Goal: Task Accomplishment & Management: Use online tool/utility

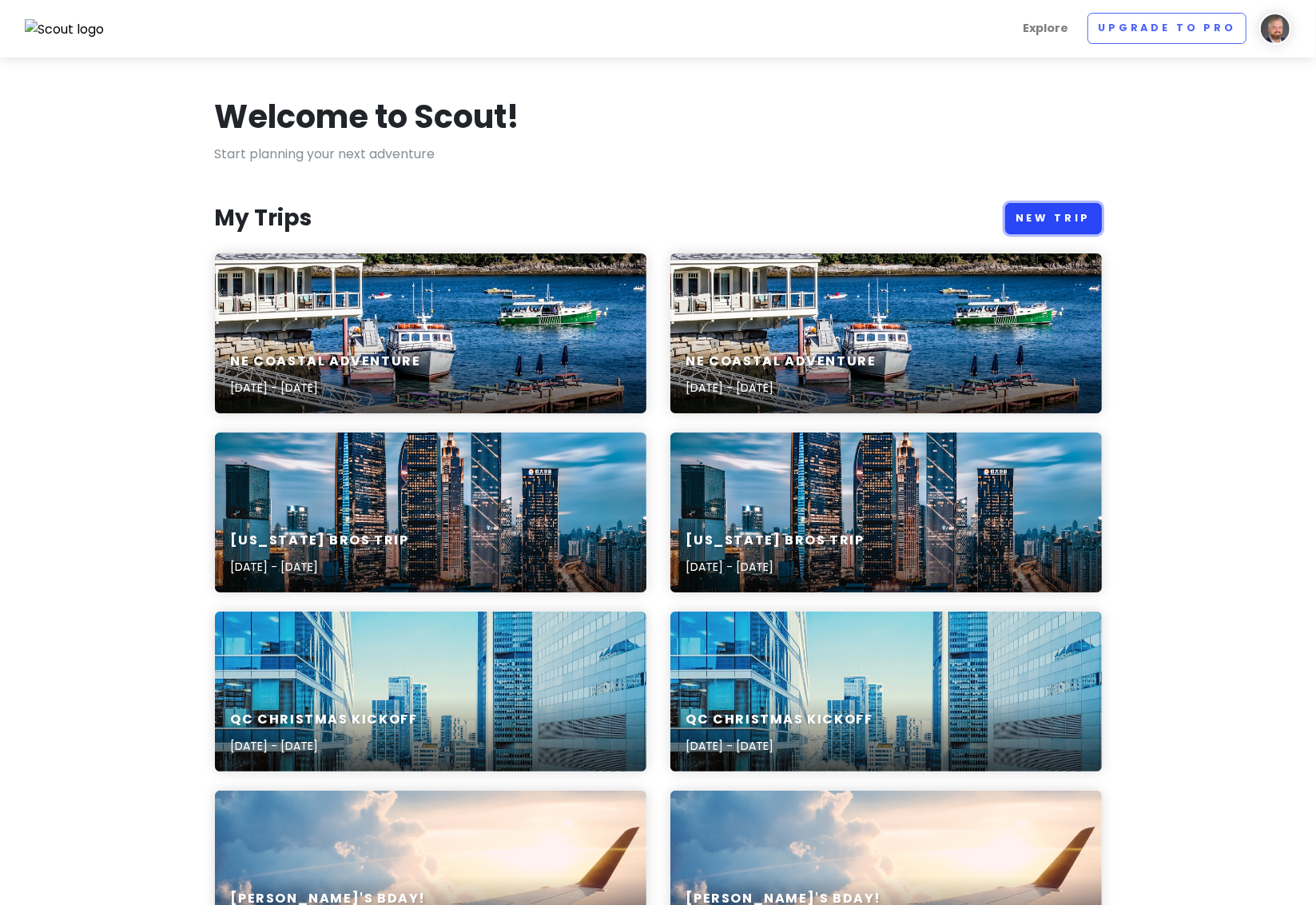
click at [1067, 210] on link "New Trip" at bounding box center [1053, 219] width 96 height 32
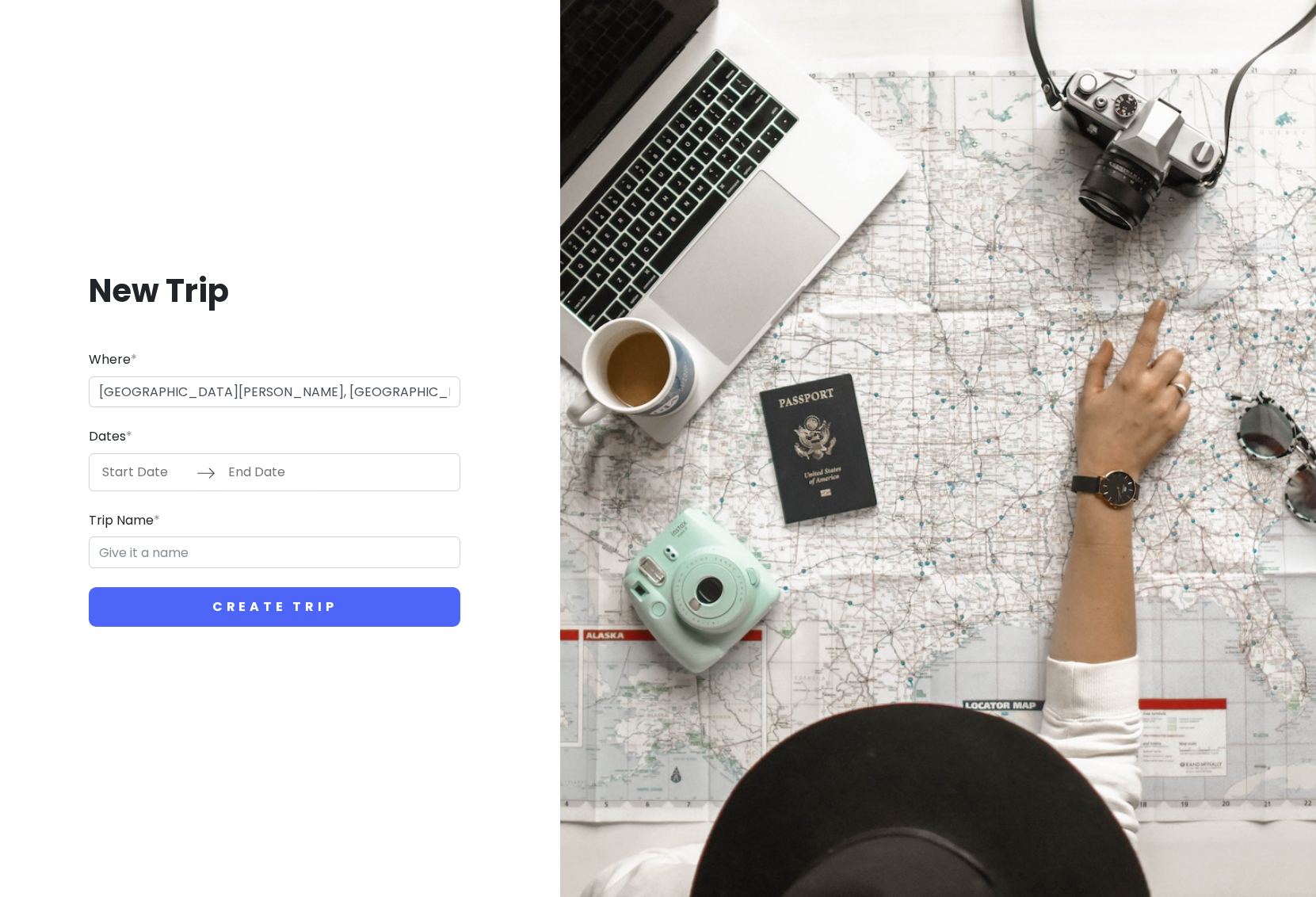
type input "[GEOGRAPHIC_DATA][PERSON_NAME], [GEOGRAPHIC_DATA]"
type input "San [PERSON_NAME] Trip"
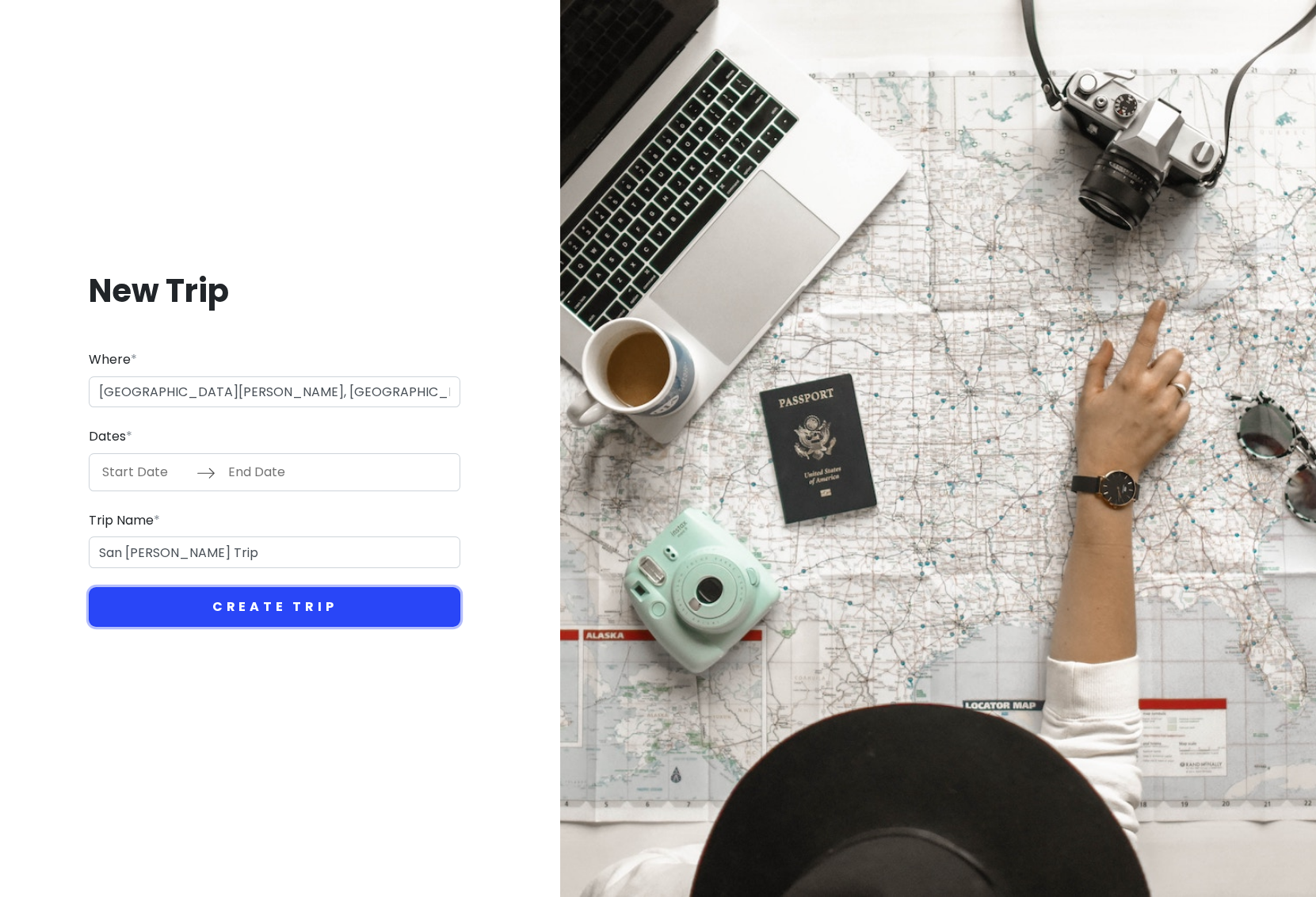
click at [273, 606] on button "Create Trip" at bounding box center [274, 606] width 372 height 40
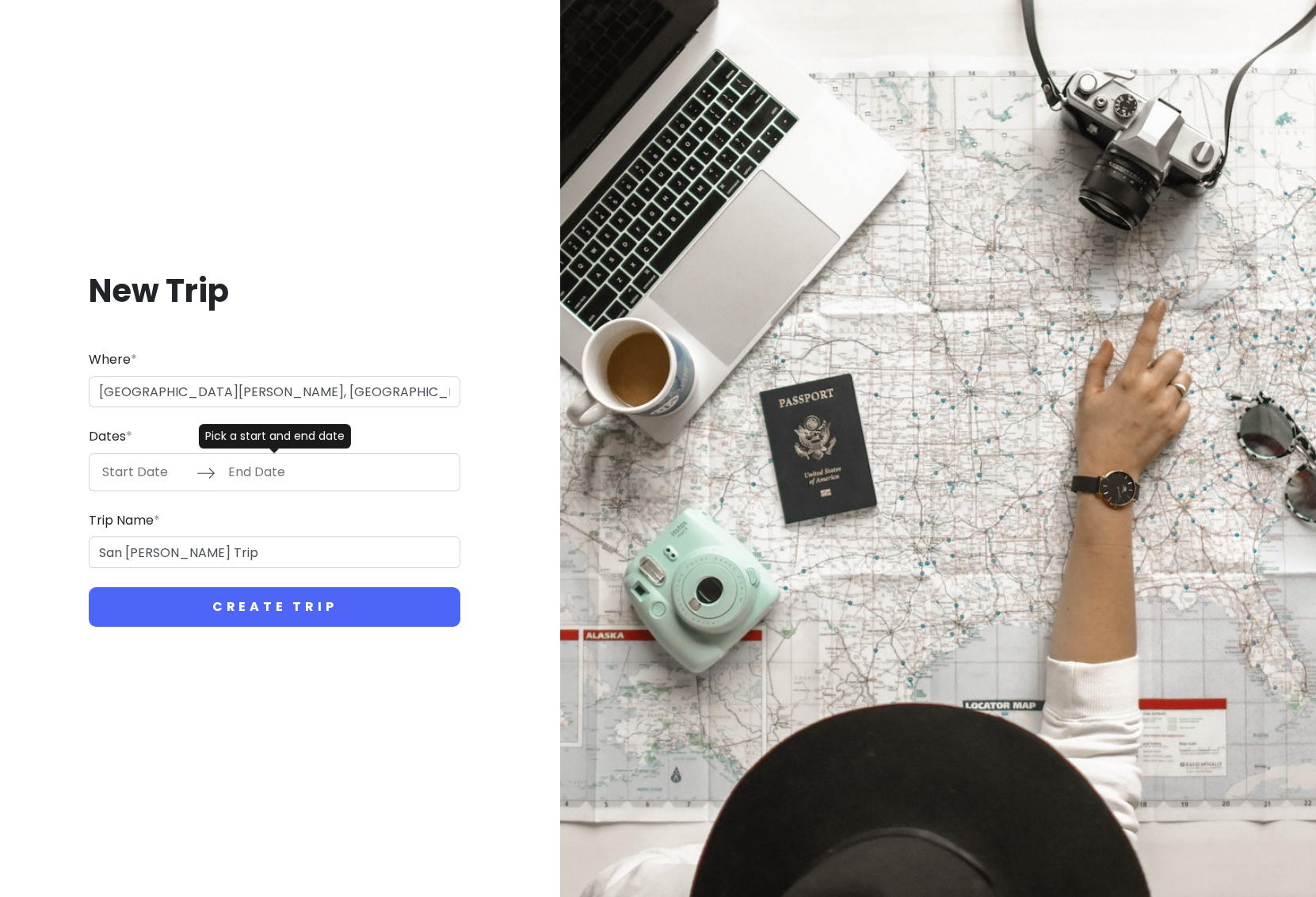
click at [143, 478] on input "Start Date" at bounding box center [145, 471] width 103 height 36
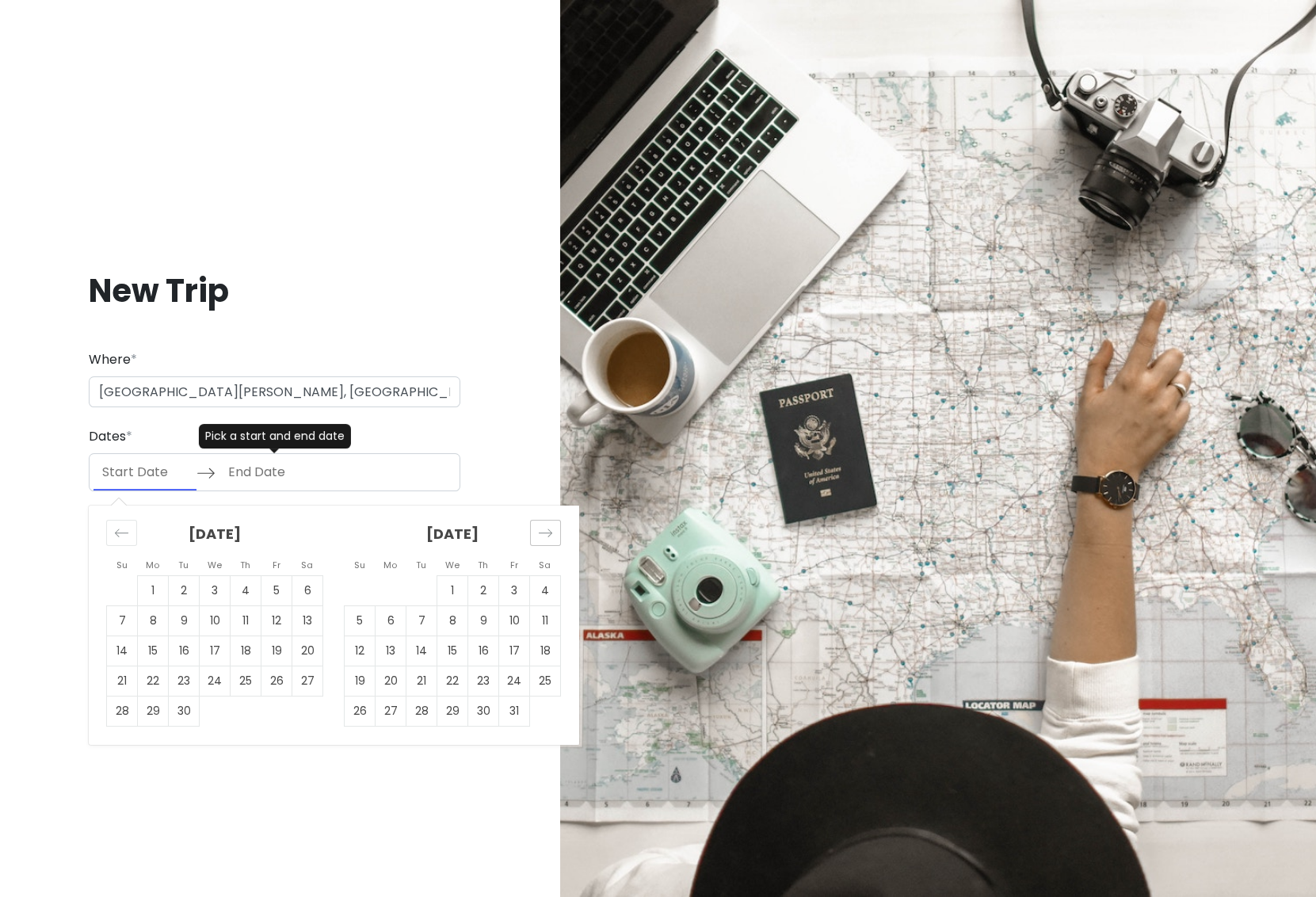
click at [544, 532] on icon "Move forward to switch to the next month." at bounding box center [545, 532] width 15 height 15
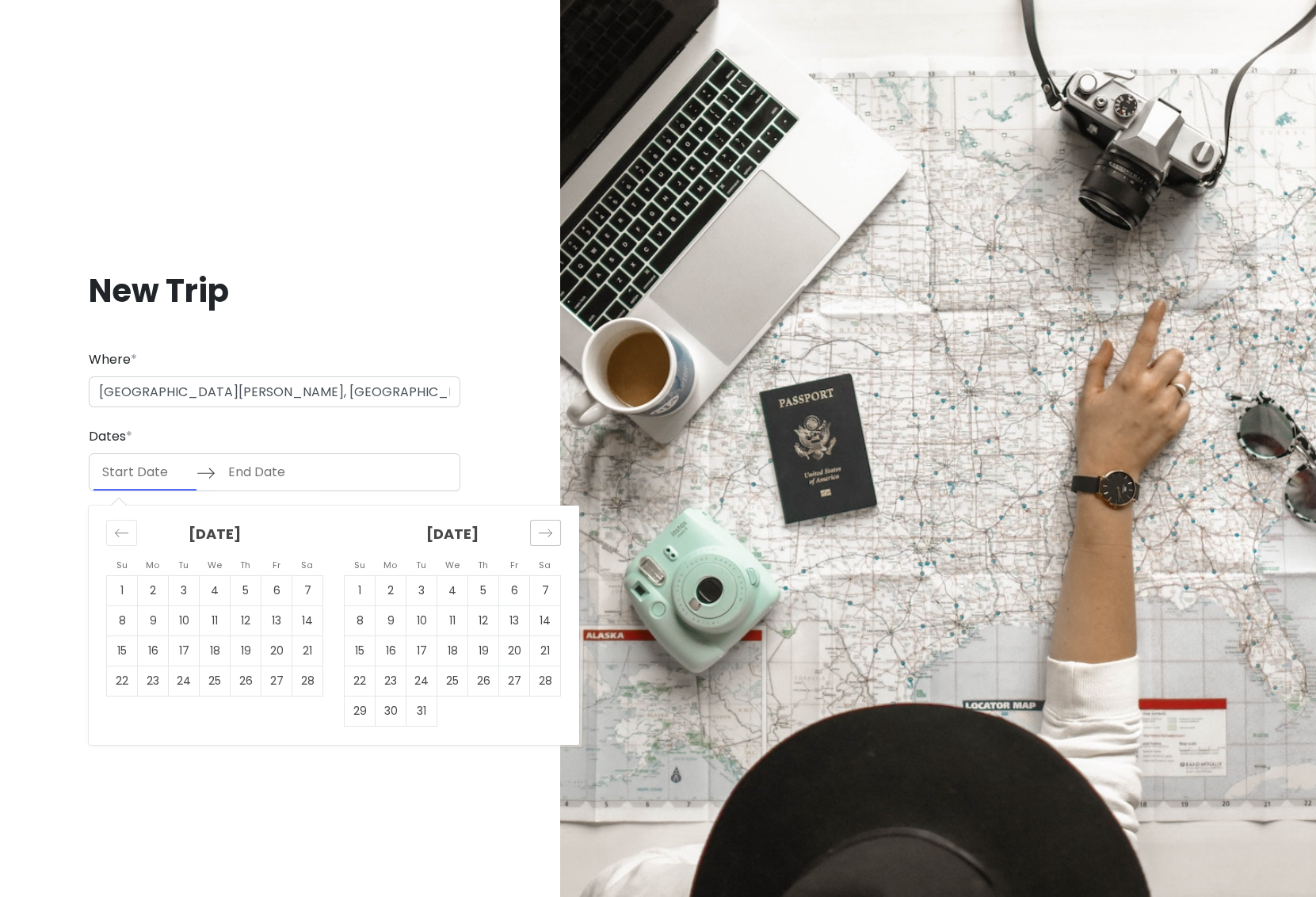
click at [544, 532] on icon "Move forward to switch to the next month." at bounding box center [545, 532] width 15 height 15
click at [544, 532] on icon "Move forward to switch to the next month." at bounding box center [546, 532] width 14 height 8
click at [544, 533] on icon "Move forward to switch to the next month." at bounding box center [545, 532] width 15 height 15
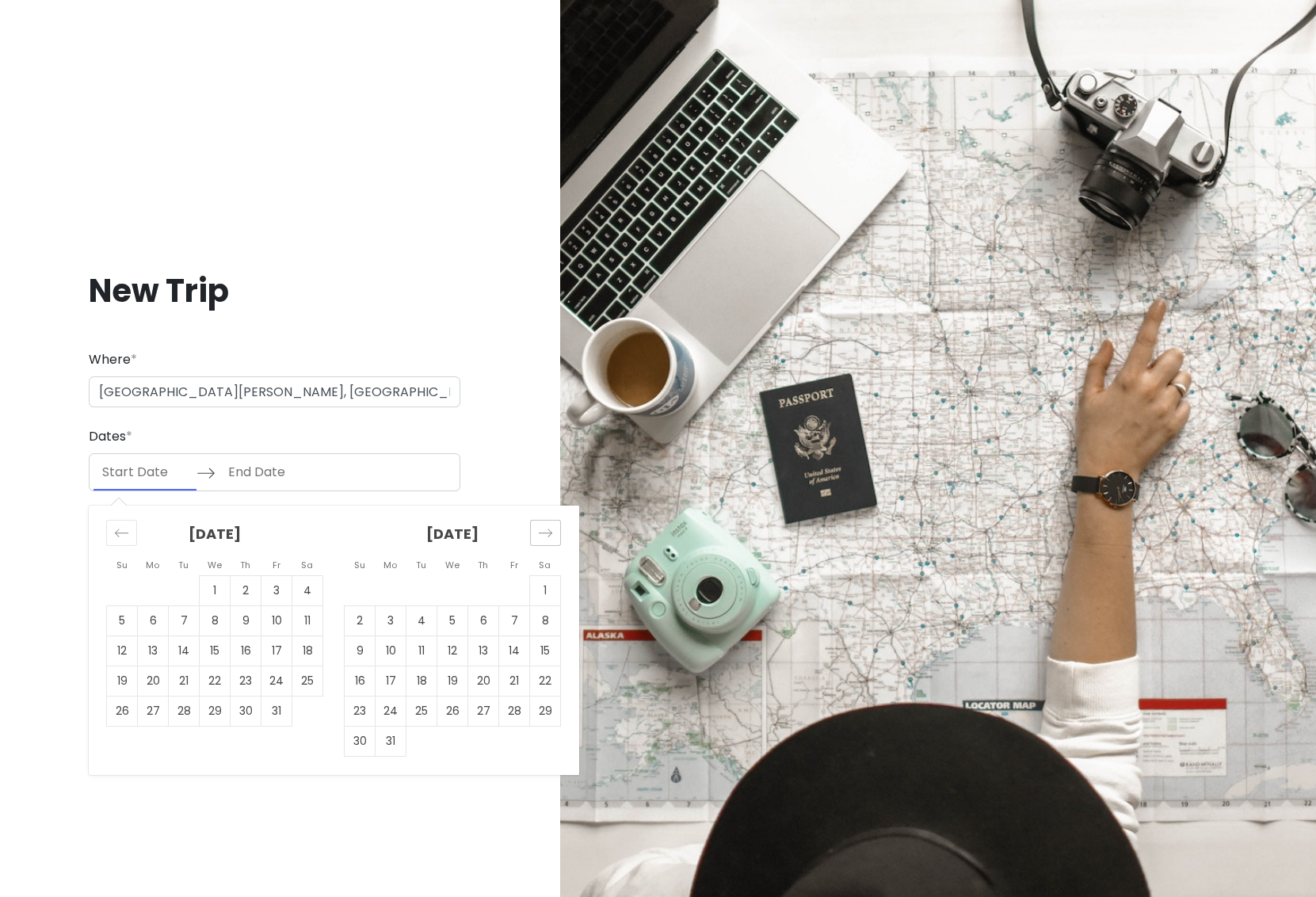
click at [545, 533] on icon "Move forward to switch to the next month." at bounding box center [545, 532] width 15 height 15
click at [356, 655] on td "11" at bounding box center [360, 650] width 31 height 30
type input "[DATE]"
click at [476, 650] on td "15" at bounding box center [484, 650] width 31 height 30
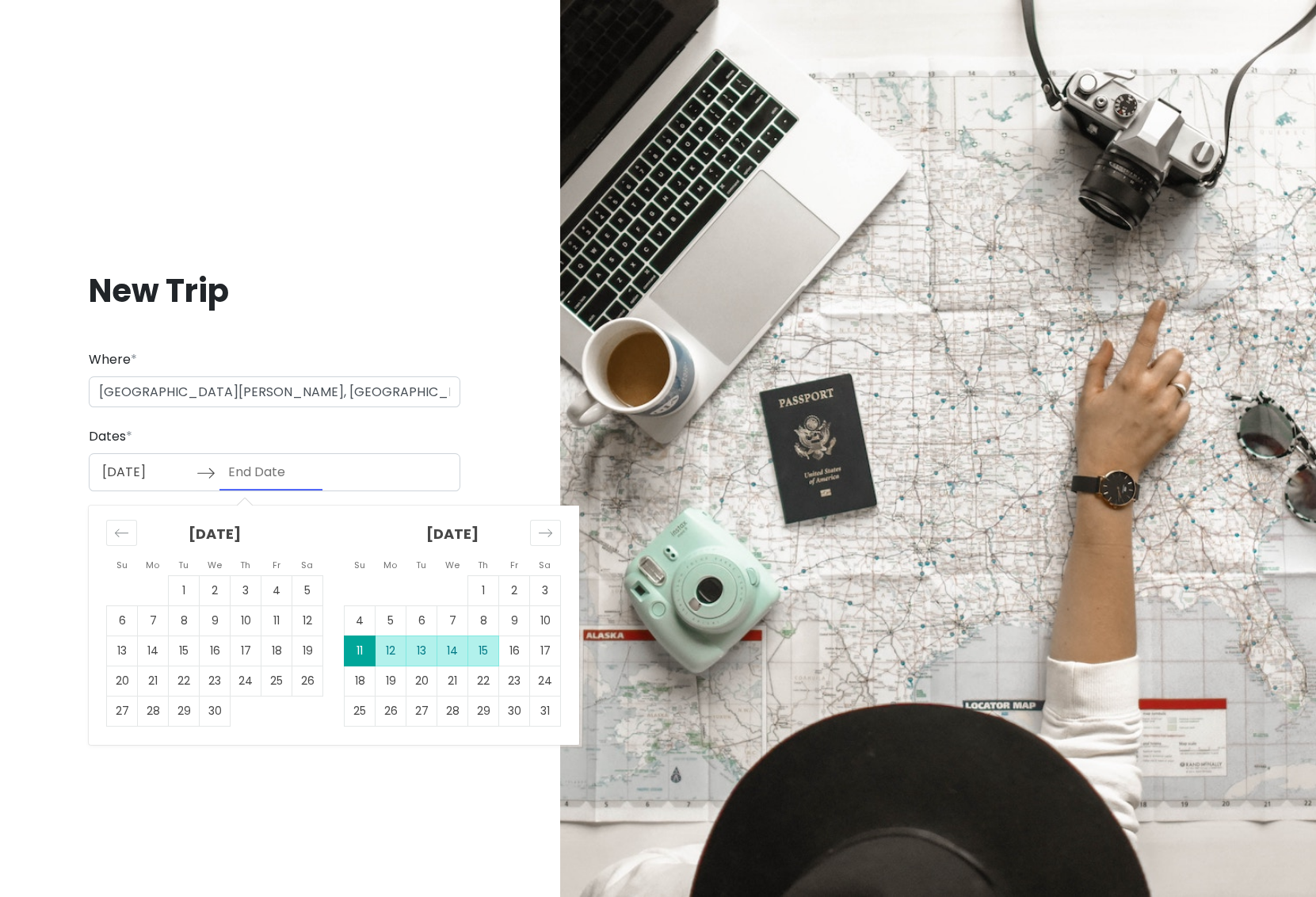
type input "[DATE]"
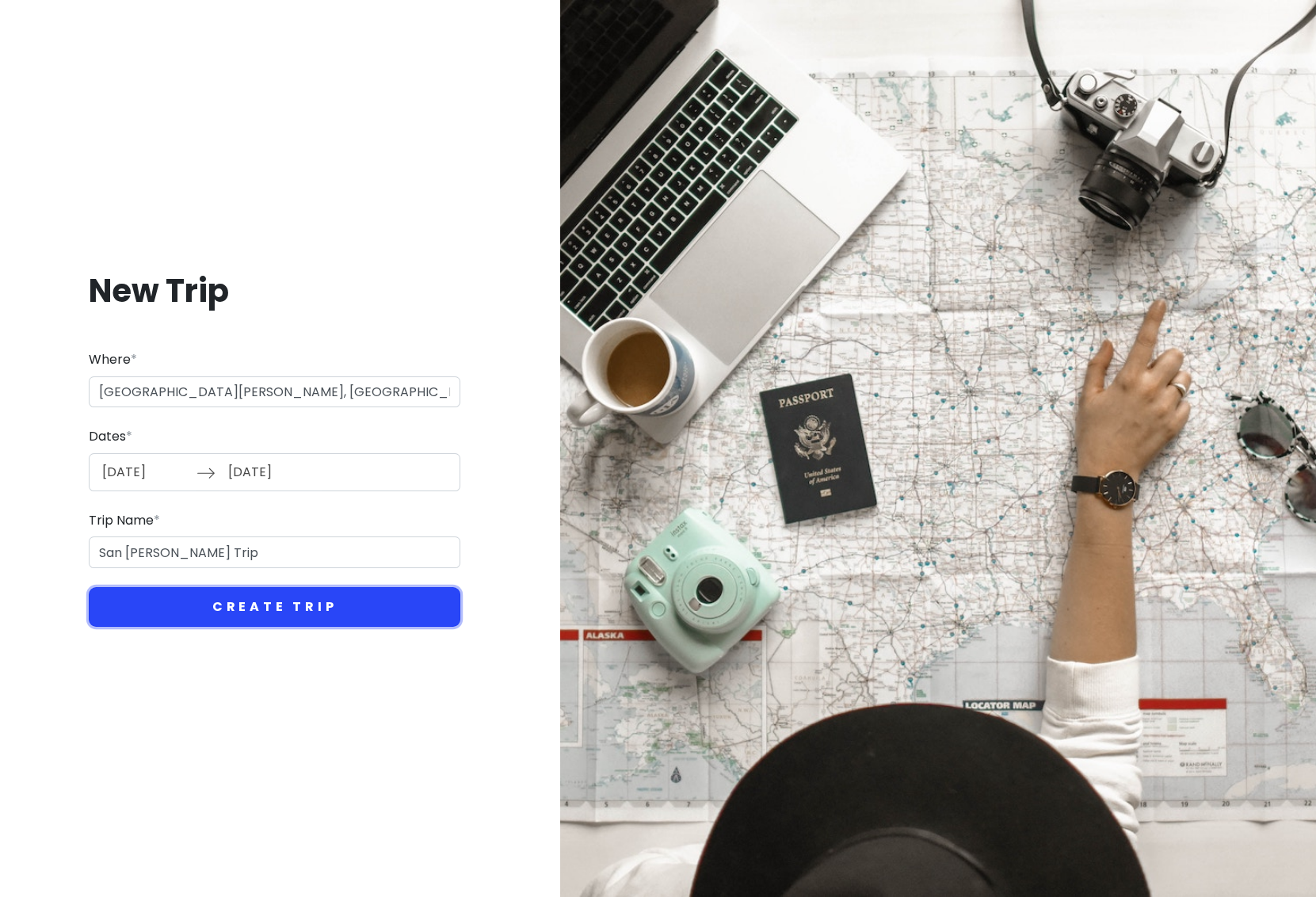
click at [299, 610] on button "Create Trip" at bounding box center [274, 606] width 372 height 40
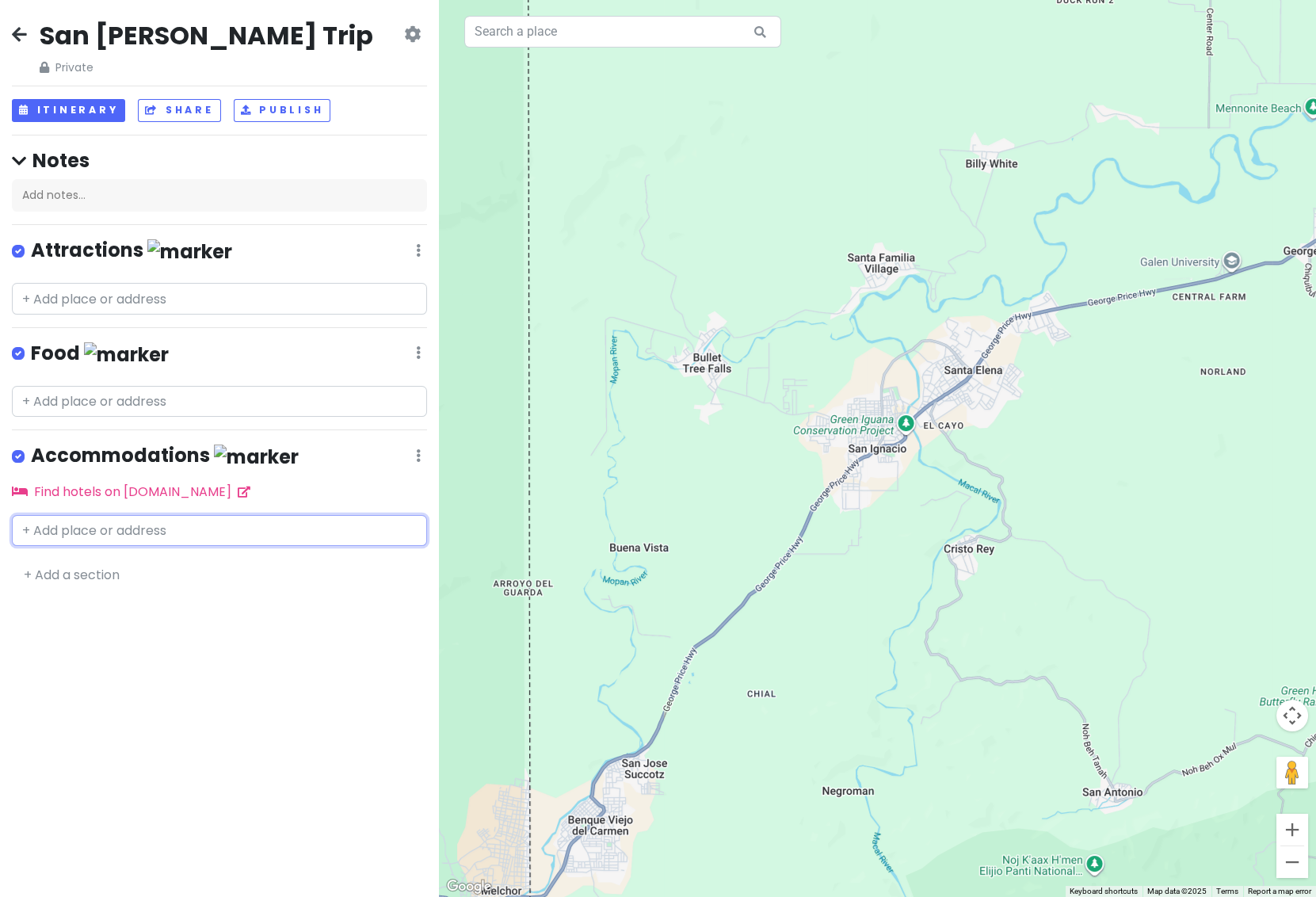
click at [104, 529] on input "text" at bounding box center [219, 531] width 415 height 31
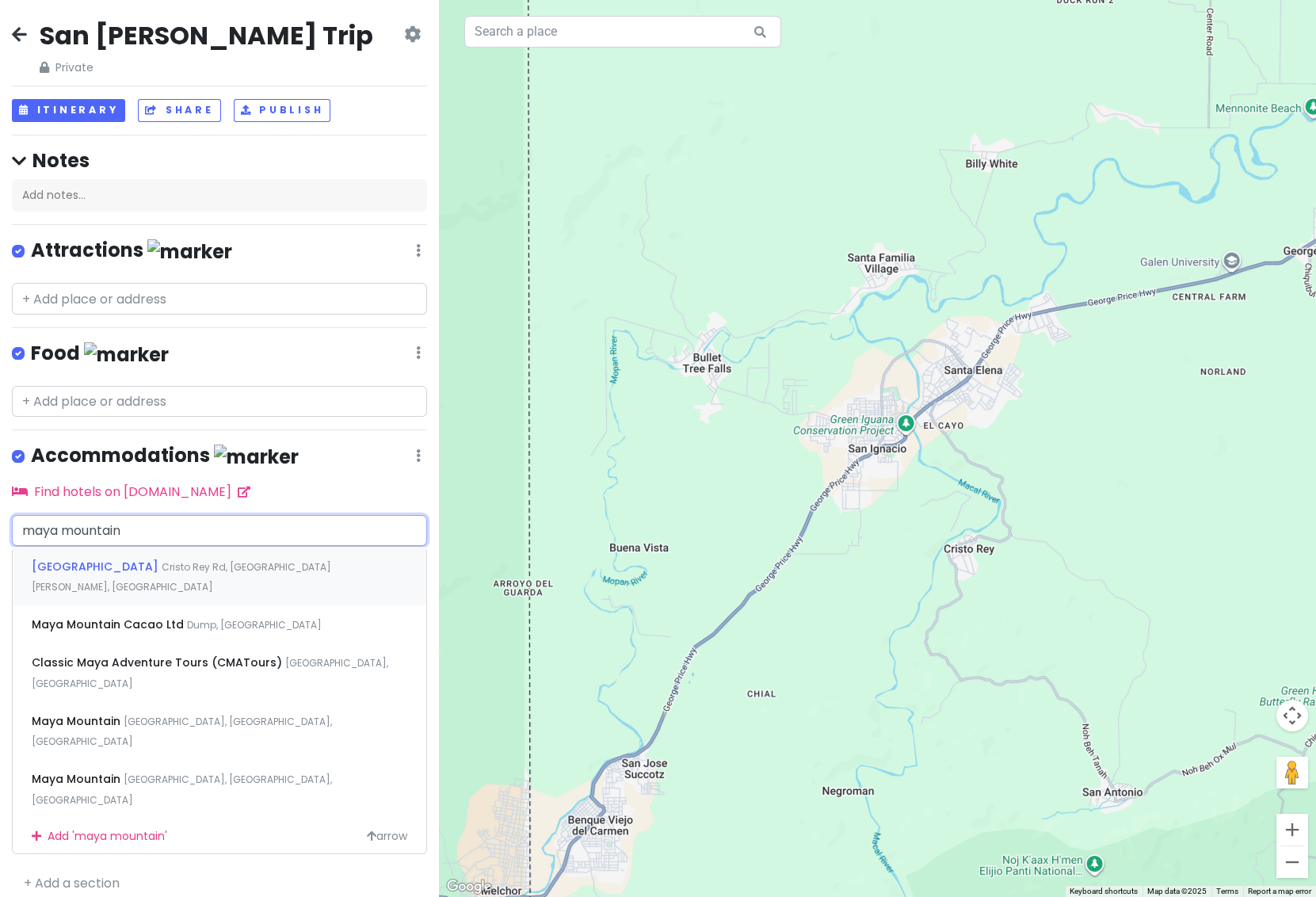
type input "maya mountain"
click at [156, 562] on span "[GEOGRAPHIC_DATA]" at bounding box center [96, 566] width 130 height 16
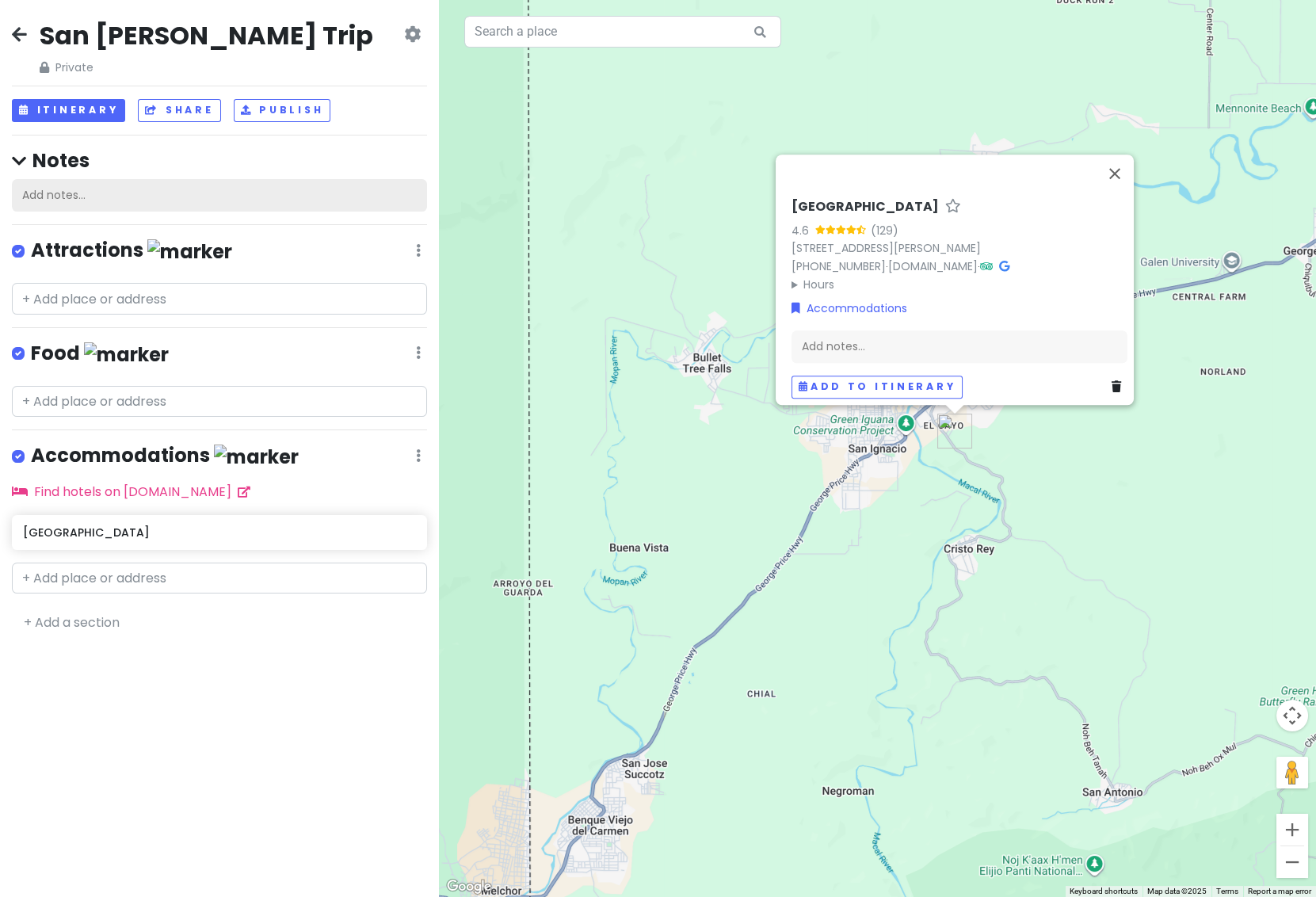
click at [87, 196] on div "Add notes..." at bounding box center [219, 195] width 415 height 33
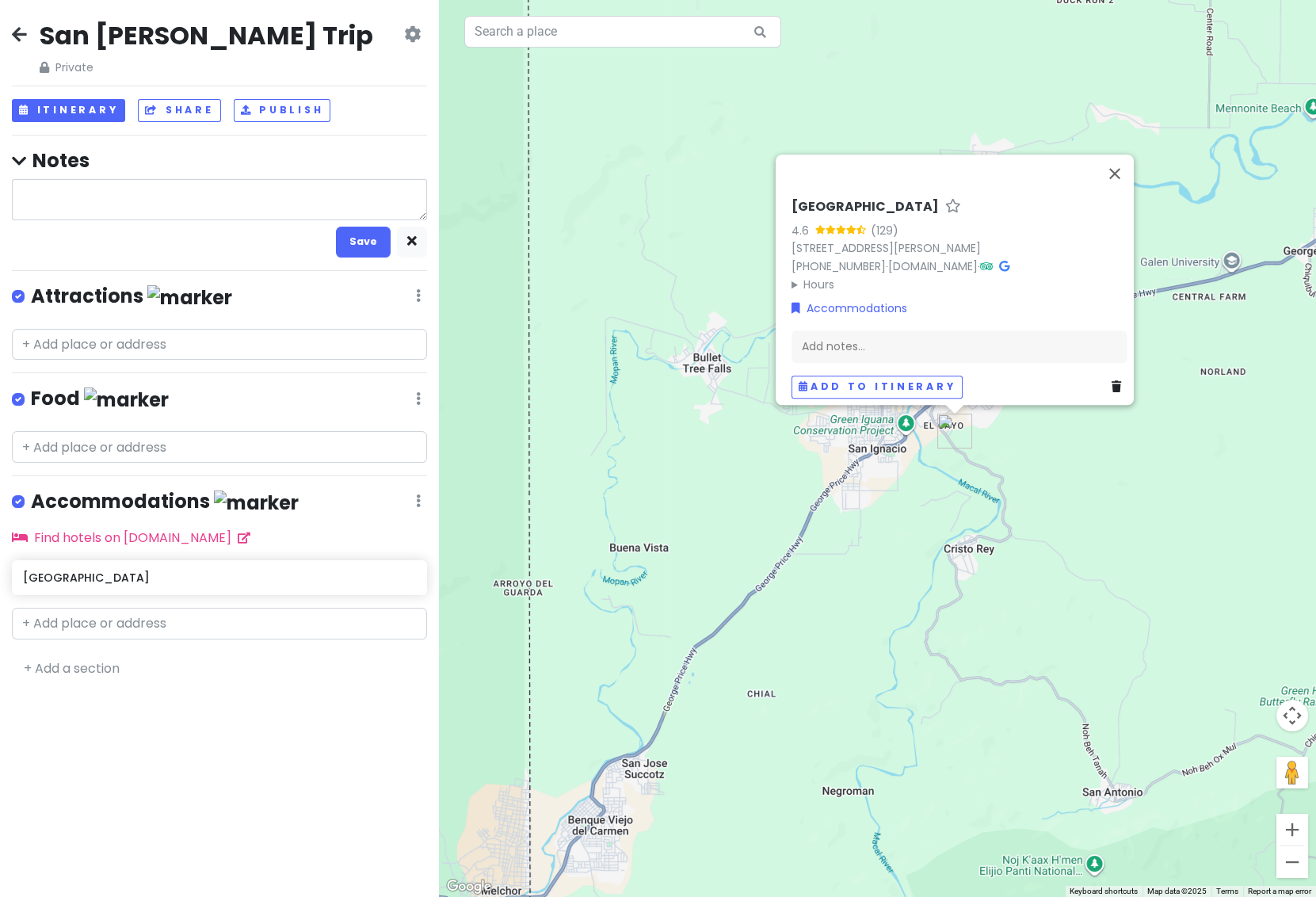
type textarea "x"
type textarea "B"
type textarea "x"
type textarea "Bel"
type textarea "x"
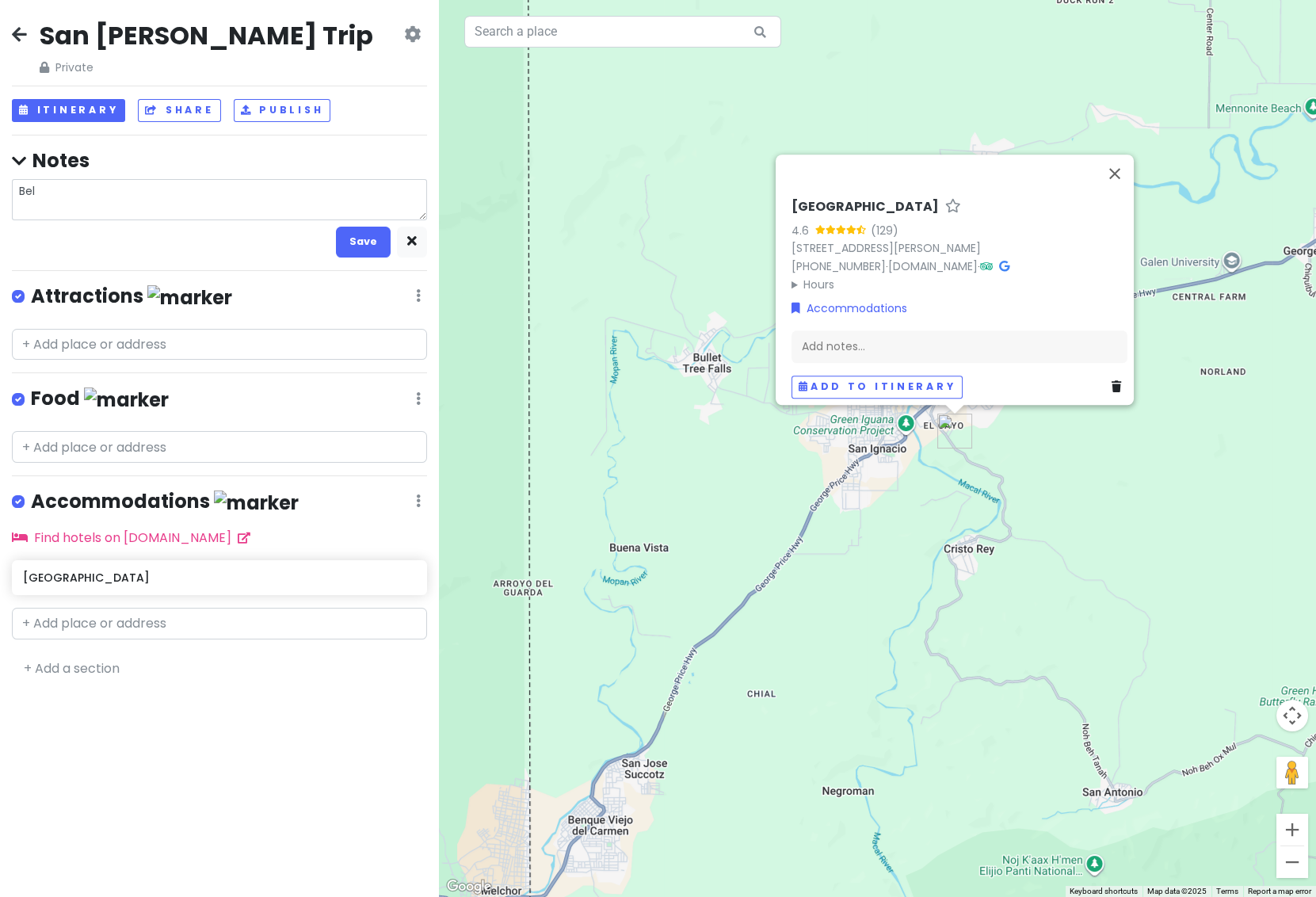
type textarea "Beli"
type textarea "x"
type textarea "Beliz"
type textarea "x"
type textarea "[GEOGRAPHIC_DATA]"
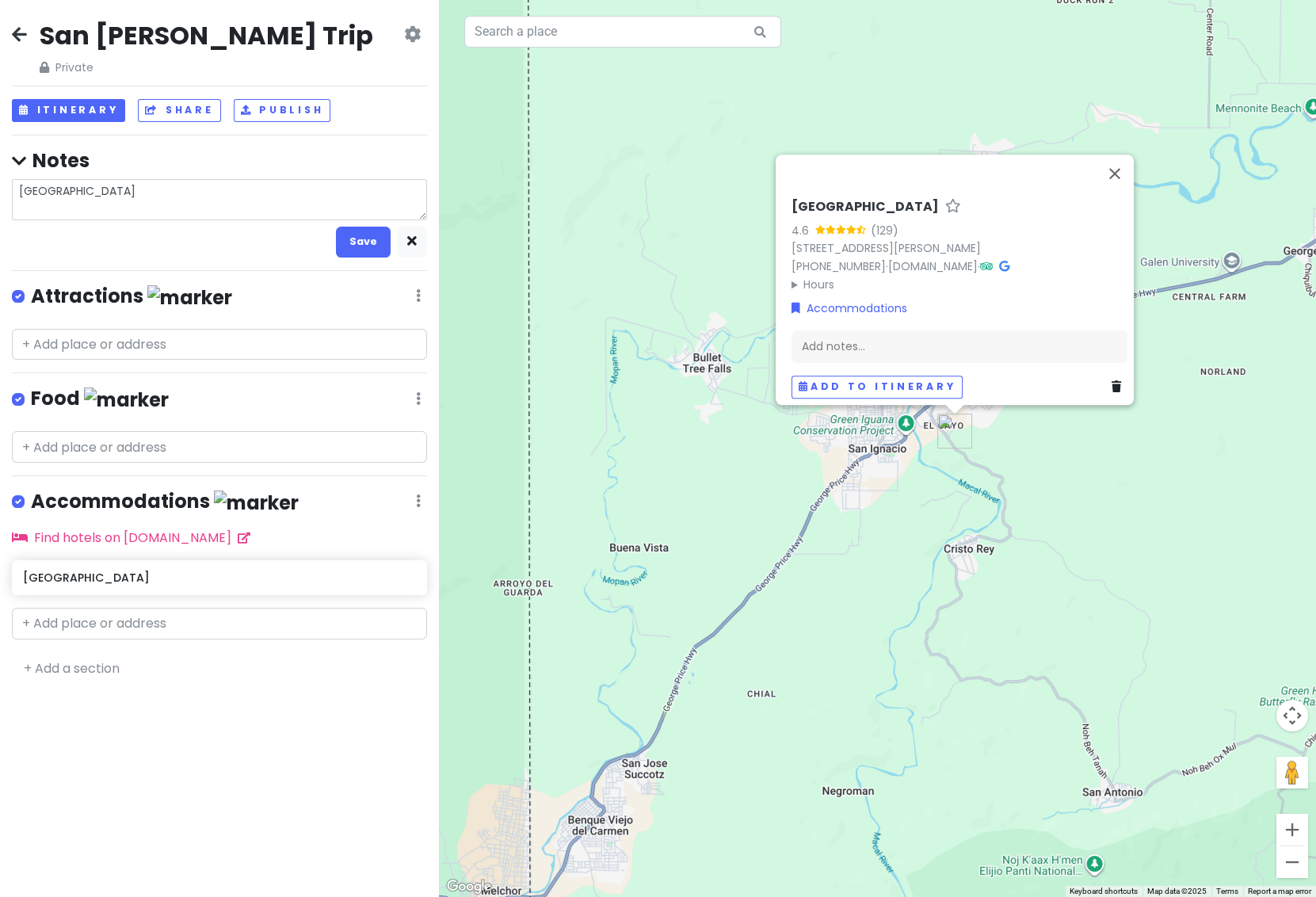
type textarea "x"
type textarea "[GEOGRAPHIC_DATA]"
type textarea "x"
type textarea "Belize F"
type textarea "x"
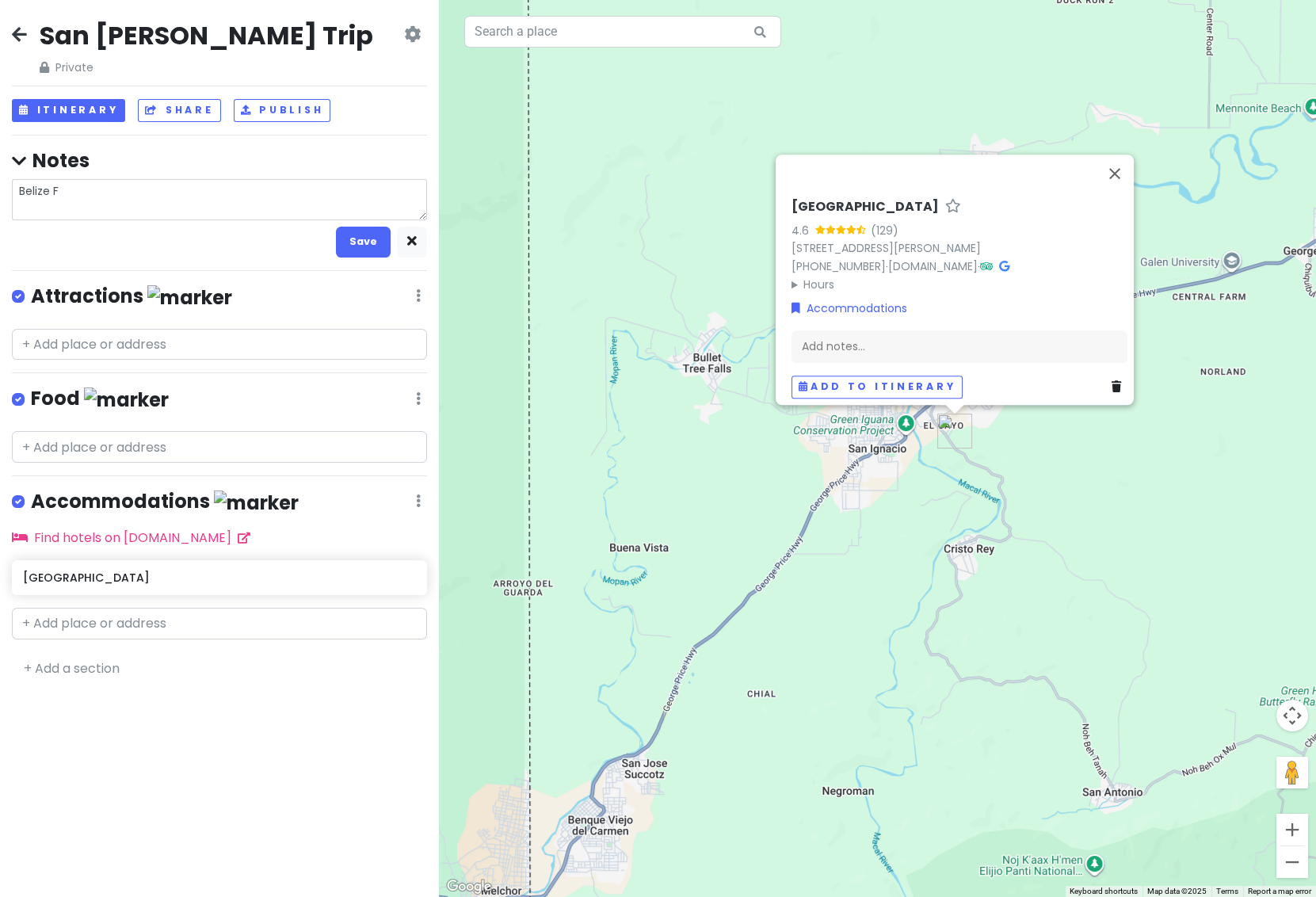
type textarea "Belize Fa"
type textarea "x"
type textarea "Belize Fam"
type textarea "x"
type textarea "Belize Fami"
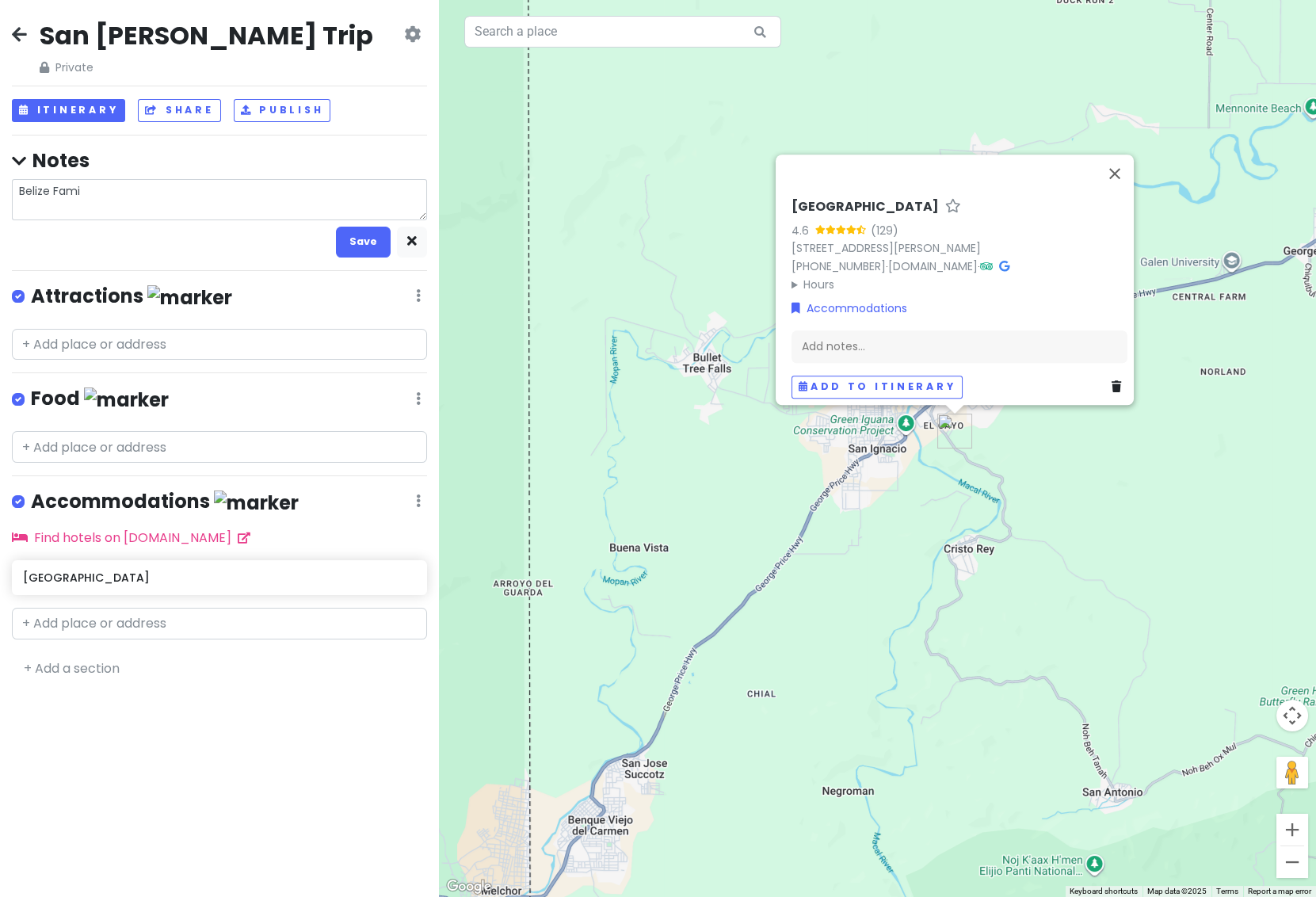
type textarea "x"
type textarea "Belize Famil"
type textarea "x"
type textarea "Belize Family"
type textarea "x"
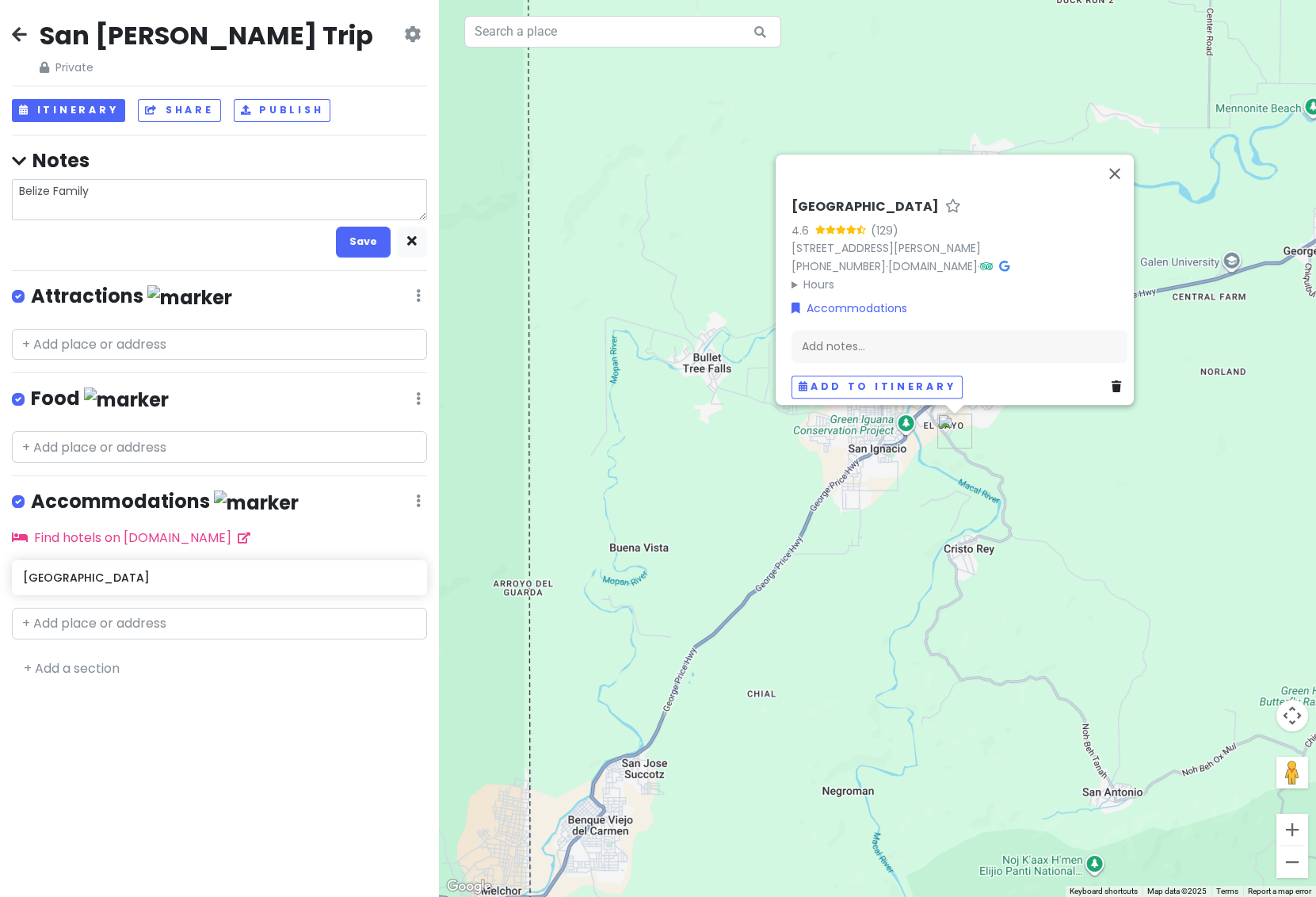
type textarea "Belize Family"
type textarea "x"
type textarea "Belize Family A"
type textarea "x"
type textarea "Belize Family Ad"
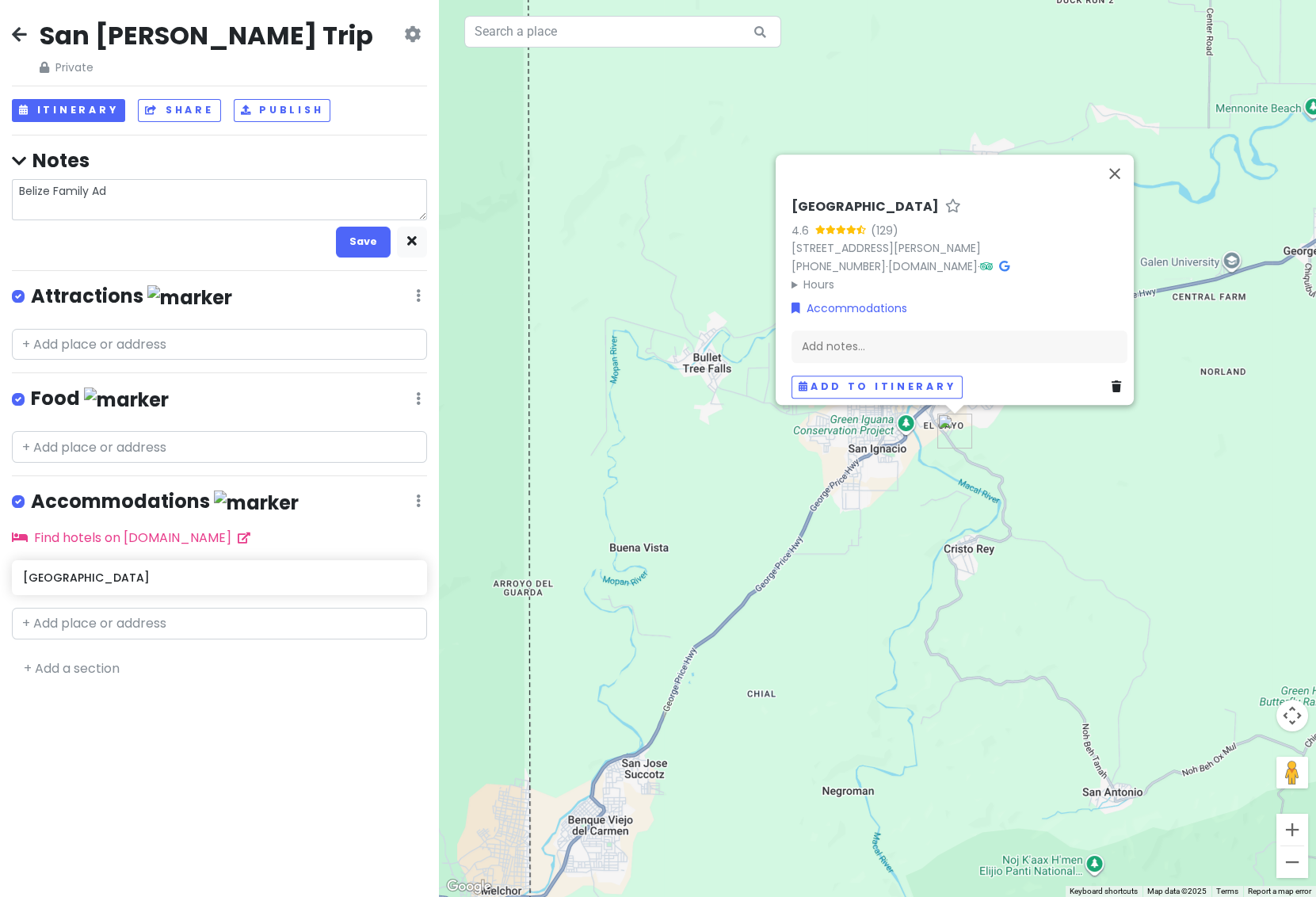
type textarea "x"
type textarea "Belize Family Adv"
type textarea "x"
type textarea "Belize Family Adve"
type textarea "x"
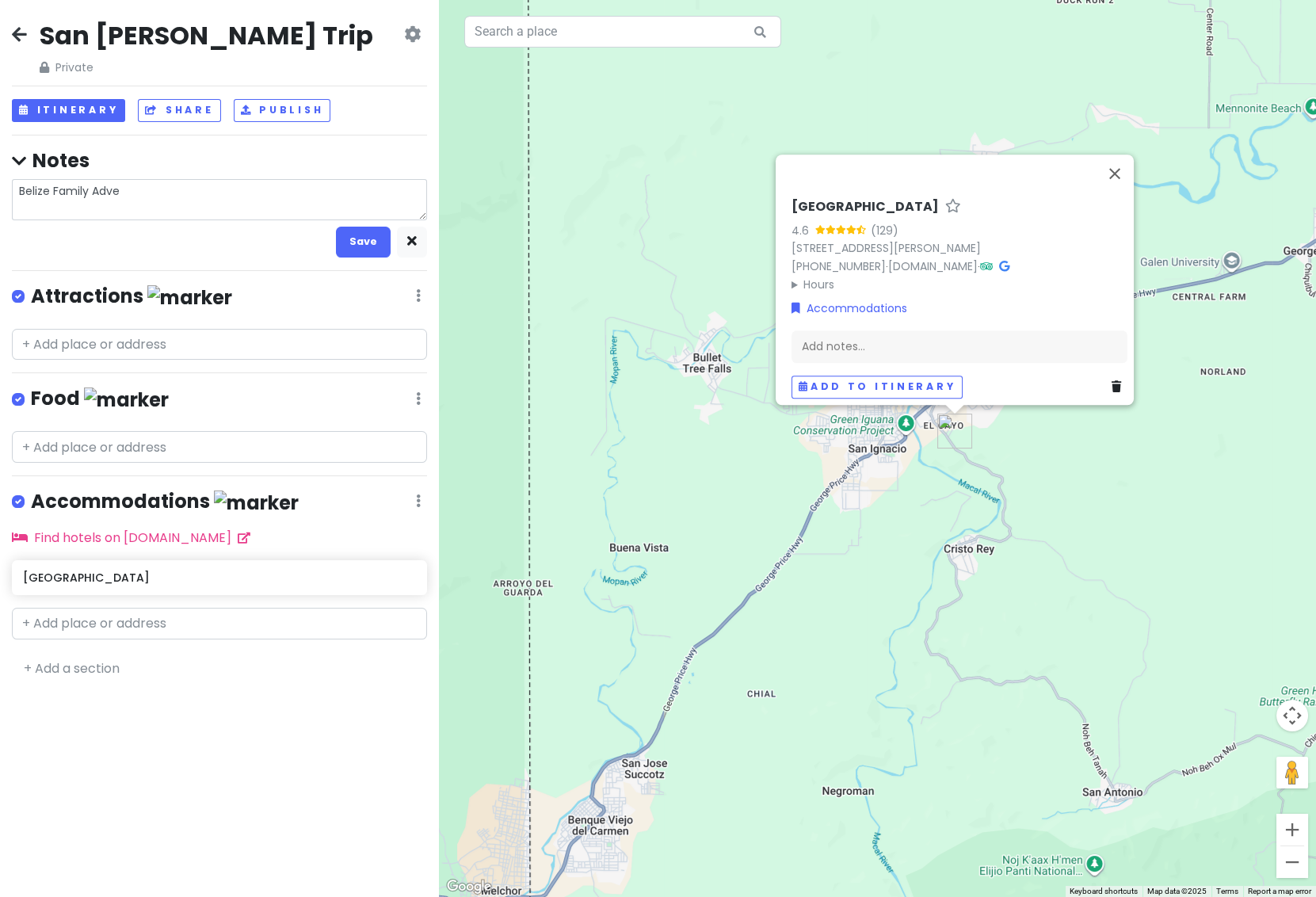
type textarea "Belize Family Adven"
type textarea "x"
type textarea "Belize Family Advent"
type textarea "x"
type textarea "Belize Family Adventu"
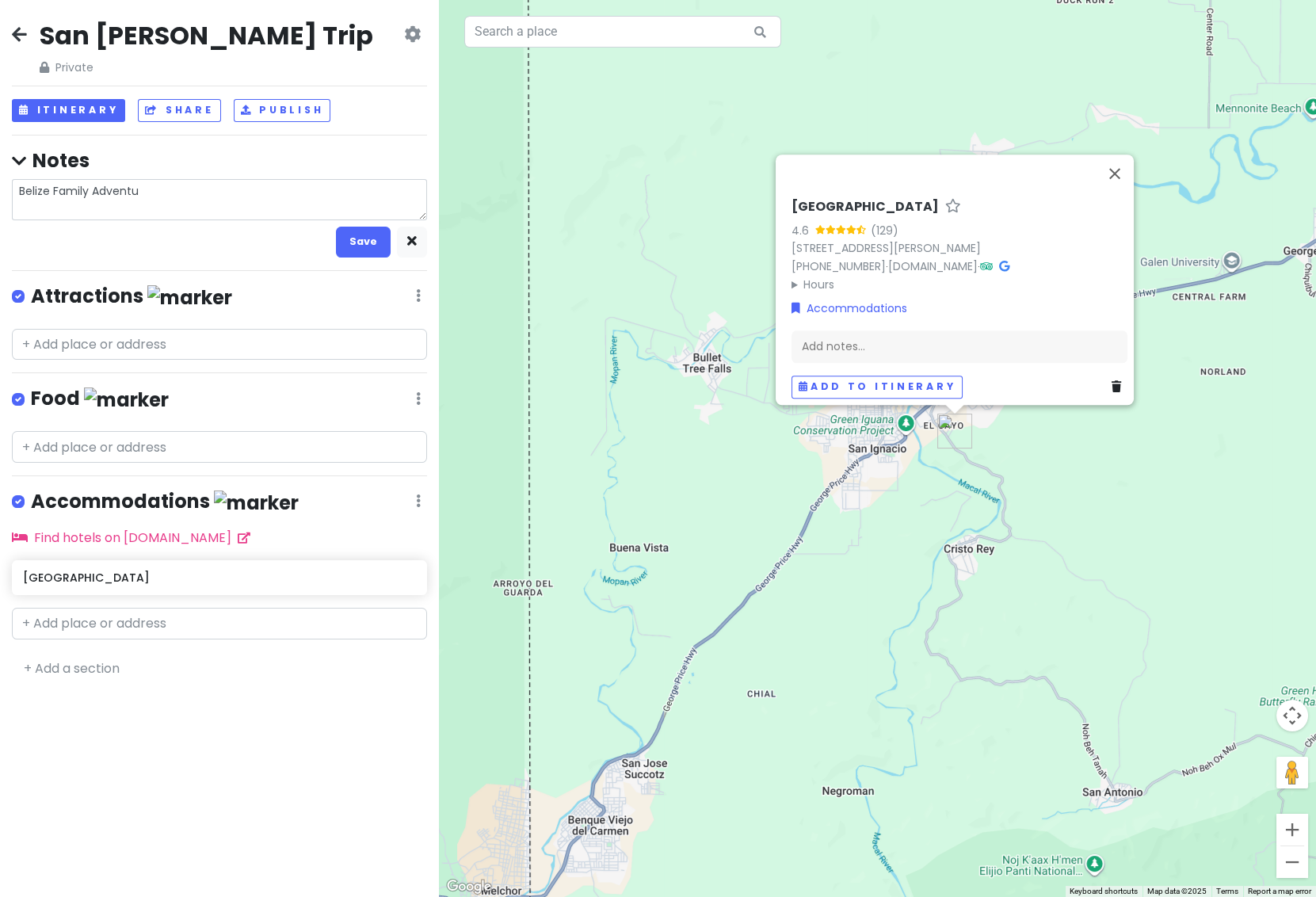
type textarea "x"
type textarea "Belize Family Adventur"
type textarea "x"
type textarea "Belize Family Adventure"
type textarea "x"
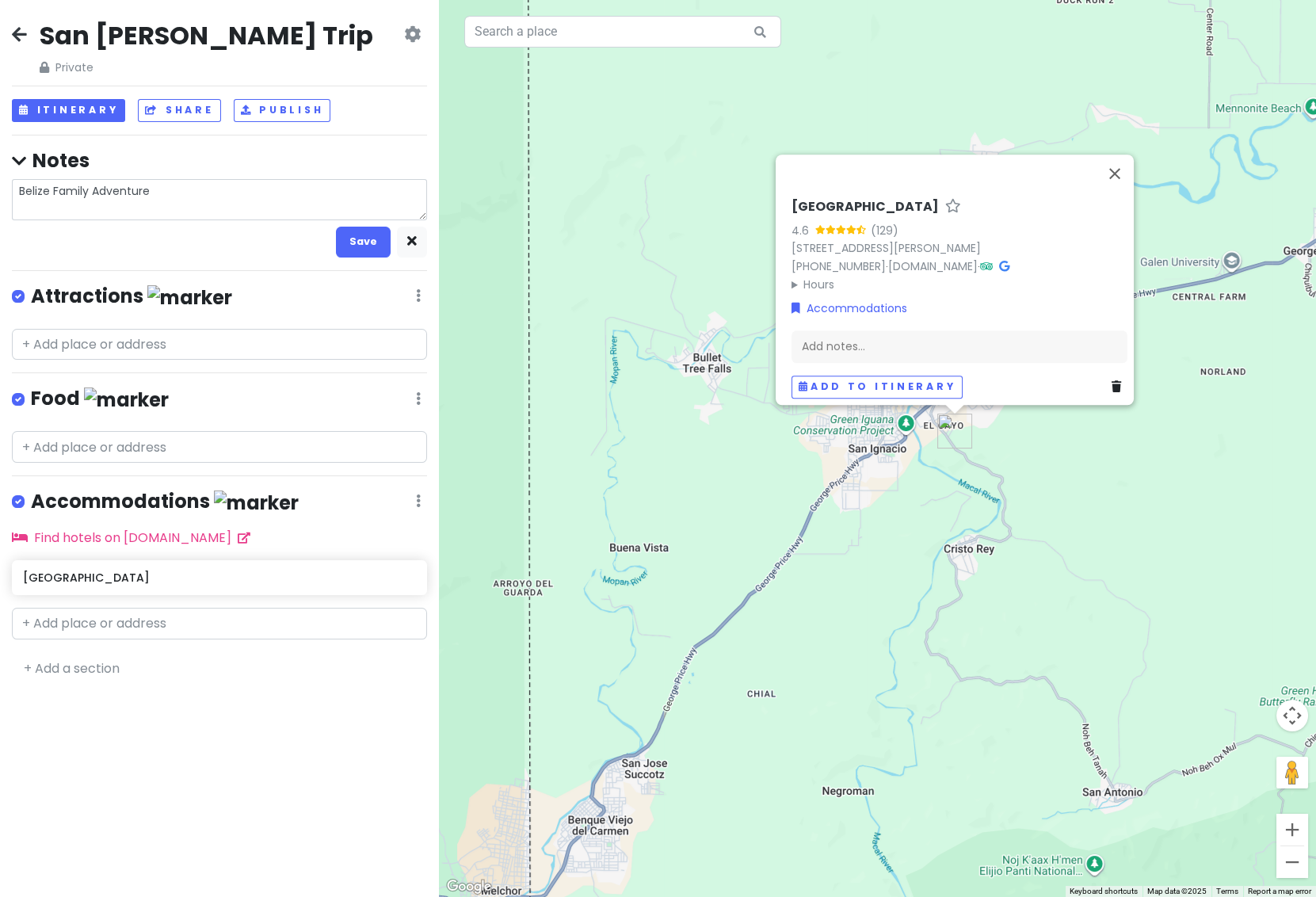
type textarea "Belize Family Adventure"
type textarea "x"
type textarea "Belize Family Adventure f"
type textarea "x"
type textarea "Belize Family Adventure fo"
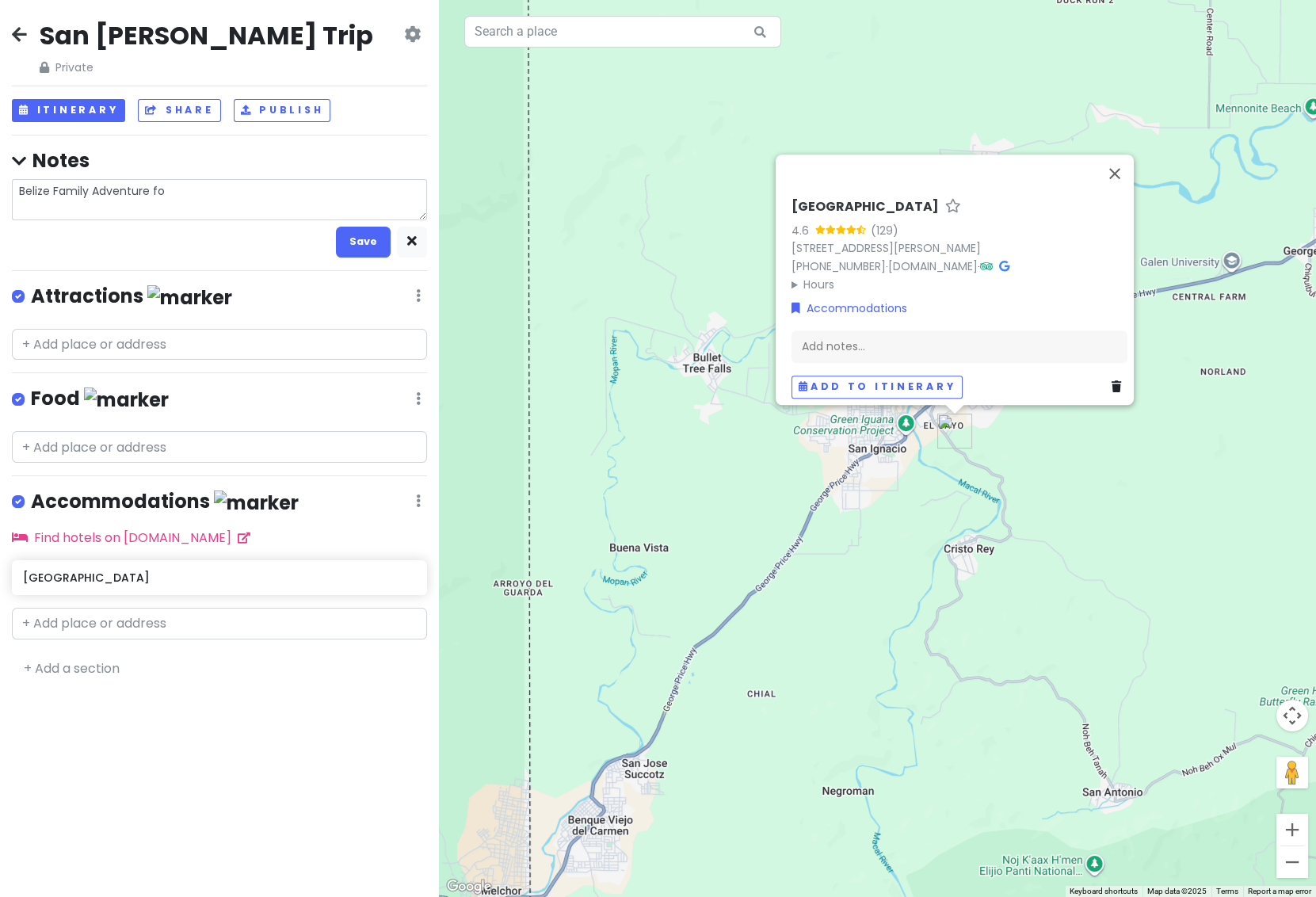
type textarea "x"
type textarea "Belize Family Adventure for"
type textarea "x"
type textarea "Belize Family Adventure for"
type textarea "x"
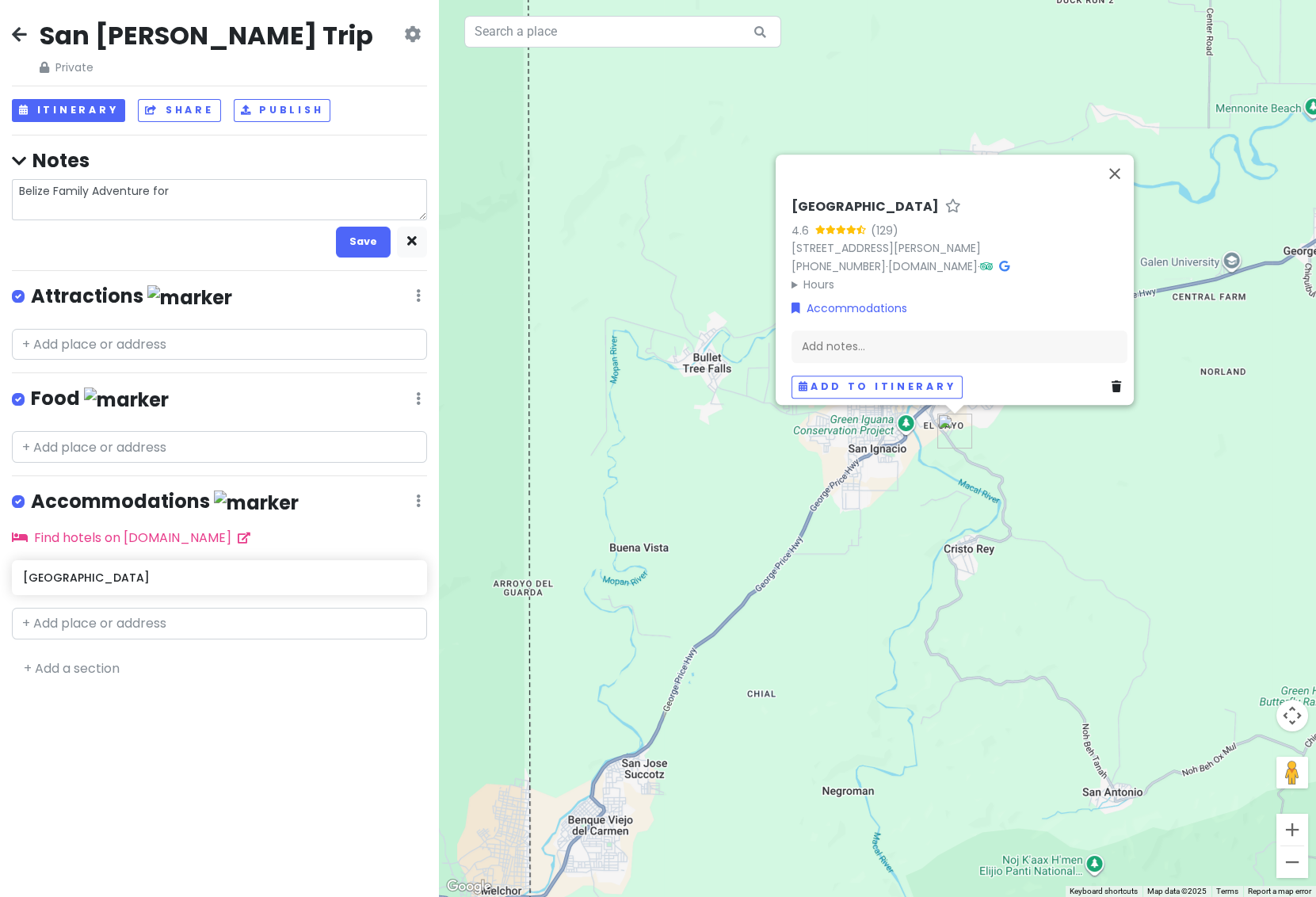
type textarea "Belize Family Adventure for T"
type textarea "x"
type textarea "Belize Family Adventure for To"
type textarea "x"
type textarea "Belize Family Adventure for Tou"
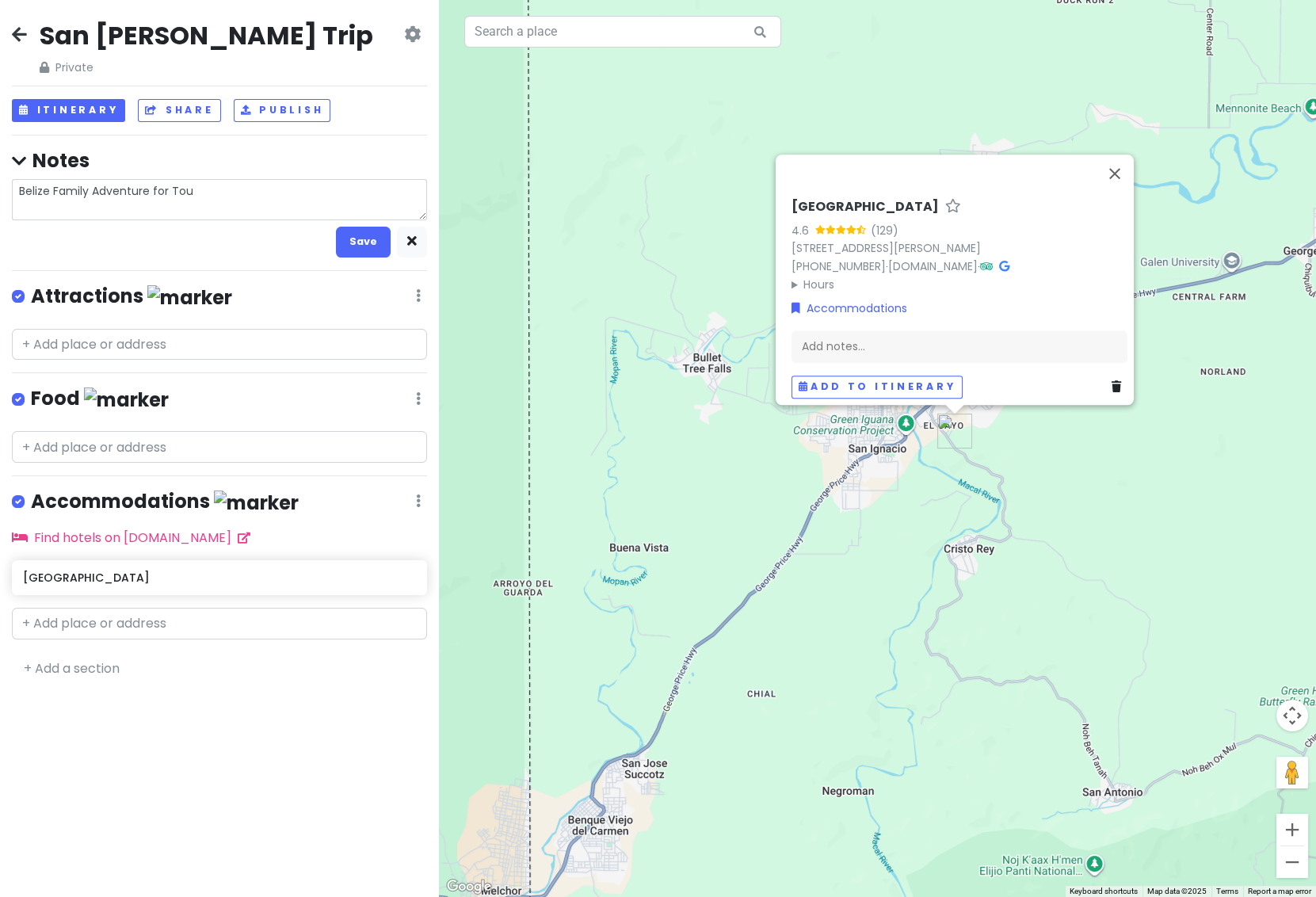
type textarea "x"
type textarea "Belize Family Adventure for Tour"
type textarea "x"
type textarea "Belize Family Adventure for Tour"
type textarea "x"
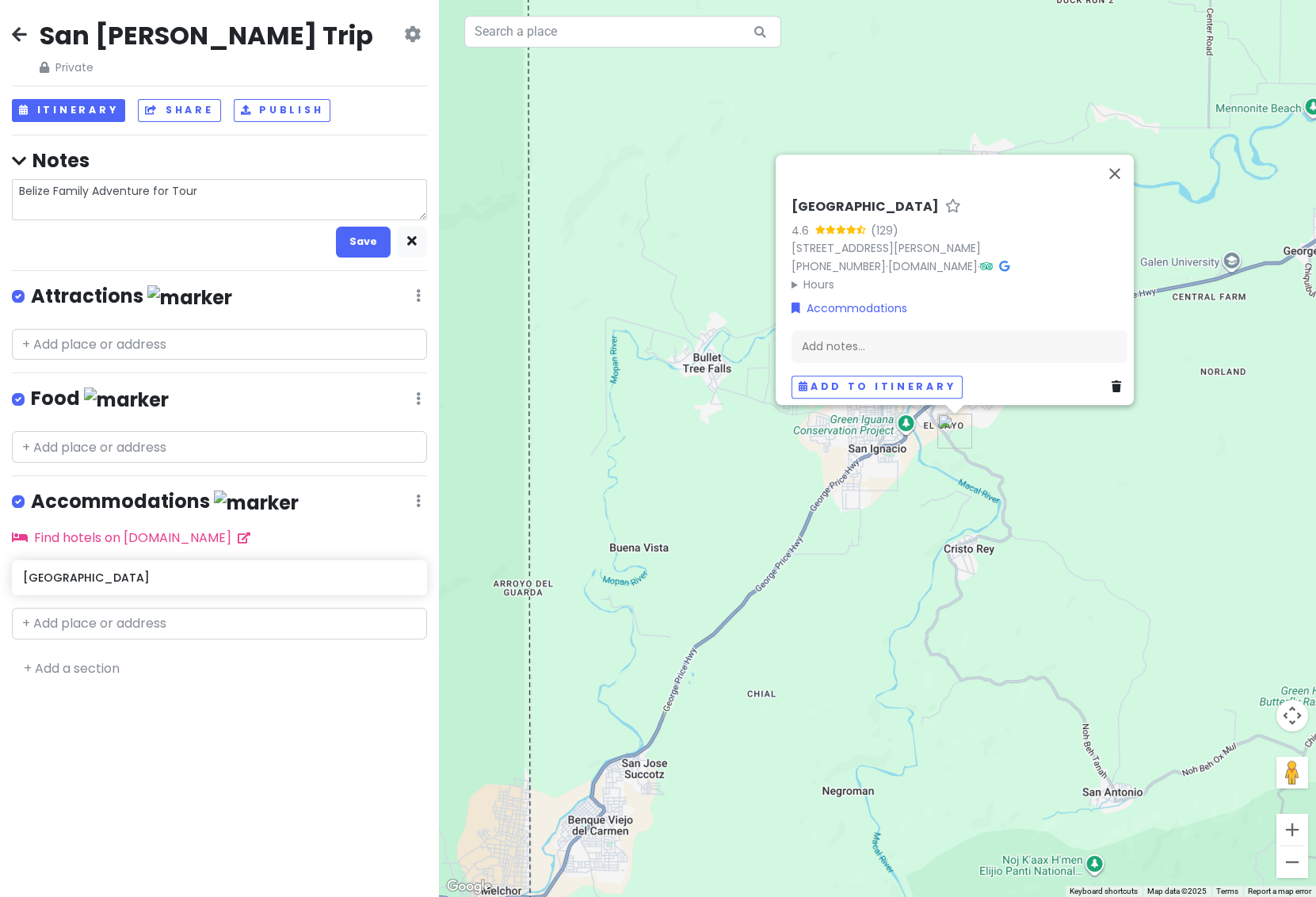
type textarea "Belize Family Adventure for Tour G"
type textarea "x"
type textarea "Belize Family Adventure for Tour Gu"
type textarea "x"
type textarea "Belize Family Adventure for Tour Guid"
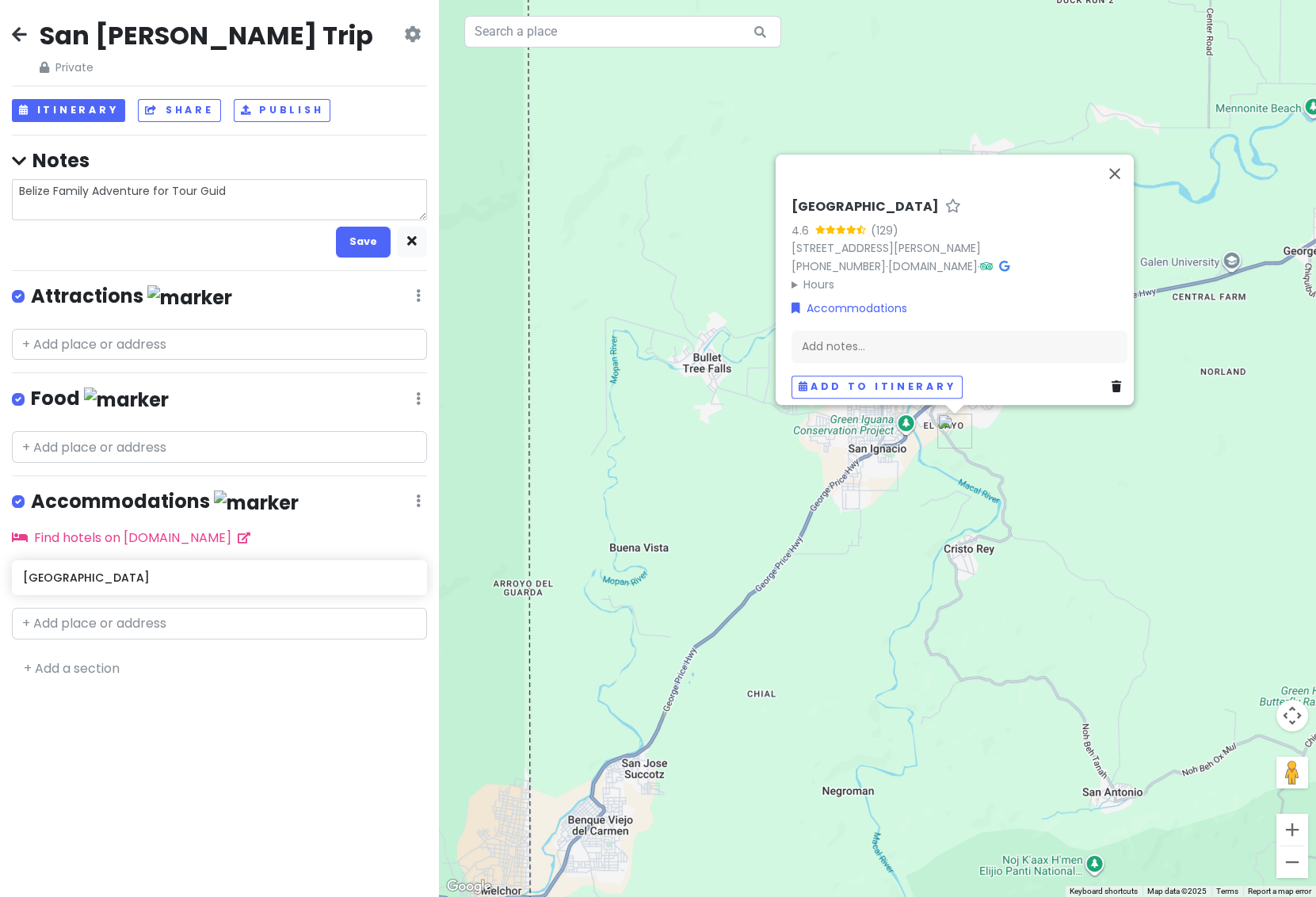
type textarea "x"
type textarea "Belize Family Adventure for Tour Guide"
type textarea "x"
type textarea "Belize Family Adventure for Tour Guide-"
type textarea "x"
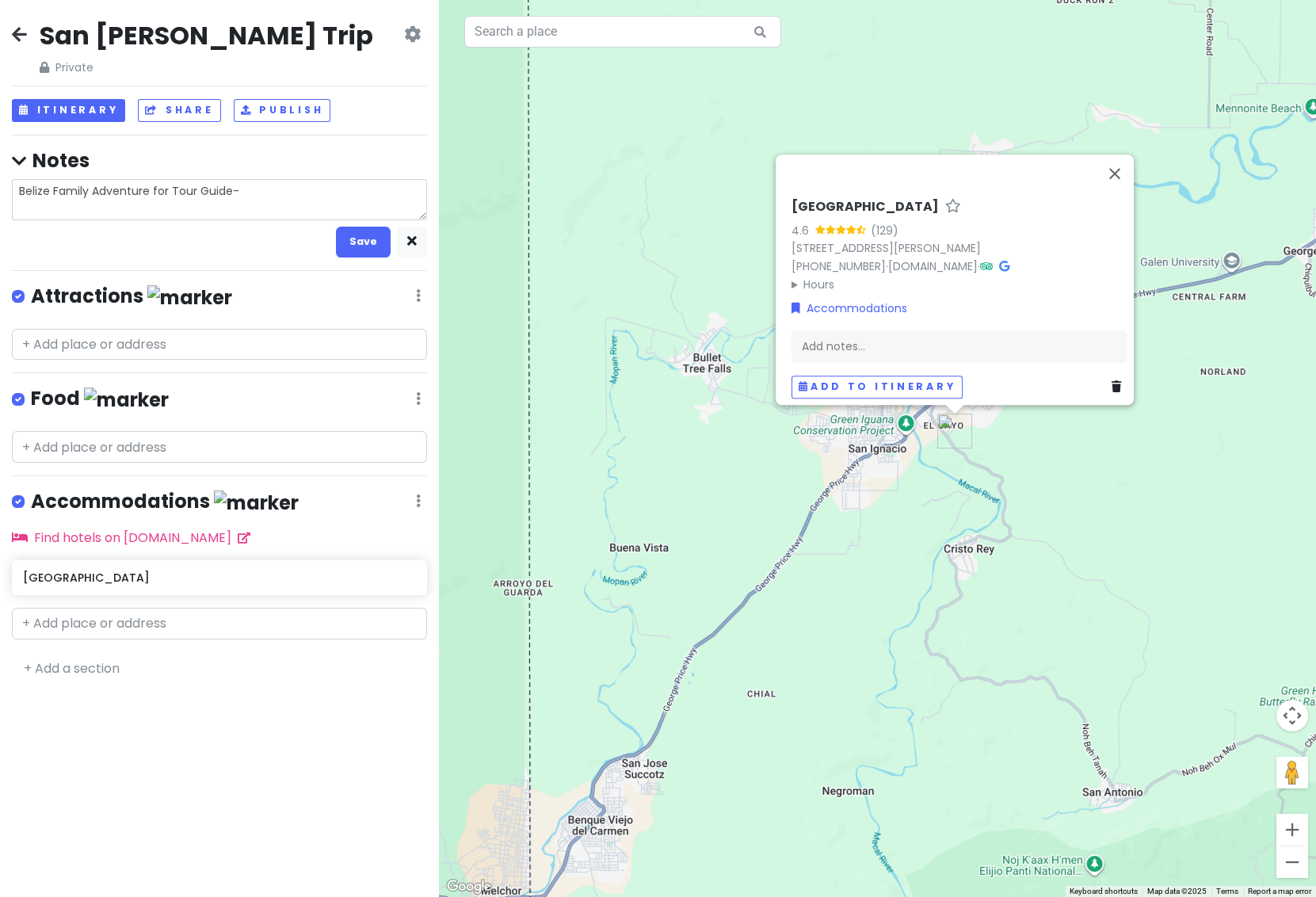
type textarea "Belize Family Adventure for Tour Guide--"
type textarea "x"
type textarea "Belize Family Adventure for Tour Guide--C"
type textarea "x"
type textarea "Belize Family Adventure for Tour Guide--Ci"
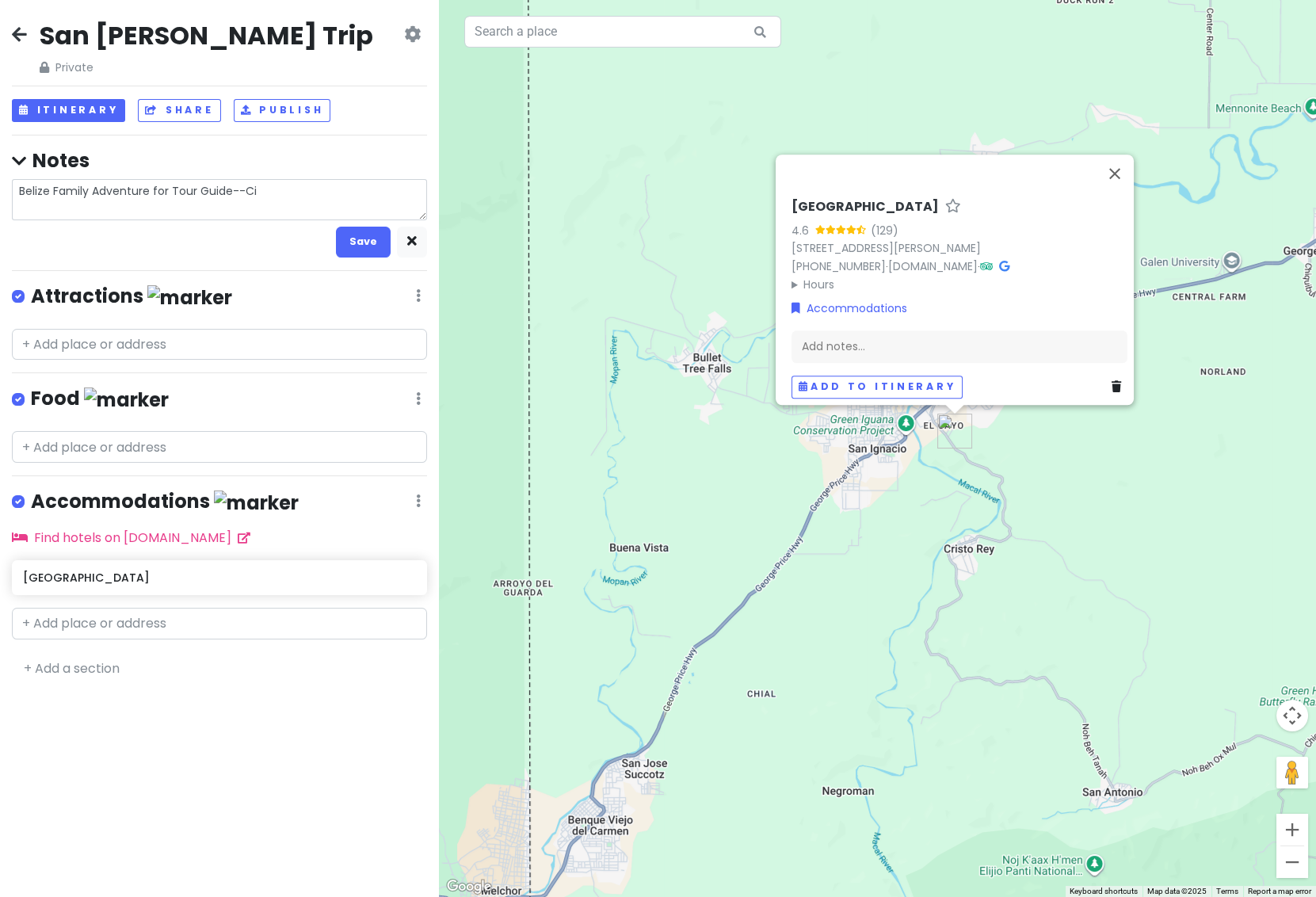
type textarea "x"
type textarea "Belize Family Adventure for Tour Guide--Cis"
type textarea "x"
type textarea "Belize Family Adventure for Tour Guide--Cisc"
type textarea "x"
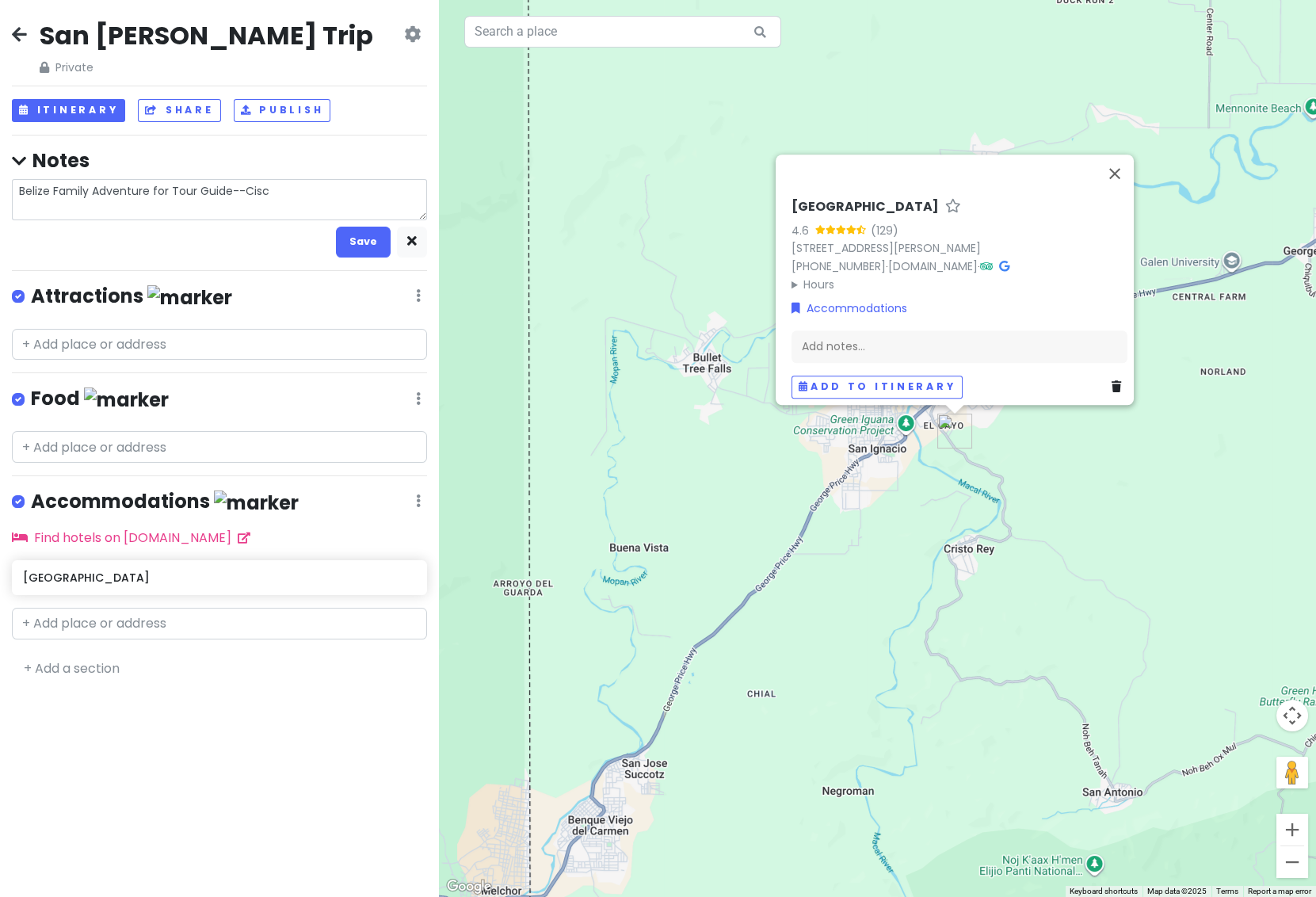
type textarea "Belize Family Adventure for Tour Guide--Cisco"
type textarea "x"
type textarea "Belize Family Adventure for Tour Guide--Cisco"
type textarea "x"
type textarea "Belize Family Adventure for Tour Guide--Cisco I"
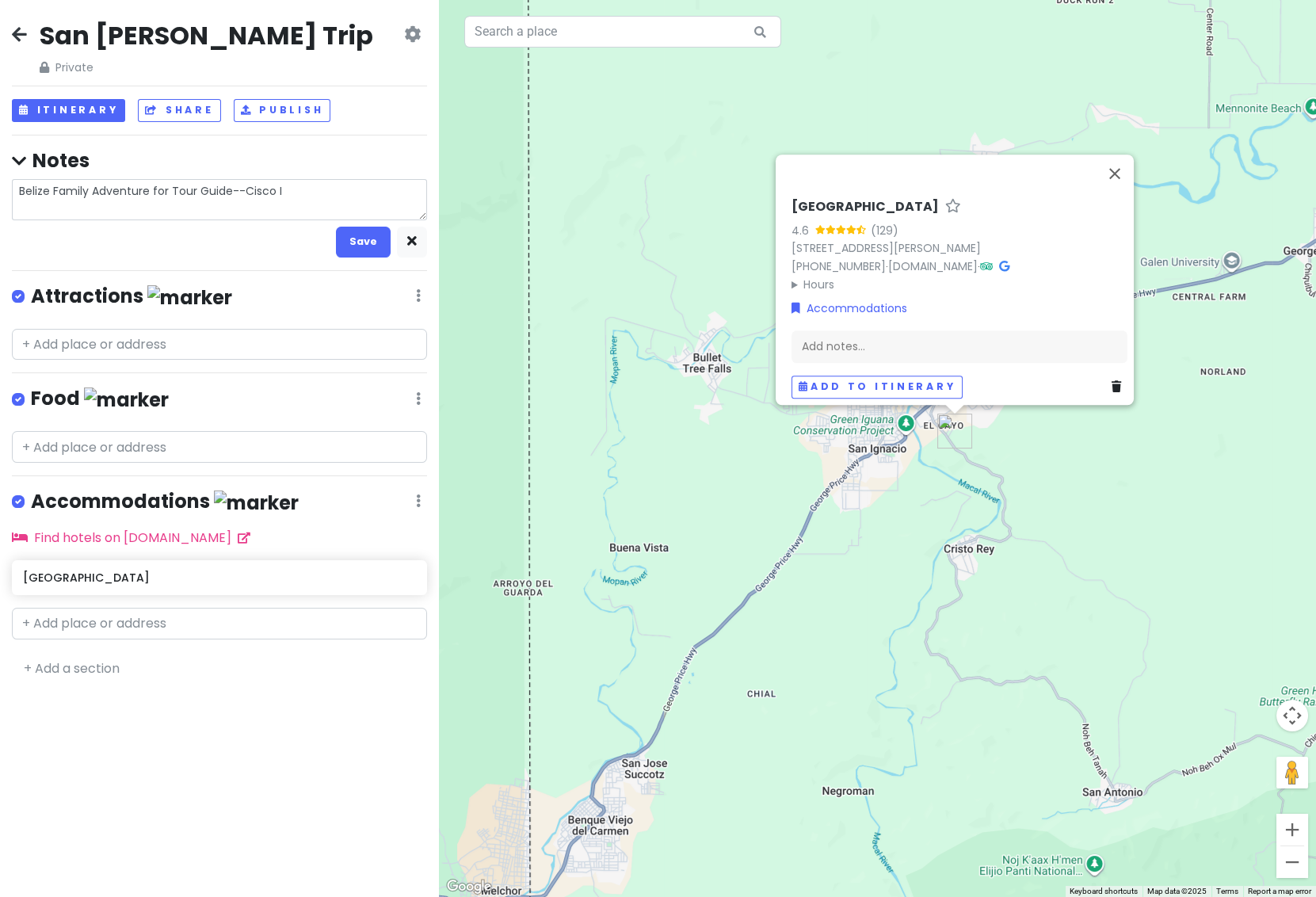
type textarea "x"
type textarea "Belize Family Adventure for Tour Guide--Cisco It"
type textarea "x"
type textarea "Belize Family Adventure for Tour Guide--Cisco Its"
type textarea "x"
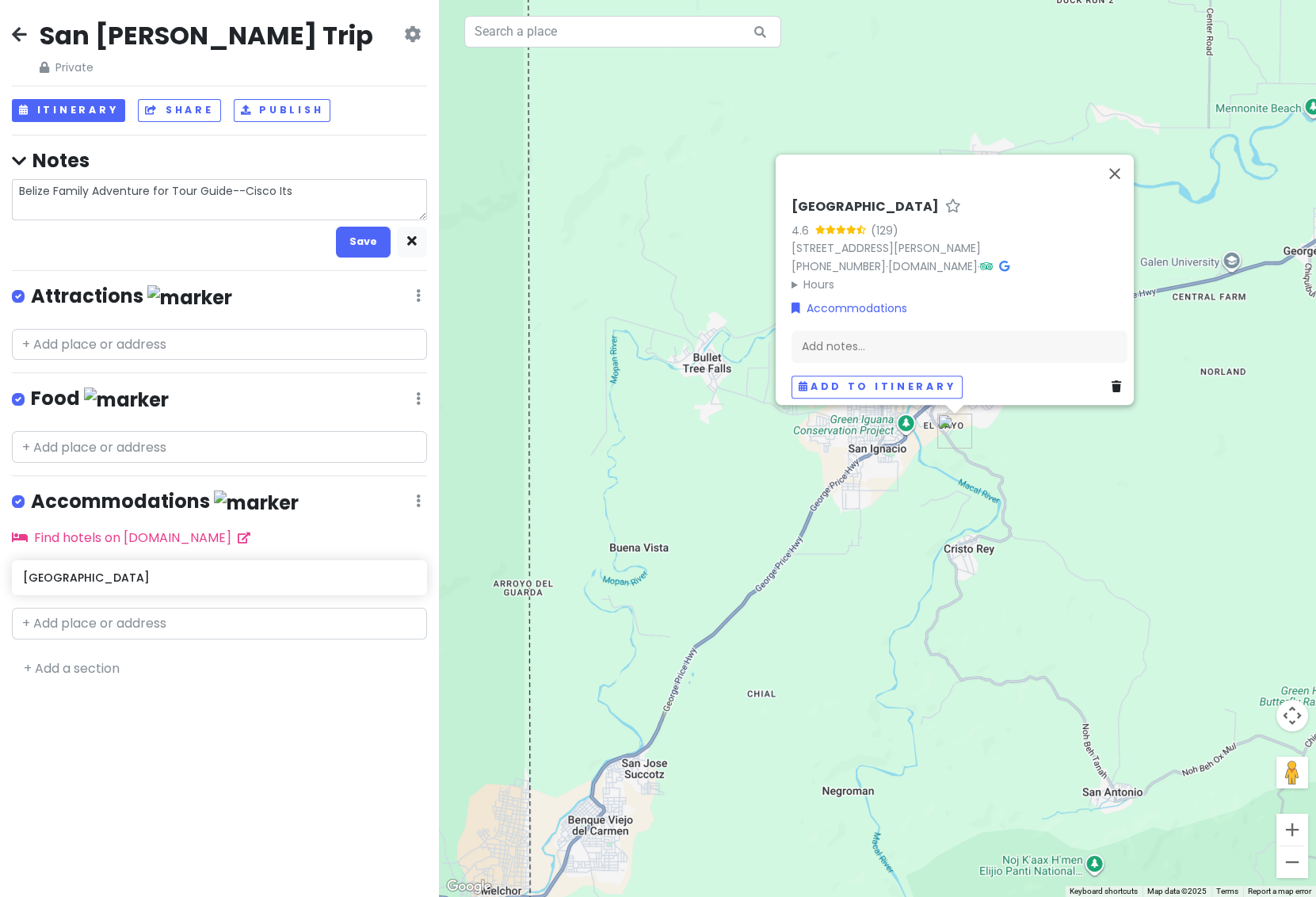
type textarea "Belize Family Adventure for Tour Guide--Cisco It"
type textarea "x"
type textarea "Belize Family Adventure for Tour Guide--Cisco Itz"
type textarea "x"
type textarea "Belize Family Adventure for Tour Guide--Cisco Itza"
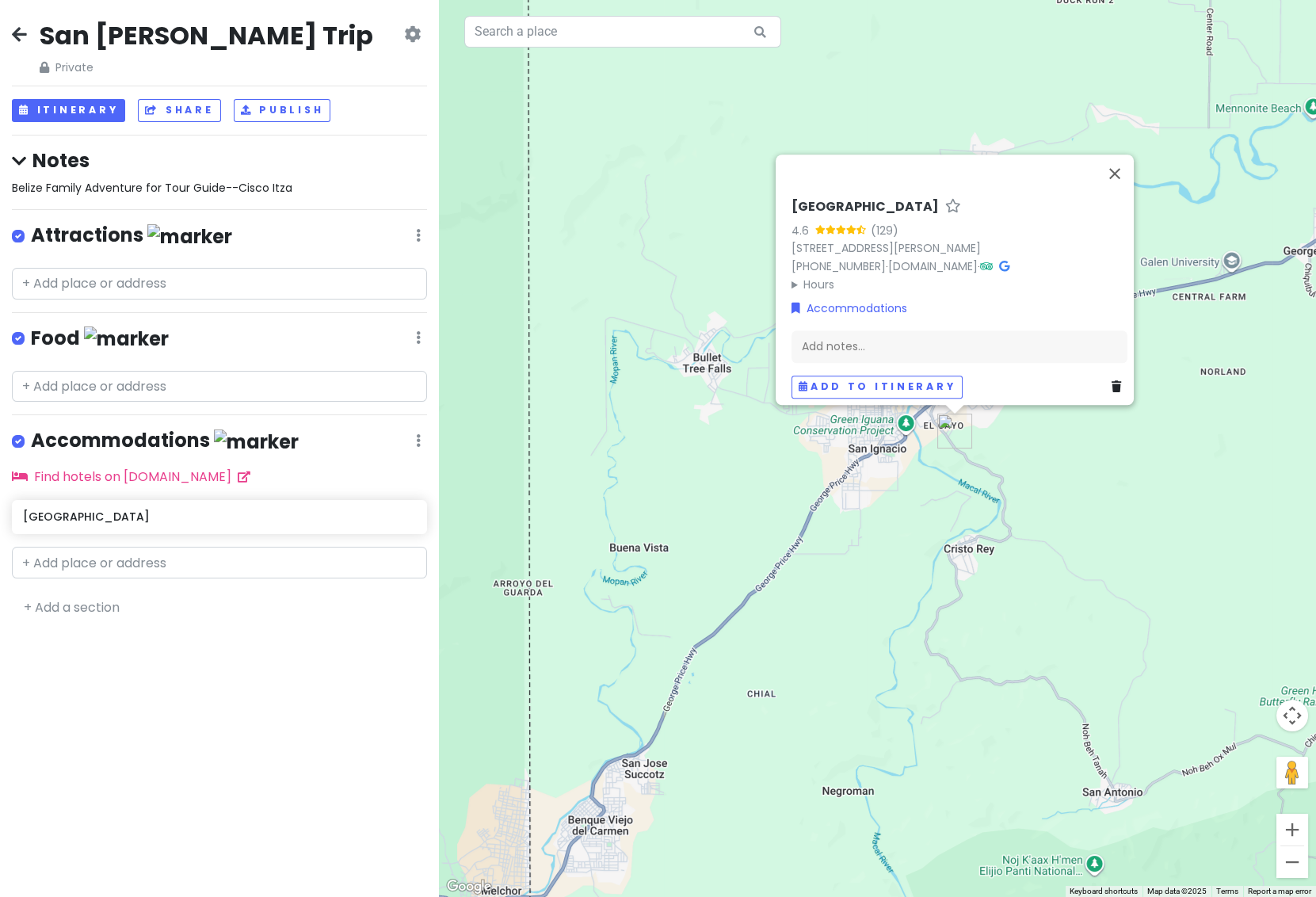
click at [288, 183] on span "Belize Family Adventure for Tour Guide--Cisco Itza" at bounding box center [151, 187] width 280 height 16
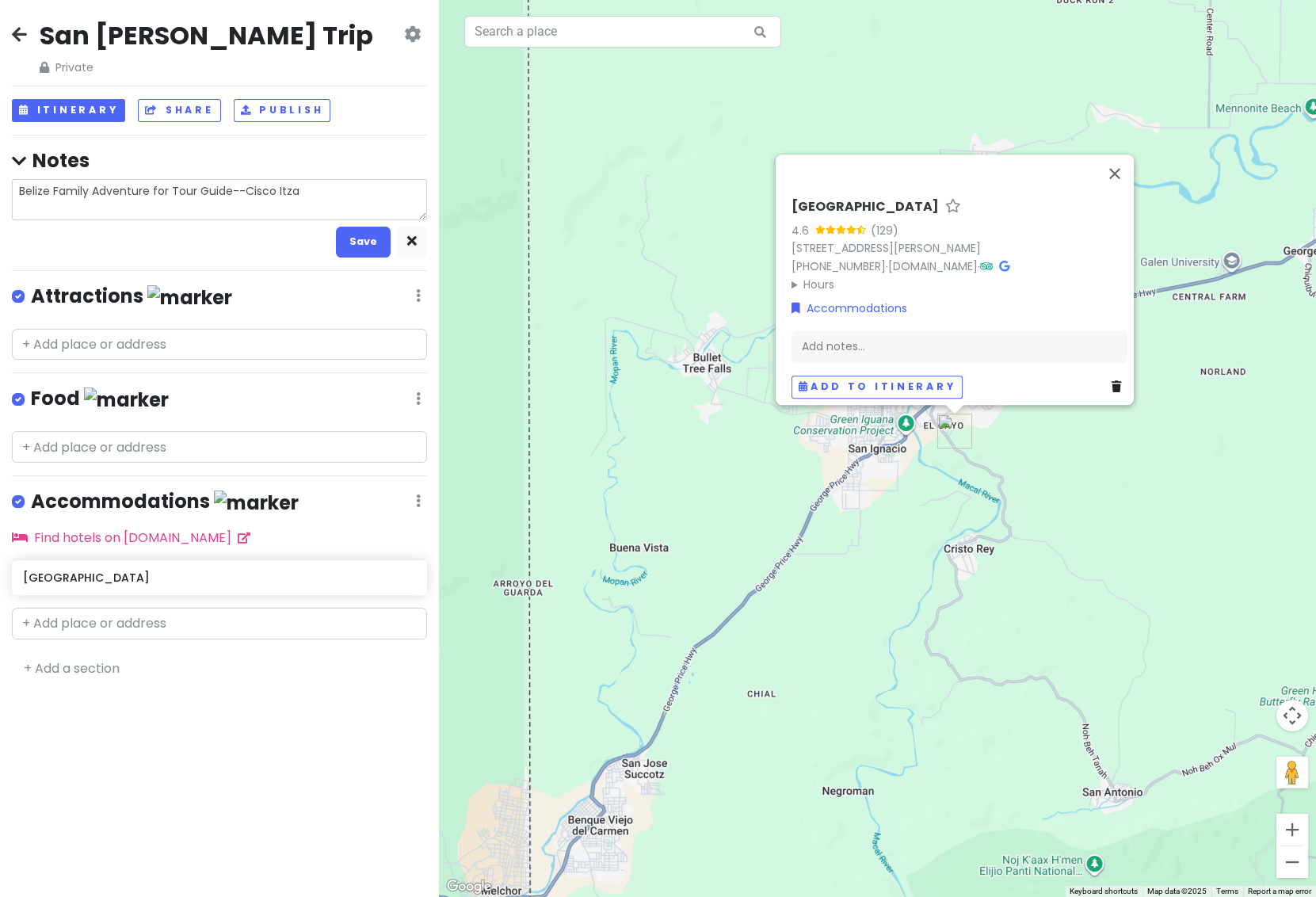
click at [319, 188] on textarea "Belize Family Adventure for Tour Guide--Cisco Itza" at bounding box center [219, 199] width 415 height 41
type textarea "x"
type textarea "Belize Family Adventure for Tour Guide--Cisco Itza"
type textarea "x"
type textarea "Belize Family Adventure for Tour Guide--Cisco Itza B"
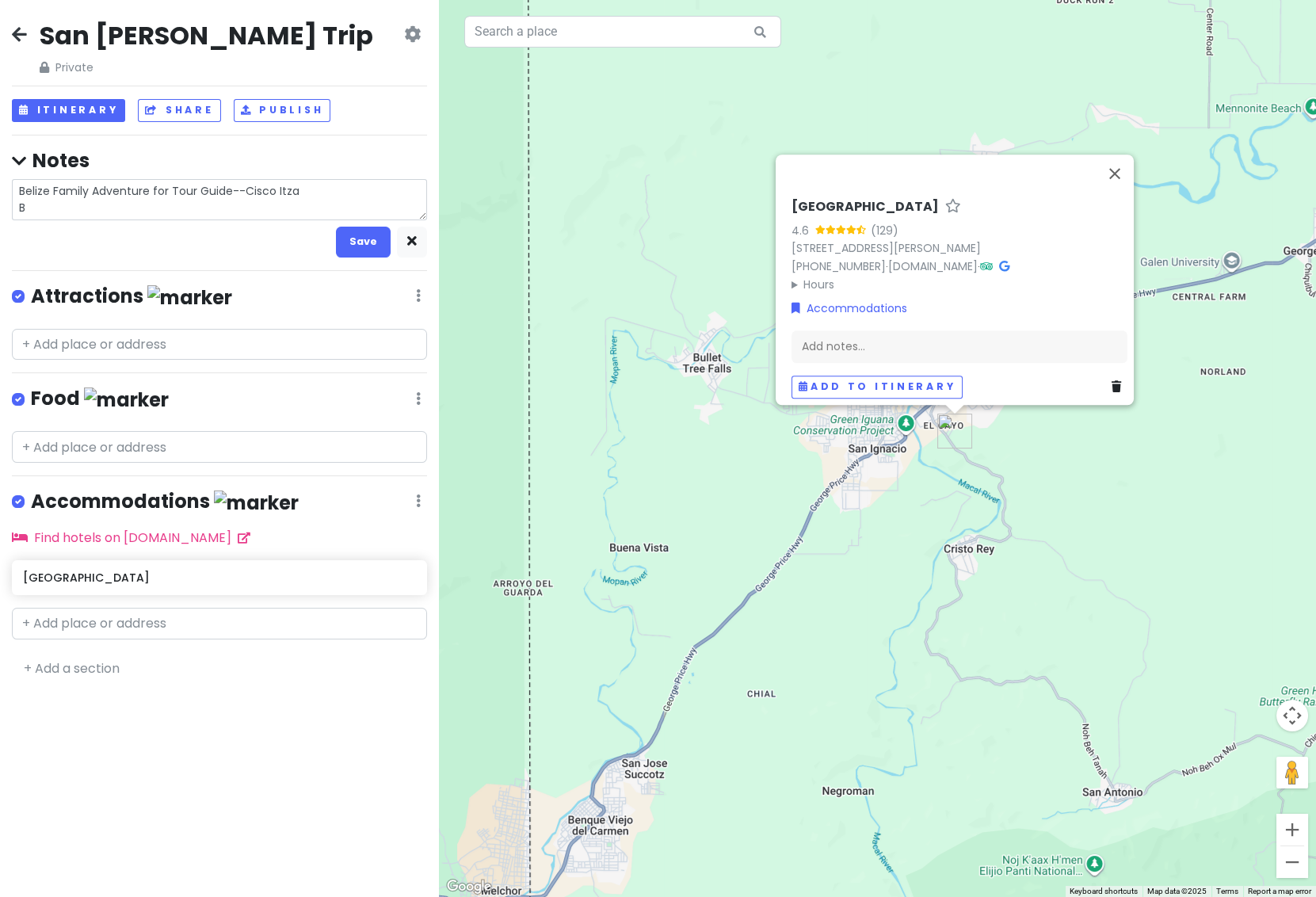
type textarea "x"
type textarea "Belize Family Adventure for Tour Guide--Cisco Itza Be"
type textarea "x"
type textarea "Belize Family Adventure for Tour Guide--Cisco Itza Bel"
type textarea "x"
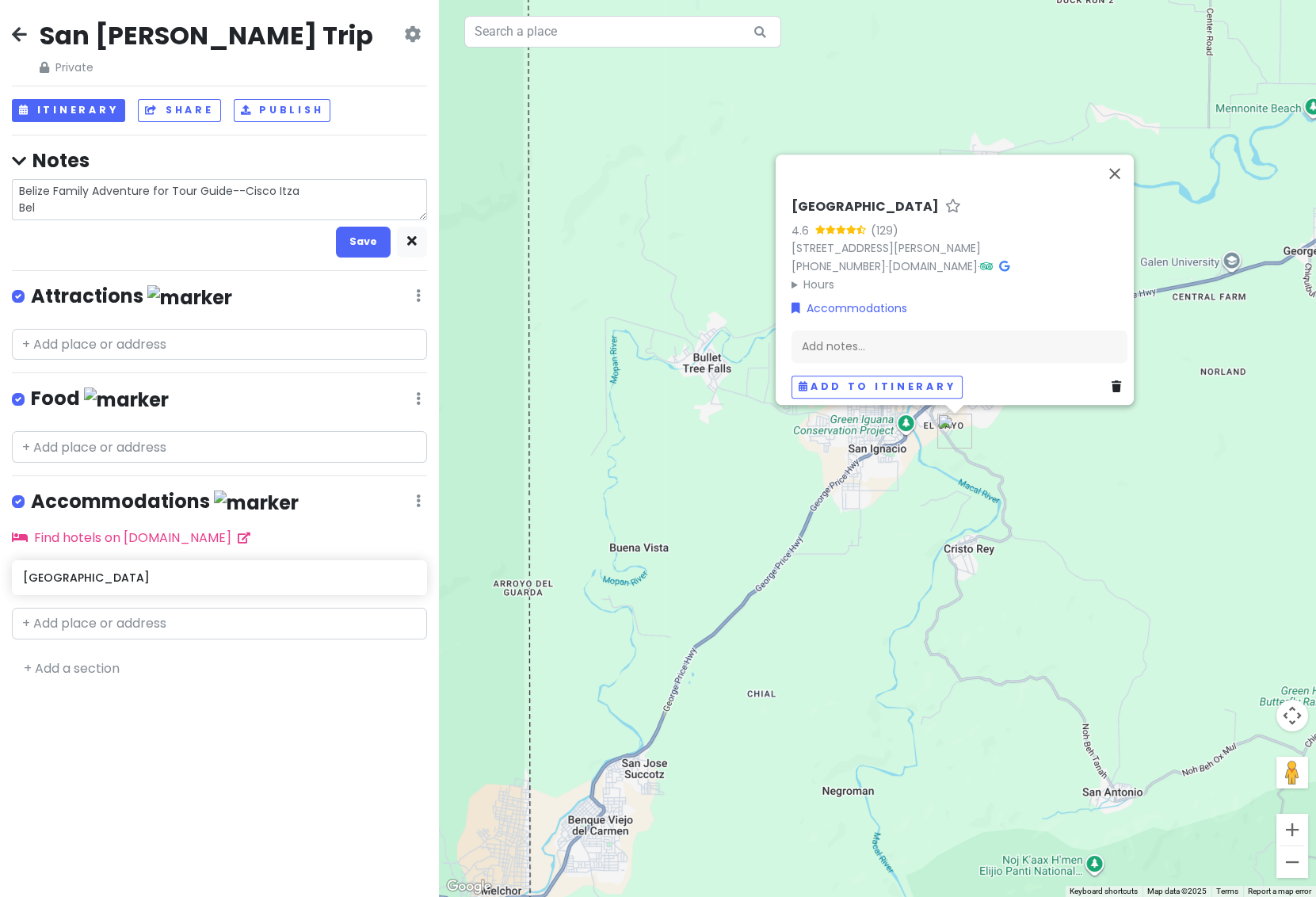
type textarea "Belize Family Adventure for Tour Guide--Cisco Itza Beli"
type textarea "x"
type textarea "Belize Family Adventure for Tour Guide--Cisco Itza Beliz"
type textarea "x"
type textarea "Belize Family Adventure for Tour Guide--Cisco Itza [GEOGRAPHIC_DATA]"
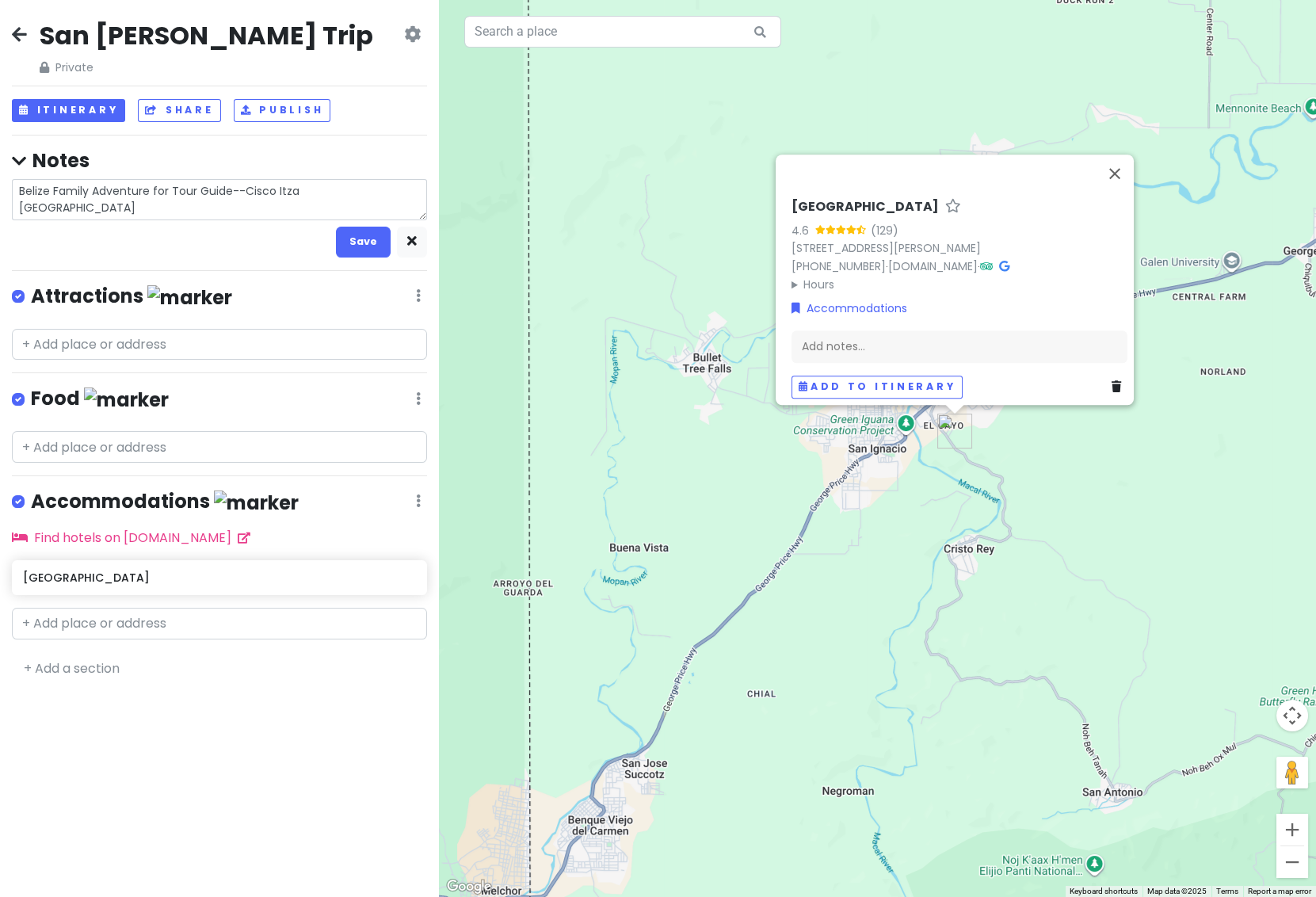
type textarea "x"
type textarea "Belize Family Adventure for Tour Guide--Cisco Itza [GEOGRAPHIC_DATA]"
type textarea "x"
type textarea "Belize Family Adventure for Tour Guide--Cisco Itza [GEOGRAPHIC_DATA] Ca"
type textarea "x"
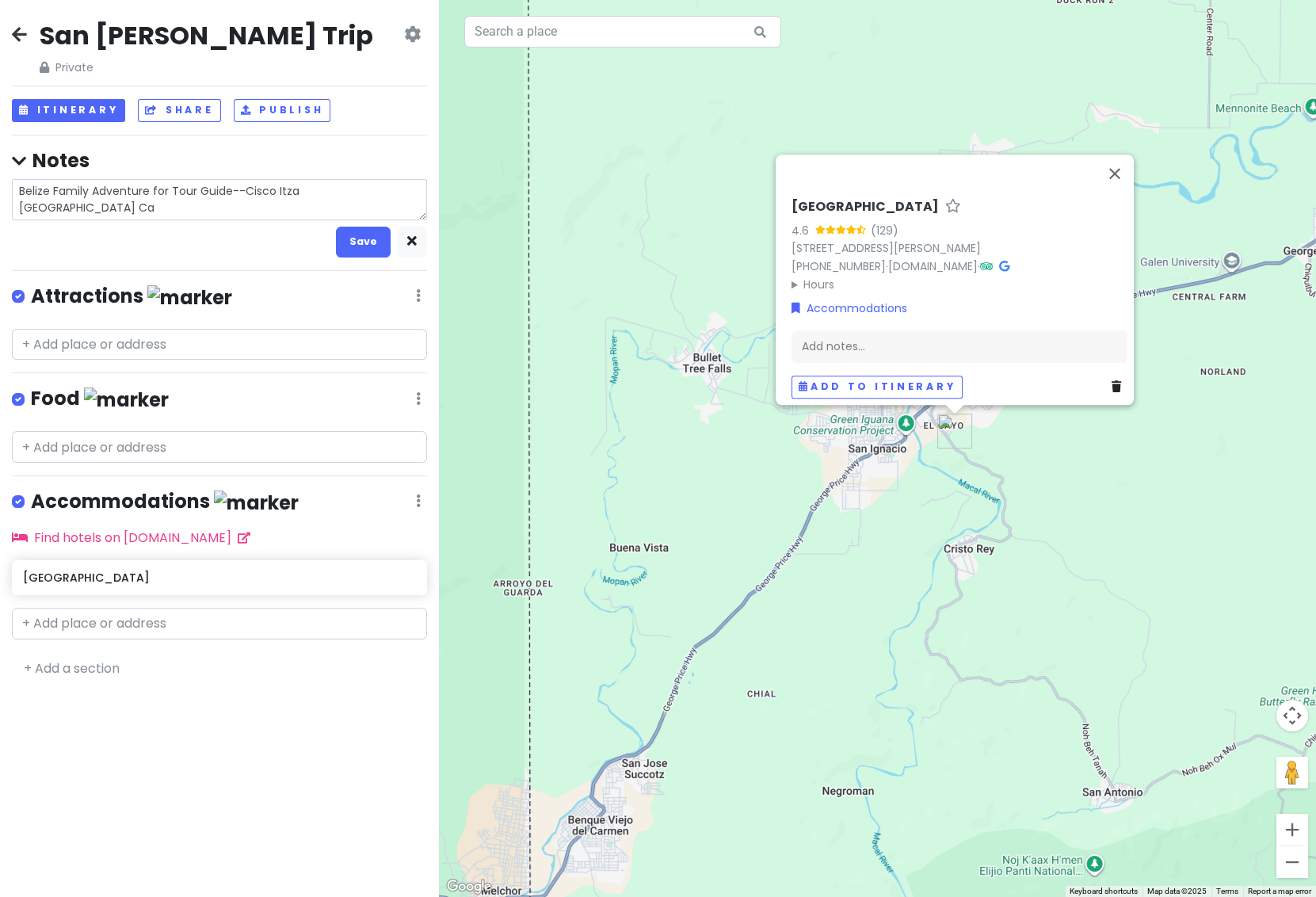
type textarea "Belize Family Adventure for Tour Guide--Cisco Itza Belize Cav"
type textarea "x"
type textarea "Belize Family Adventure for Tour Guide--Cisco Itza [GEOGRAPHIC_DATA] Cavi"
type textarea "x"
type textarea "Belize Family Adventure for Tour Guide--Cisco Itza [GEOGRAPHIC_DATA] [PERSON_NA…"
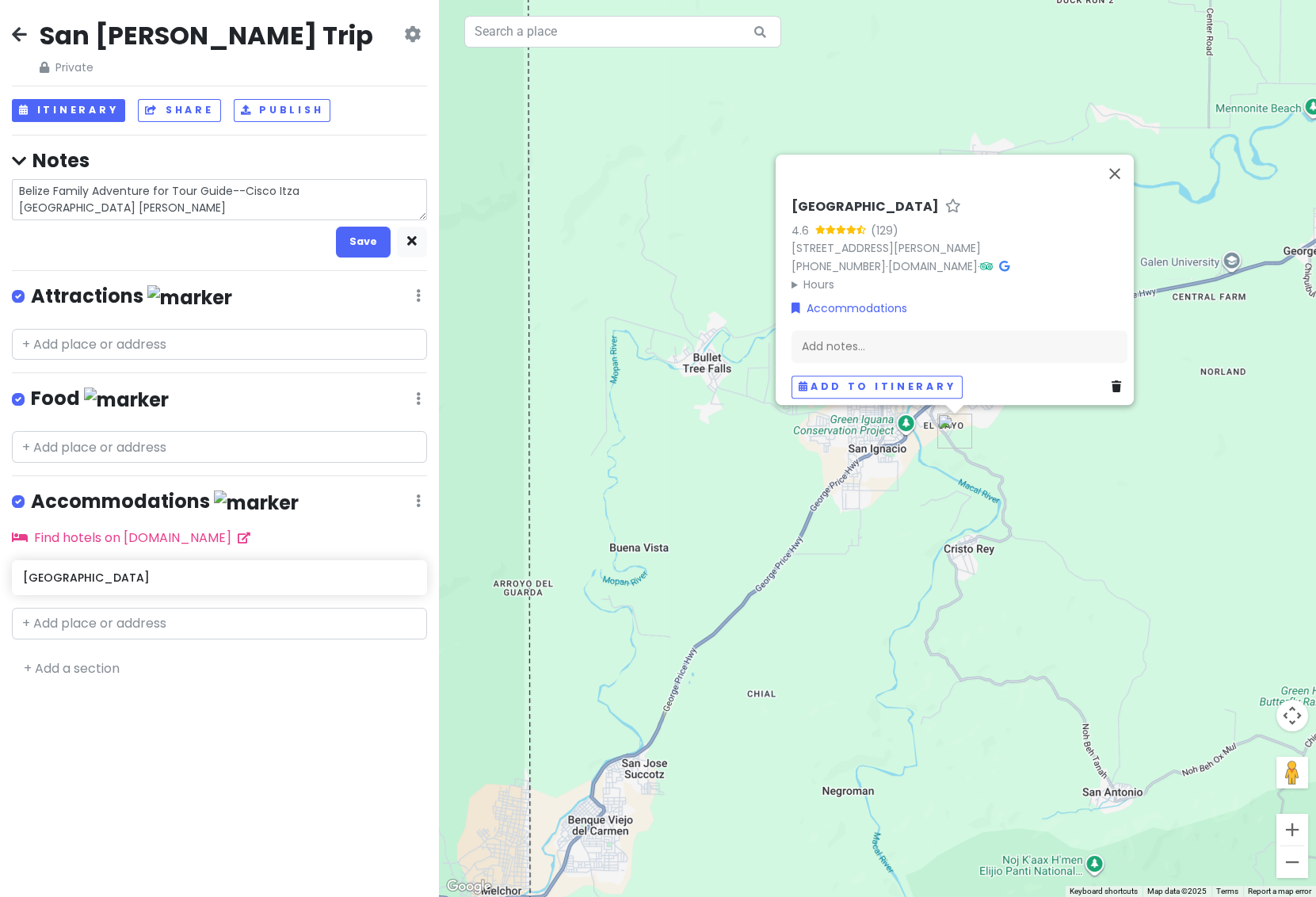
type textarea "x"
type textarea "Belize Family Adventure for Tour Guide--Cisco Itza Belize Caving"
type textarea "x"
type textarea "Belize Family Adventure for Tour Guide--Cisco Itza Belize Caving"
type textarea "x"
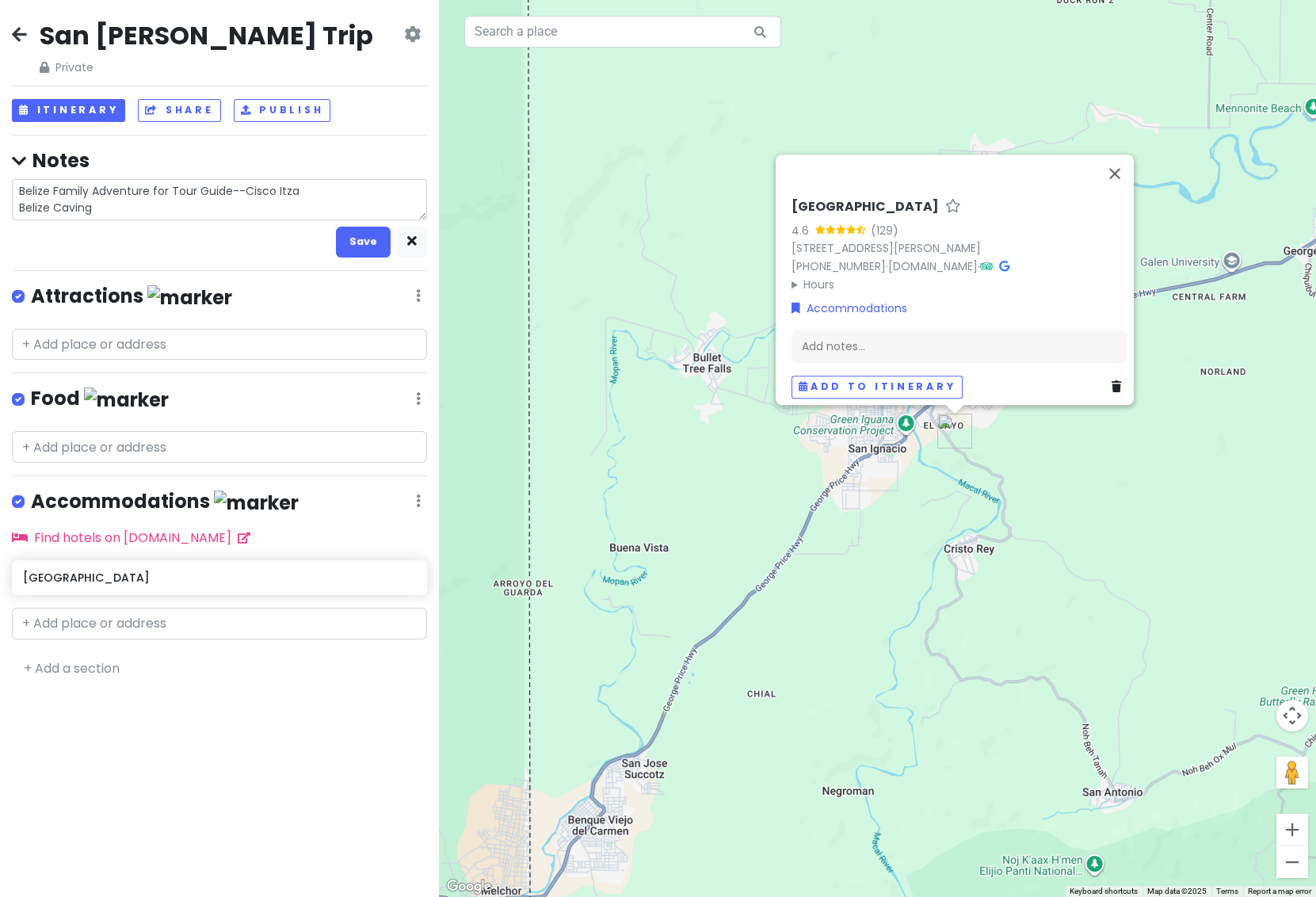
type textarea "Belize Family Adventure for Tour Guide--Cisco Itza Belize Caving A"
type textarea "x"
type textarea "Belize Family Adventure for Tour Guide--Cisco Itza Belize Caving Ad"
type textarea "x"
type textarea "Belize Family Adventure for Tour Guide--Cisco Itza Belize Caving Adv"
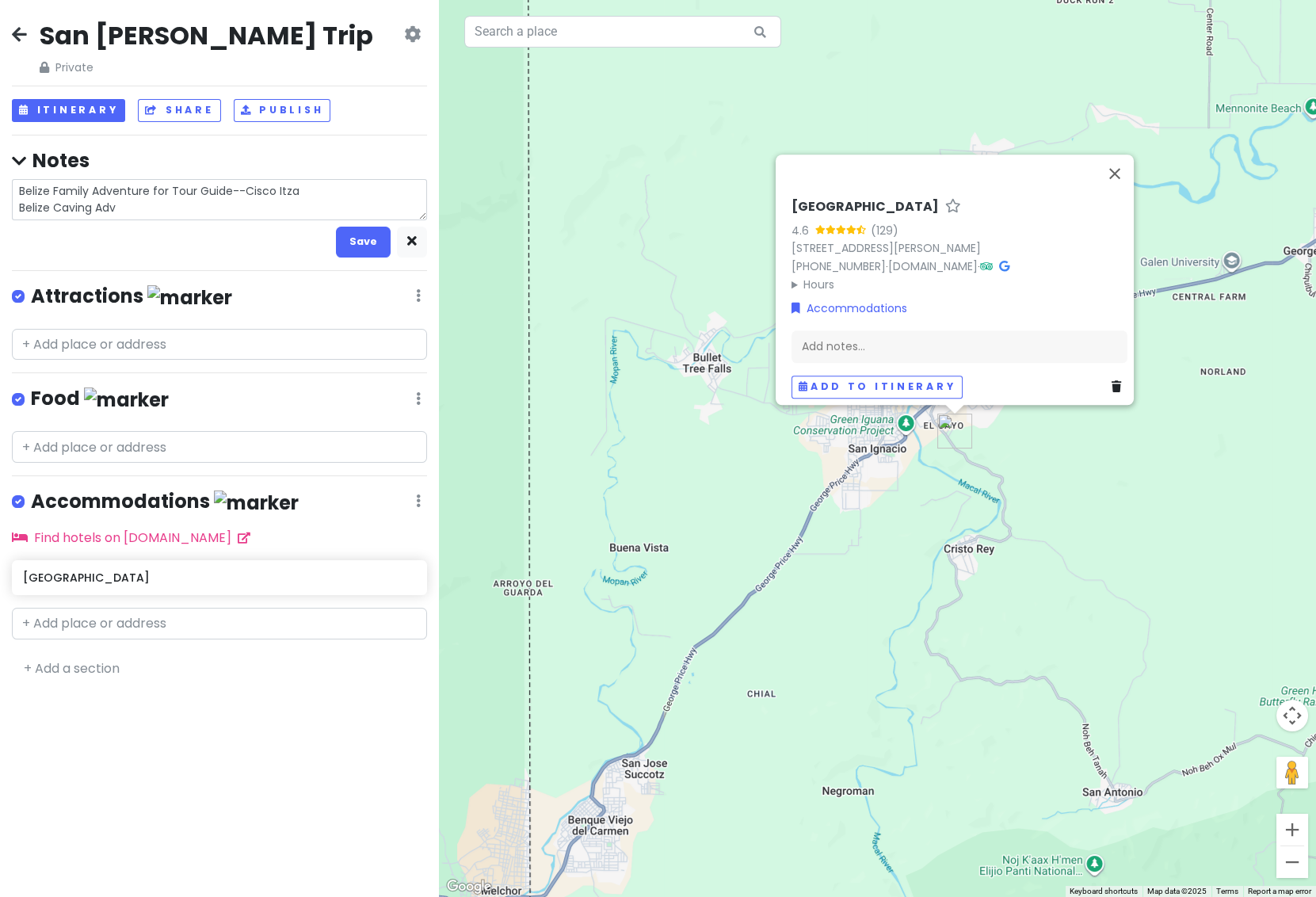
type textarea "x"
type textarea "Belize Family Adventure for Tour Guide--Cisco Itza Belize Caving Adve"
type textarea "x"
type textarea "Belize Family Adventure for Tour Guide--Cisco Itza Belize Caving Adven"
type textarea "x"
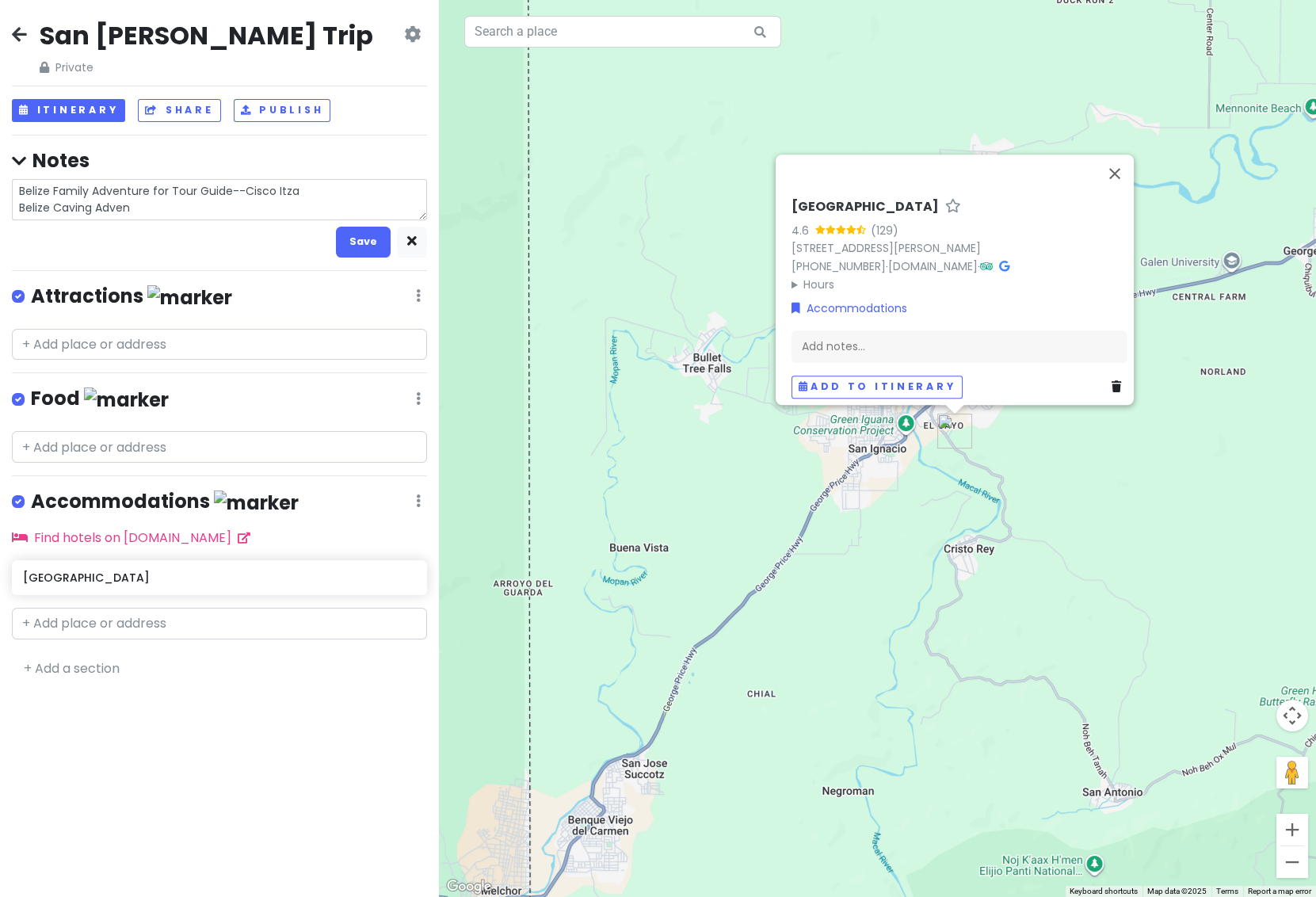
type textarea "Belize Family Adventure for Tour Guide--Cisco Itza Belize Caving Advent"
type textarea "x"
type textarea "Belize Family Adventure for Tour Guide--Cisco Itza Belize Caving Adventu"
type textarea "x"
type textarea "Belize Family Adventure for Tour Guide--Cisco Itza Belize Caving Adventur"
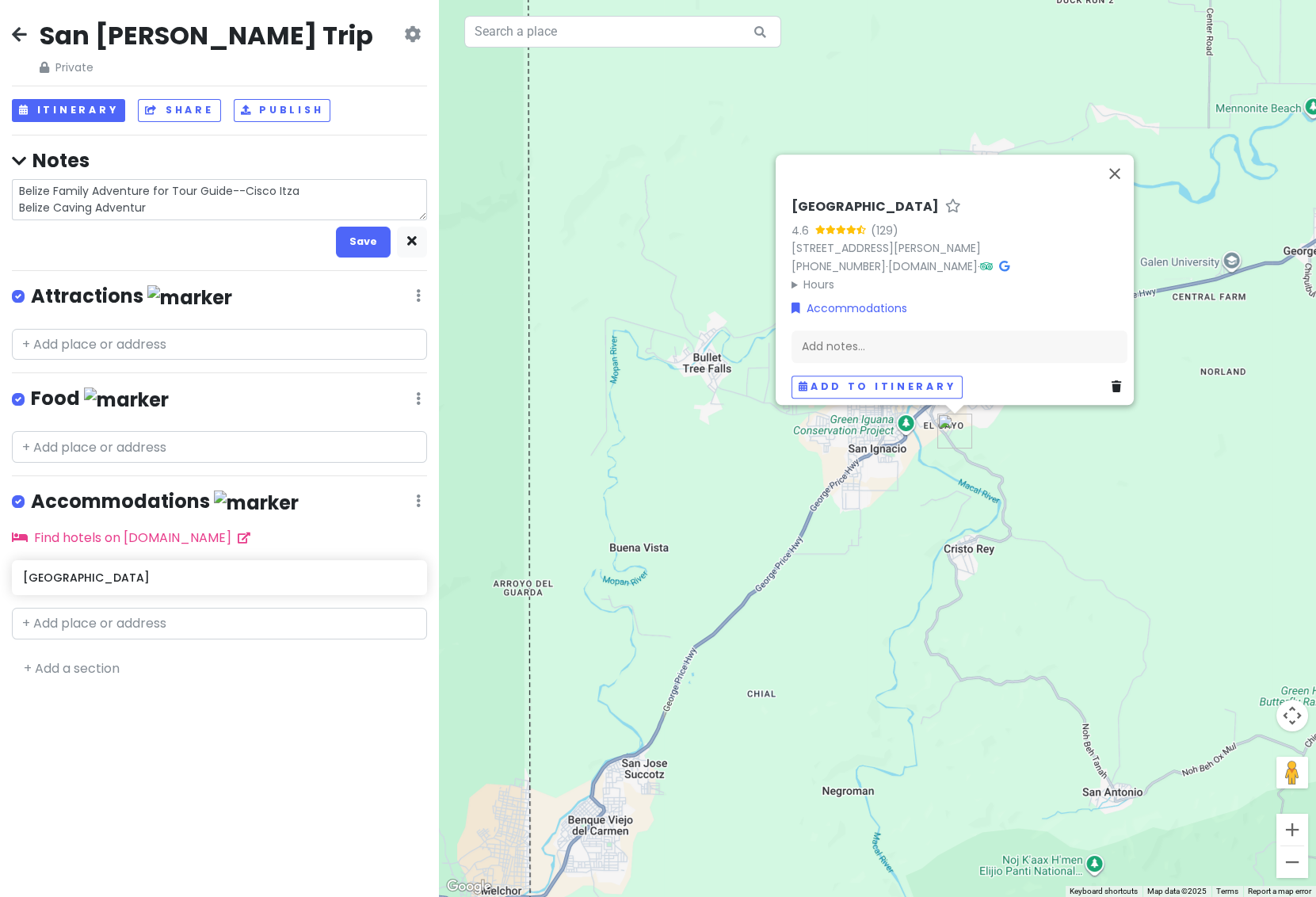
type textarea "x"
type textarea "Belize Family Adventure for Tour Guide--Cisco Itza Belize Caving Adventure"
type textarea "x"
type textarea "Belize Family Adventure for Tour Guide--Cisco Itza Belize Caving Adventures"
click at [381, 238] on button "Save" at bounding box center [363, 242] width 55 height 31
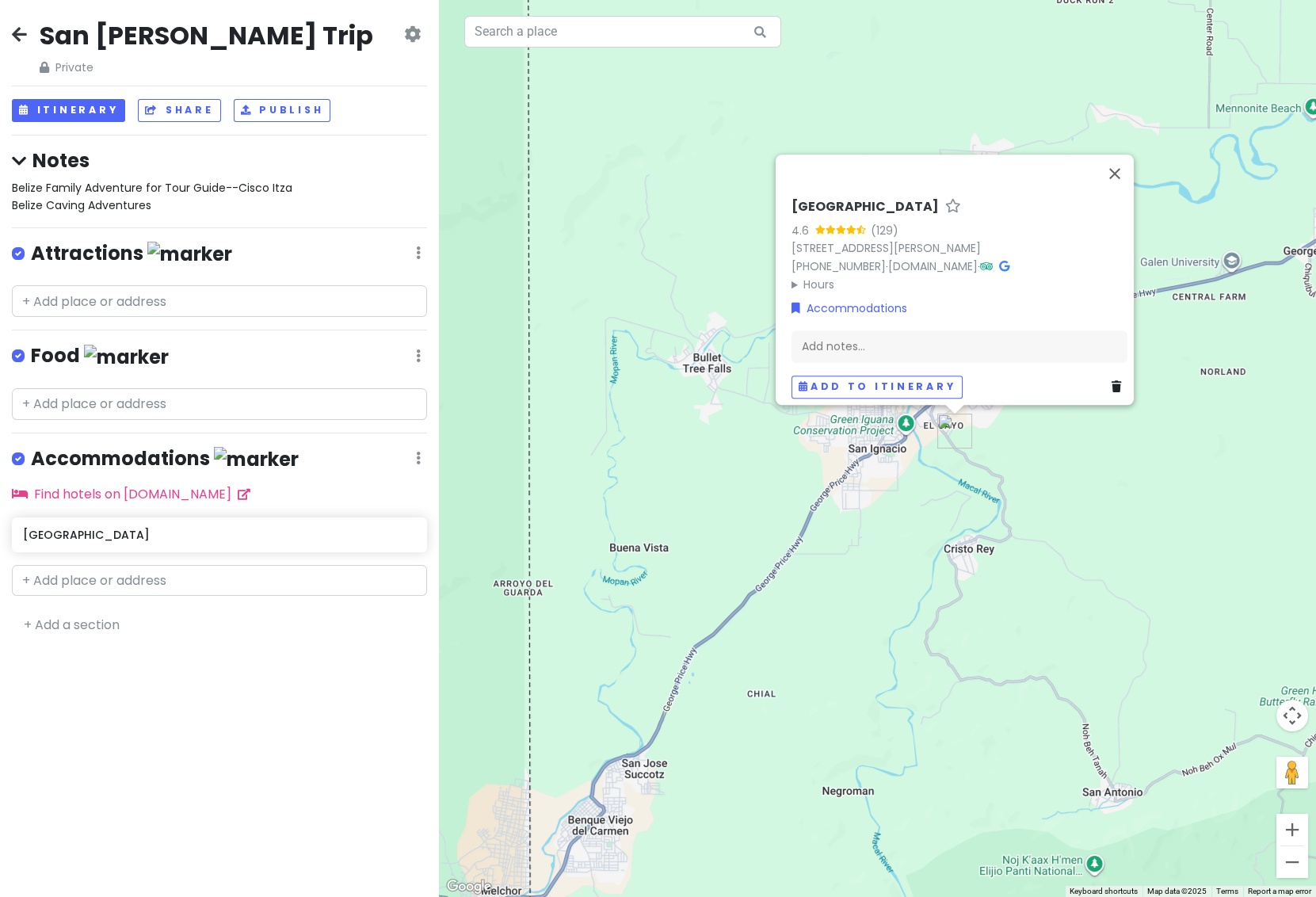
click at [138, 204] on span "Belize Family Adventure for Tour Guide--Cisco Itza Belize Caving Adventures" at bounding box center [151, 196] width 280 height 33
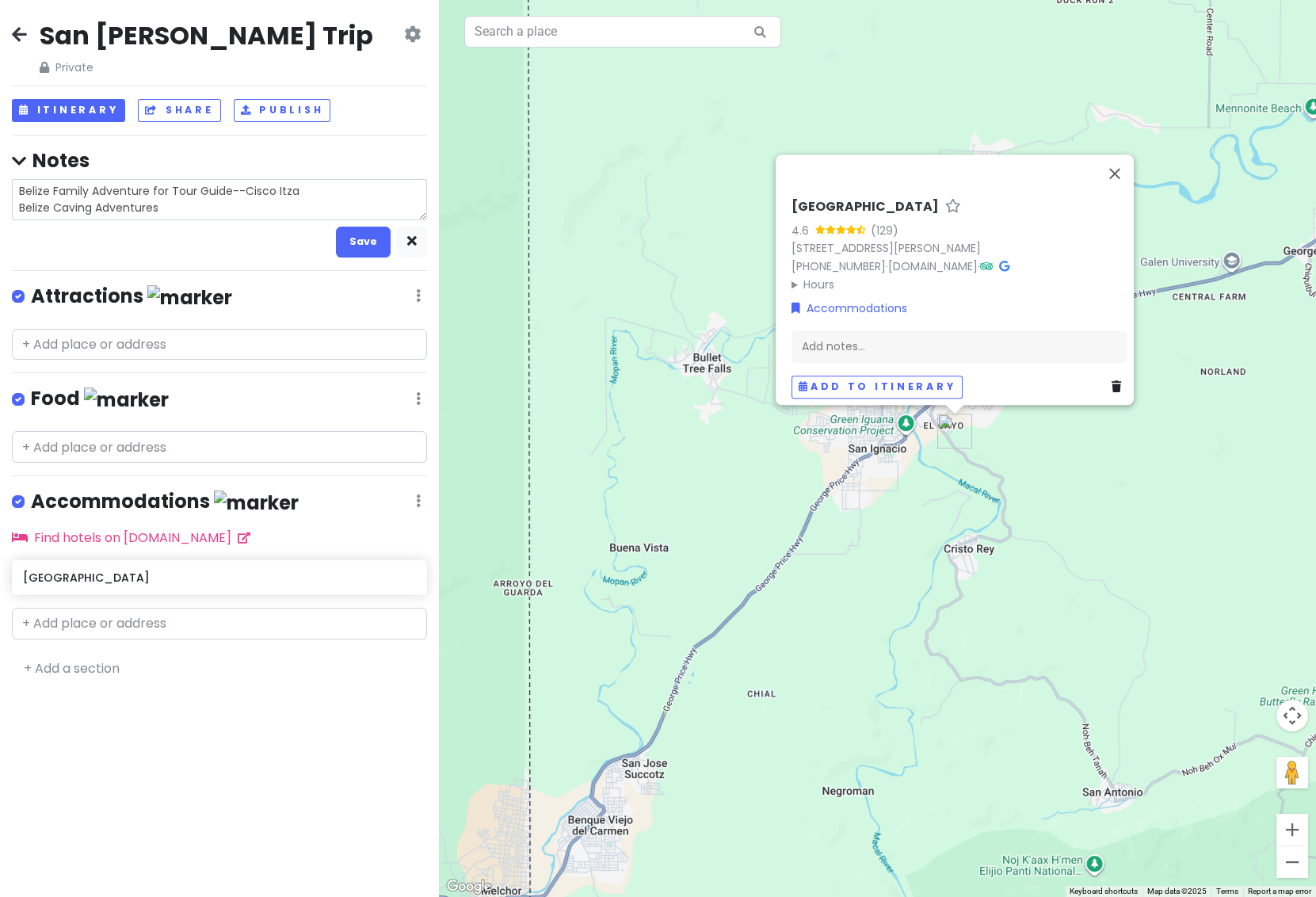
click at [162, 209] on textarea "Belize Family Adventure for Tour Guide--Cisco Itza Belize Caving Adventures" at bounding box center [219, 199] width 415 height 41
type textarea "x"
type textarea "Belize Family Adventure for Tour Guide--Cisco Itza Belize Caving Adventures-"
type textarea "x"
type textarea "Belize Family Adventure for Tour Guide--Cisco Itza [GEOGRAPHIC_DATA] Caving Adv…"
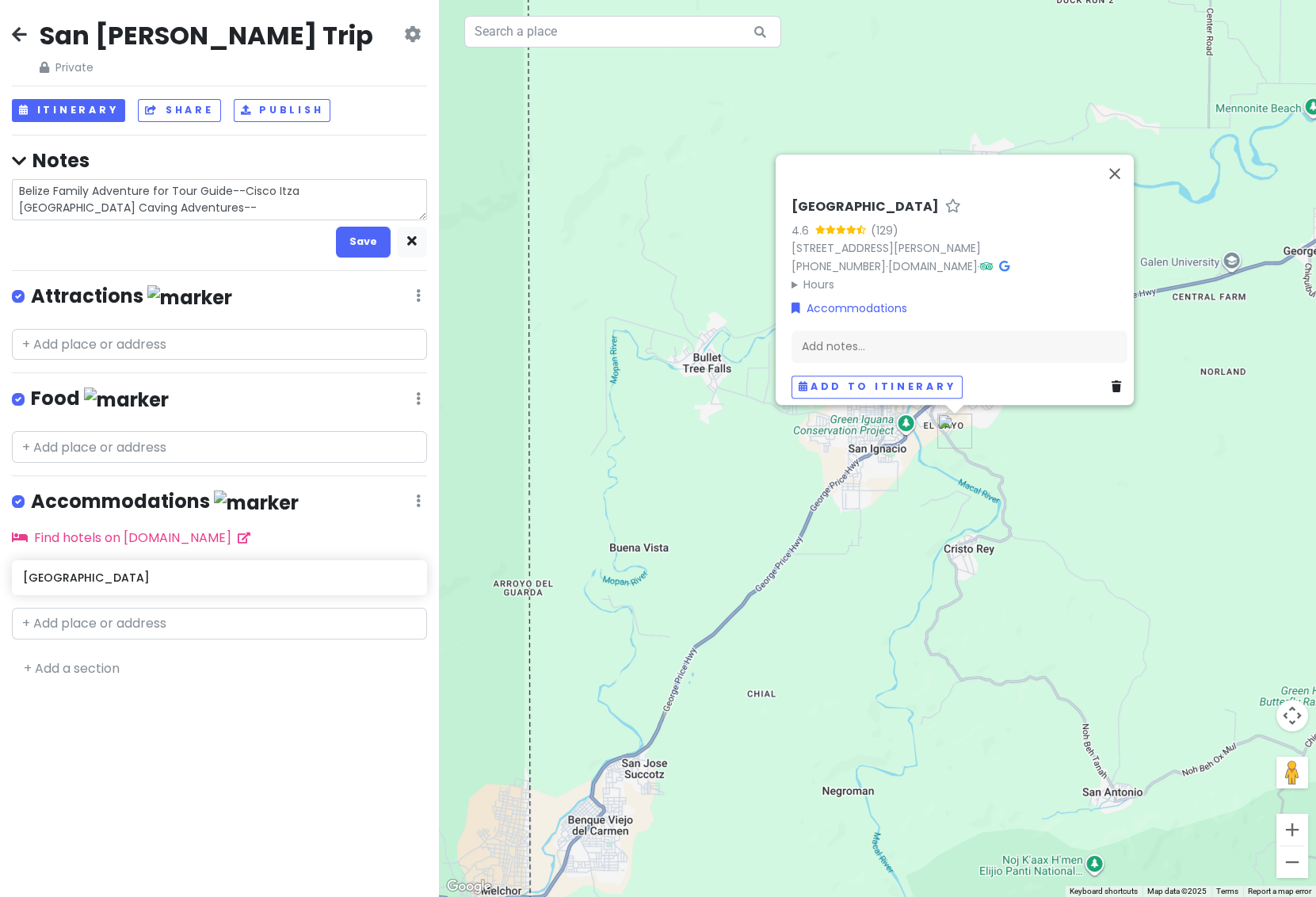
type textarea "x"
type textarea "Belize Family Adventure for Tour Guide--Cisco Itza Belize Caving Adventures--A"
type textarea "x"
type textarea "Belize Family Adventure for Tour Guide--Cisco Itza [GEOGRAPHIC_DATA] Caving Adv…"
type textarea "x"
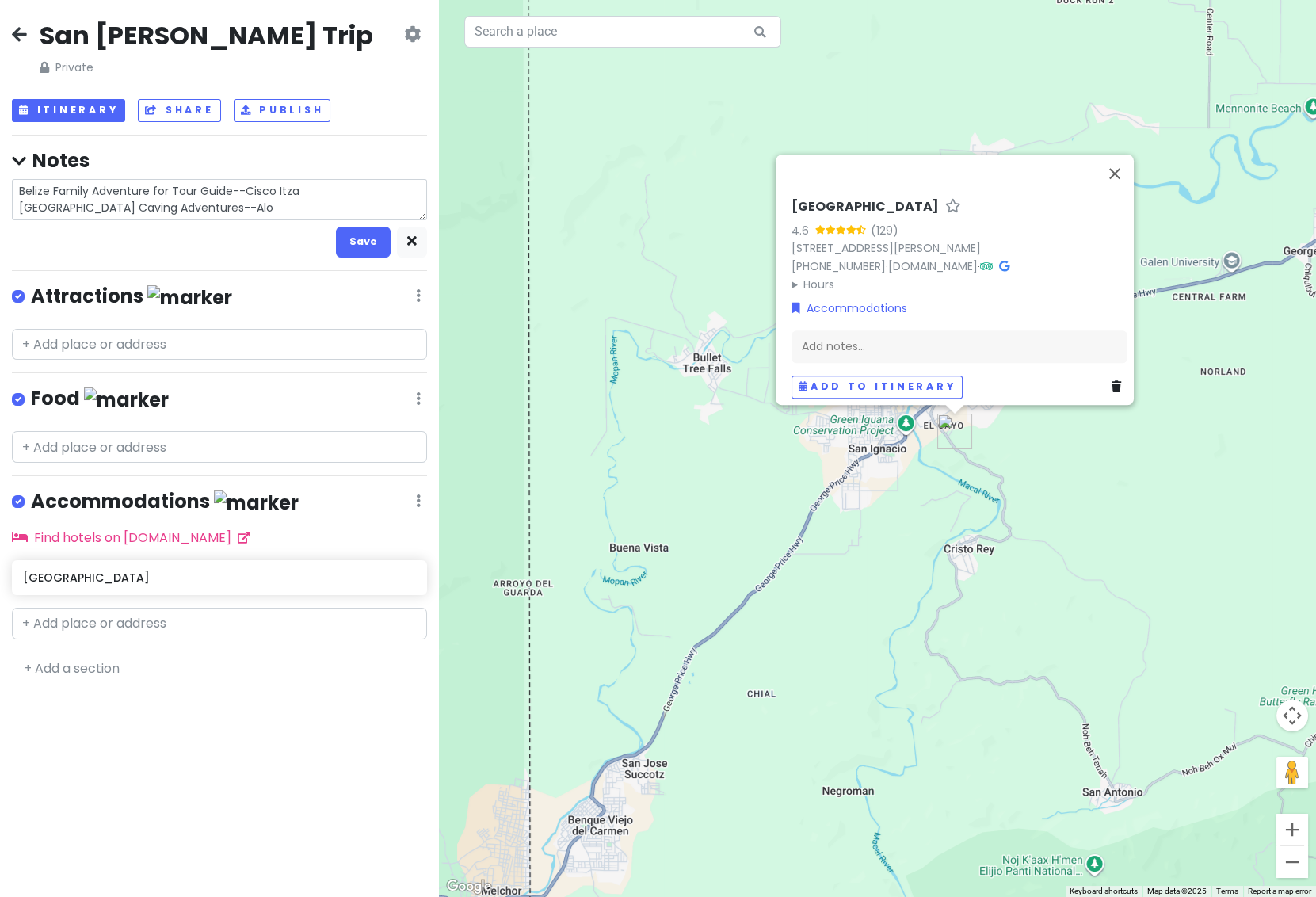
type textarea "Belize Family Adventure for Tour Guide--Cisco Itza Belize Caving Adventures--Al…"
type textarea "x"
type textarea "Belize Family Adventure for Tour Guide--Cisco Itza Belize Caving Adventures--Al…"
type textarea "x"
type textarea "Belize Family Adventure for Tour Guide--Cisco Itza Belize Caving Adventures--Al…"
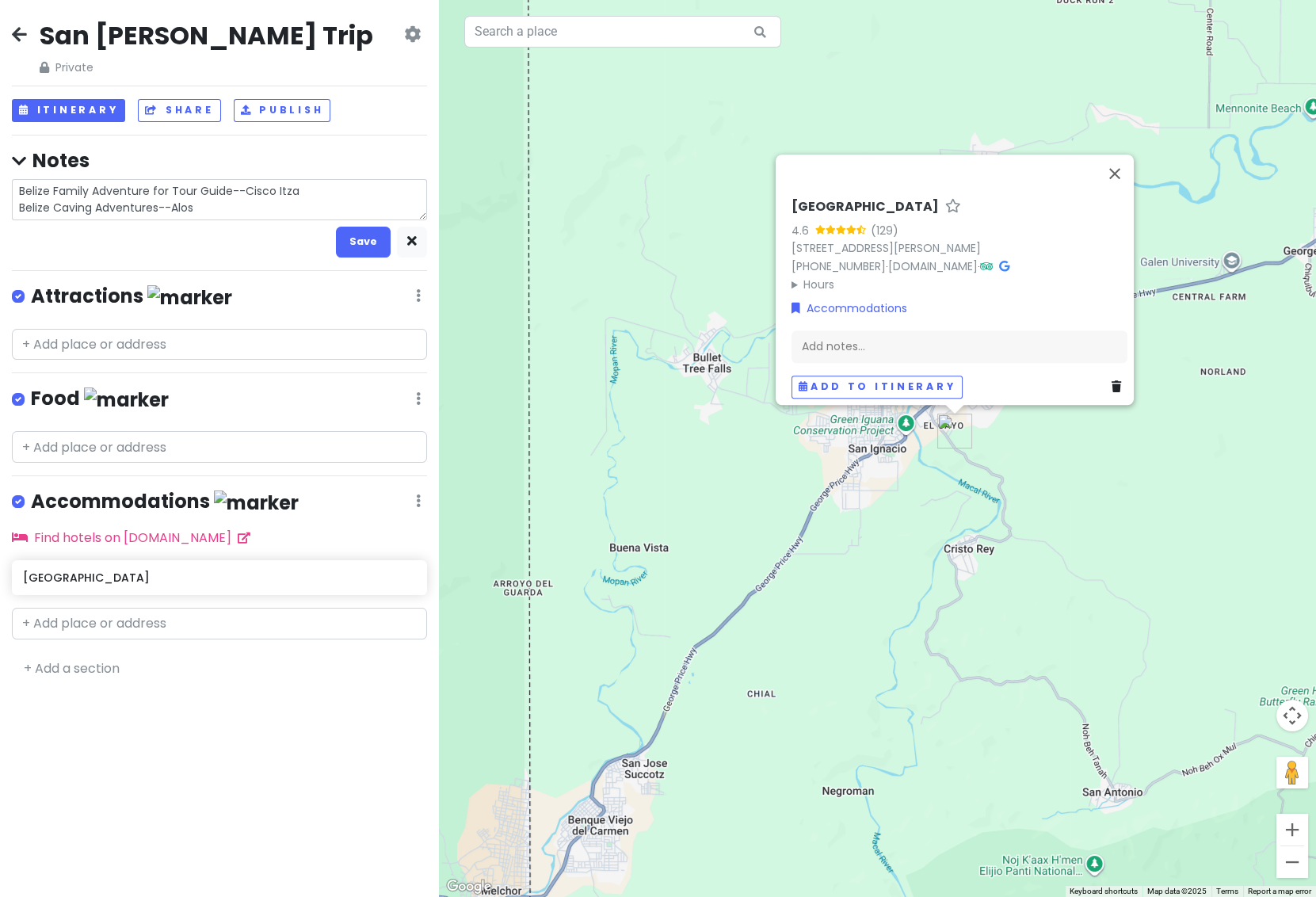
type textarea "x"
type textarea "Belize Family Adventure for Tour Guide--Cisco Itza [GEOGRAPHIC_DATA] Caving Adv…"
type textarea "x"
type textarea "Belize Family Adventure for Tour Guide--Cisco Itza Belize Caving Adventures--Al"
type textarea "x"
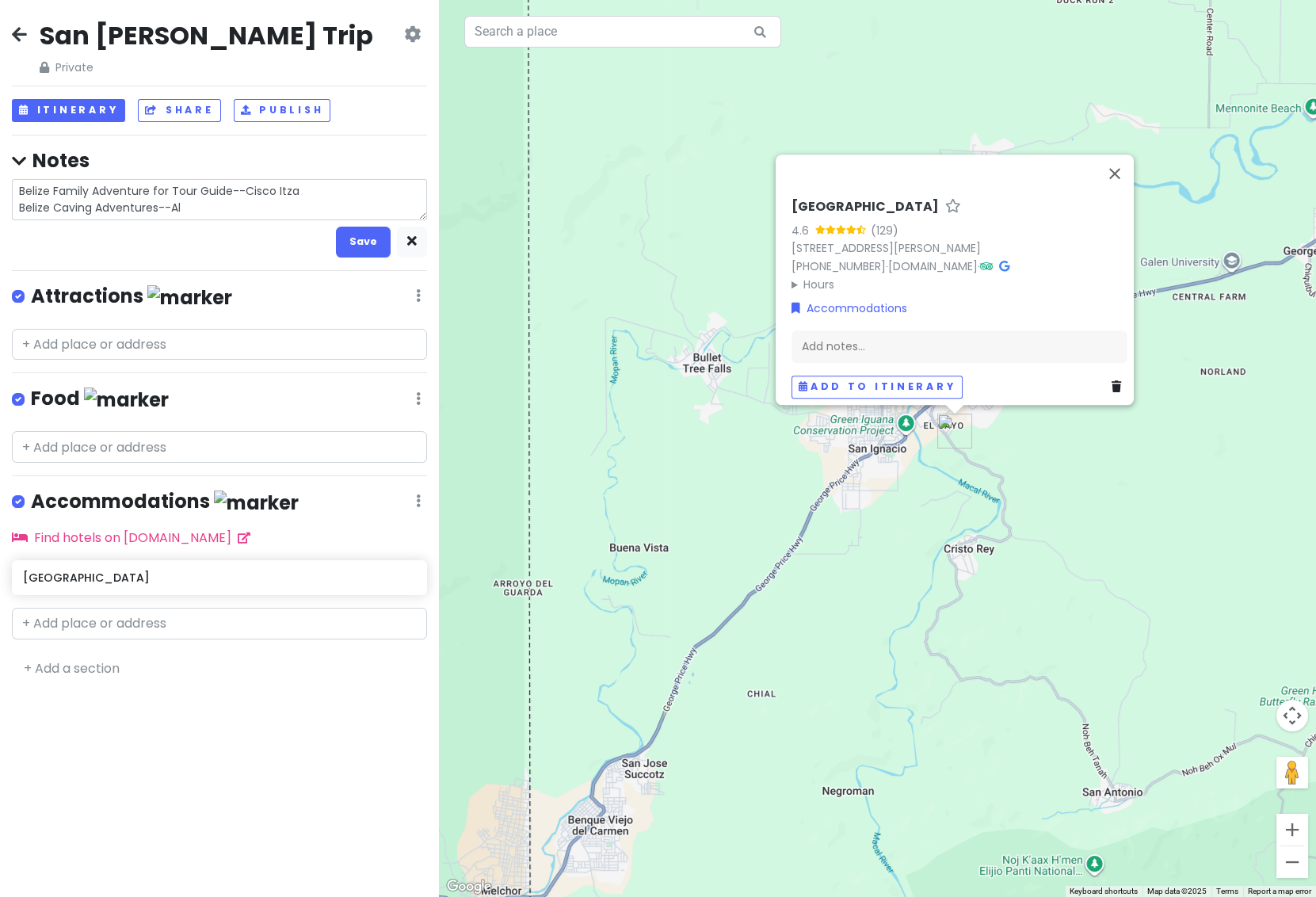
type textarea "Belize Family Adventure for Tour Guide--Cisco Itza [GEOGRAPHIC_DATA] Caving Adv…"
type textarea "x"
type textarea "Belize Family Adventure for Tour Guide--Cisco Itza Belize Caving Adventures--Al…"
type textarea "x"
type textarea "Belize Family Adventure for Tour Guide--Cisco Itza Belize Caving Adventures--Al…"
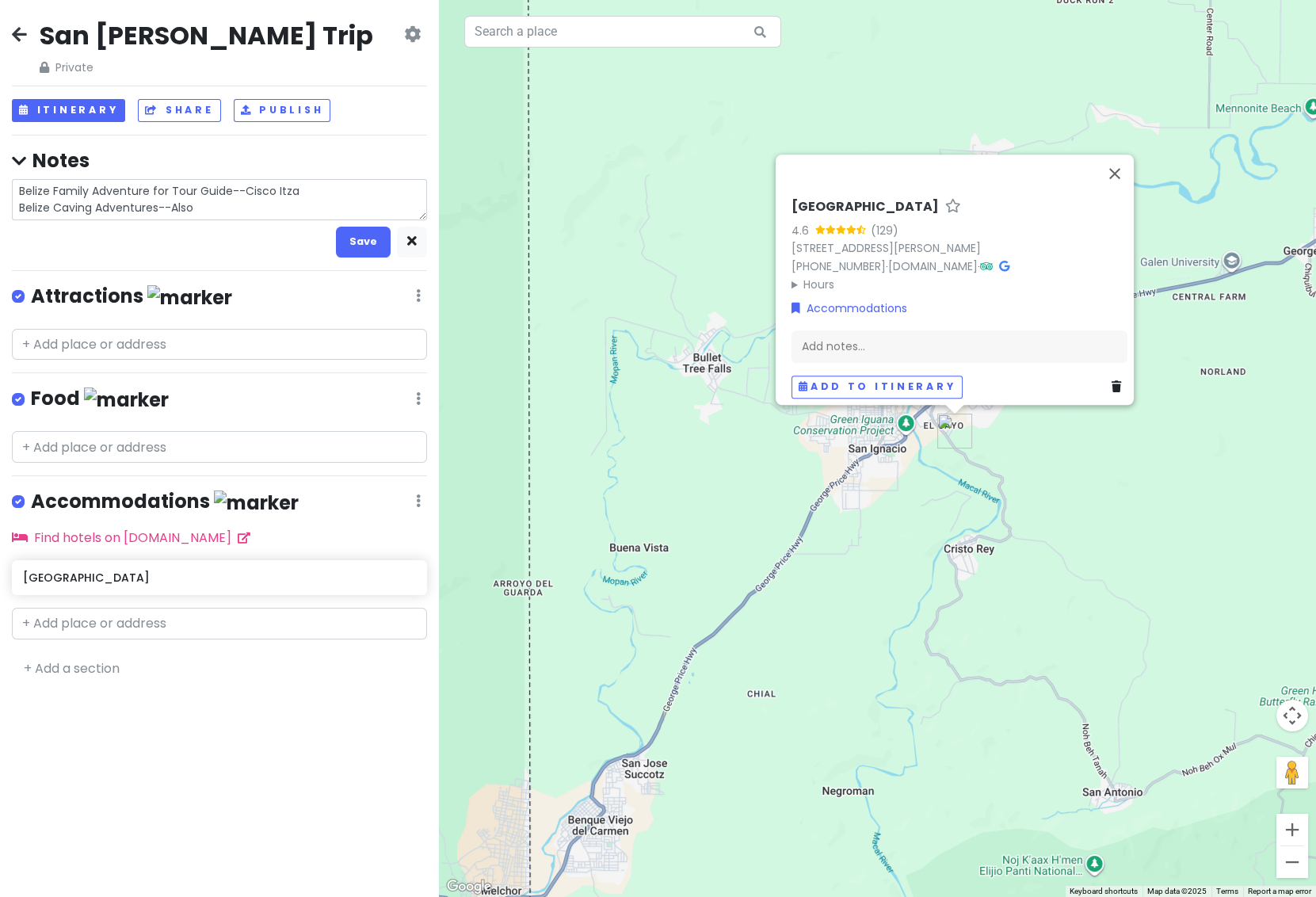
type textarea "x"
type textarea "Belize Family Adventure for Tour Guide--Cisco Itza Belize Caving Adventures--Al…"
type textarea "x"
type textarea "Belize Family Adventure for Tour Guide--Cisco Itza Belize Caving Adventures--Al…"
type textarea "x"
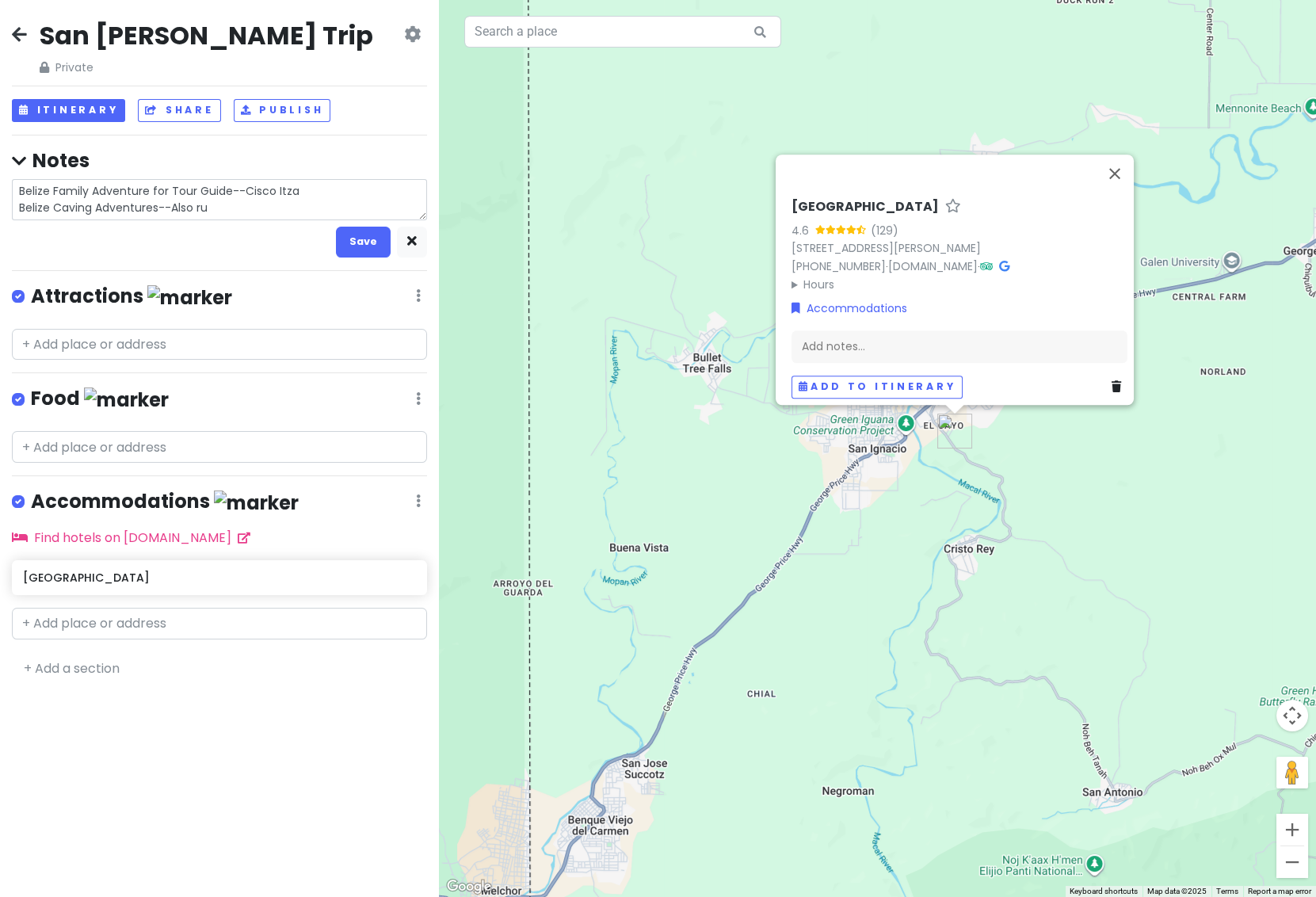
type textarea "Belize Family Adventure for Tour Guide--Cisco Itza Belize Caving Adventures--Al…"
type textarea "x"
type textarea "Belize Family Adventure for Tour Guide--Cisco Itza Belize Caving Adventures--Al…"
type textarea "x"
type textarea "Belize Family Adventure for Tour Guide--Cisco Itza Belize Caving Adventures--Al…"
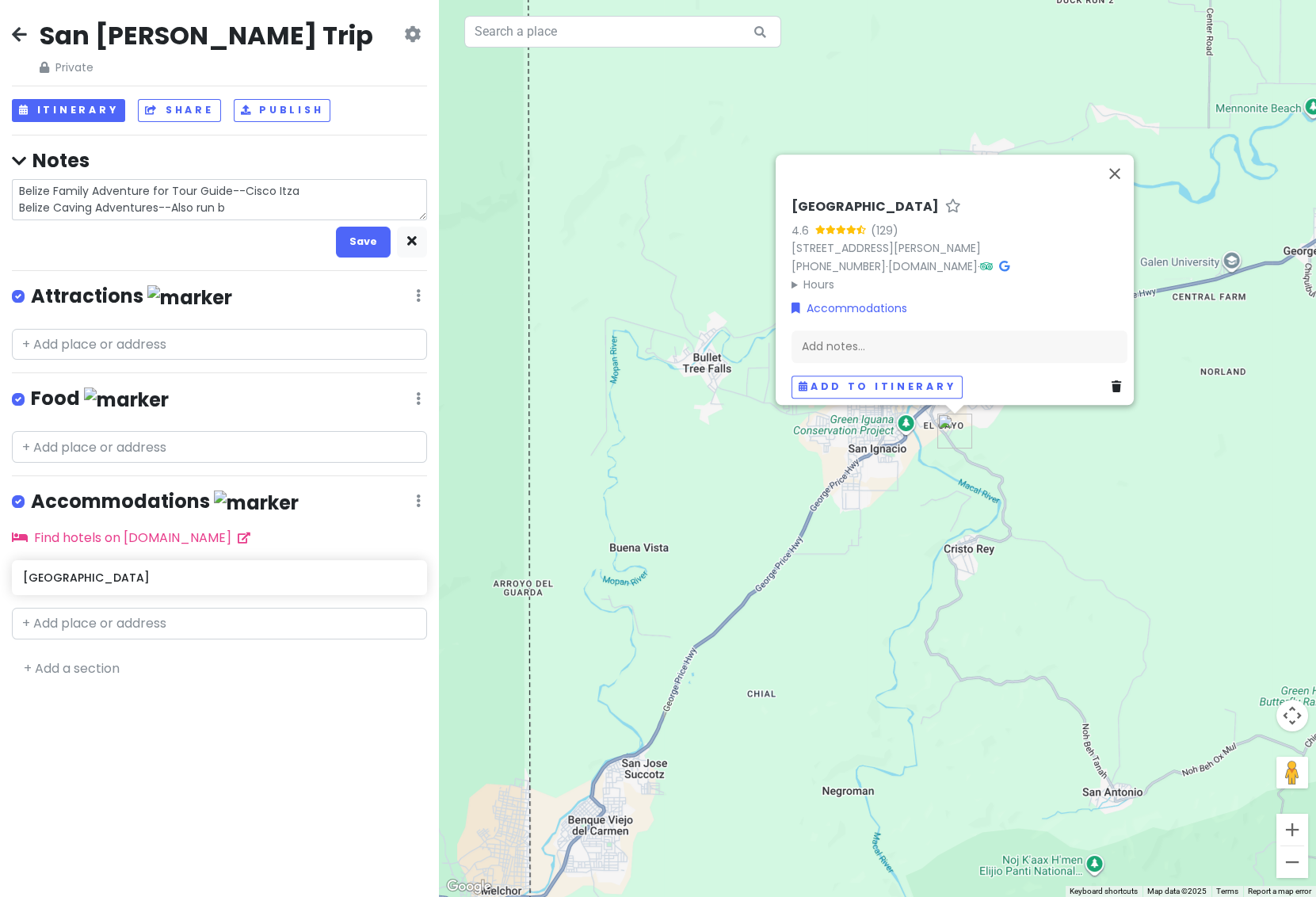
type textarea "x"
type textarea "Belize Family Adventure for Tour Guide--Cisco Itza Belize Caving Adventures--Al…"
type textarea "x"
type textarea "Belize Family Adventure for Tour Guide--Cisco Itza Belize Caving Adventures--Al…"
type textarea "x"
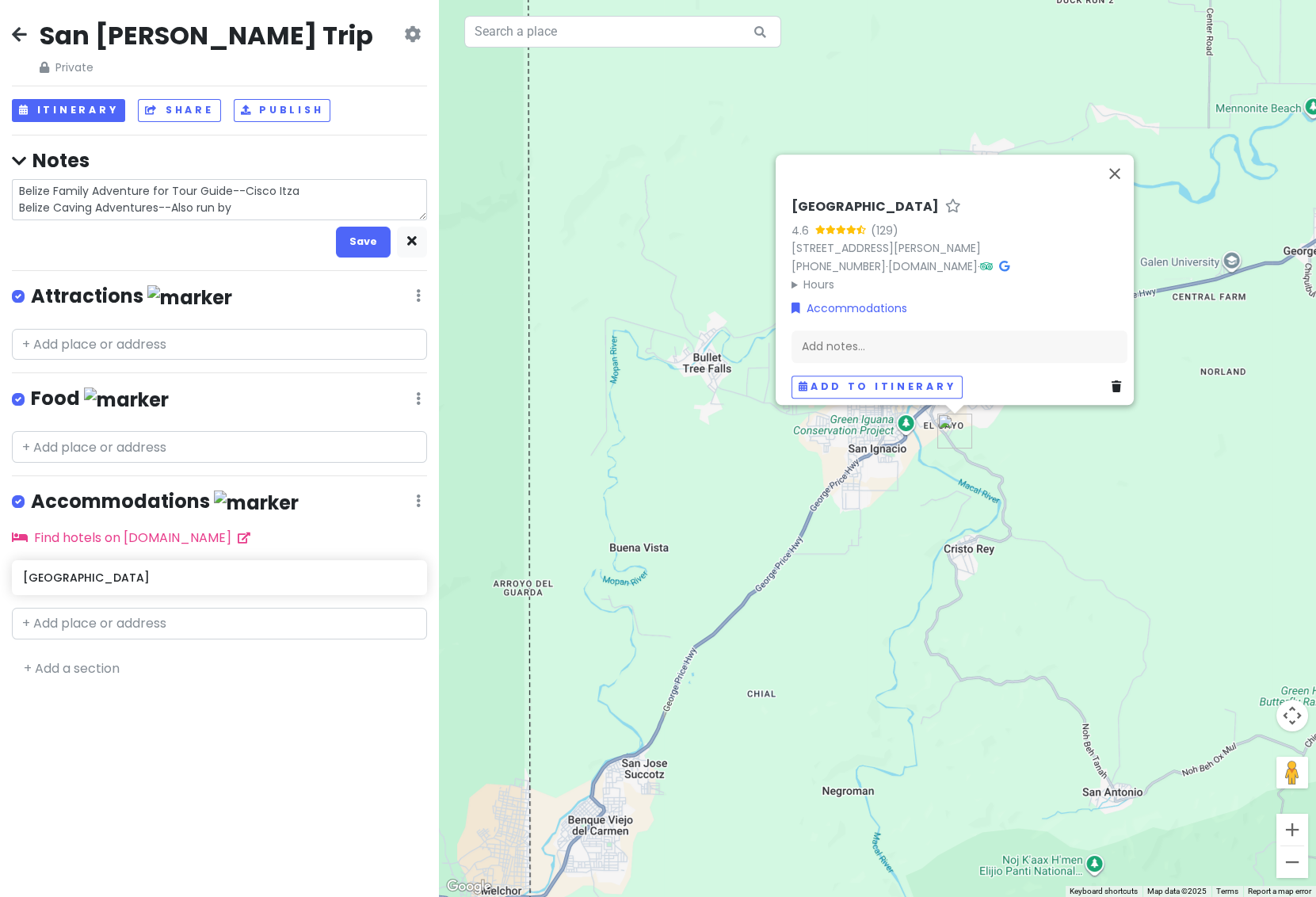
type textarea "Belize Family Adventure for Tour Guide--Cisco Itza Belize Caving Adventures--Al…"
type textarea "x"
type textarea "Belize Family Adventure for Tour Guide--Cisco Itza Belize Caving Adventures--Al…"
type textarea "x"
type textarea "Belize Family Adventure for Tour Guide--Cisco Itza Belize Caving Adventures--Al…"
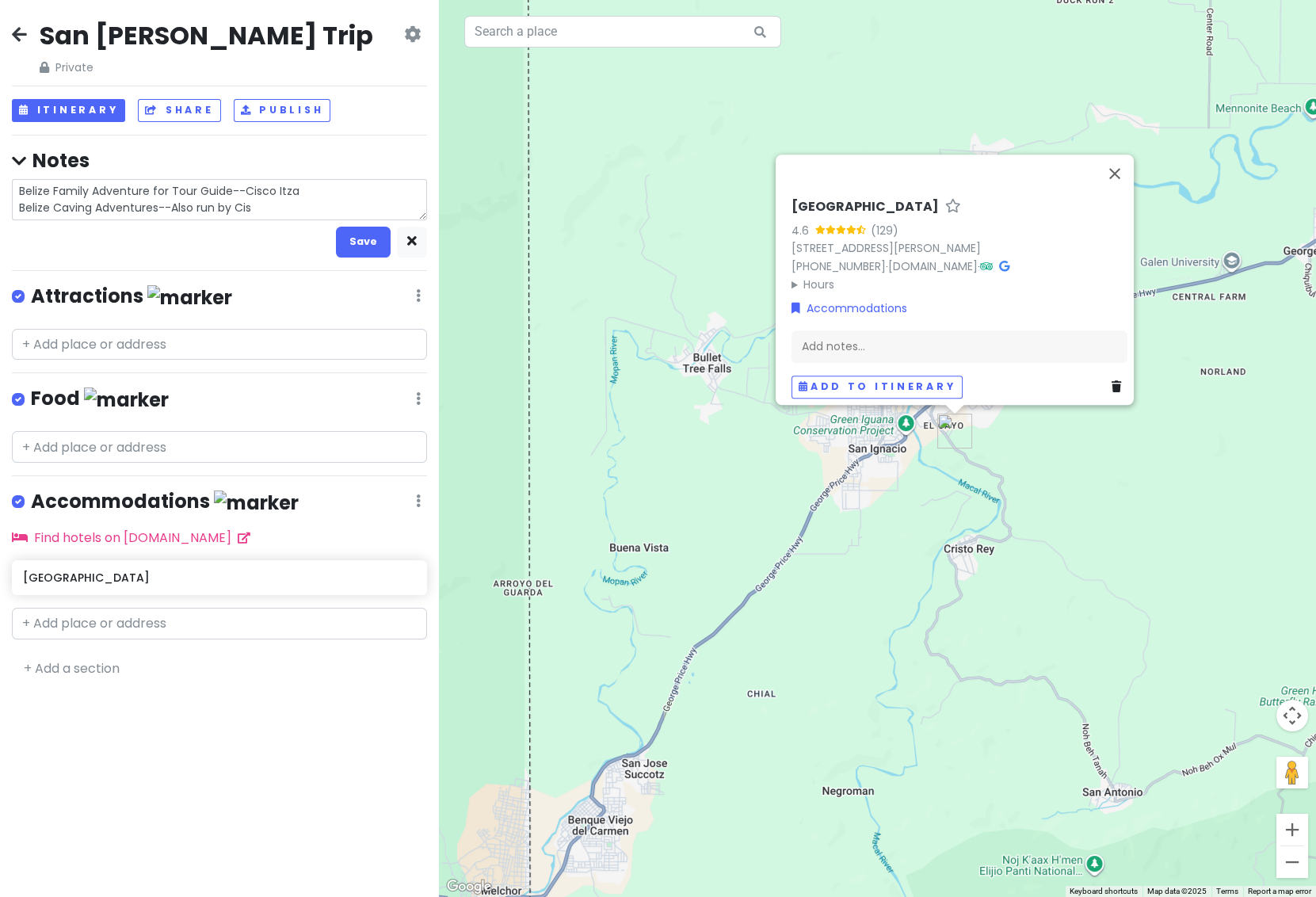
type textarea "x"
type textarea "Belize Family Adventure for Tour Guide--Cisco Itza Belize Caving Adventures--Al…"
click at [310, 191] on textarea "Belize Family Adventure for Tour Guide--Cisco Itza Belize Caving Adventures--Al…" at bounding box center [219, 199] width 415 height 41
drag, startPoint x: 271, startPoint y: 210, endPoint x: 318, endPoint y: 214, distance: 47.2
click at [275, 210] on textarea "Belize Family Adventure for Tour Guide--Cisco Itza, Louis(Wicho) [GEOGRAPHIC_DA…" at bounding box center [219, 199] width 415 height 41
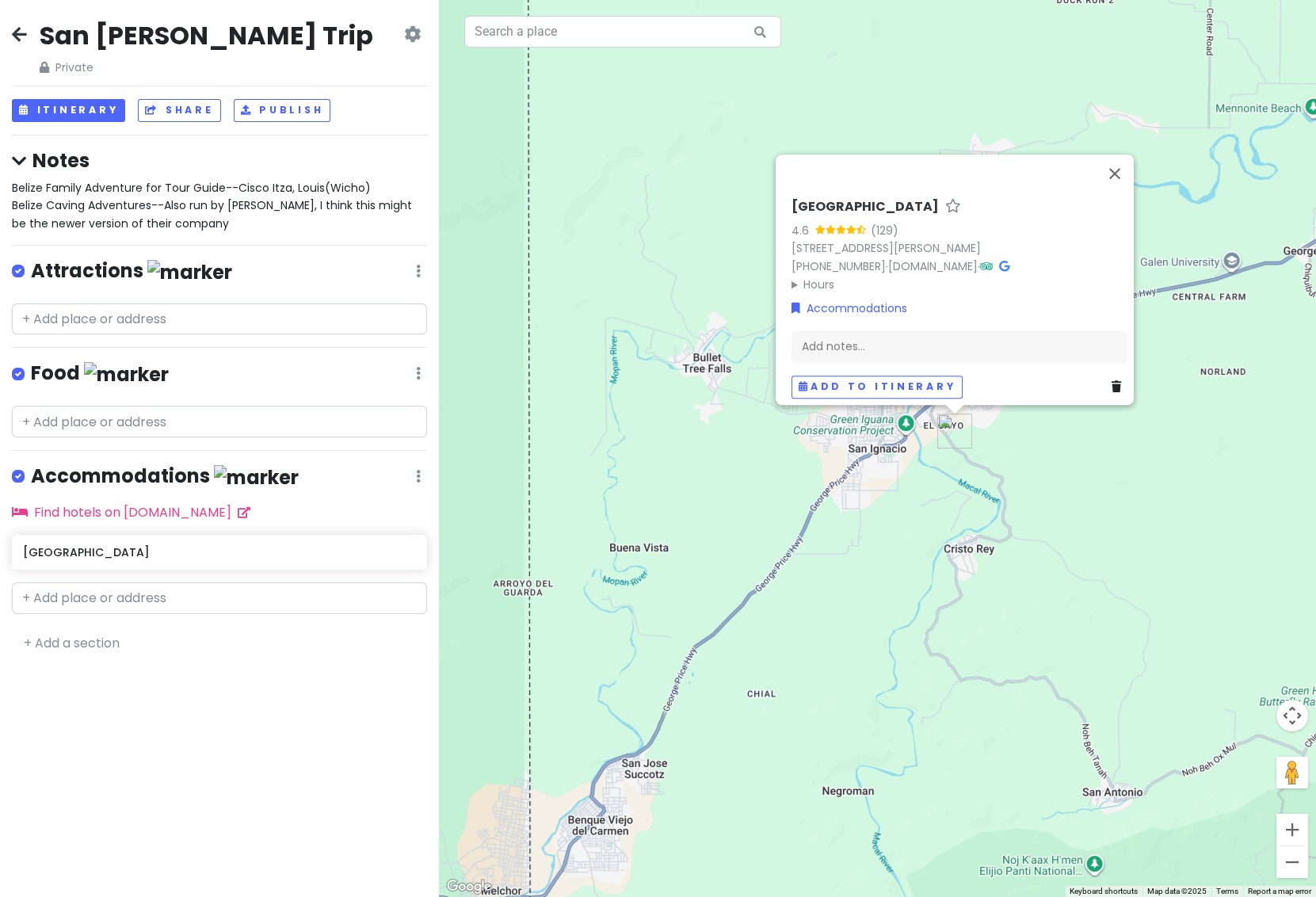
click at [144, 205] on span "Belize Family Adventure for Tour Guide--Cisco Itza, Louis(Wicho) [GEOGRAPHIC_DA…" at bounding box center [213, 205] width 403 height 52
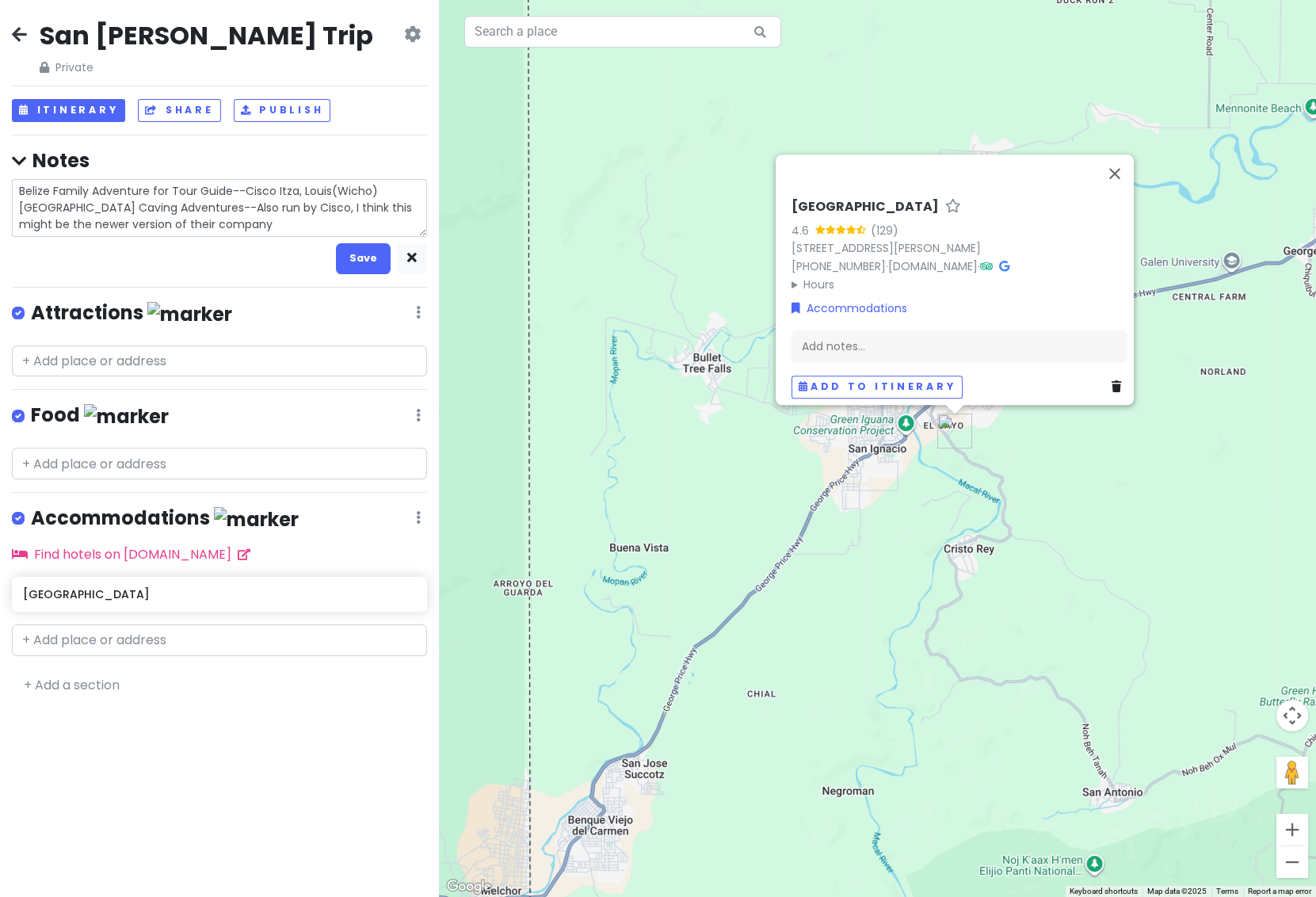
click at [158, 208] on textarea "Belize Family Adventure for Tour Guide--Cisco Itza, Louis(Wicho) [GEOGRAPHIC_DA…" at bounding box center [219, 207] width 415 height 58
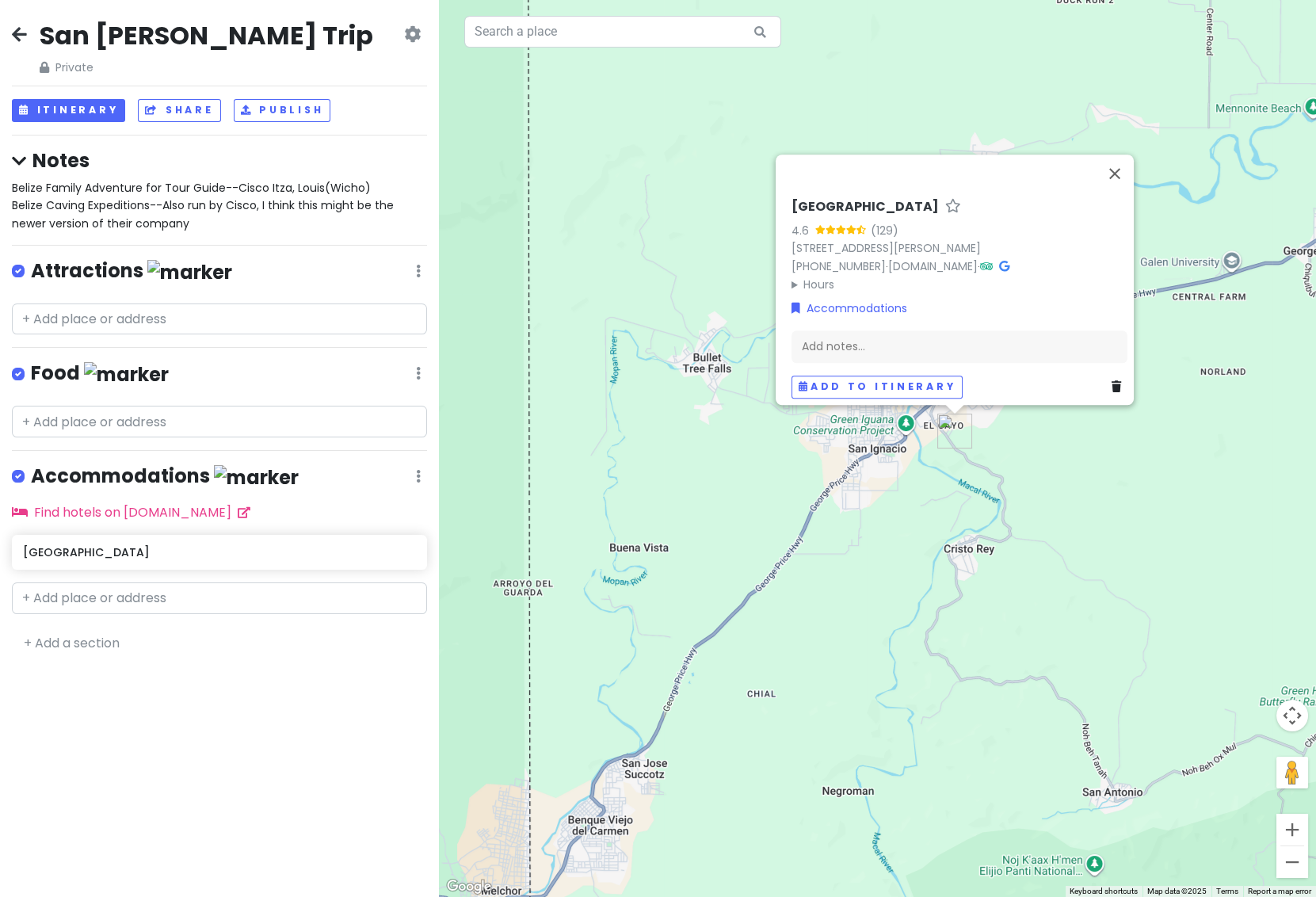
click at [180, 192] on span "Belize Family Adventure for Tour Guide--Cisco Itza, Louis(Wicho) Belize Caving …" at bounding box center [204, 205] width 385 height 52
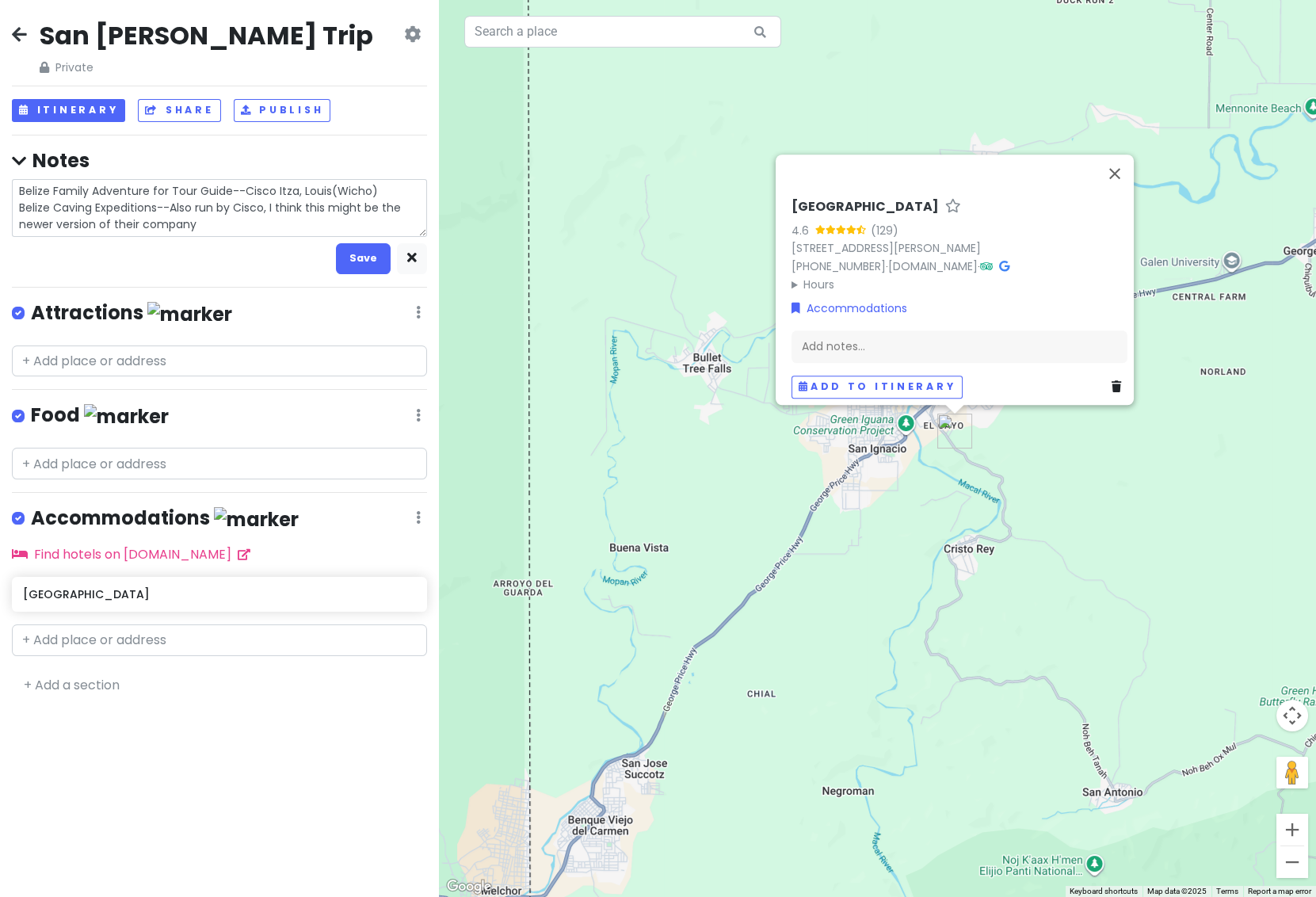
drag, startPoint x: 385, startPoint y: 193, endPoint x: 339, endPoint y: 189, distance: 46.2
click at [339, 189] on textarea "Belize Family Adventure for Tour Guide--Cisco Itza, Louis(Wicho) Belize Caving …" at bounding box center [219, 207] width 415 height 58
drag, startPoint x: 20, startPoint y: 188, endPoint x: 241, endPoint y: 191, distance: 221.0
click at [241, 191] on textarea "Belize Family Adventure for Tour Guide--Cisco Itza, Louis(Wicho) Belize Caving …" at bounding box center [219, 207] width 415 height 58
click at [198, 209] on textarea "Cisco Itza, Louis(Wicho) Belize Caving Expeditions--Also run by Cisco, I think …" at bounding box center [219, 207] width 415 height 58
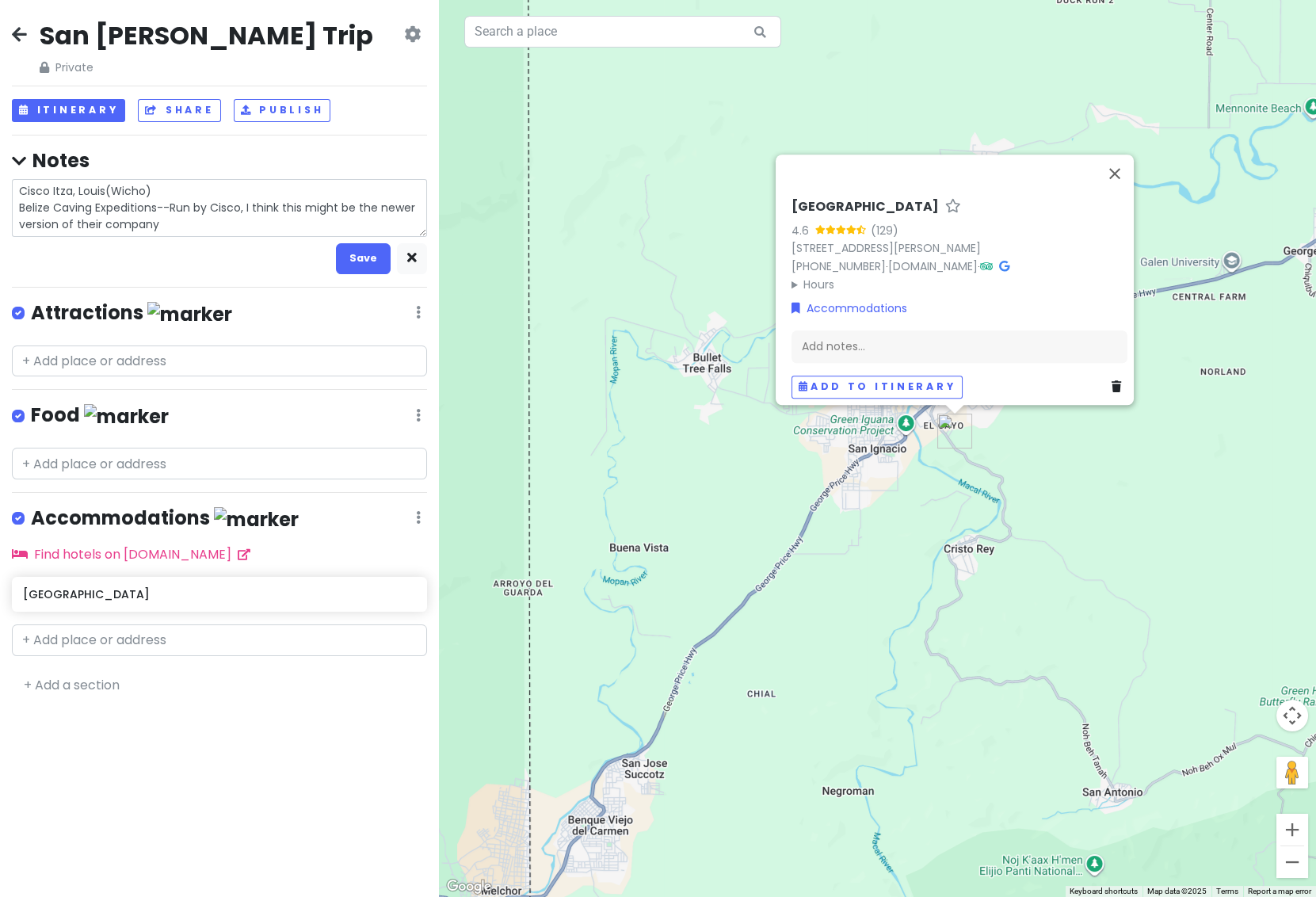
click at [201, 228] on textarea "Cisco Itza, Louis(Wicho) Belize Caving Expeditions--Run by Cisco, I think this …" at bounding box center [219, 207] width 415 height 58
drag, startPoint x: 245, startPoint y: 208, endPoint x: 314, endPoint y: 232, distance: 73.1
click at [314, 232] on textarea "Cisco Itza, Louis(Wicho) Belize Caving Expeditions--Run by Cisco, I think this …" at bounding box center [219, 207] width 415 height 58
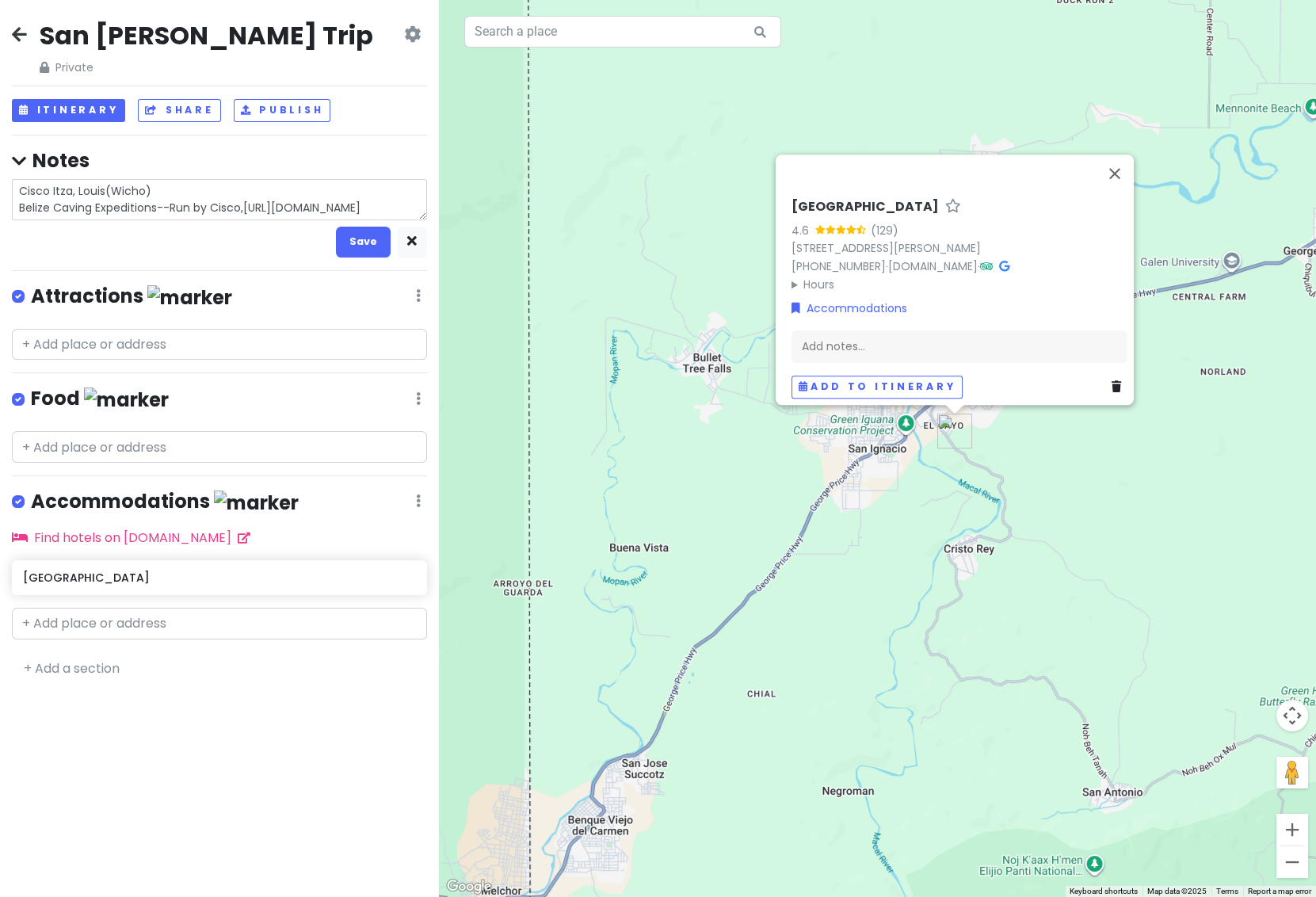
click at [244, 209] on textarea "Cisco Itza, Louis(Wicho) Belize Caving Expeditions--Run by Cisco,[URL][DOMAIN_N…" at bounding box center [219, 199] width 415 height 41
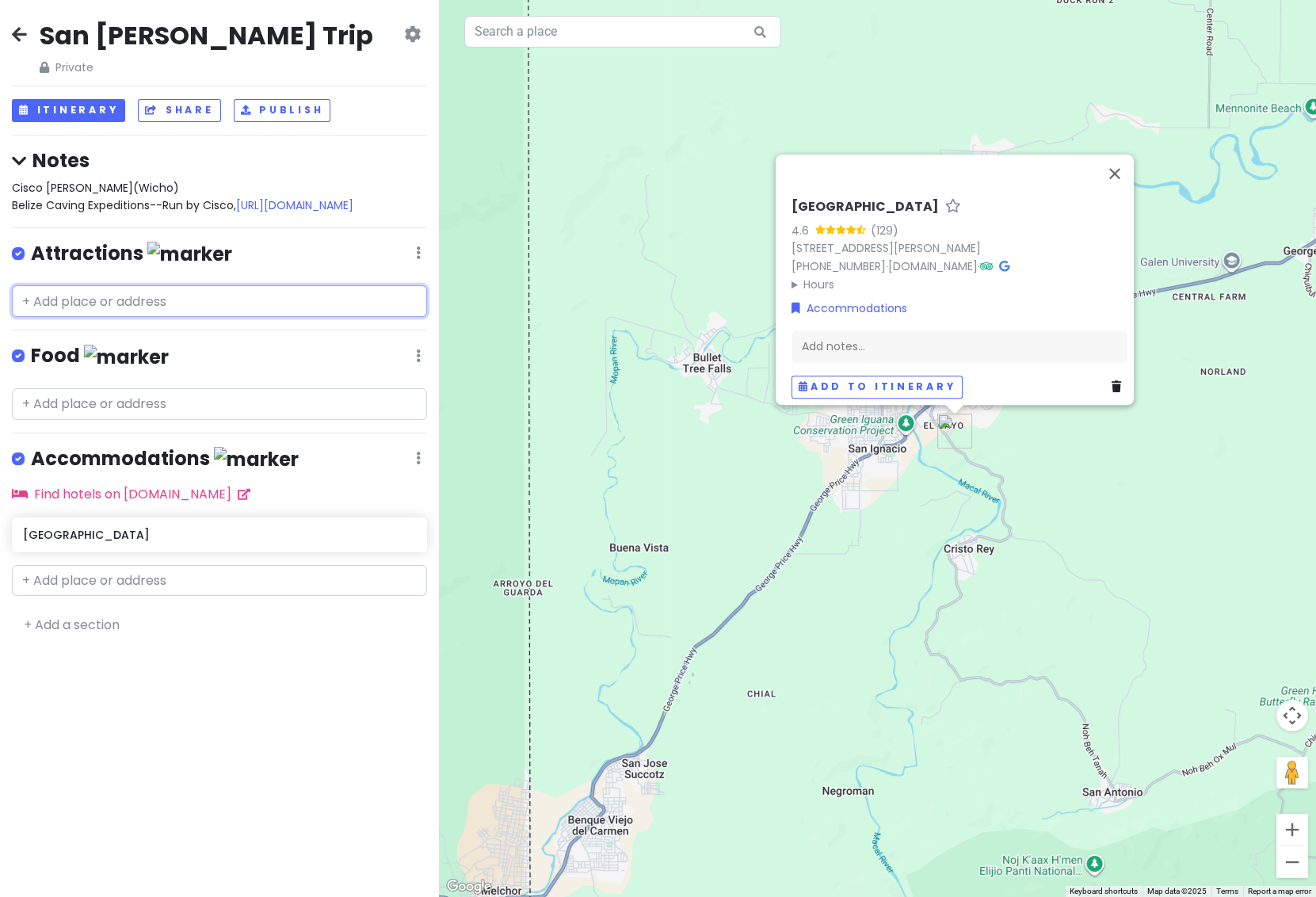
click at [198, 348] on div "San [PERSON_NAME] Trip Private Change Dates Make a Copy Delete Trip Go Pro ⚡️ G…" at bounding box center [220, 448] width 439 height 897
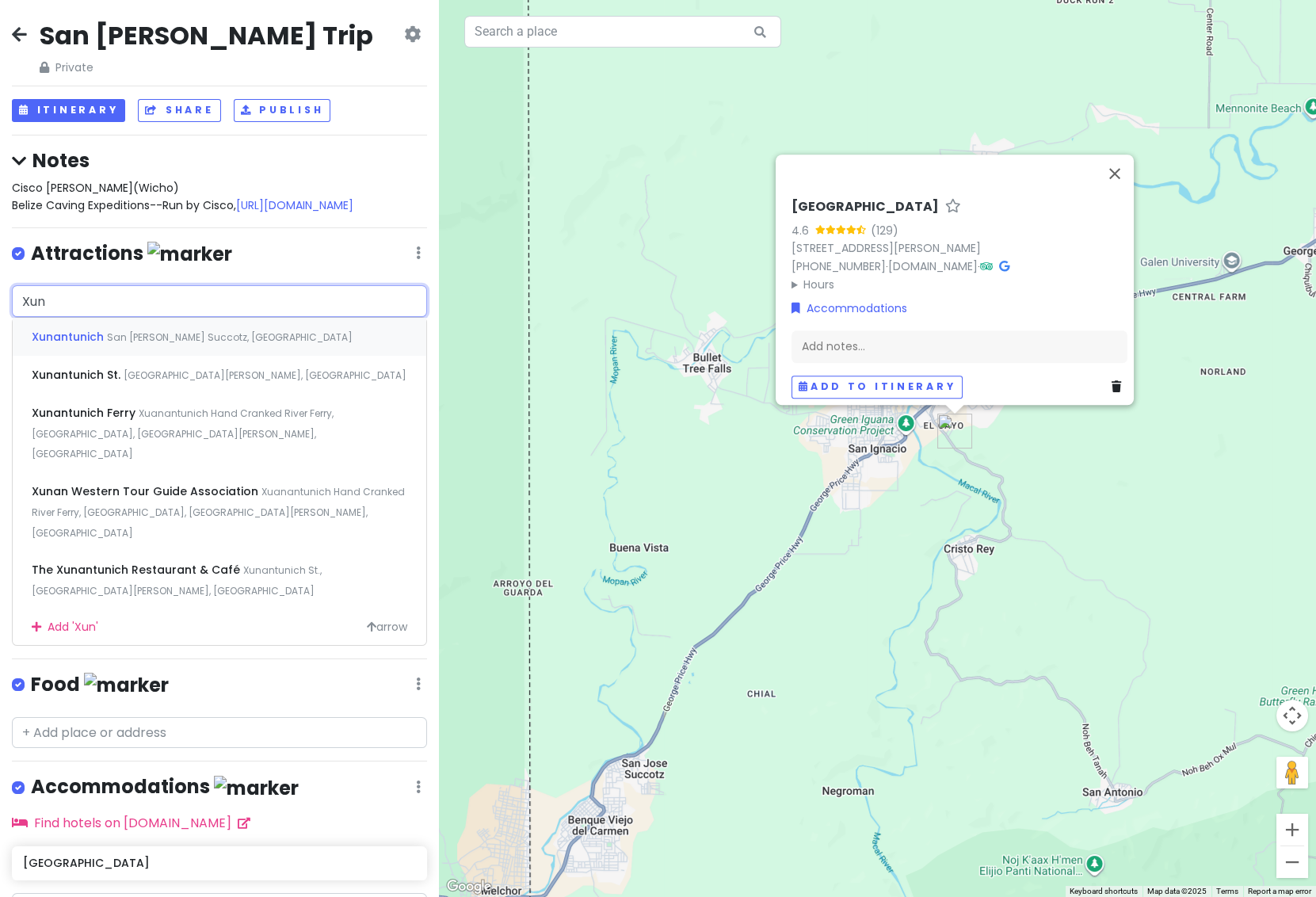
click at [202, 336] on span "San [PERSON_NAME] Succotz, [GEOGRAPHIC_DATA]" at bounding box center [230, 337] width 246 height 14
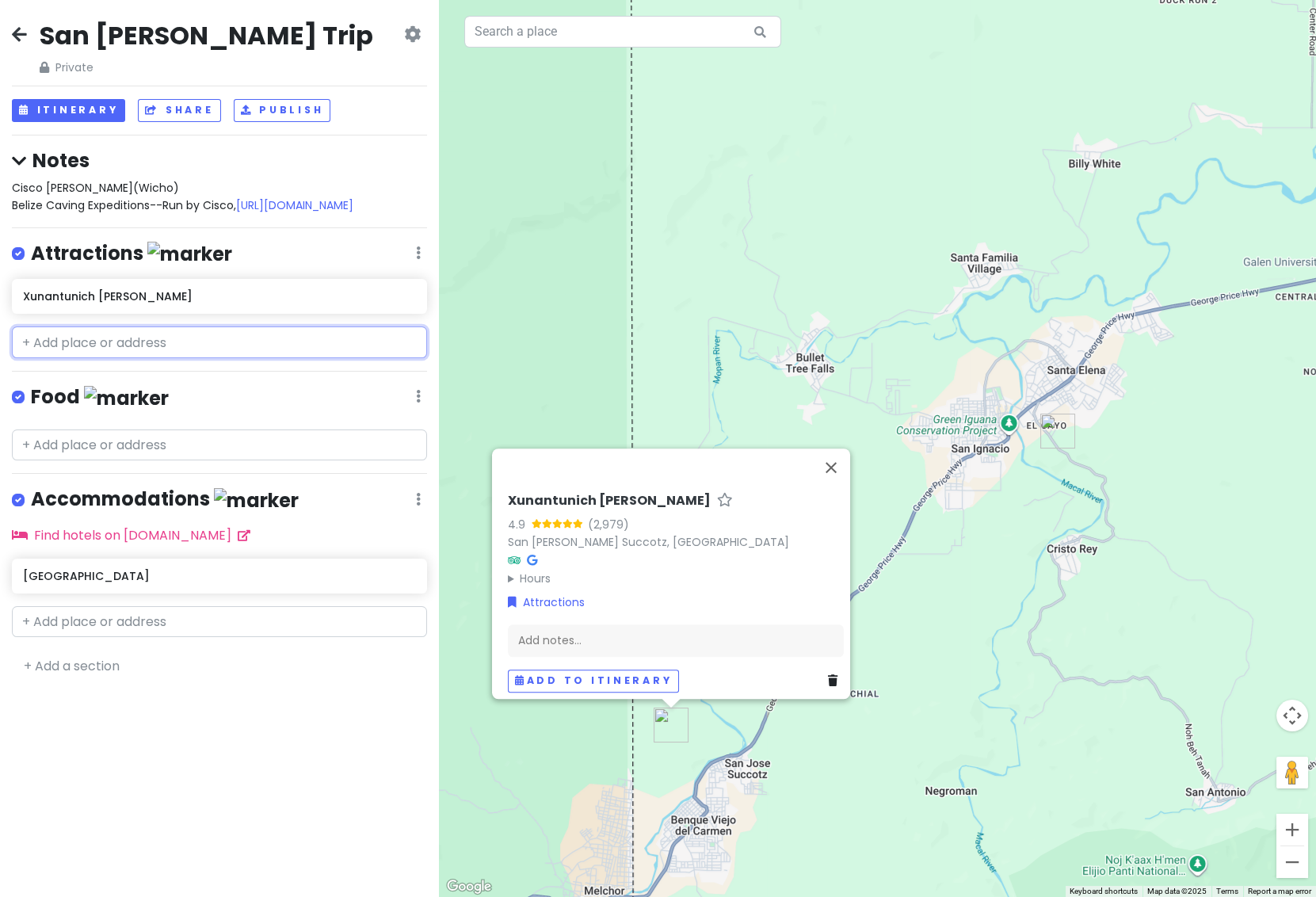
click at [146, 346] on input "text" at bounding box center [219, 342] width 415 height 31
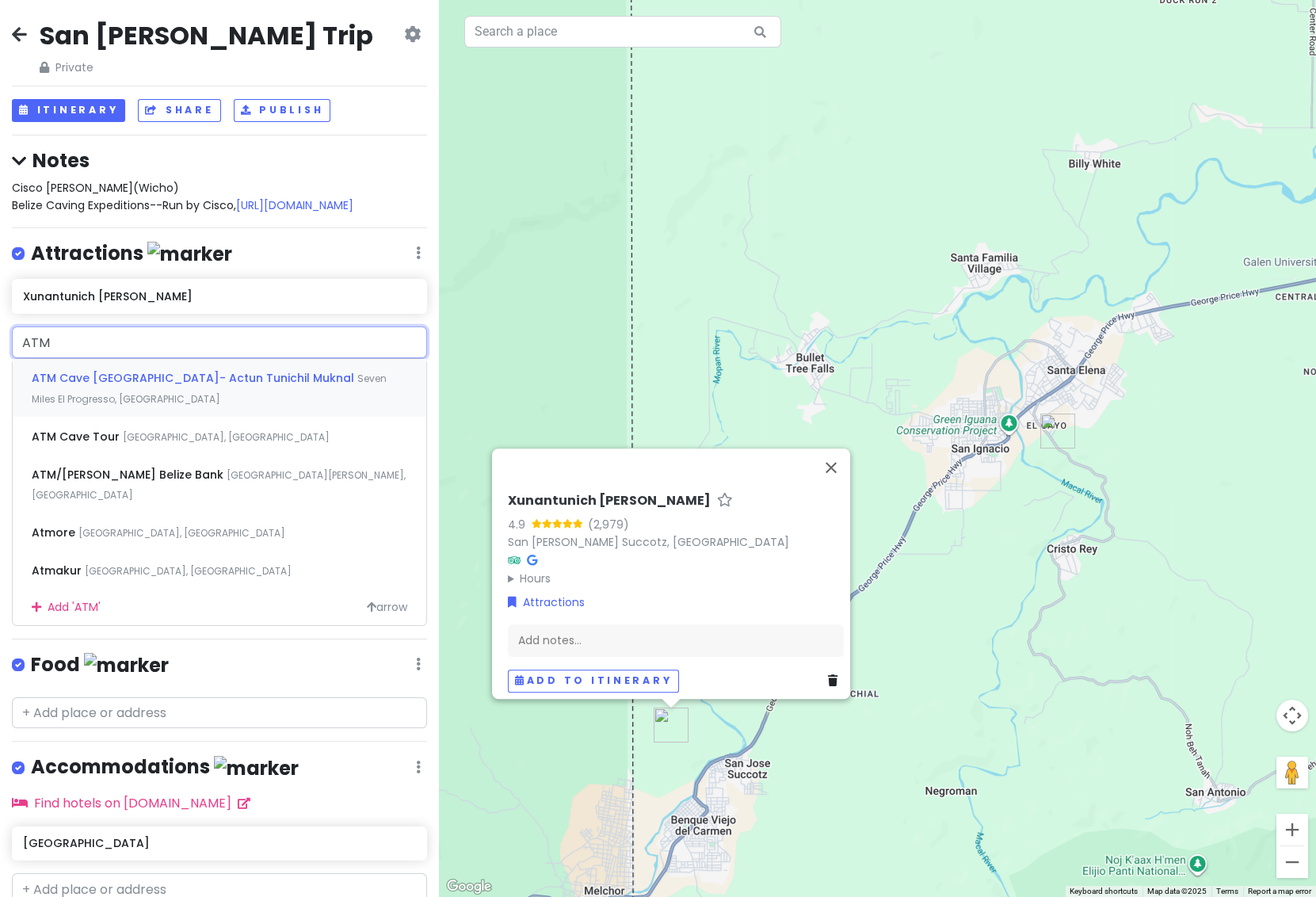
click at [145, 380] on span "ATM Cave [GEOGRAPHIC_DATA]- Actun Tunichil Muknal" at bounding box center [194, 378] width 326 height 16
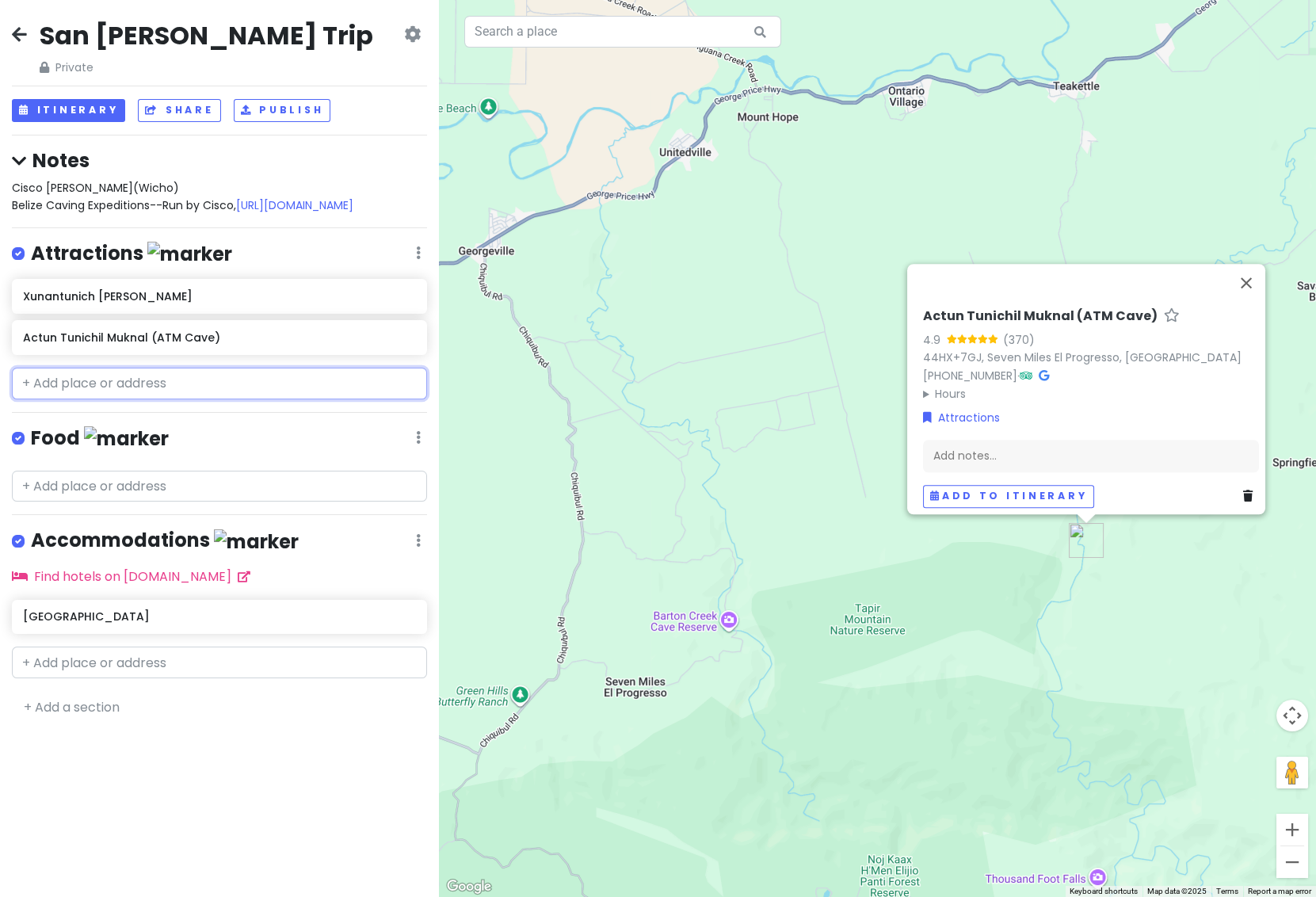
click at [105, 387] on input "text" at bounding box center [219, 384] width 415 height 31
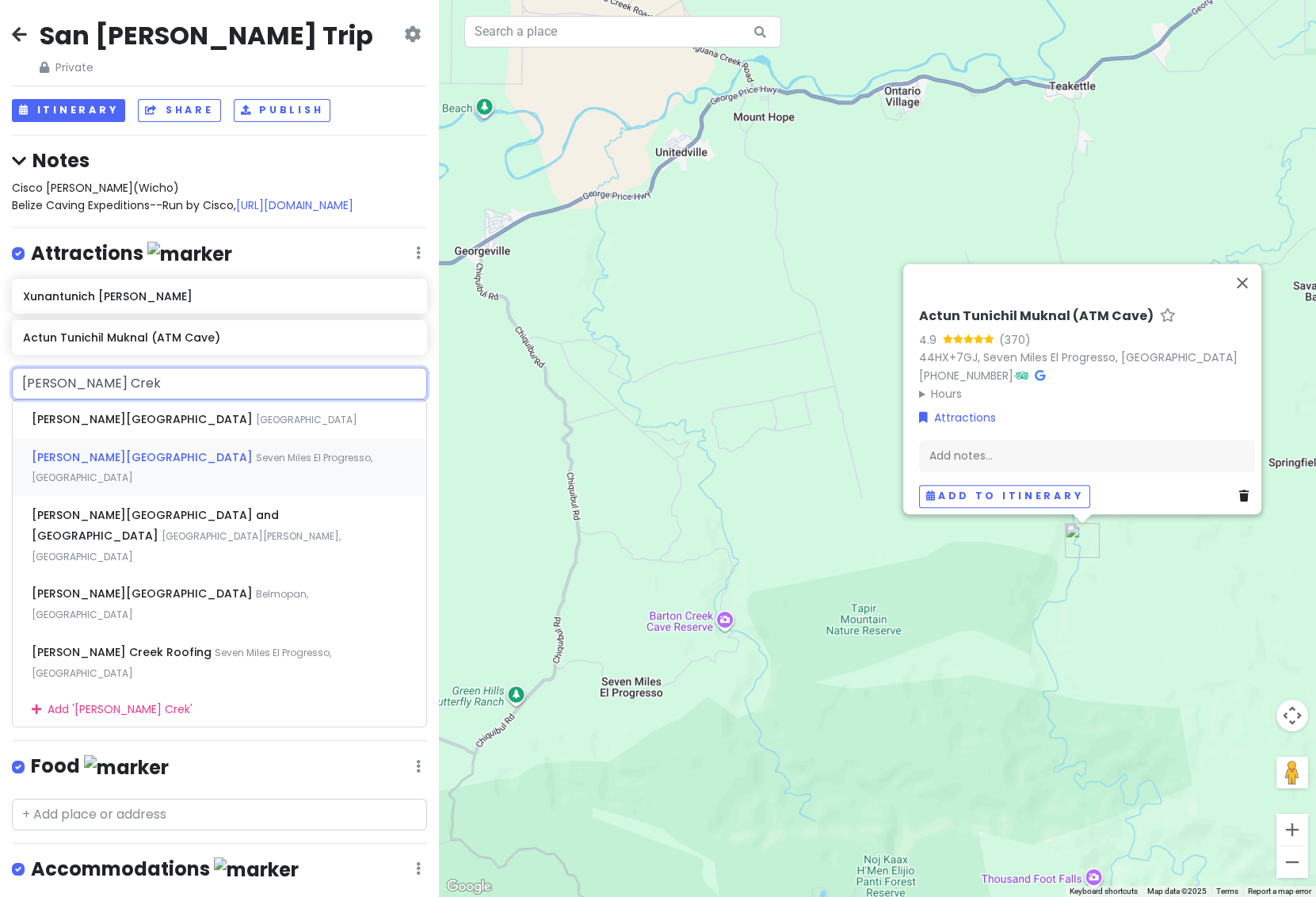
click at [162, 457] on span "[PERSON_NAME][GEOGRAPHIC_DATA]" at bounding box center [144, 457] width 225 height 16
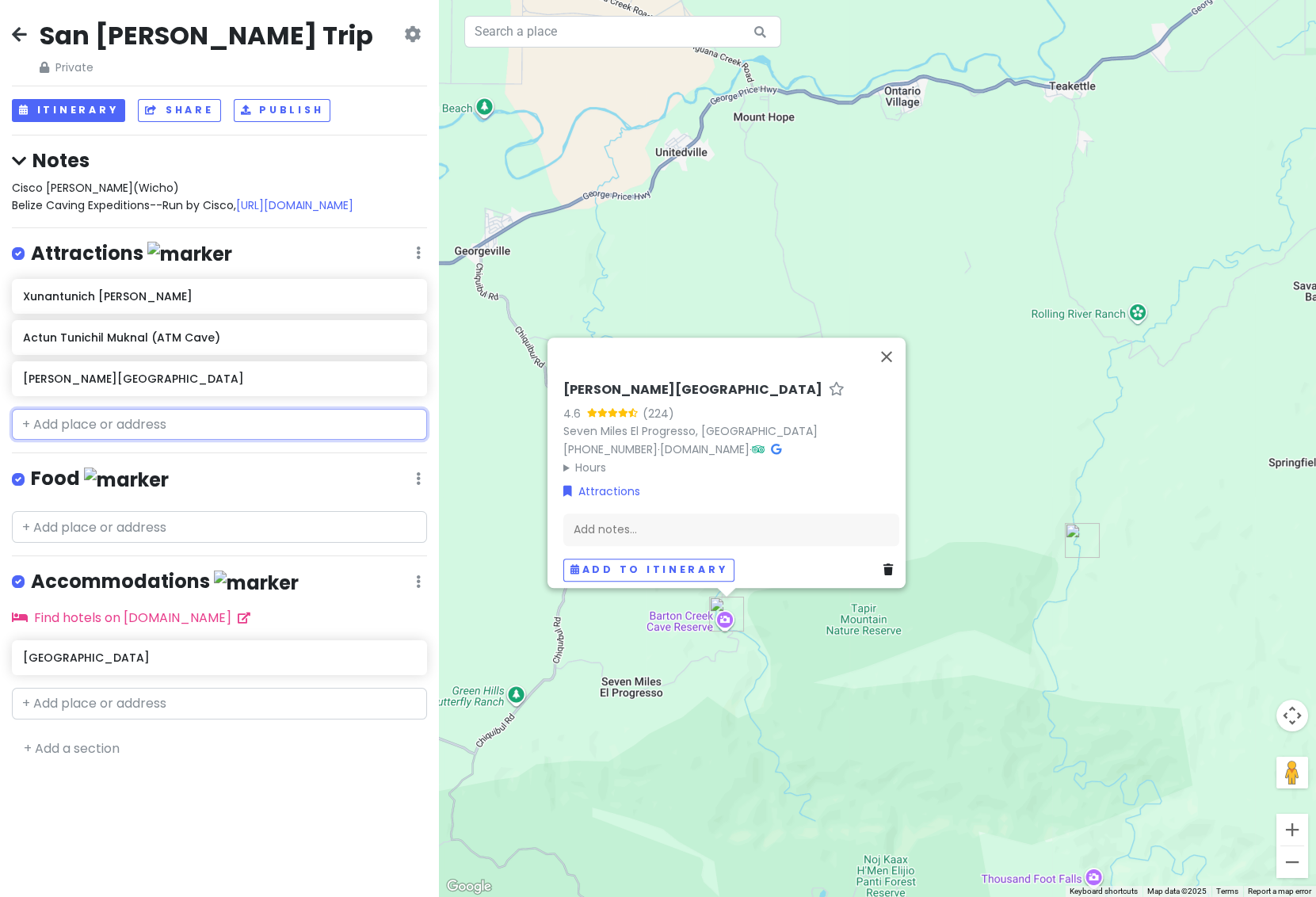
click at [88, 432] on input "text" at bounding box center [219, 425] width 415 height 31
click at [890, 350] on button "Close" at bounding box center [886, 356] width 38 height 38
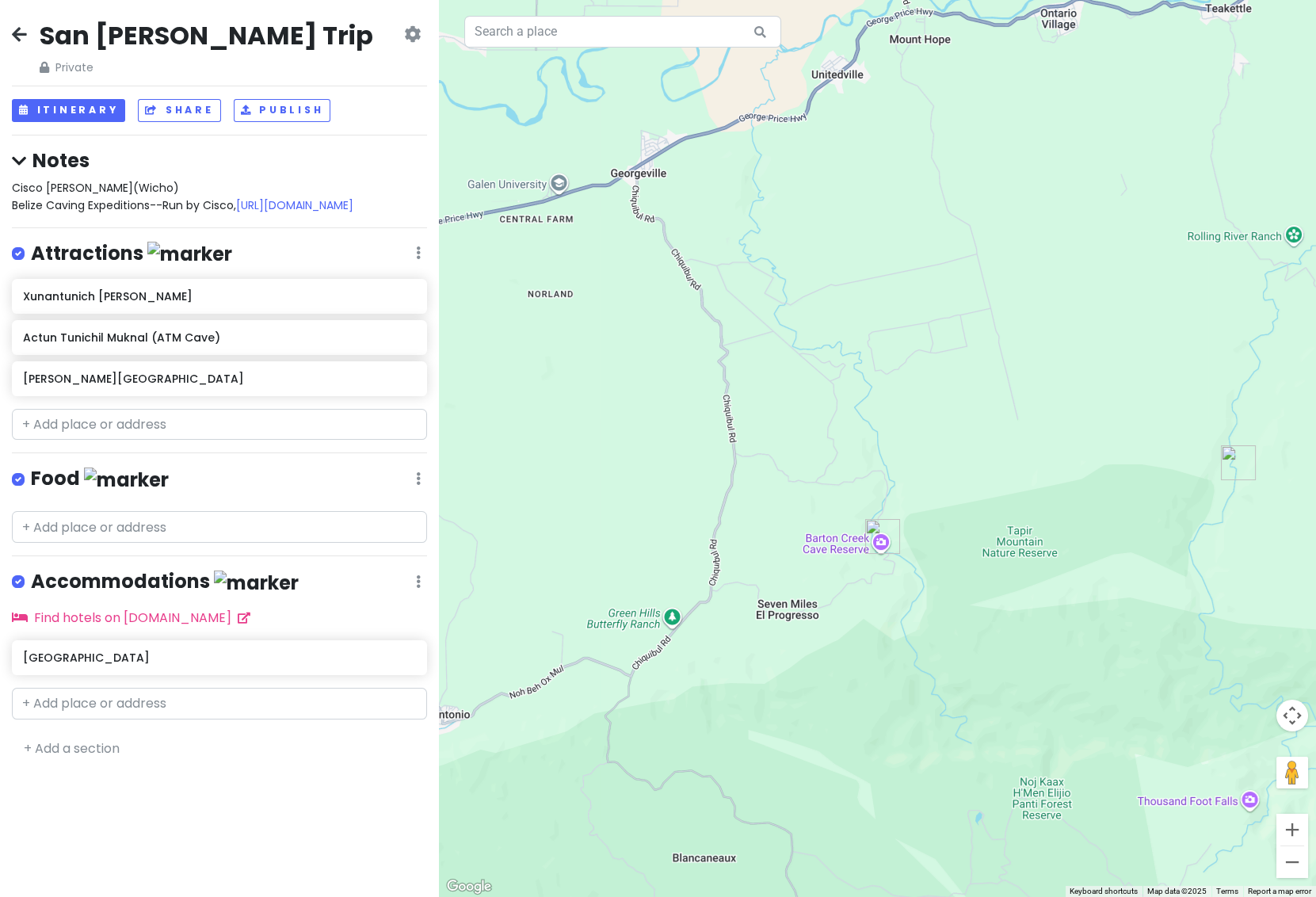
drag, startPoint x: 636, startPoint y: 538, endPoint x: 809, endPoint y: 457, distance: 191.0
click at [809, 457] on div at bounding box center [878, 448] width 878 height 897
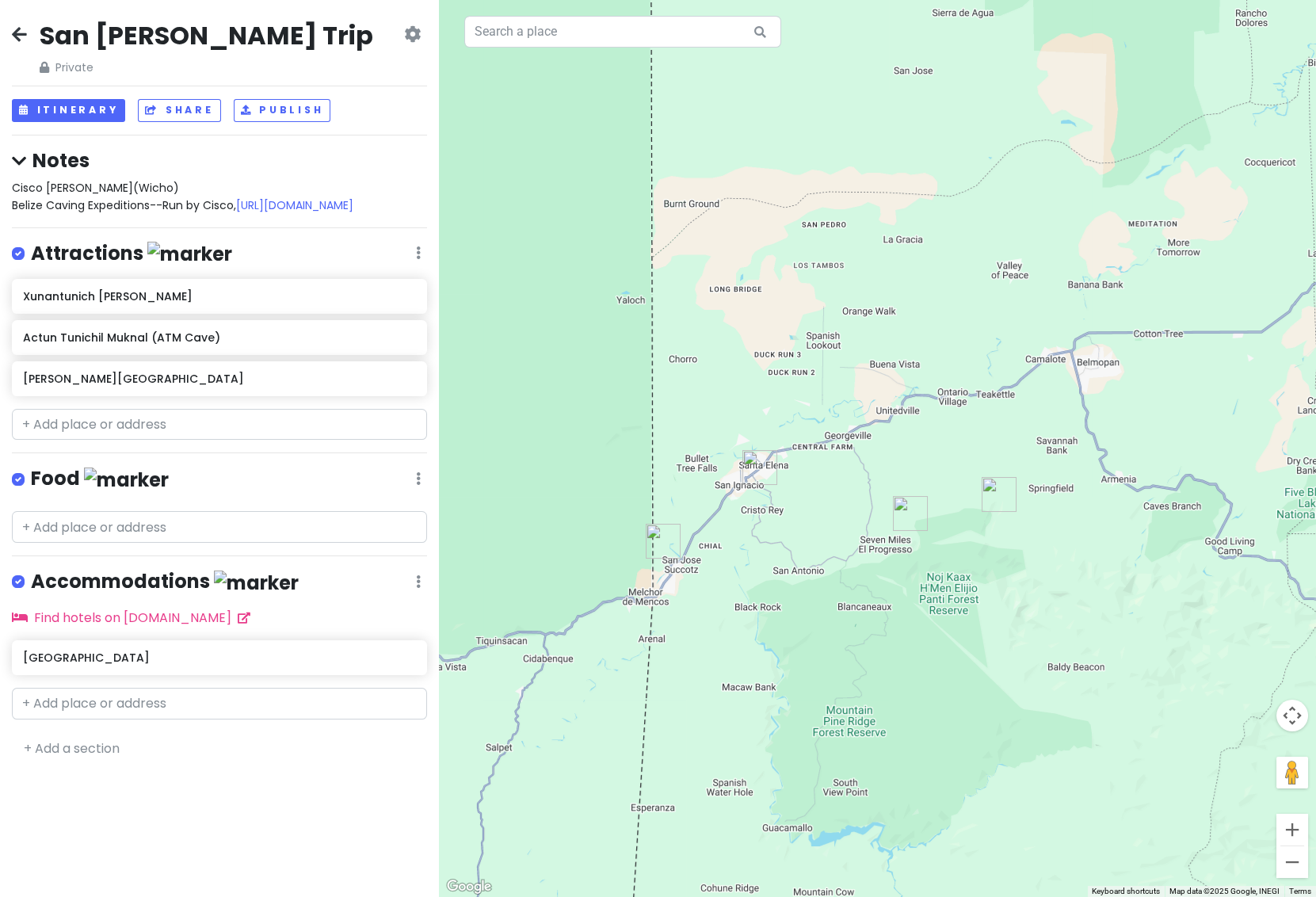
drag, startPoint x: 678, startPoint y: 494, endPoint x: 805, endPoint y: 525, distance: 130.7
click at [805, 525] on div at bounding box center [878, 448] width 878 height 897
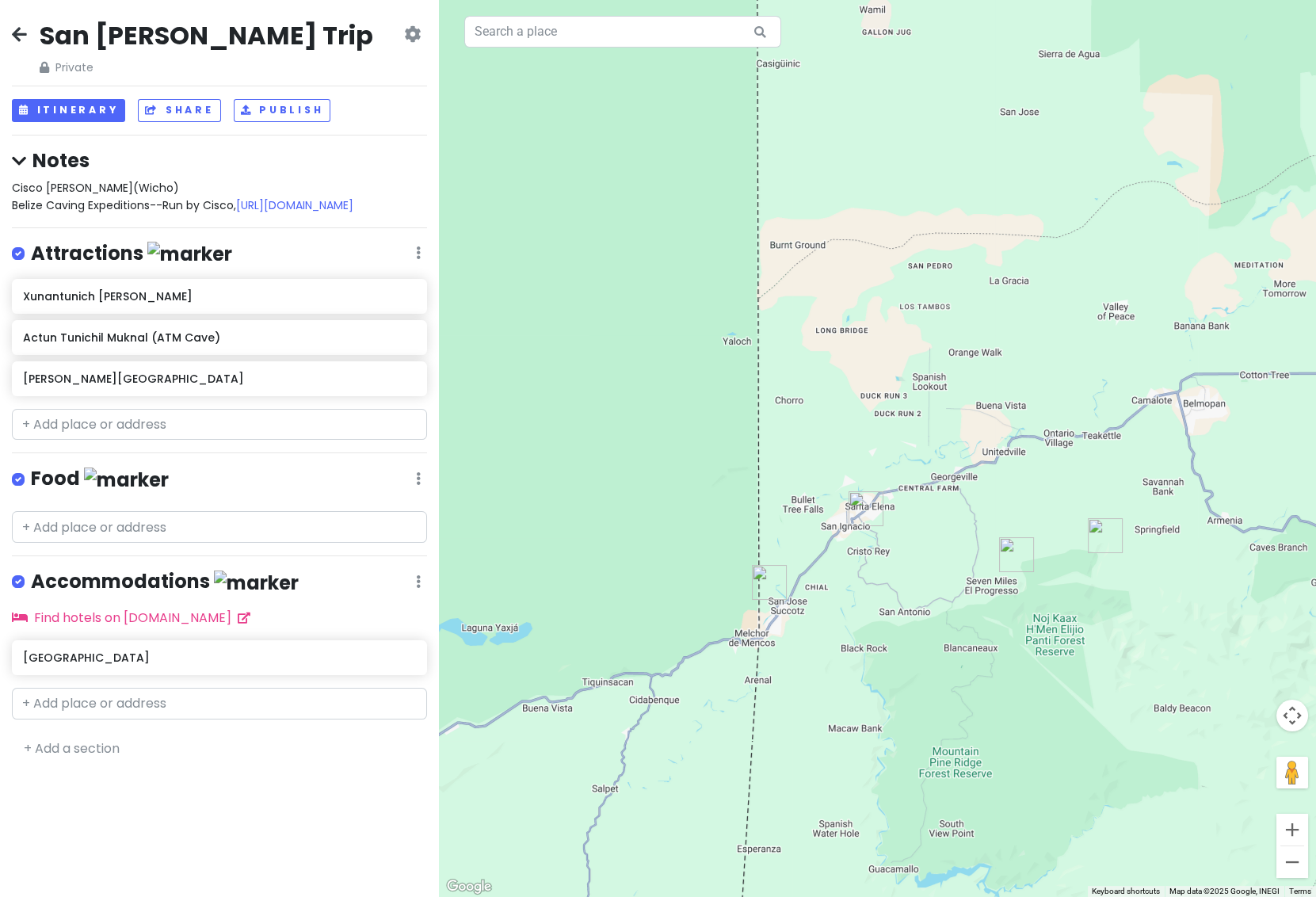
drag, startPoint x: 658, startPoint y: 464, endPoint x: 879, endPoint y: 440, distance: 222.3
click at [879, 440] on div at bounding box center [878, 448] width 878 height 897
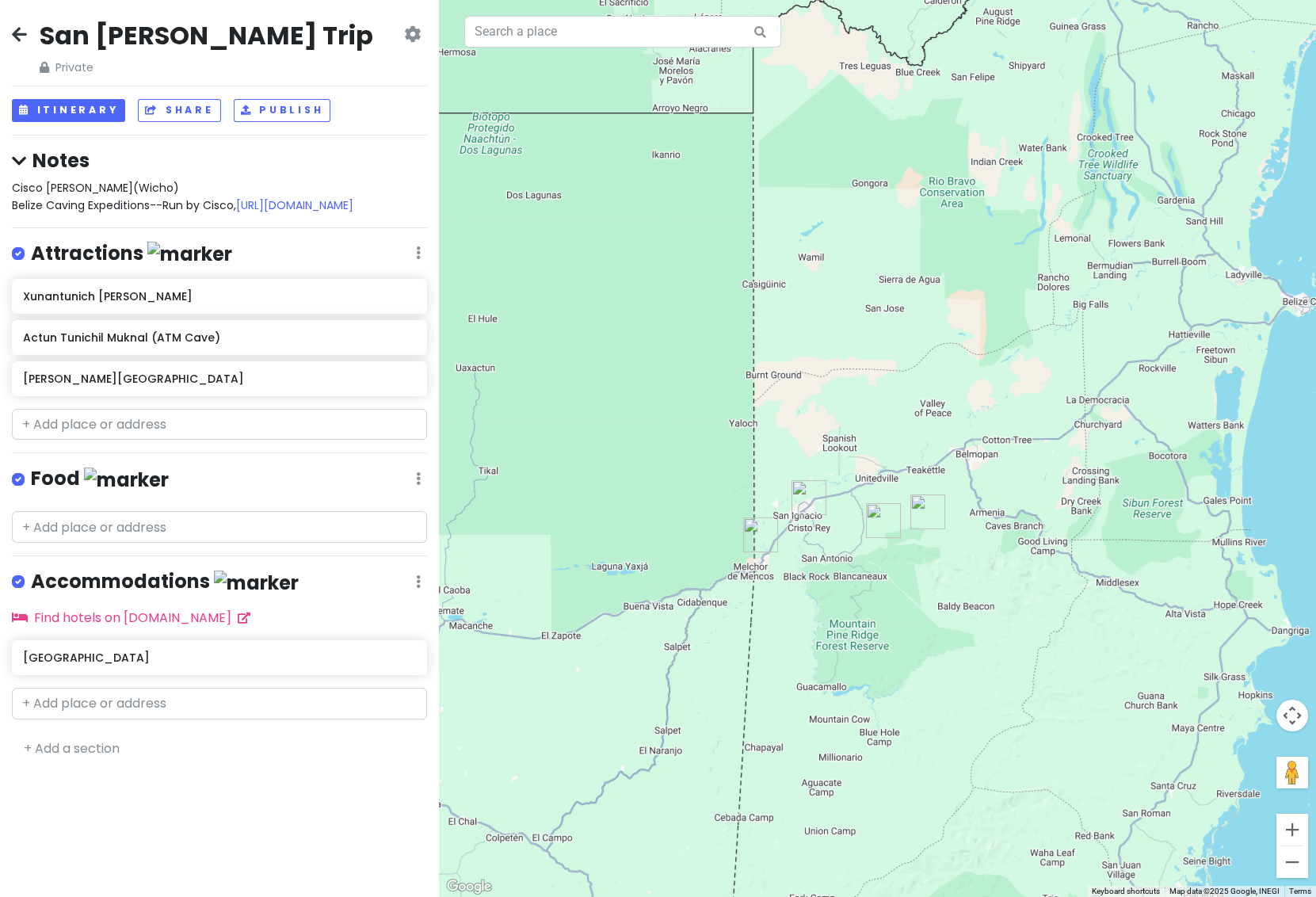
drag, startPoint x: 641, startPoint y: 523, endPoint x: 660, endPoint y: 522, distance: 19.0
click at [660, 522] on div at bounding box center [878, 448] width 878 height 897
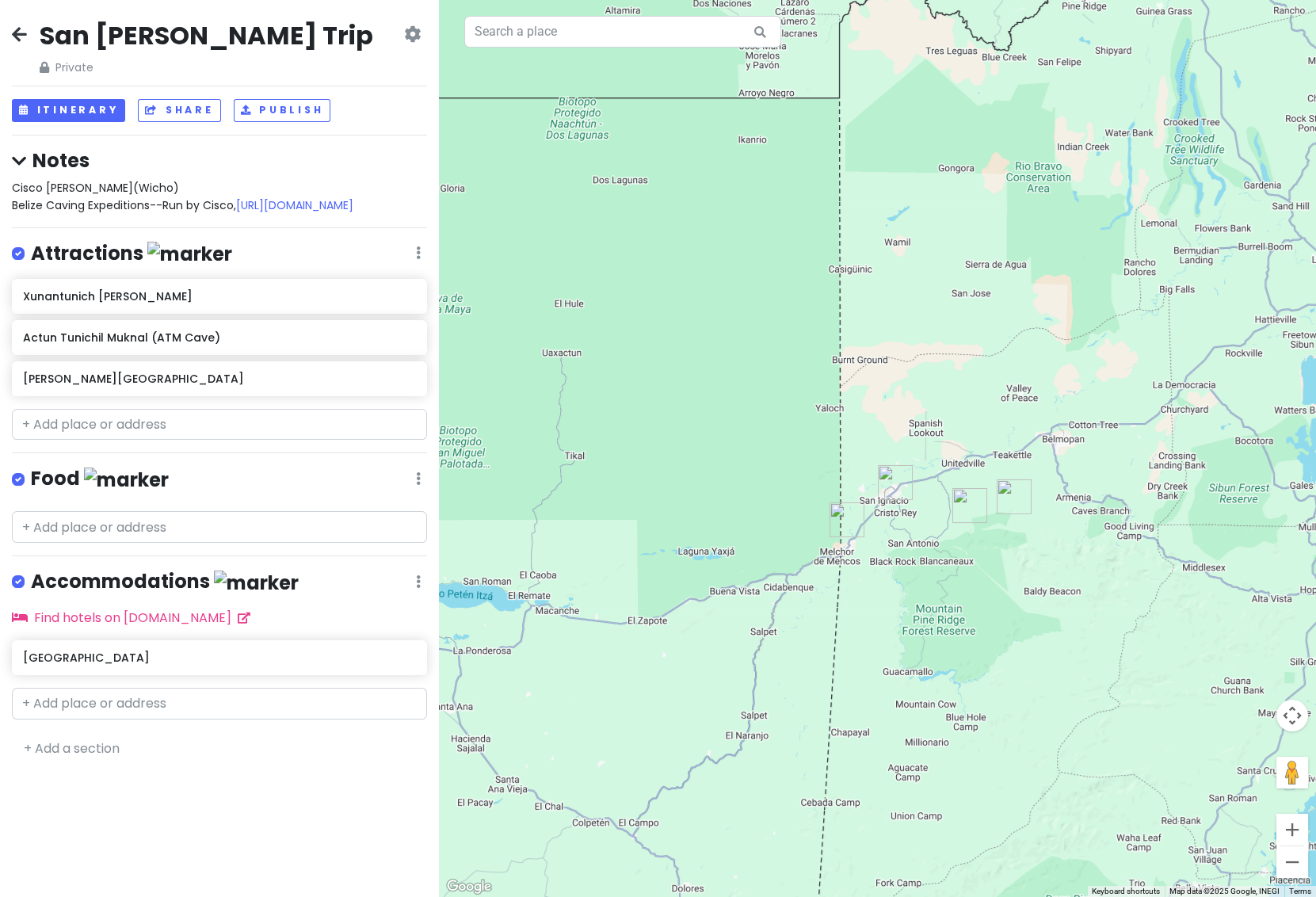
drag, startPoint x: 669, startPoint y: 503, endPoint x: 757, endPoint y: 488, distance: 89.3
click at [757, 488] on div at bounding box center [878, 448] width 878 height 897
click at [145, 427] on input "text" at bounding box center [219, 425] width 415 height 31
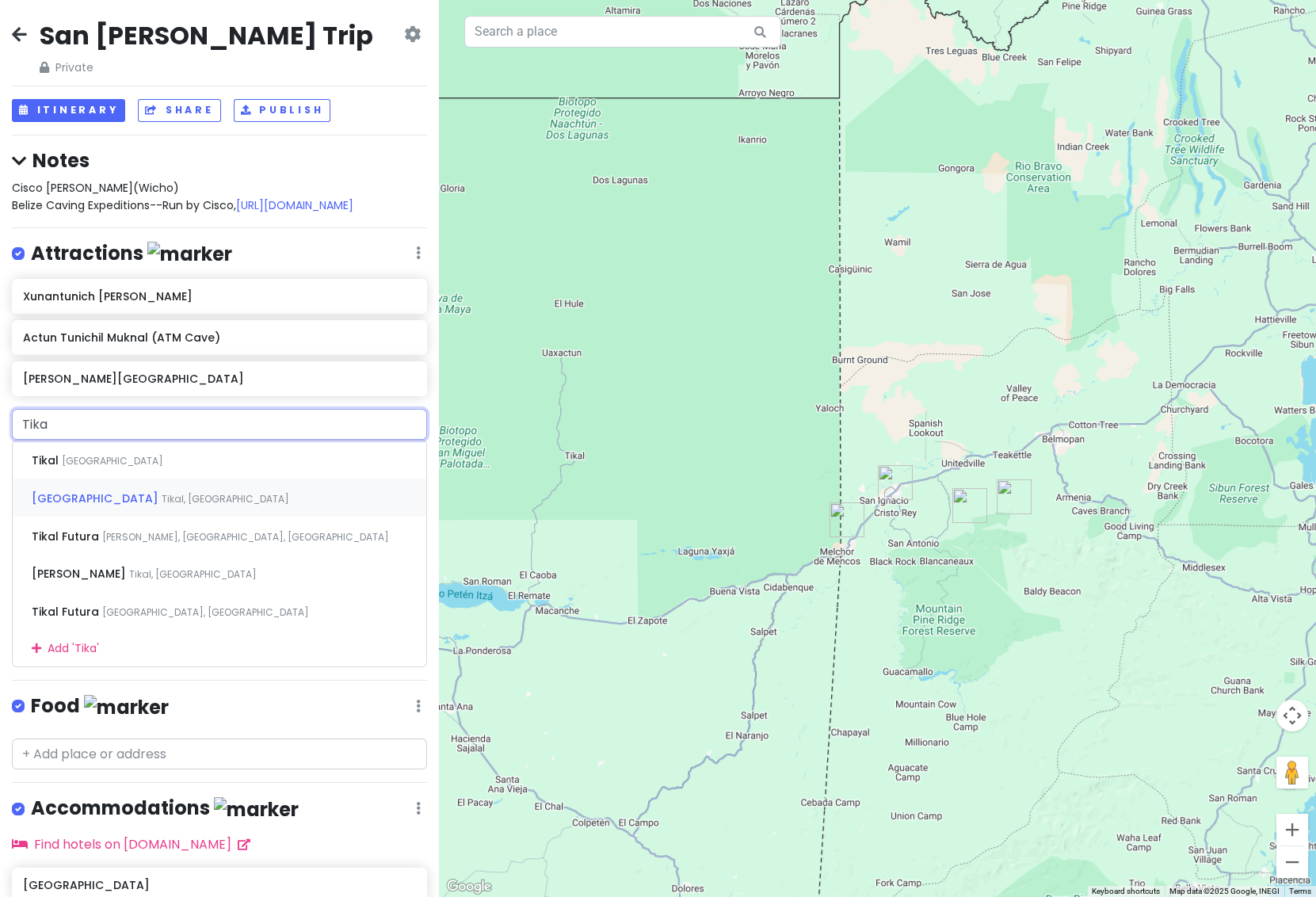
click at [162, 496] on span "Tikal, [GEOGRAPHIC_DATA]" at bounding box center [226, 499] width 128 height 14
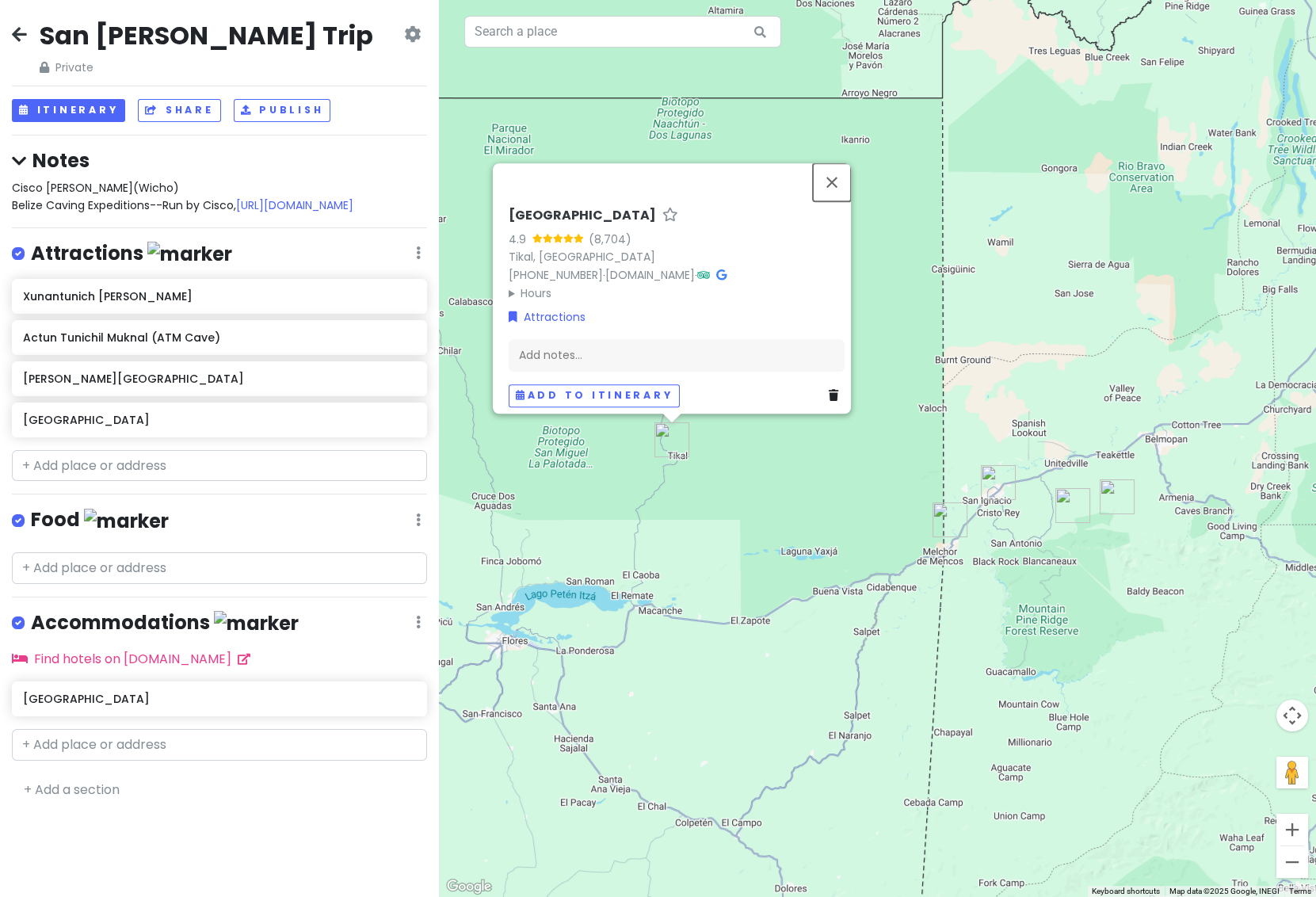
click at [840, 174] on button "Close" at bounding box center [832, 182] width 38 height 38
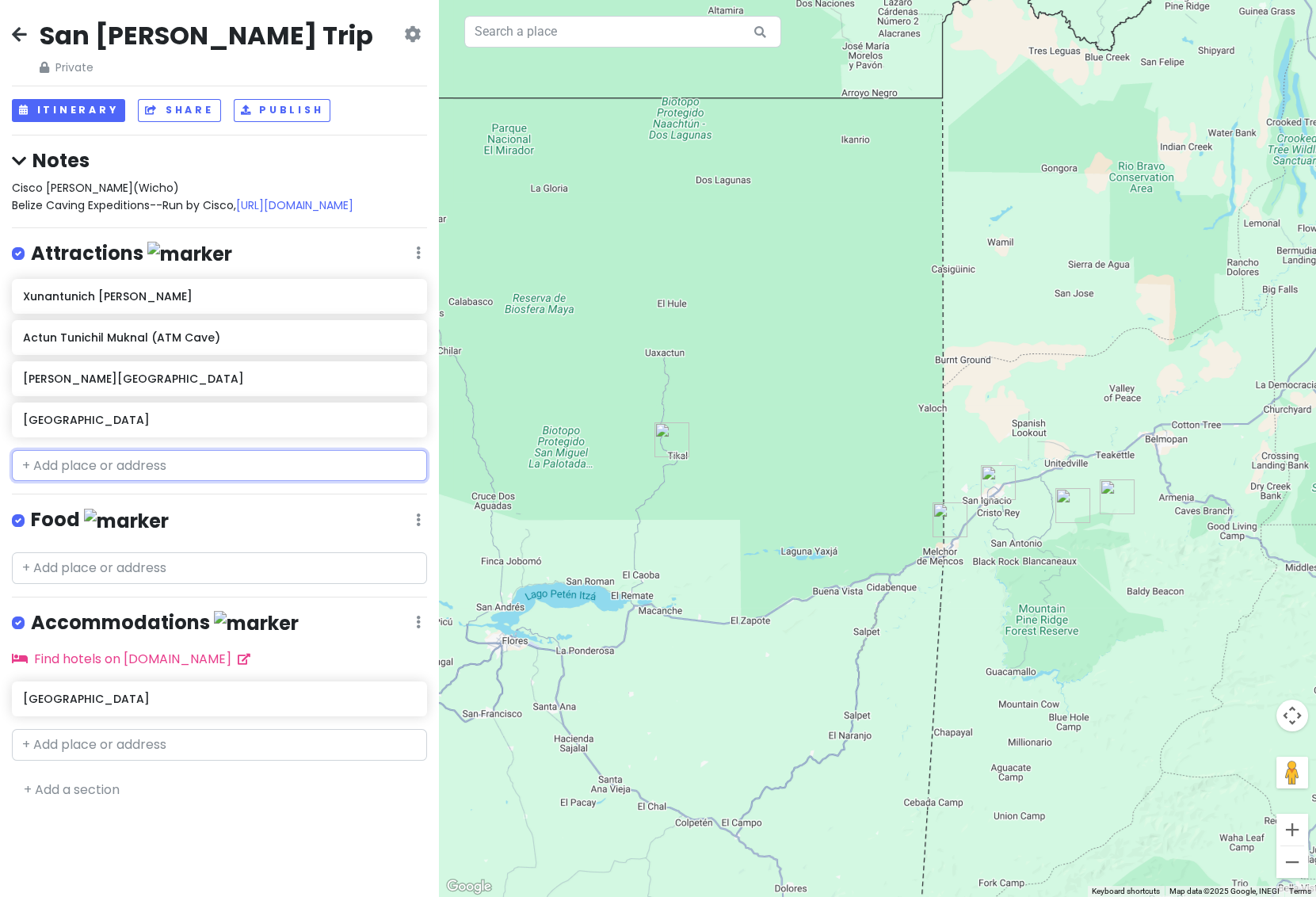
click at [69, 474] on input "text" at bounding box center [219, 466] width 415 height 31
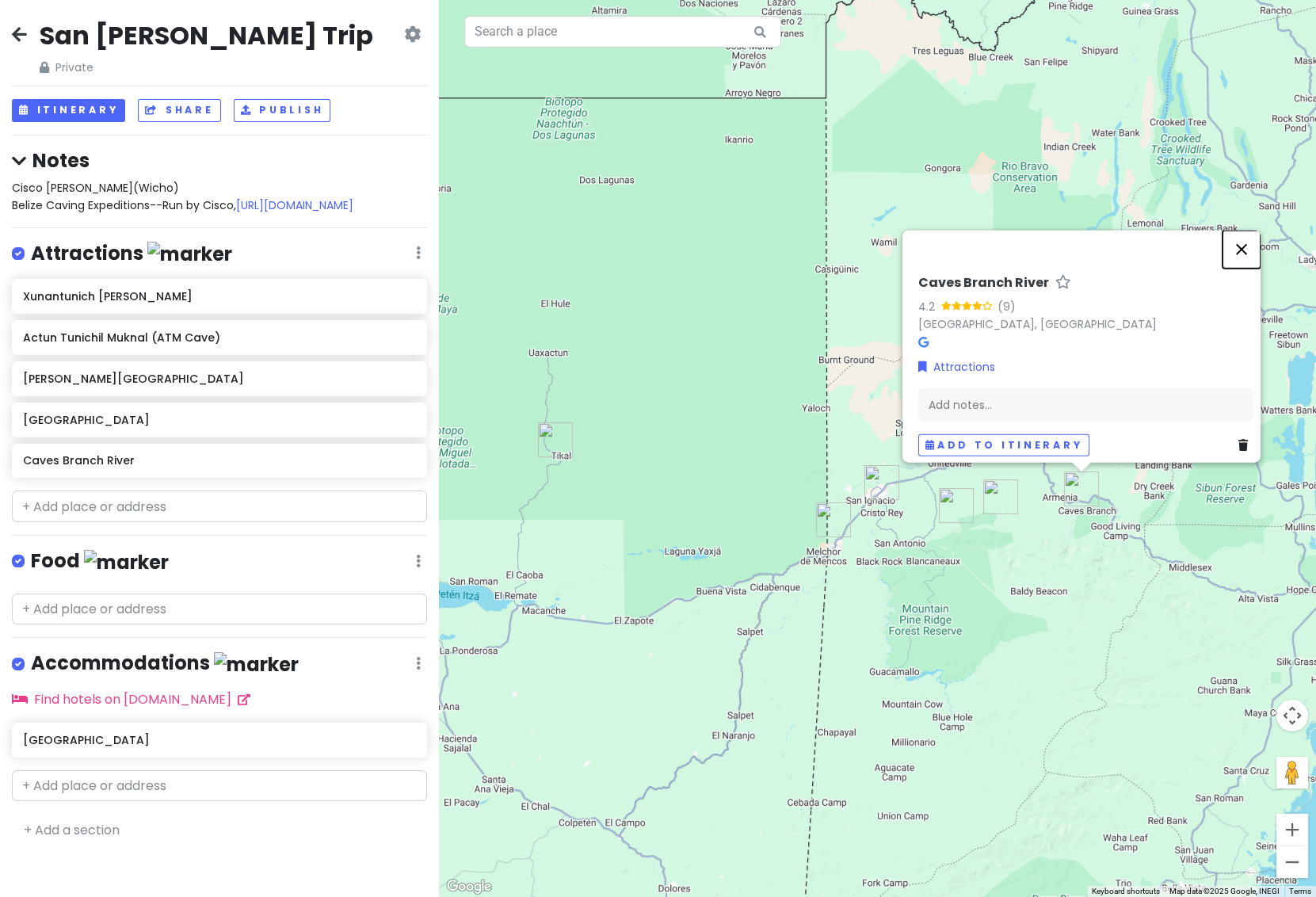
click at [1248, 239] on button "Close" at bounding box center [1241, 249] width 38 height 38
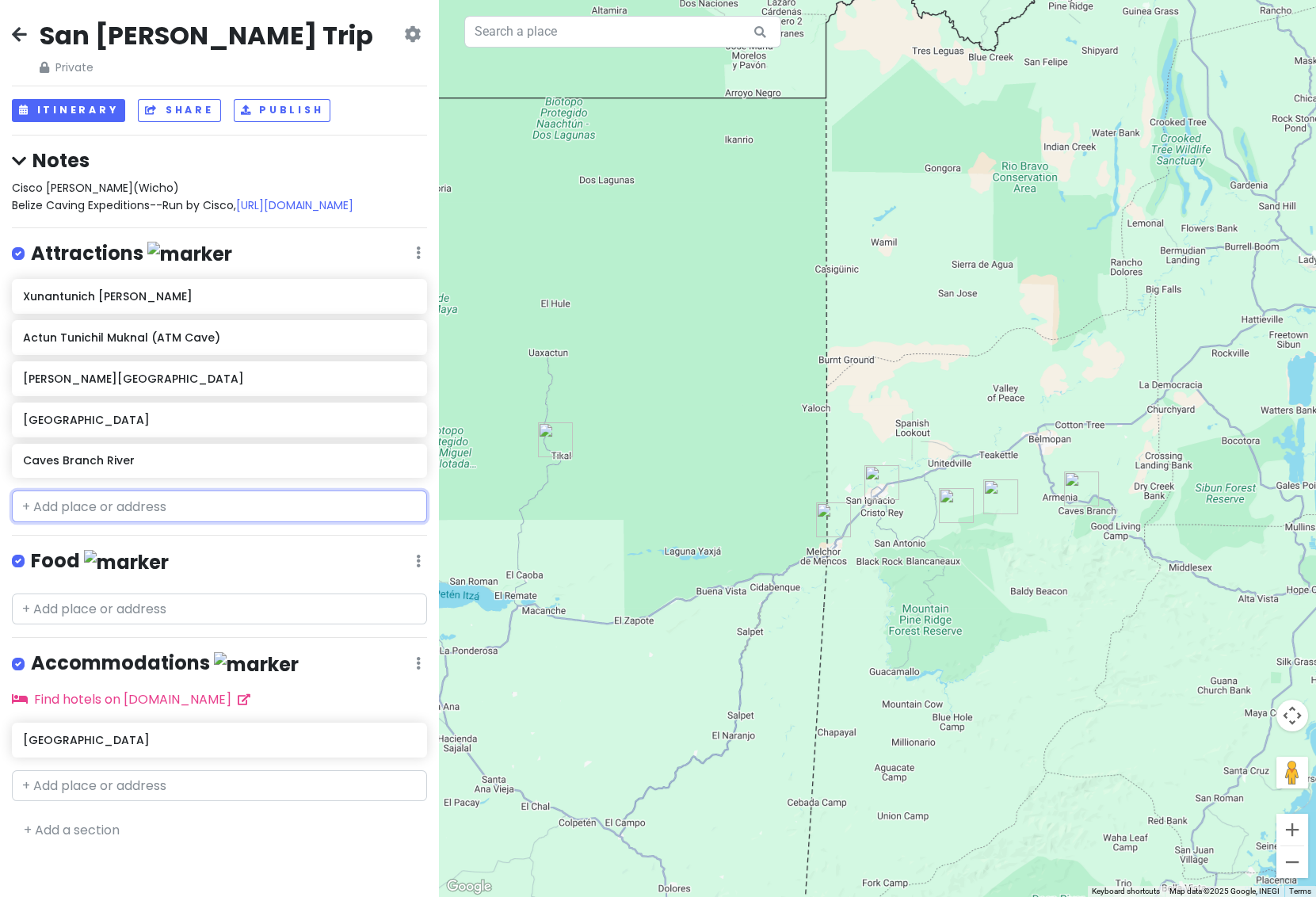
click at [138, 513] on input "text" at bounding box center [219, 506] width 415 height 31
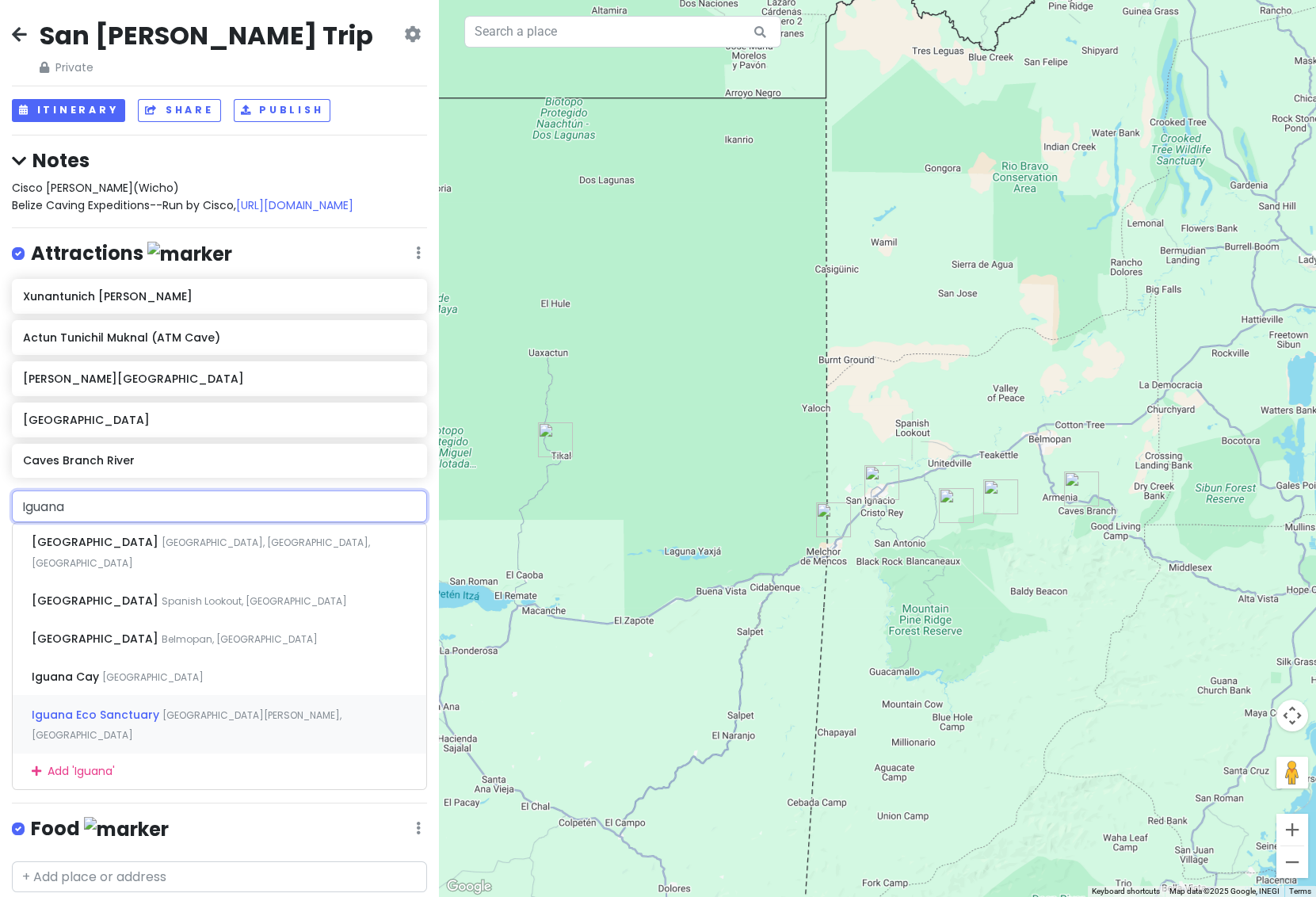
click at [141, 707] on span "Iguana Eco Sanctuary" at bounding box center [97, 714] width 131 height 16
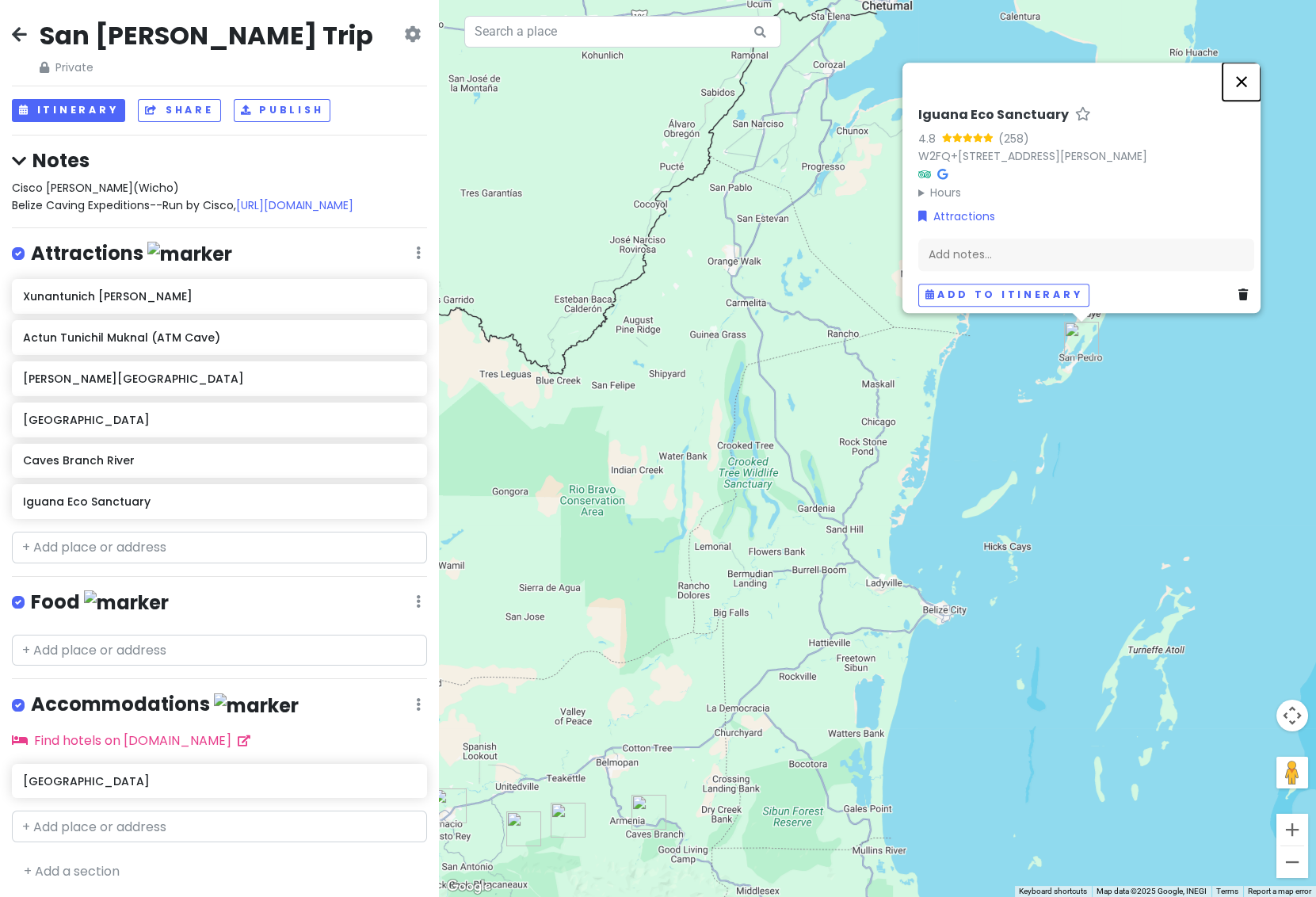
click at [1251, 73] on button "Close" at bounding box center [1241, 81] width 38 height 38
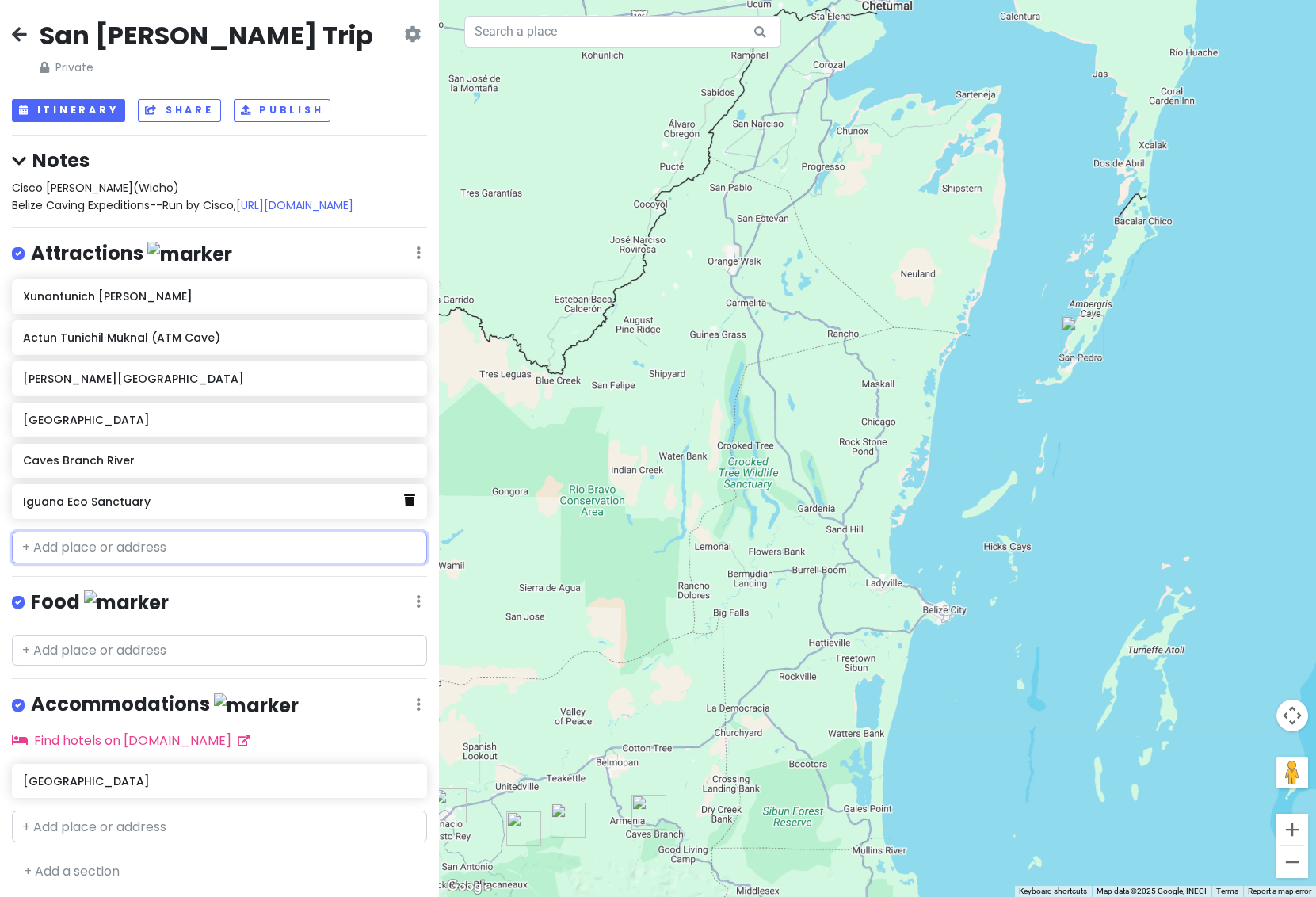
click at [410, 498] on icon at bounding box center [409, 500] width 11 height 13
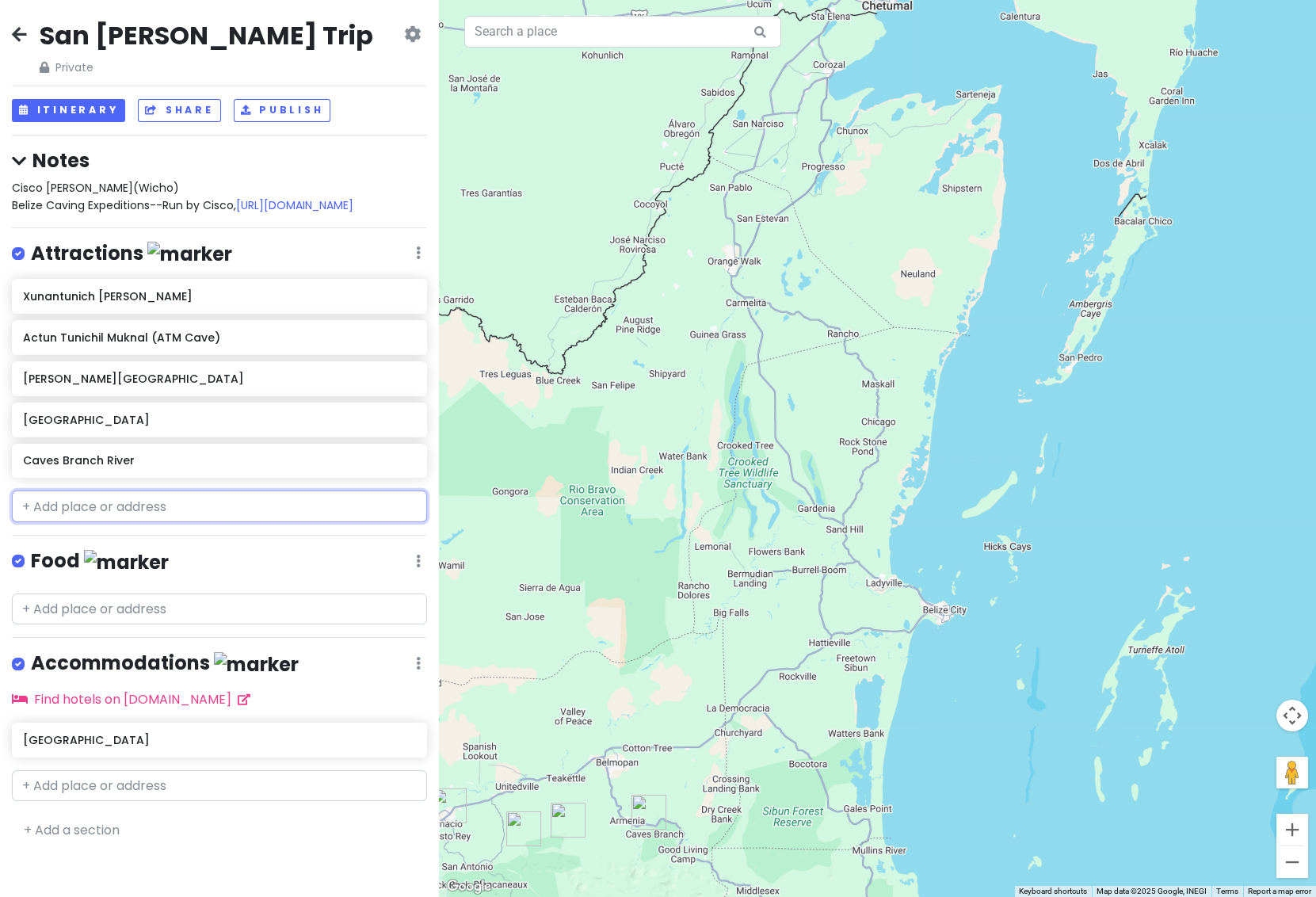
click at [154, 499] on input "text" at bounding box center [219, 506] width 415 height 31
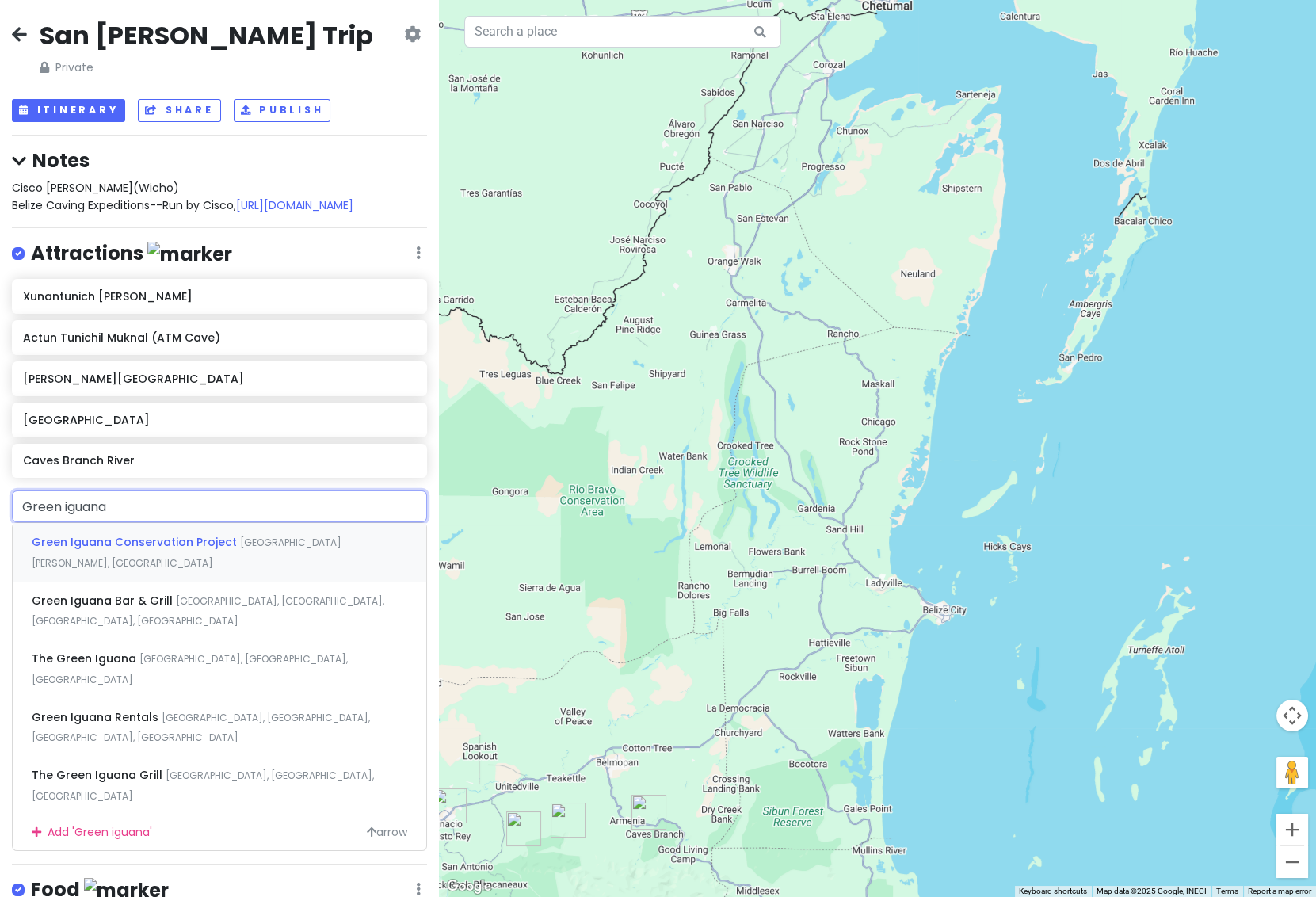
click at [151, 538] on span "Green Iguana Conservation Project" at bounding box center [135, 542] width 208 height 16
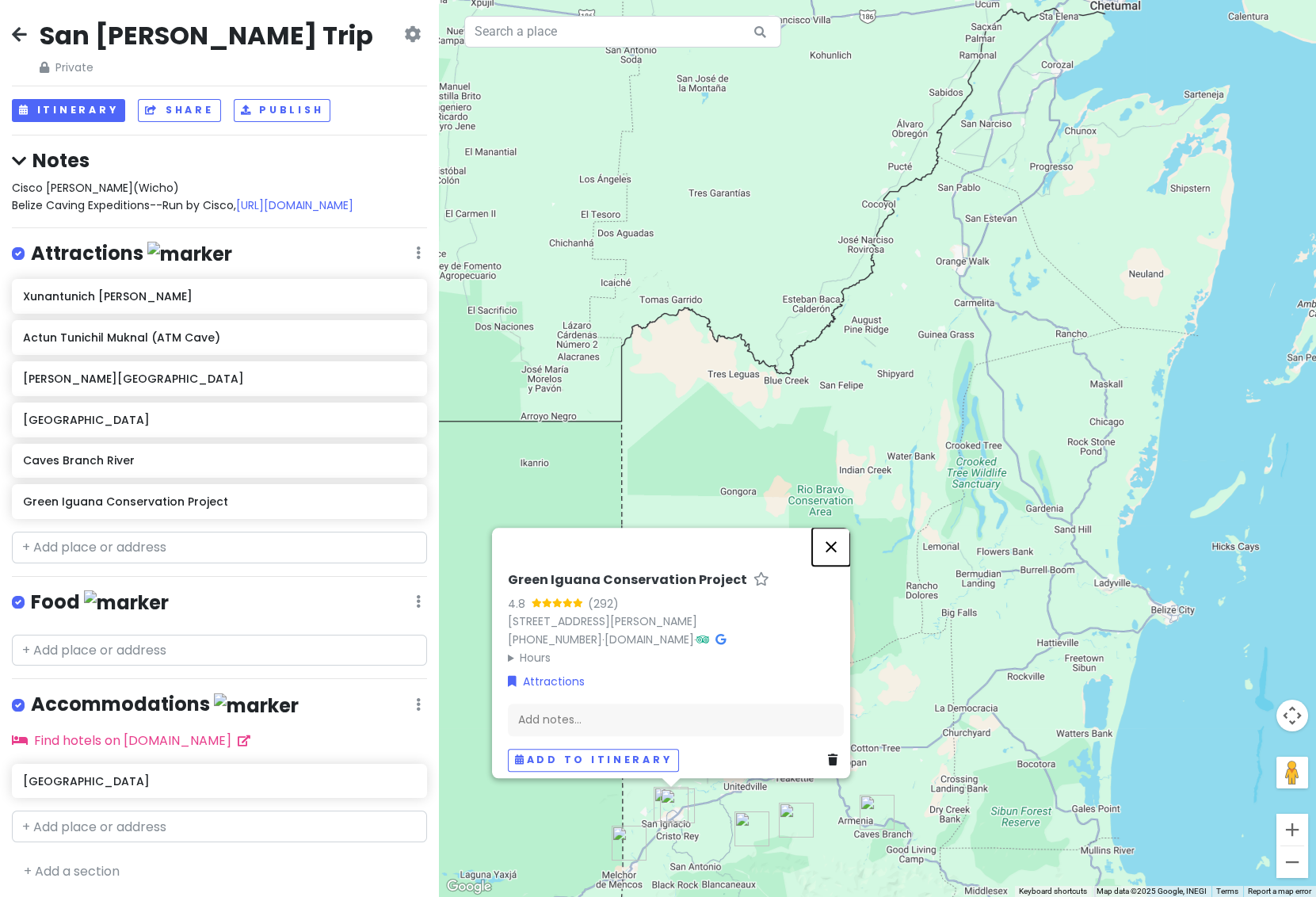
click at [838, 536] on button "Close" at bounding box center [831, 547] width 38 height 38
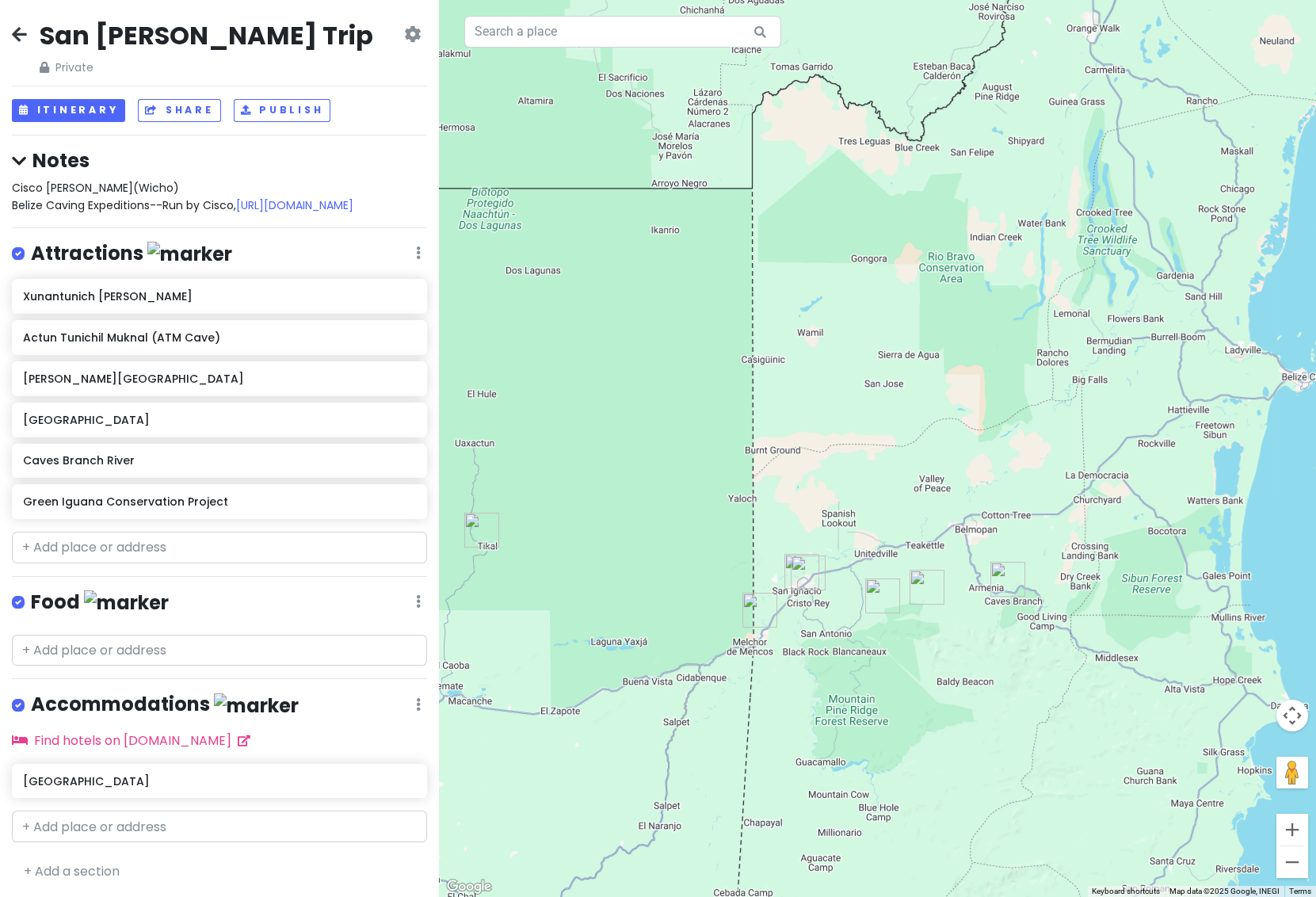
drag, startPoint x: 759, startPoint y: 697, endPoint x: 880, endPoint y: 441, distance: 283.2
click at [880, 441] on div at bounding box center [878, 448] width 878 height 897
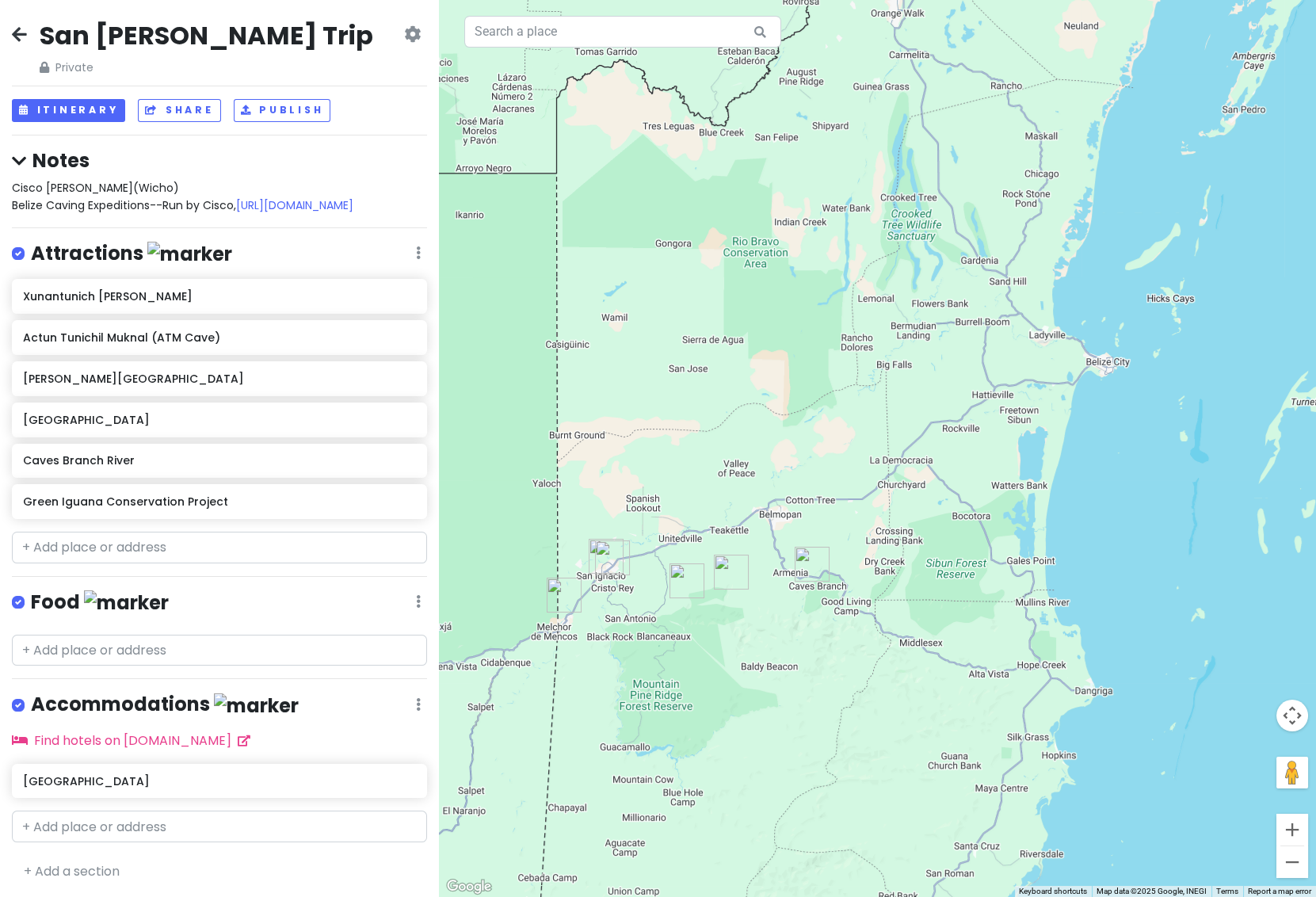
drag, startPoint x: 1094, startPoint y: 532, endPoint x: 832, endPoint y: 524, distance: 262.1
click at [832, 524] on div at bounding box center [878, 448] width 878 height 897
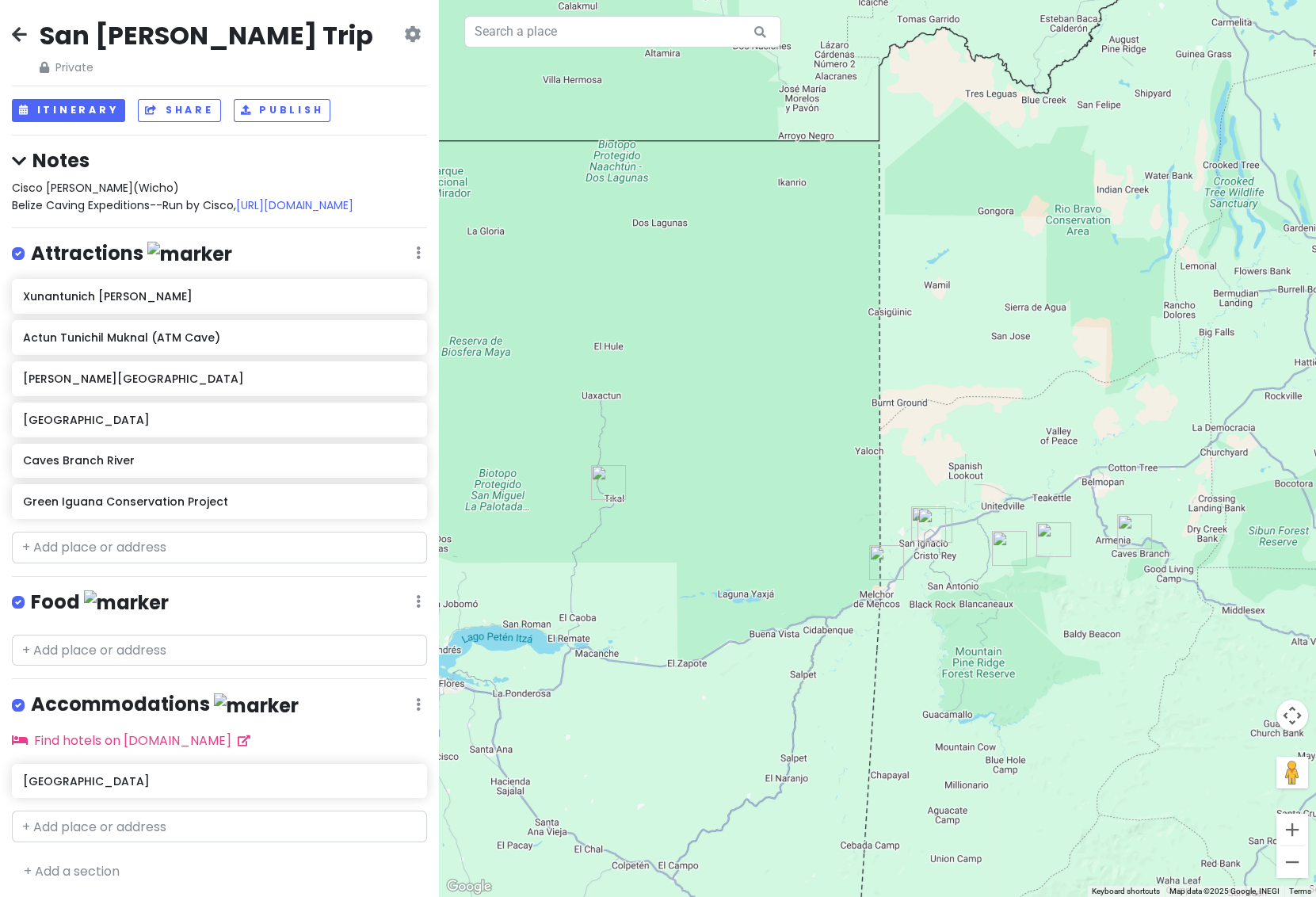
drag, startPoint x: 596, startPoint y: 700, endPoint x: 921, endPoint y: 667, distance: 326.7
click at [921, 667] on div at bounding box center [878, 448] width 878 height 897
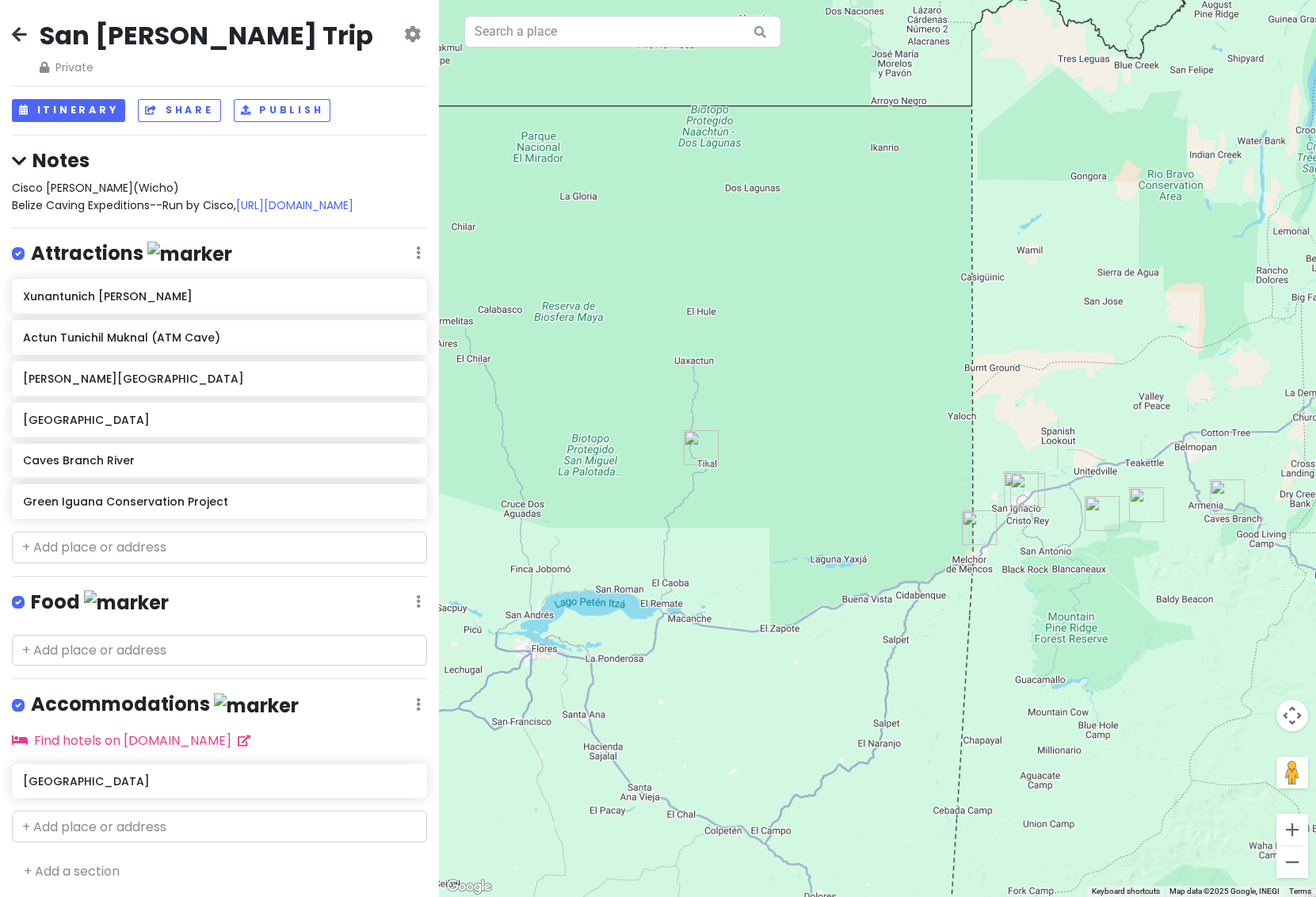
drag, startPoint x: 625, startPoint y: 641, endPoint x: 722, endPoint y: 603, distance: 104.2
click at [724, 602] on div at bounding box center [878, 448] width 878 height 897
click at [87, 113] on button "Itinerary" at bounding box center [68, 110] width 113 height 23
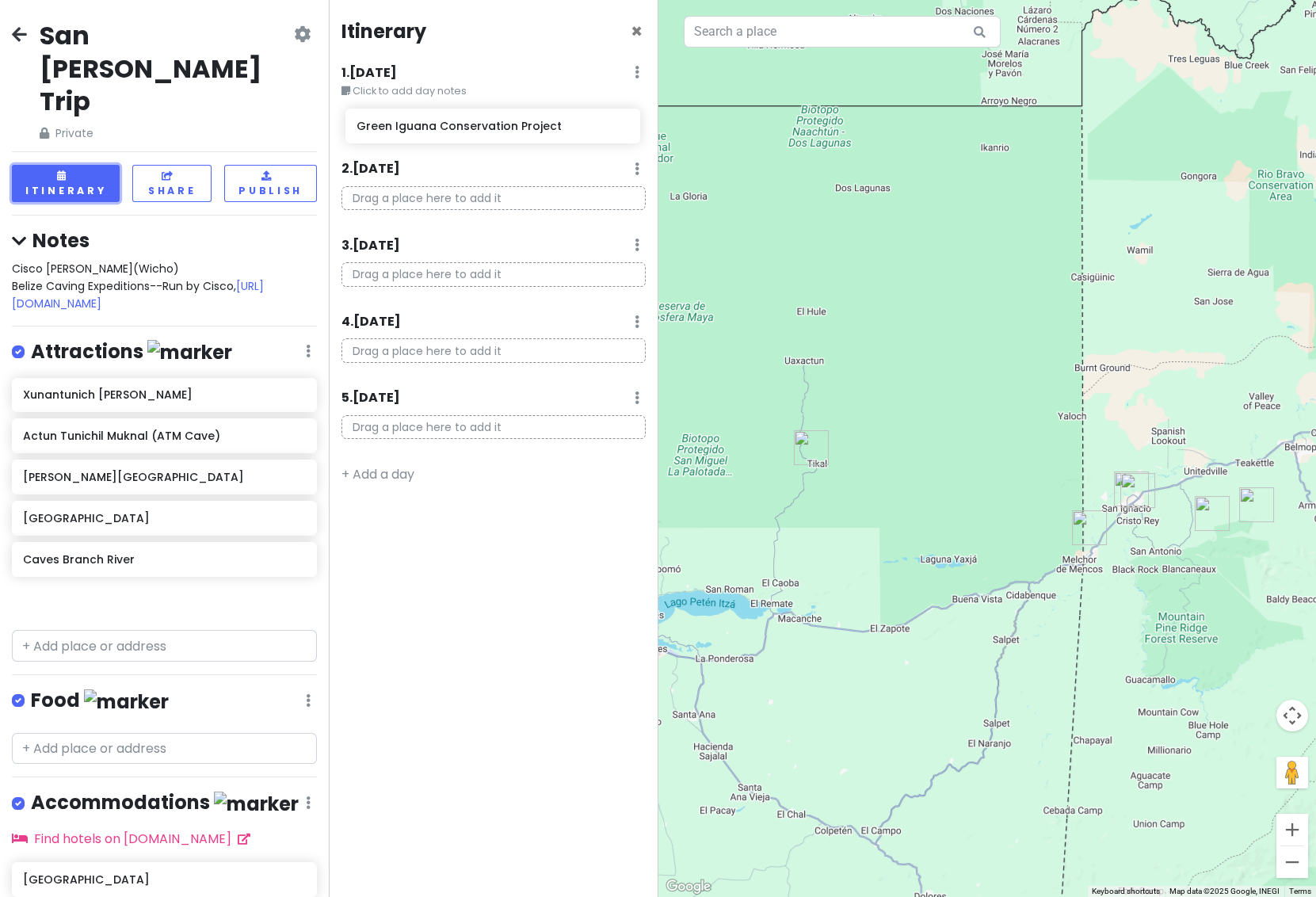
drag, startPoint x: 122, startPoint y: 535, endPoint x: 456, endPoint y: 128, distance: 526.5
click at [456, 128] on div "San [PERSON_NAME] Trip Private Change Dates Make a Copy Delete Trip Go Pro ⚡️ G…" at bounding box center [658, 448] width 1316 height 897
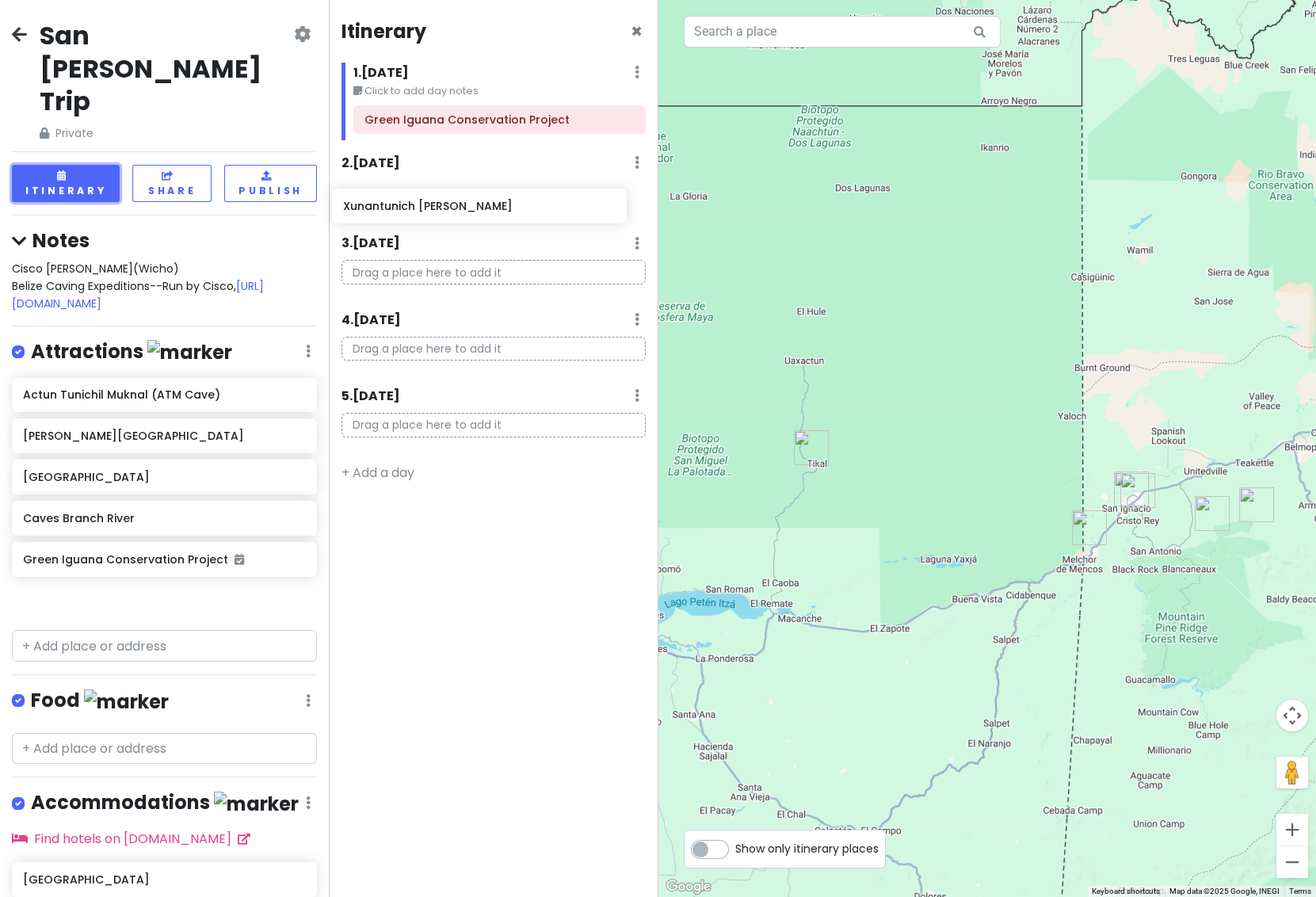
drag, startPoint x: 98, startPoint y: 333, endPoint x: 419, endPoint y: 211, distance: 343.4
click at [419, 211] on div "San [PERSON_NAME] Trip Private Change Dates Make a Copy Delete Trip Go Pro ⚡️ G…" at bounding box center [658, 448] width 1316 height 897
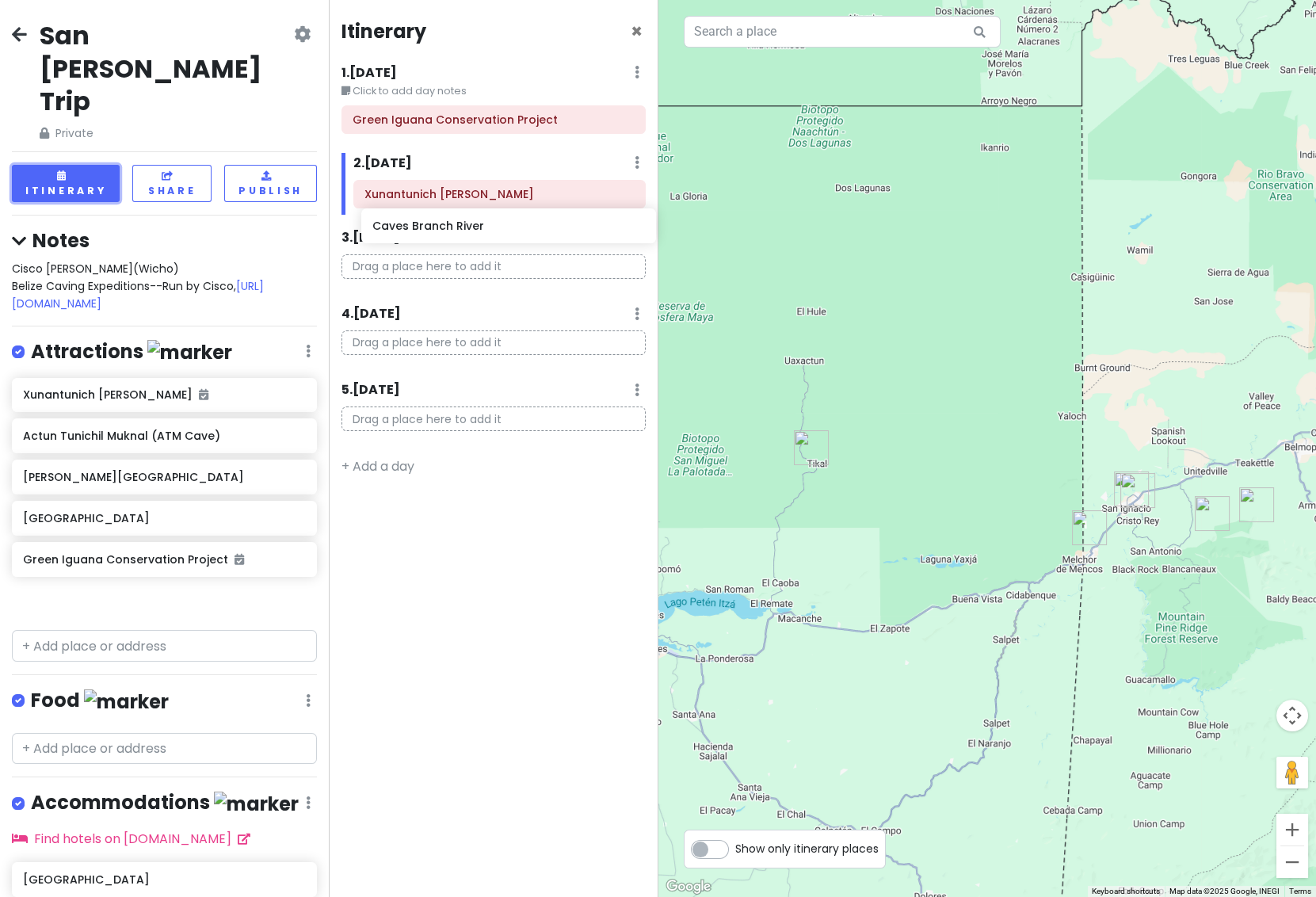
drag, startPoint x: 95, startPoint y: 492, endPoint x: 444, endPoint y: 226, distance: 438.8
click at [444, 226] on div "San [PERSON_NAME] Trip Private Change Dates Make a Copy Delete Trip Go Pro ⚡️ G…" at bounding box center [658, 448] width 1316 height 897
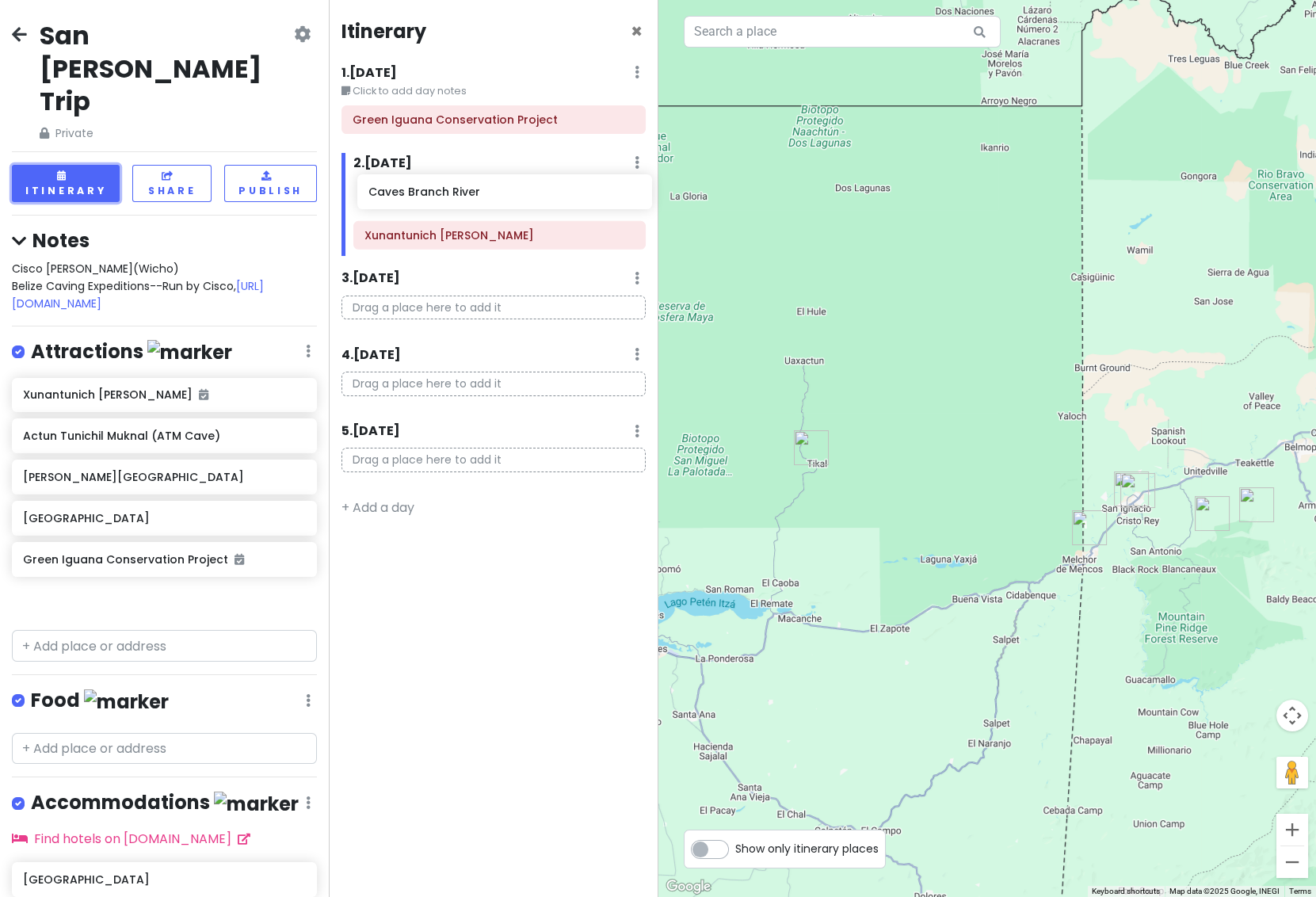
drag, startPoint x: 118, startPoint y: 499, endPoint x: 464, endPoint y: 199, distance: 457.9
click at [464, 199] on div "San [PERSON_NAME] Trip Private Change Dates Make a Copy Delete Trip Go Pro ⚡️ G…" at bounding box center [658, 448] width 1316 height 897
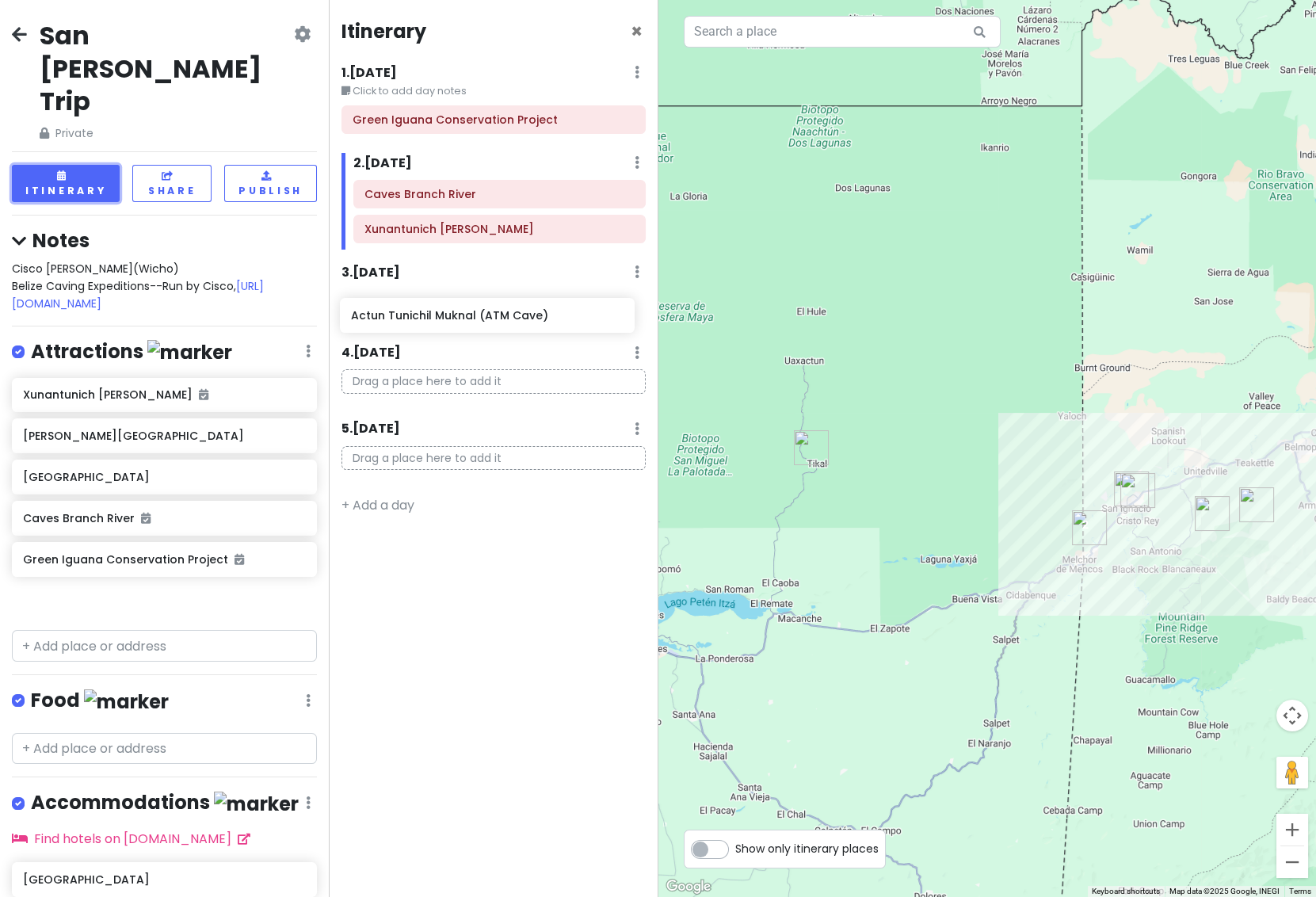
drag, startPoint x: 98, startPoint y: 376, endPoint x: 429, endPoint y: 321, distance: 335.5
click at [427, 322] on div "San [PERSON_NAME] Trip Private Change Dates Make a Copy Delete Trip Go Pro ⚡️ G…" at bounding box center [658, 448] width 1316 height 897
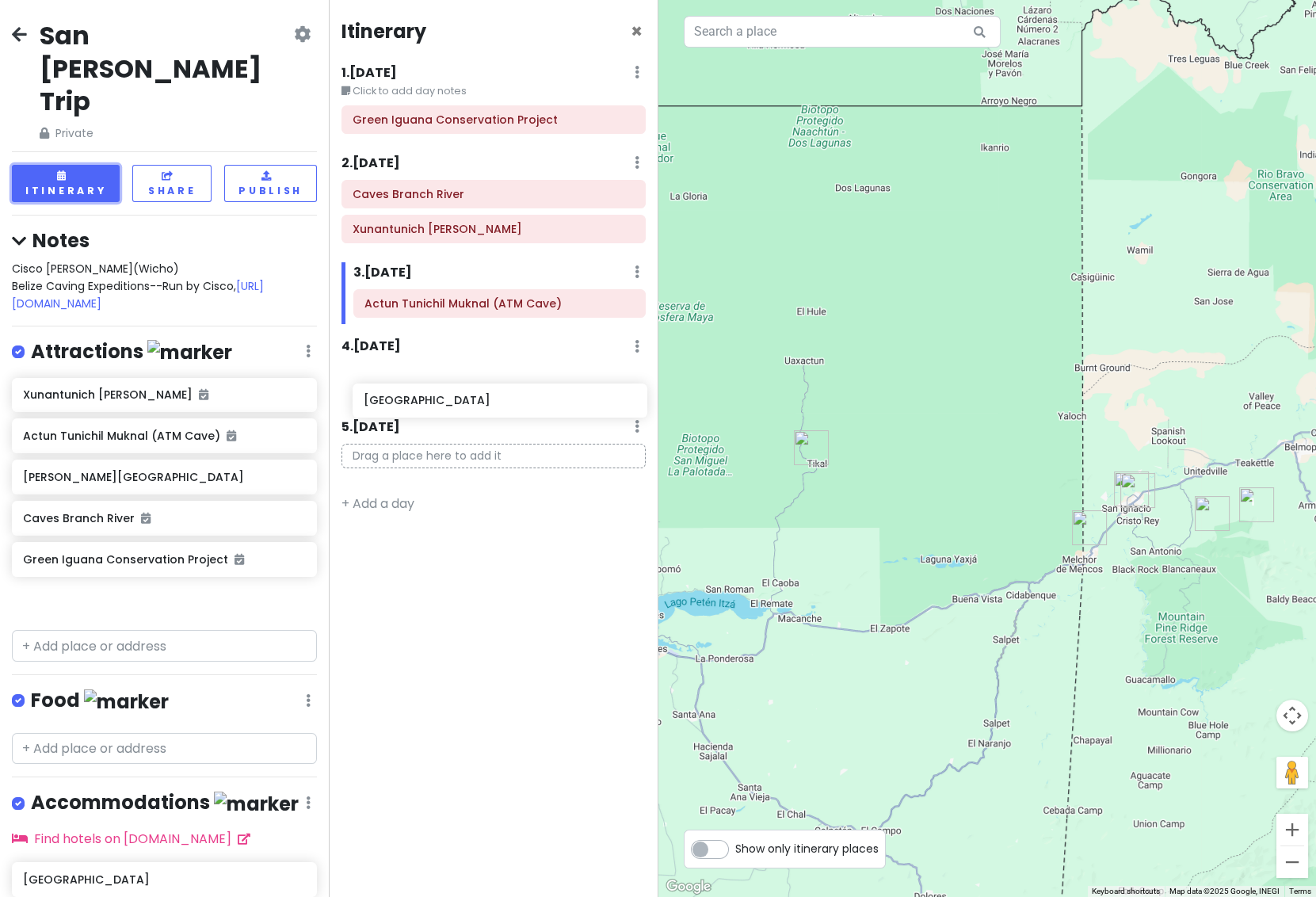
drag, startPoint x: 89, startPoint y: 453, endPoint x: 430, endPoint y: 402, distance: 344.8
click at [430, 402] on div "San [PERSON_NAME] Trip Private Change Dates Make a Copy Delete Trip Go Pro ⚡️ G…" at bounding box center [658, 448] width 1316 height 897
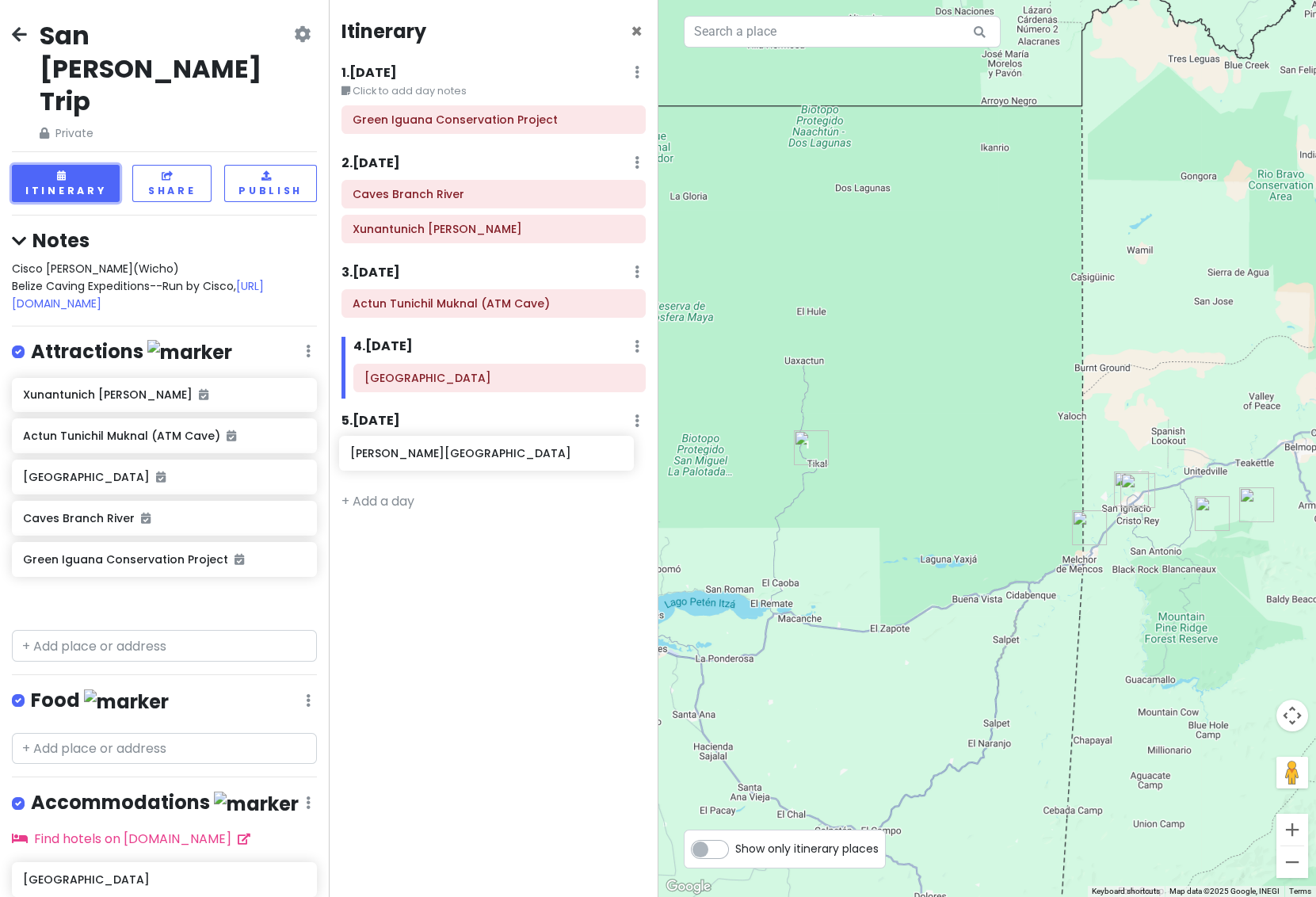
drag, startPoint x: 116, startPoint y: 415, endPoint x: 444, endPoint y: 458, distance: 330.8
click at [444, 458] on div "San [PERSON_NAME] Trip Private Change Dates Make a Copy Delete Trip Go Pro ⚡️ G…" at bounding box center [658, 448] width 1316 height 897
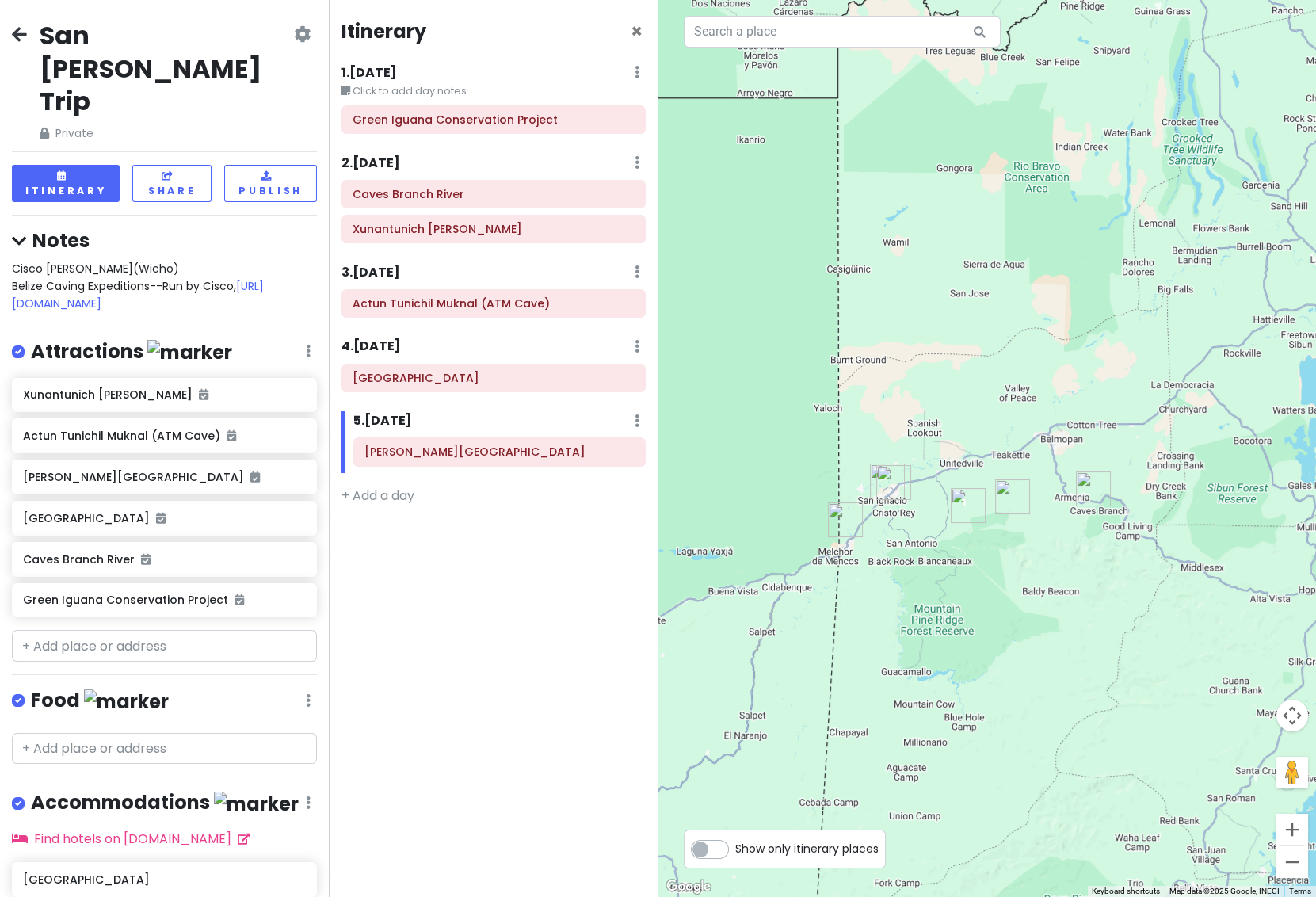
drag, startPoint x: 1243, startPoint y: 572, endPoint x: 1012, endPoint y: 558, distance: 231.4
click at [1001, 562] on div at bounding box center [988, 448] width 659 height 897
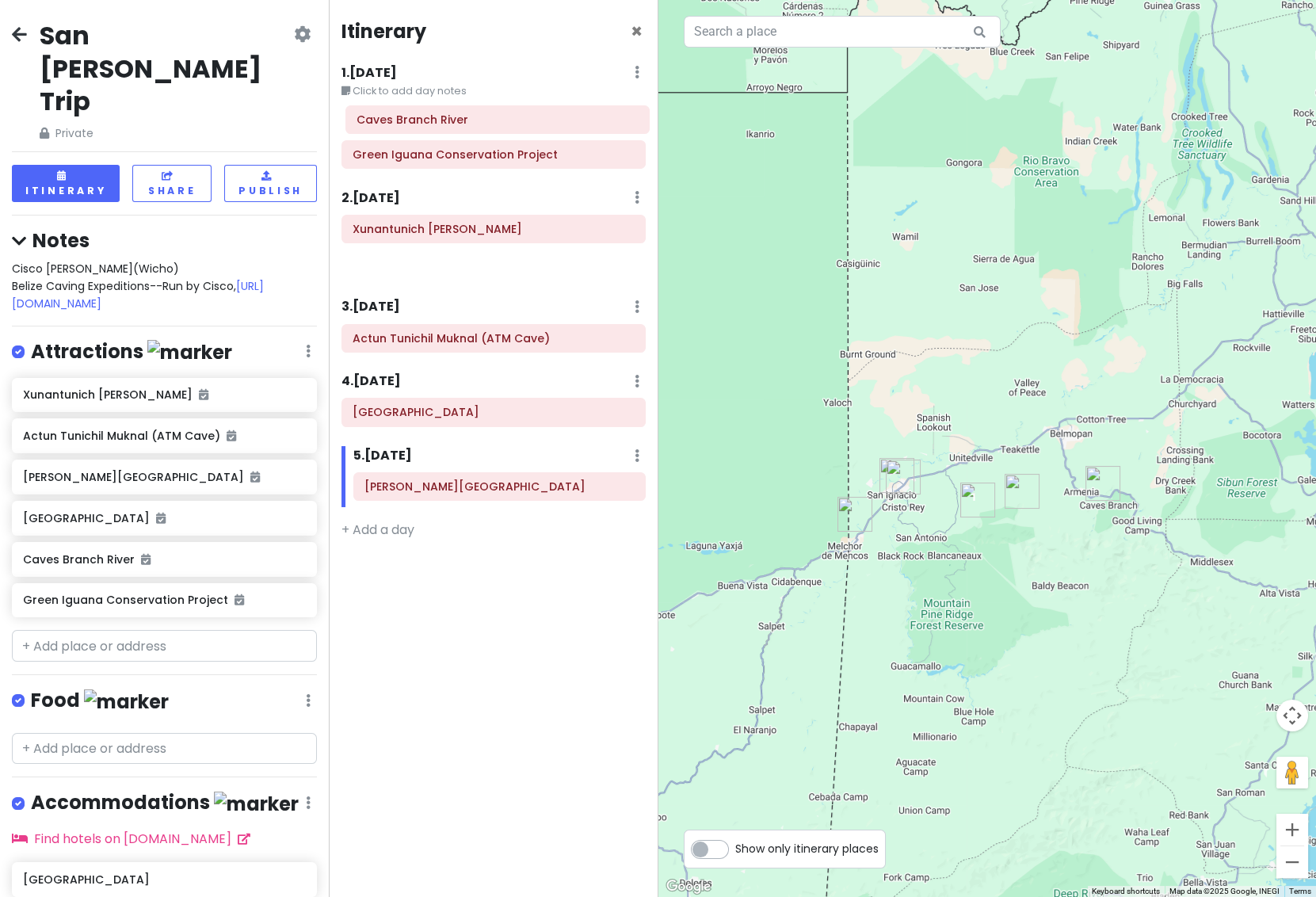
drag, startPoint x: 465, startPoint y: 194, endPoint x: 472, endPoint y: 120, distance: 74.3
click at [470, 120] on div "Itinerary × 1 . [DATE] Edit Day Notes Delete Day Click to add day notes Green I…" at bounding box center [493, 448] width 329 height 897
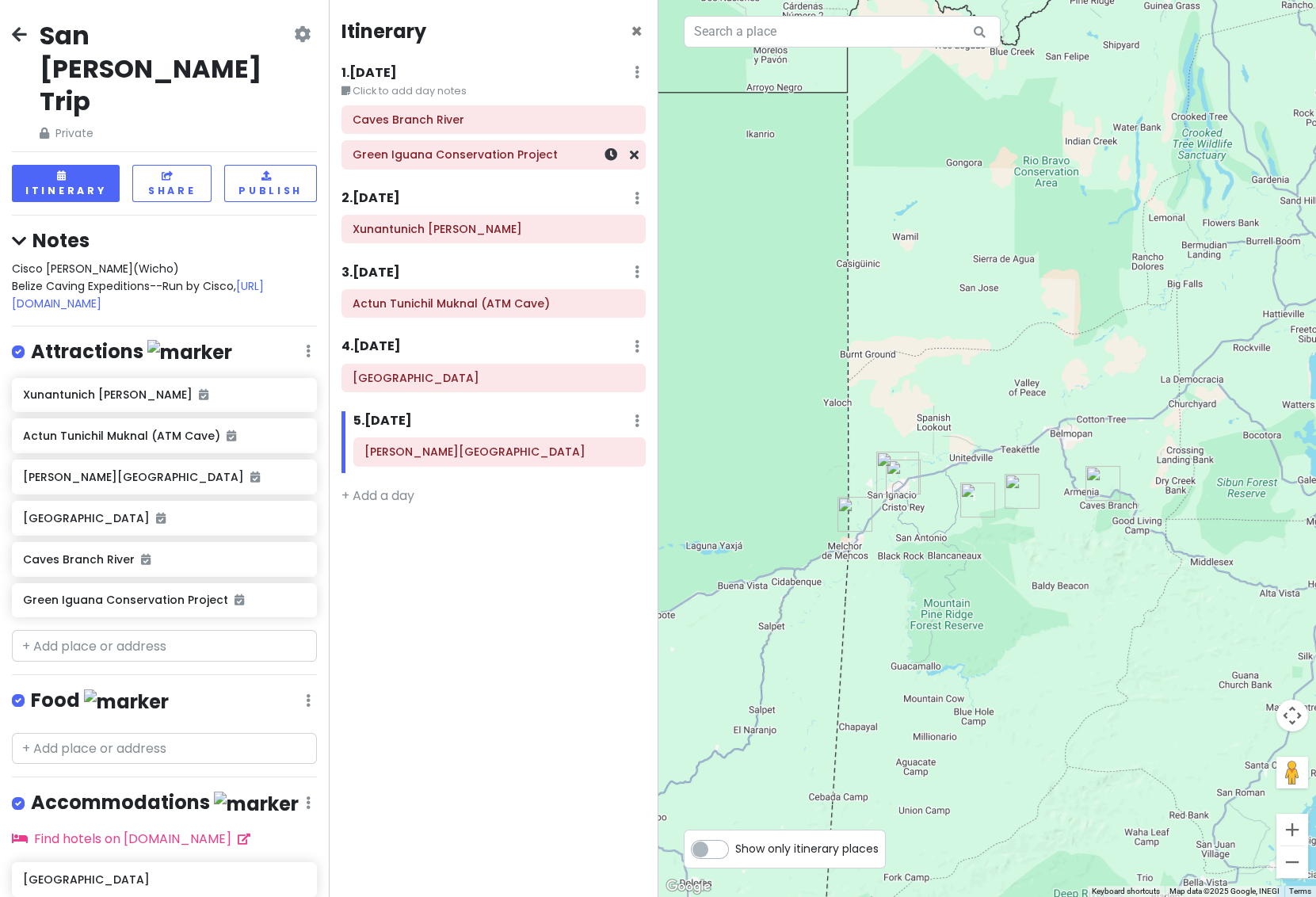
click at [467, 155] on h6 "Green Iguana Conservation Project" at bounding box center [493, 154] width 282 height 15
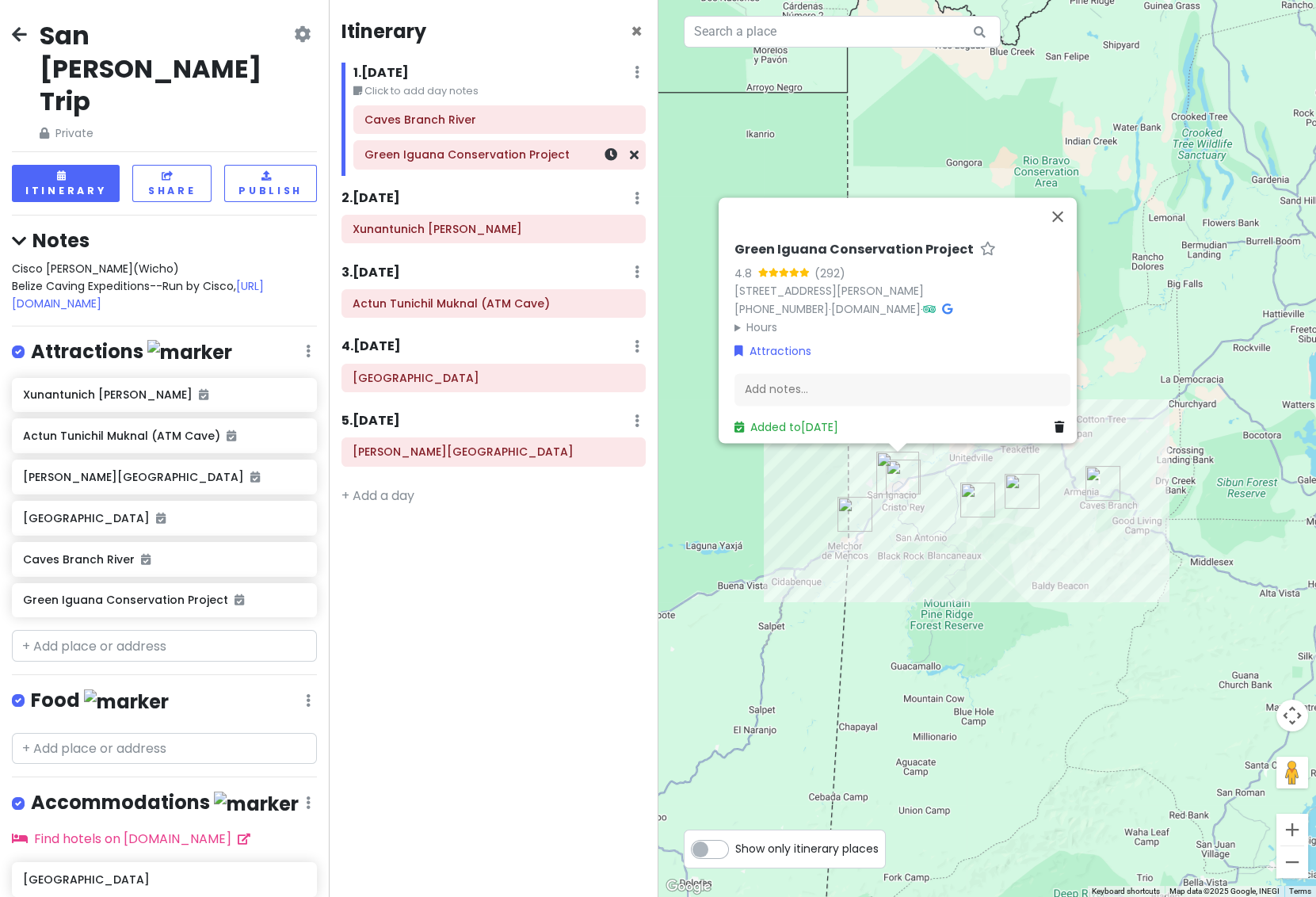
click at [467, 157] on h6 "Green Iguana Conservation Project" at bounding box center [499, 154] width 270 height 15
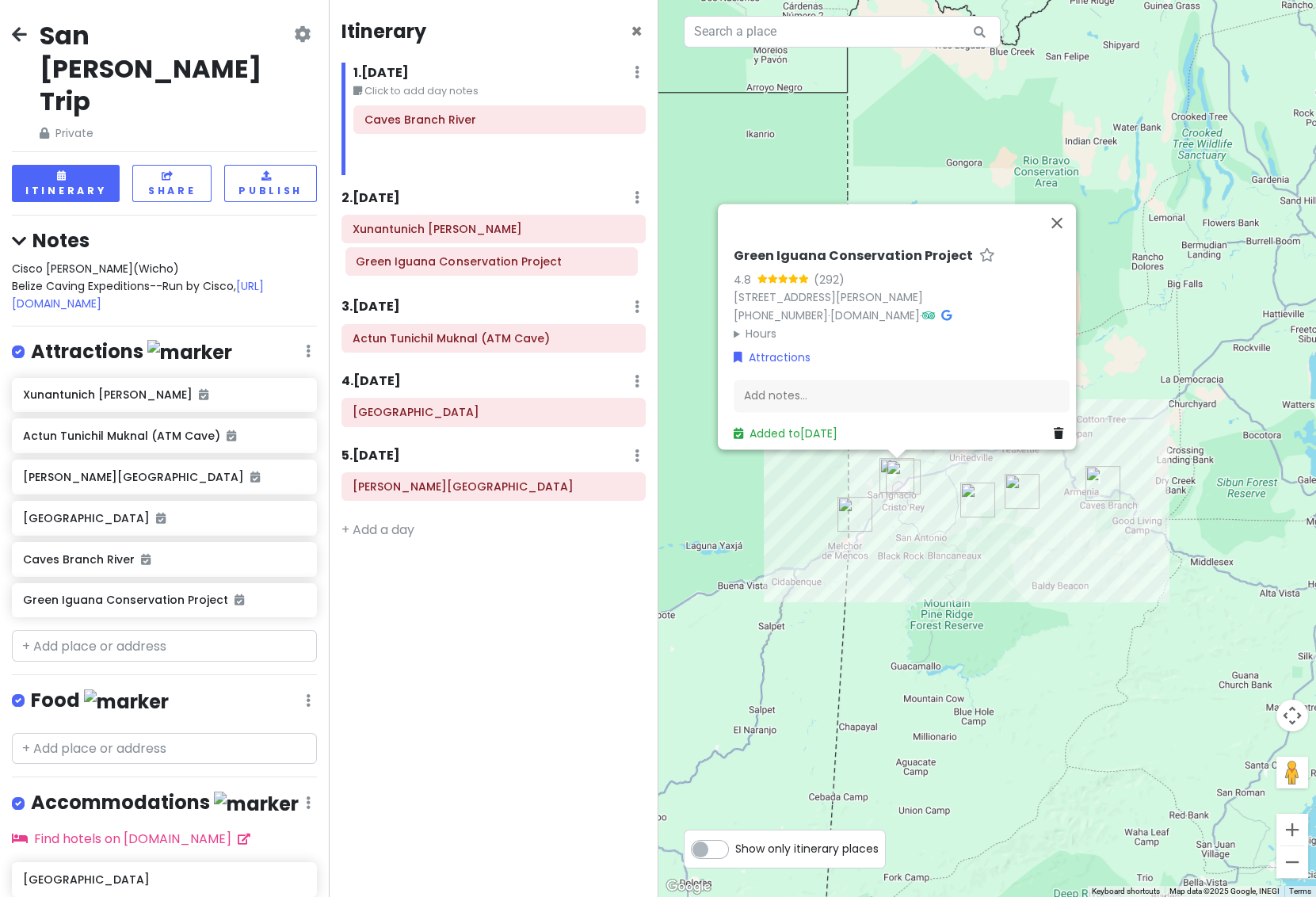
drag, startPoint x: 486, startPoint y: 156, endPoint x: 477, endPoint y: 263, distance: 107.4
click at [477, 263] on div "Itinerary × 1 . [DATE] Edit Day Notes Delete Day Click to add day notes Caves B…" at bounding box center [493, 448] width 329 height 897
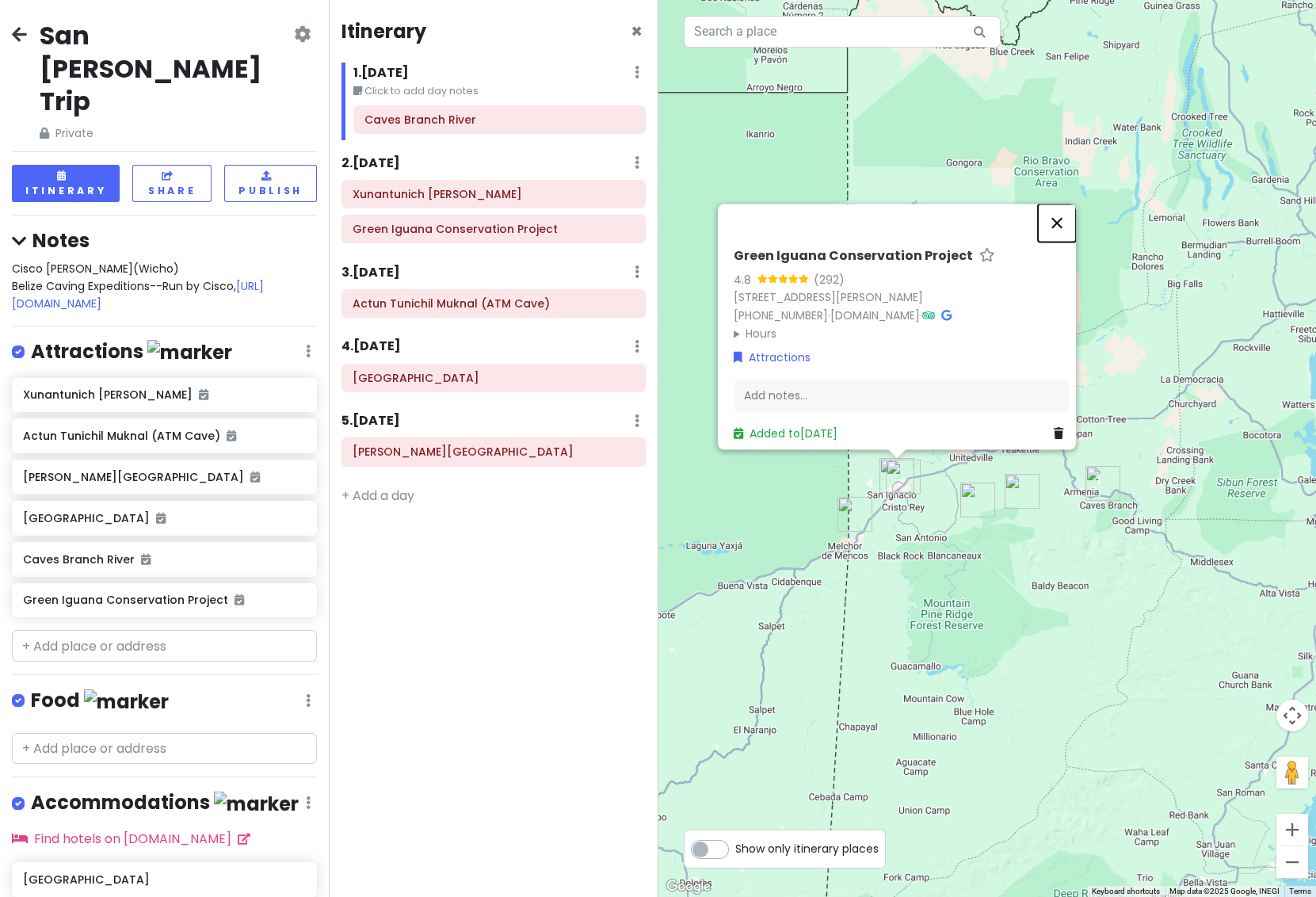
click at [1059, 218] on button "Close" at bounding box center [1056, 223] width 38 height 38
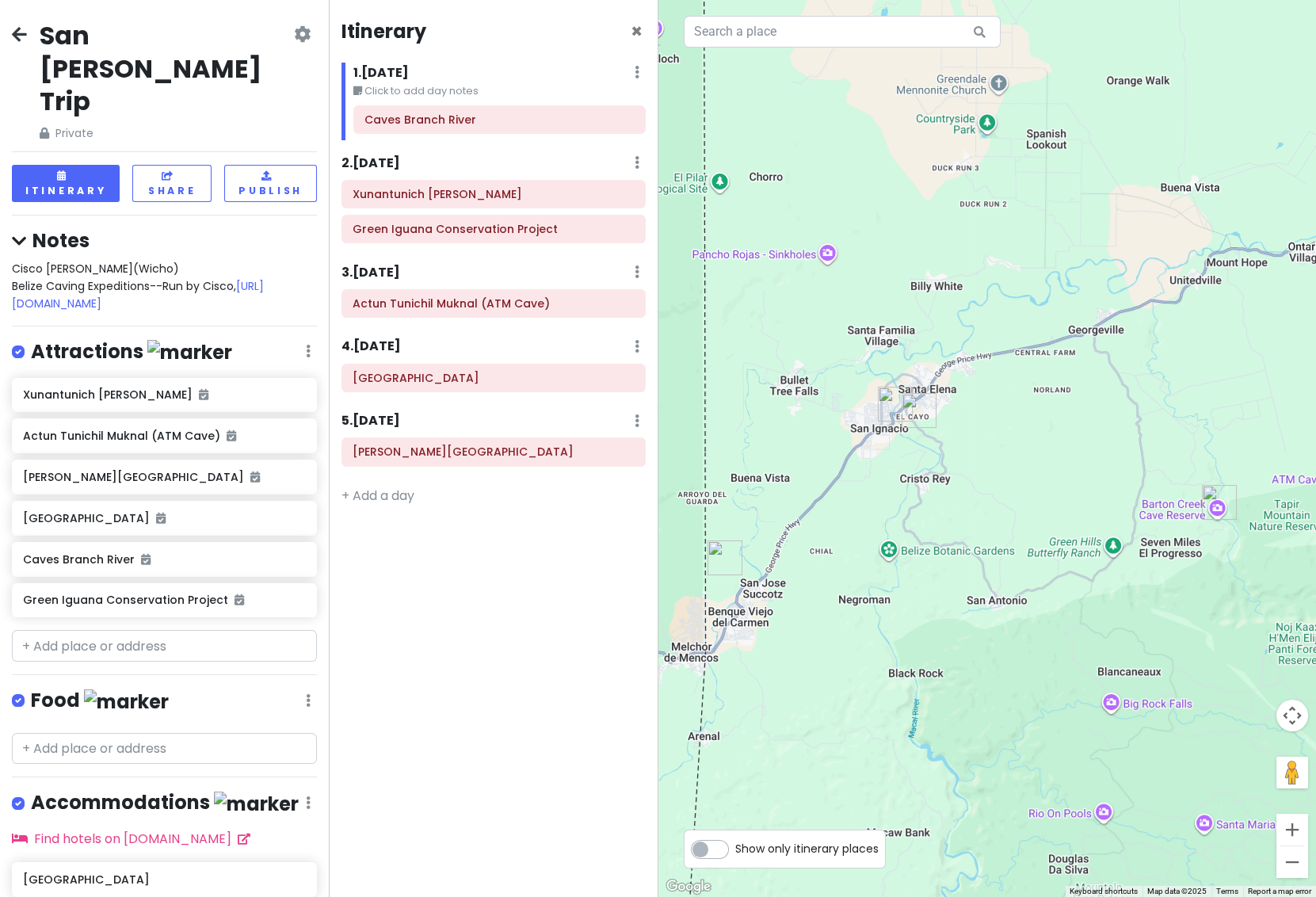
drag, startPoint x: 916, startPoint y: 360, endPoint x: 872, endPoint y: 482, distance: 129.7
click at [876, 517] on div at bounding box center [988, 448] width 659 height 897
click at [153, 261] on span "Cisco Itza, Louis(Wicho) Belize Caving Expeditions--Run by Cisco, [URL][DOMAIN_…" at bounding box center [138, 286] width 252 height 52
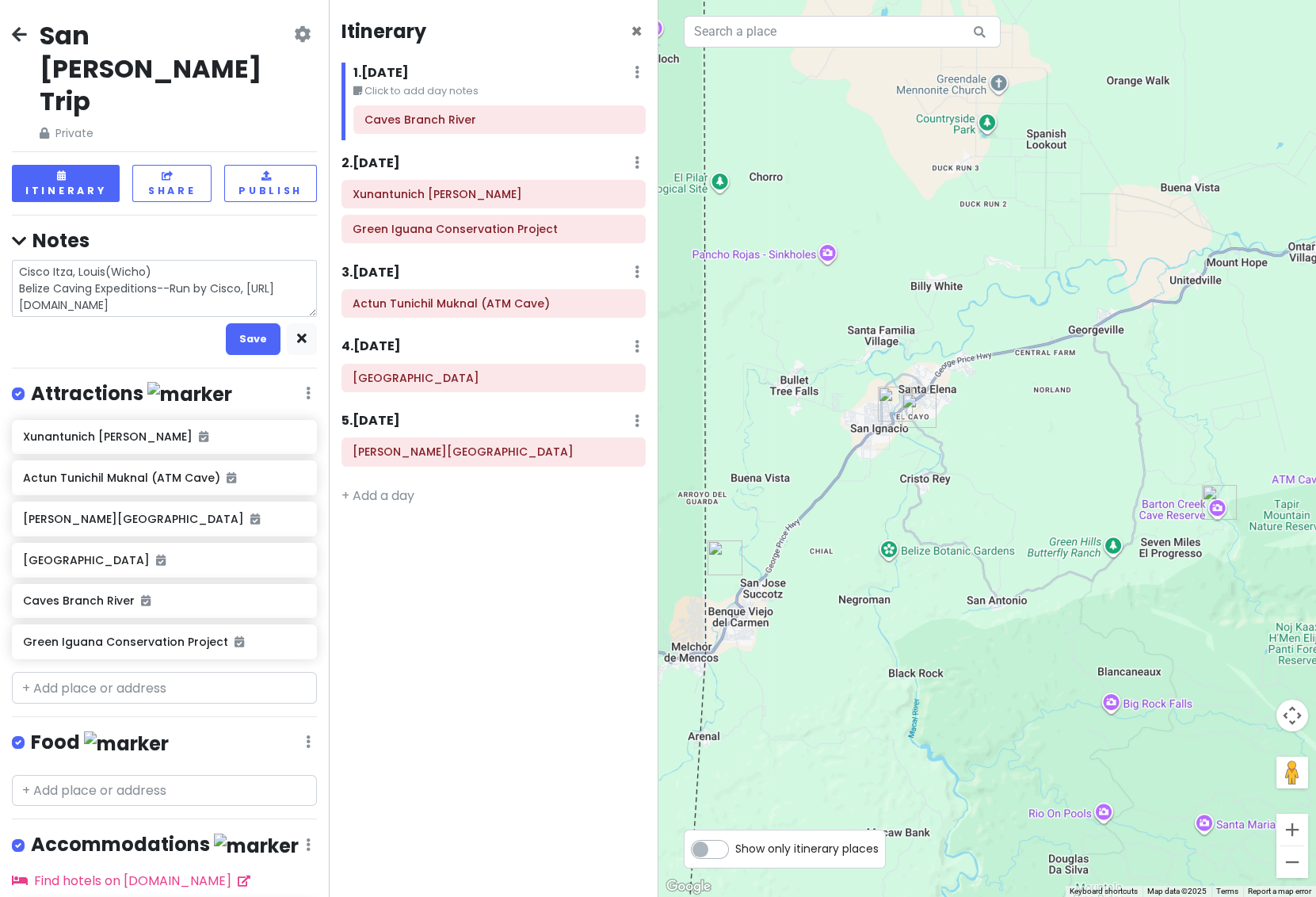
click at [227, 260] on textarea "Cisco Itza, Louis(Wicho) Belize Caving Expeditions--Run by Cisco, [URL][DOMAIN_…" at bounding box center [164, 288] width 306 height 58
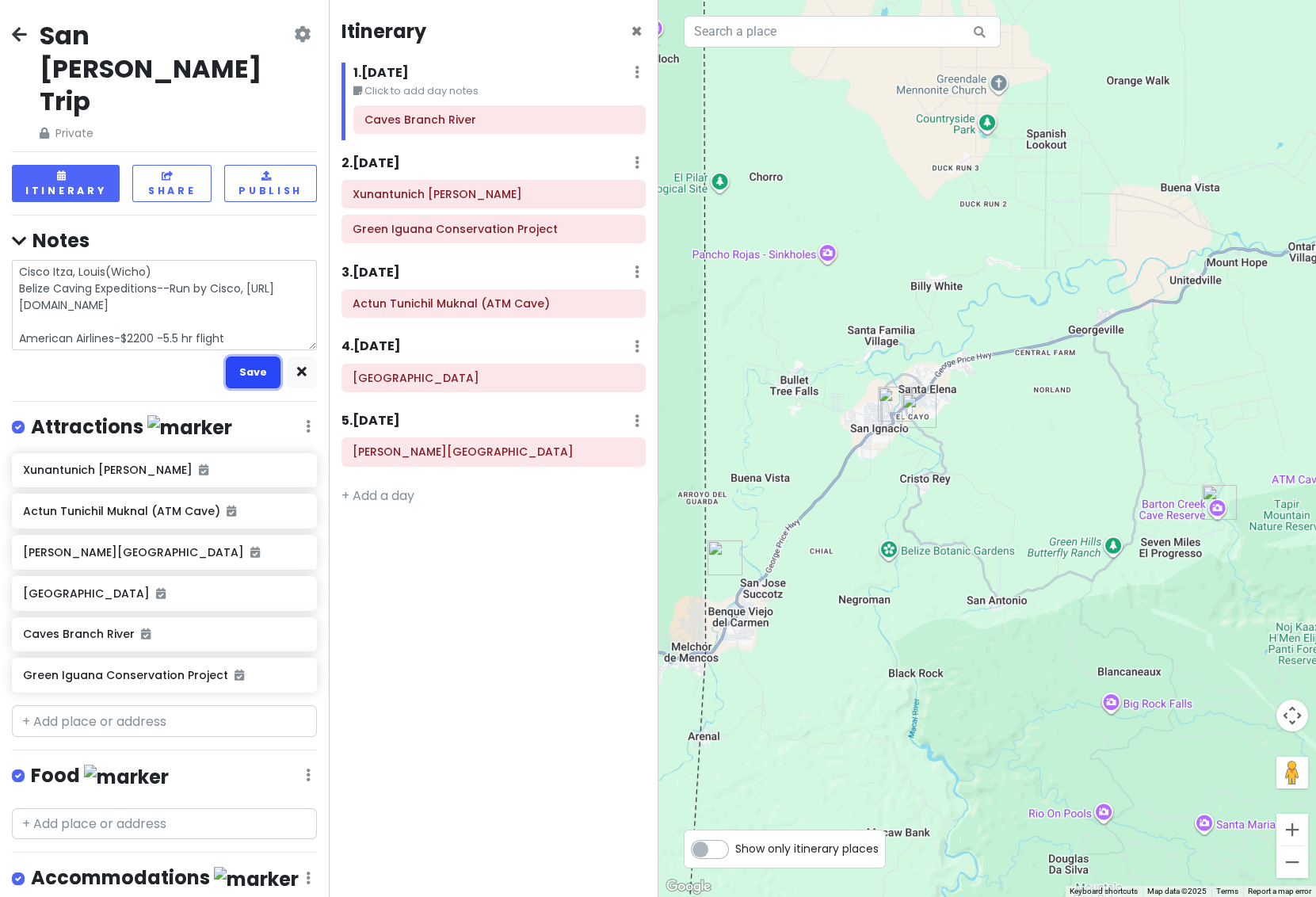
click at [233, 356] on button "Save" at bounding box center [253, 372] width 55 height 31
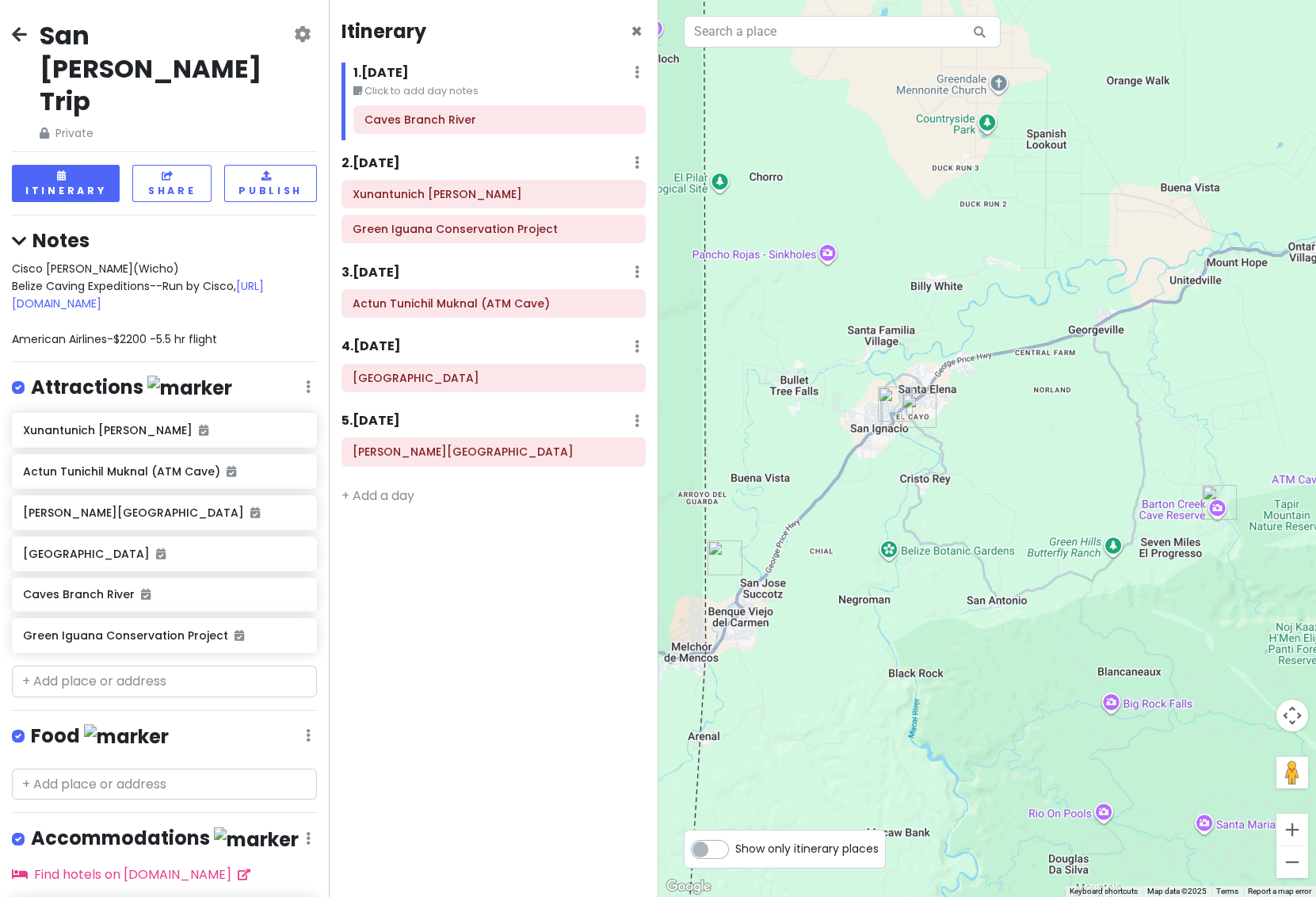
click at [175, 272] on span "Cisco Itza, Louis(Wicho) Belize Caving Expeditions--Run by Cisco, [URL][DOMAIN_…" at bounding box center [138, 304] width 252 height 87
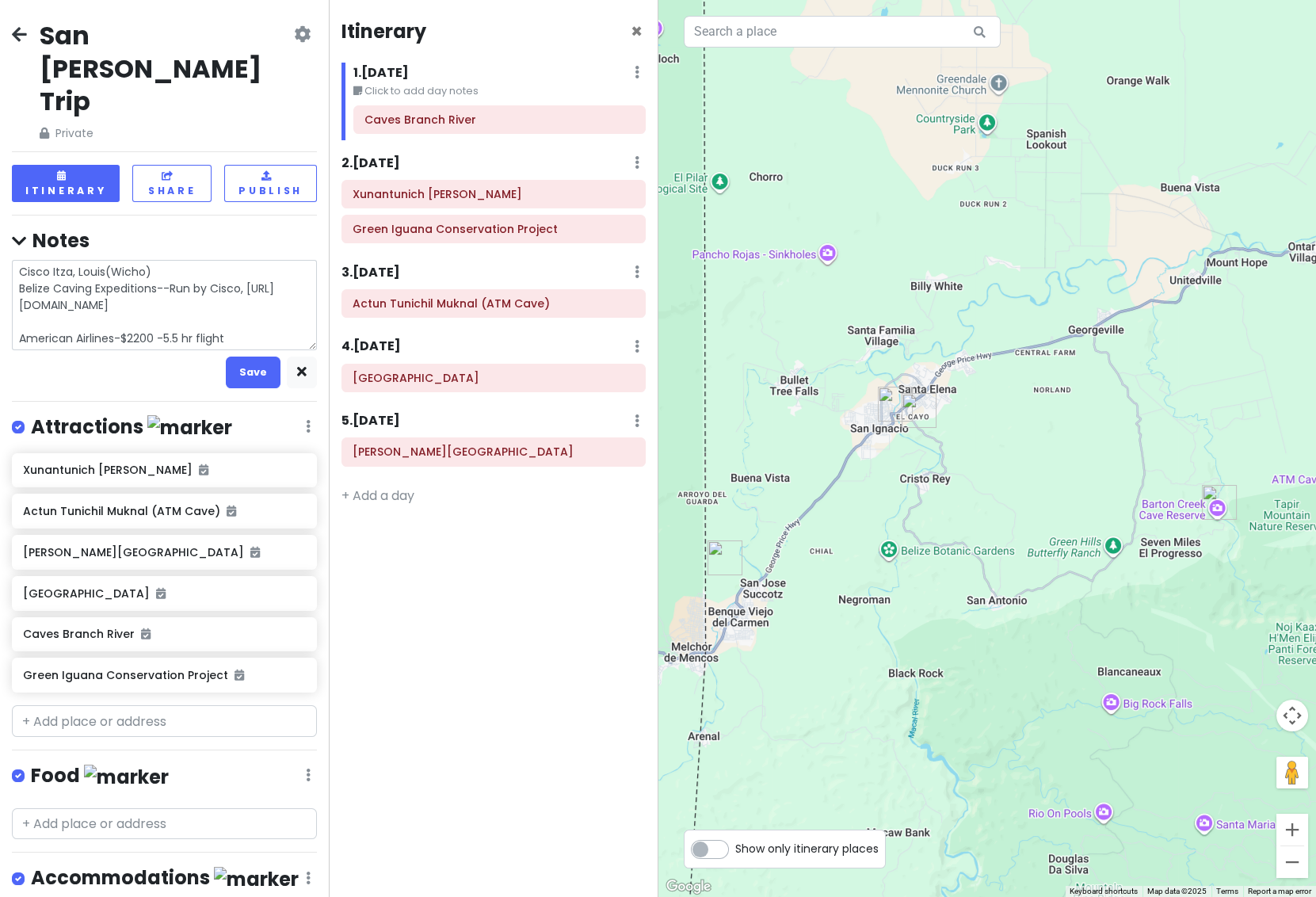
click at [179, 270] on textarea "Cisco Itza, Louis(Wicho) Belize Caving Expeditions--Run by Cisco, [URL][DOMAIN_…" at bounding box center [164, 305] width 306 height 91
click at [226, 272] on textarea "Cisco Itza, Louis(Wicho) Belize Caving Expeditions--Run by Cisco, [URL][DOMAIN_…" at bounding box center [164, 305] width 306 height 91
click at [242, 356] on button "Save" at bounding box center [253, 372] width 55 height 31
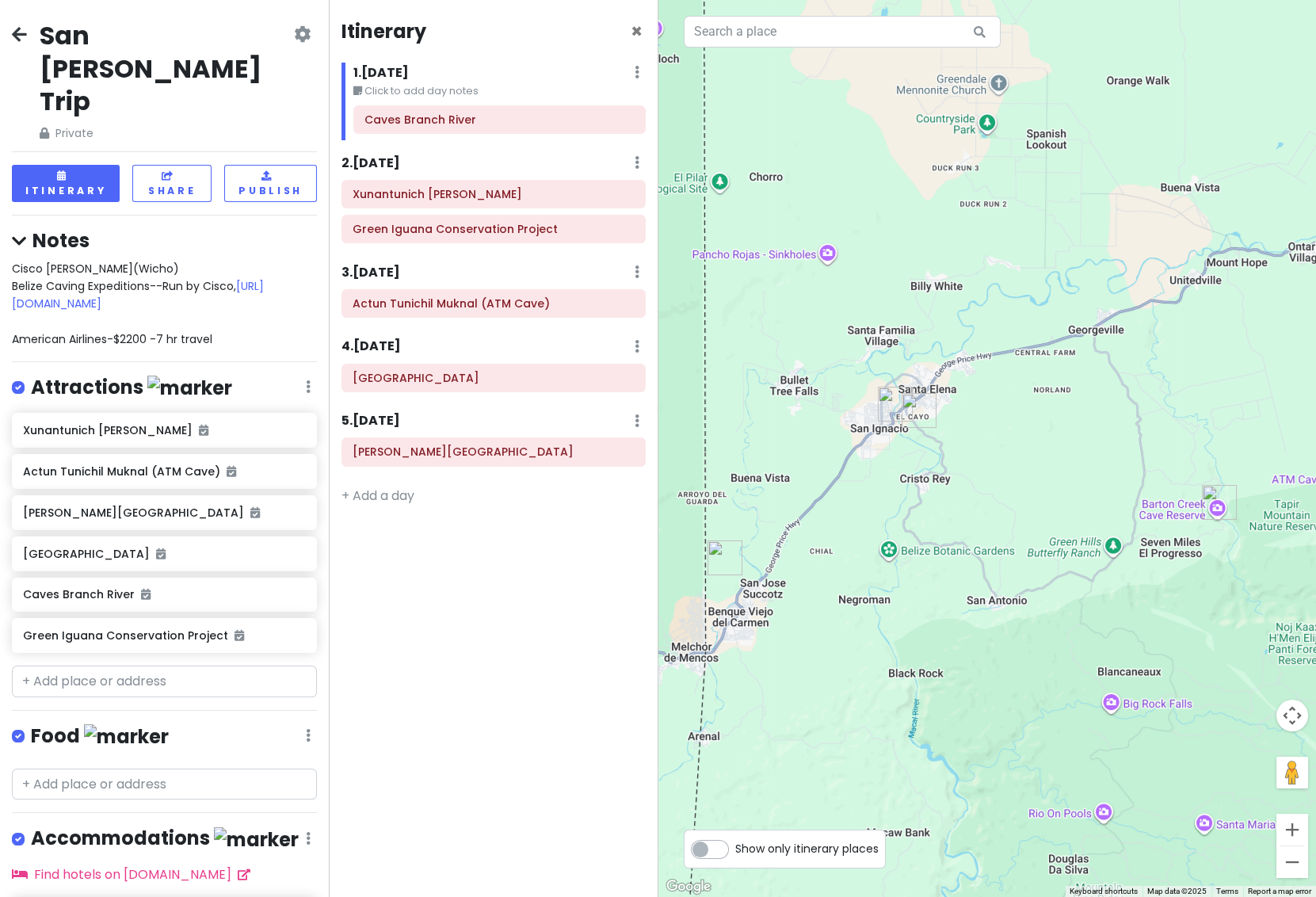
click at [179, 272] on span "Cisco Itza, Louis(Wicho) Belize Caving Expeditions--Run by Cisco, [URL][DOMAIN_…" at bounding box center [138, 304] width 252 height 87
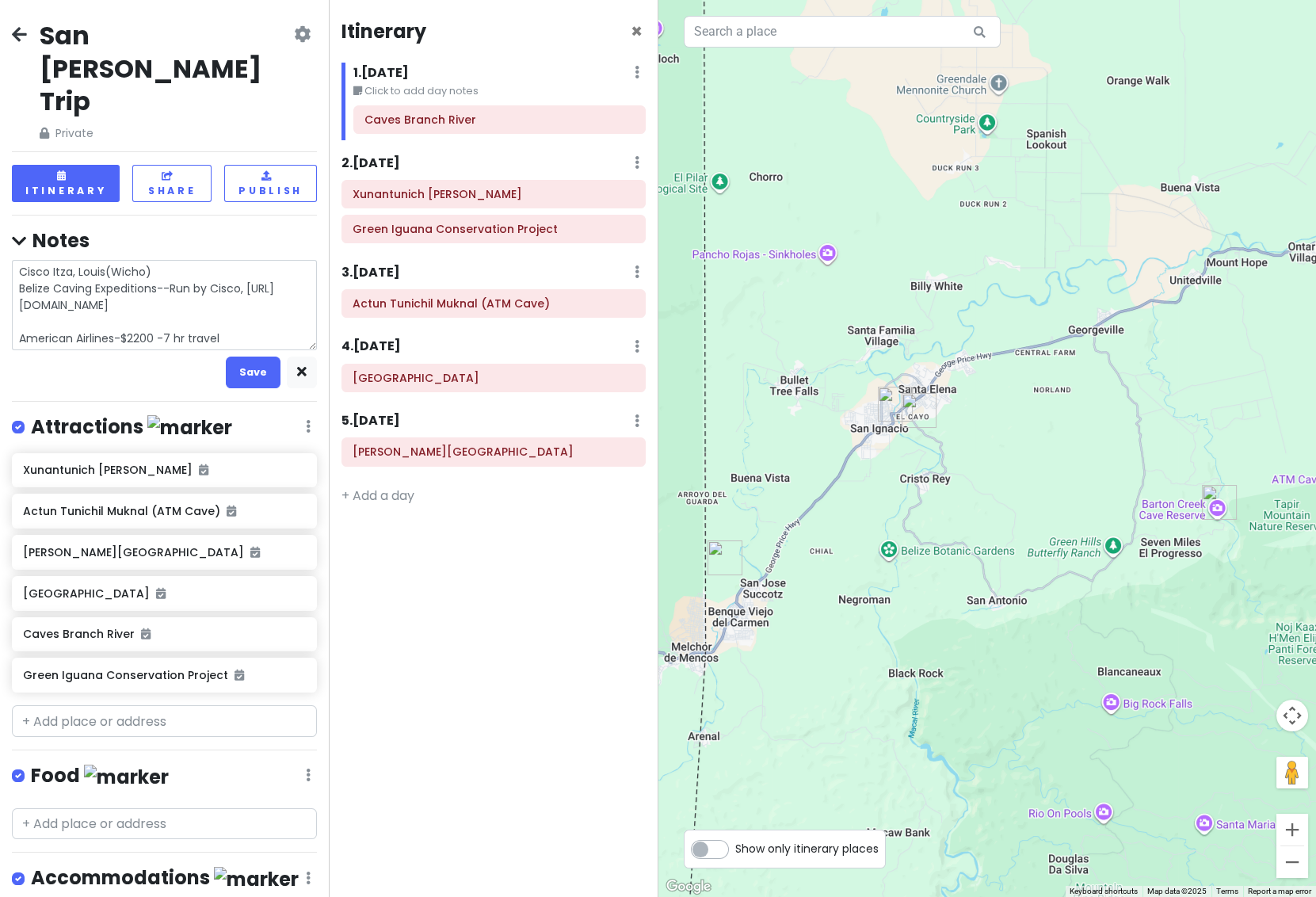
click at [242, 268] on textarea "Cisco Itza, Louis(Wicho) Belize Caving Expeditions--Run by Cisco, [URL][DOMAIN_…" at bounding box center [164, 305] width 306 height 91
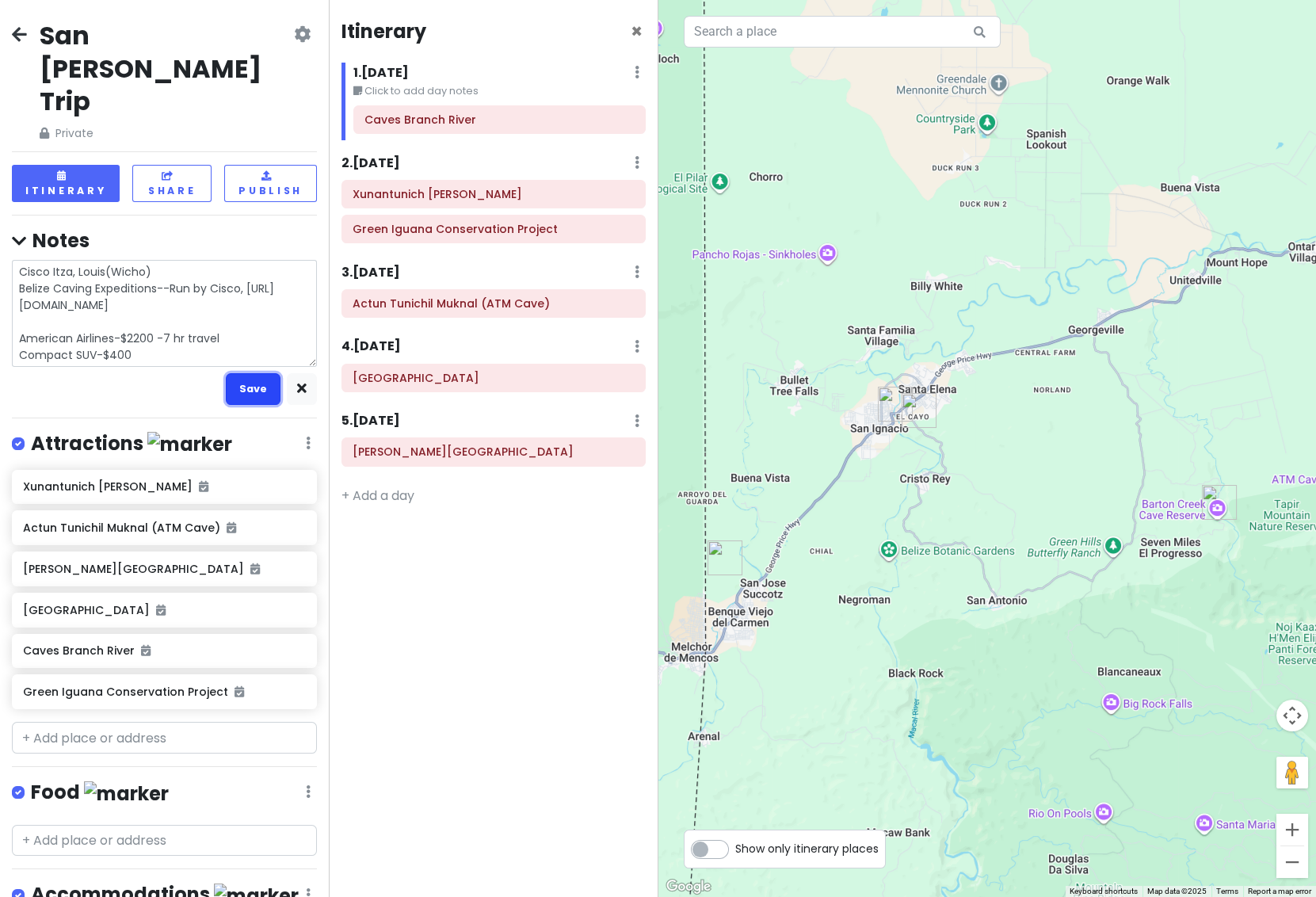
click at [228, 373] on button "Save" at bounding box center [253, 388] width 55 height 31
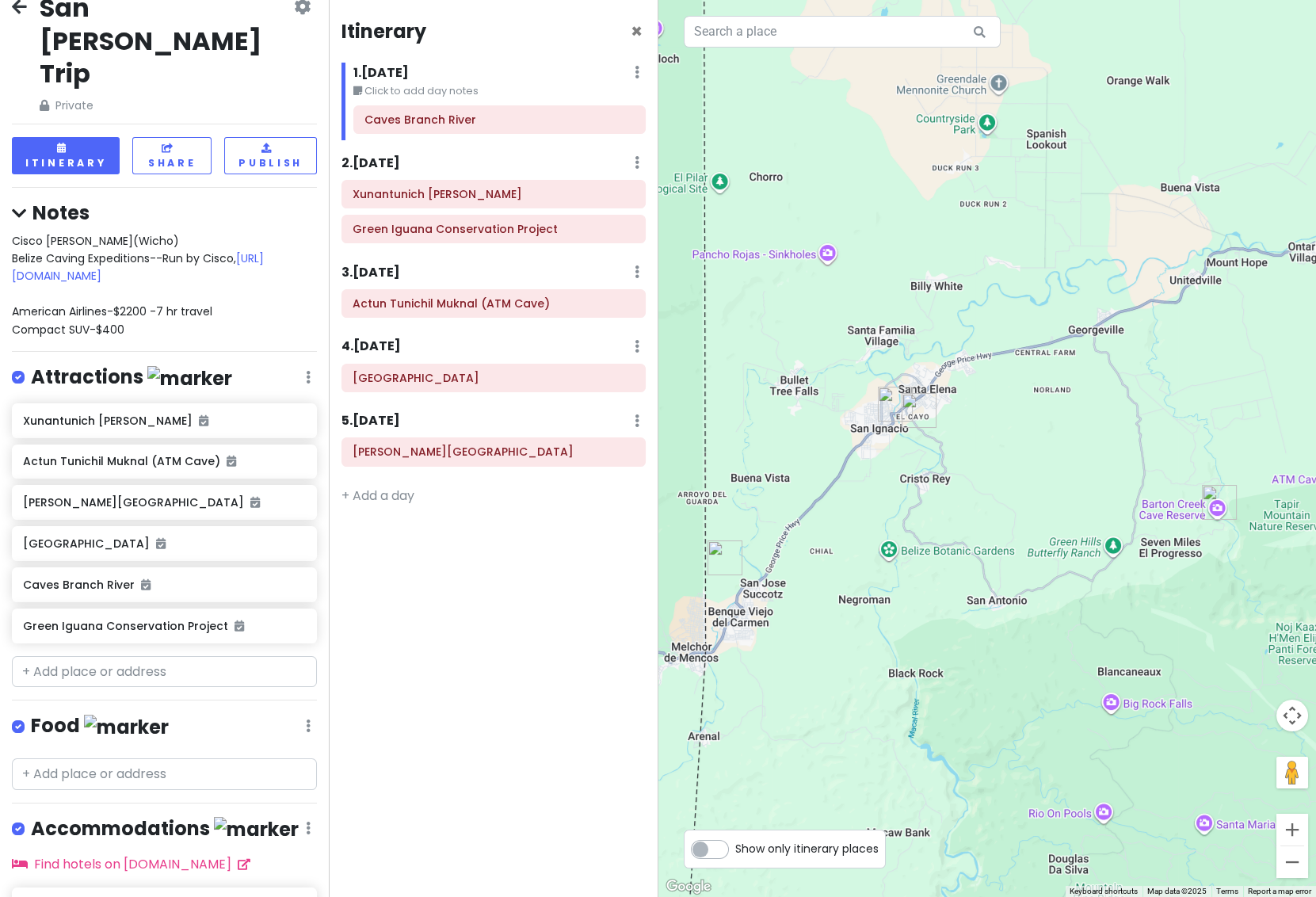
scroll to position [85, 0]
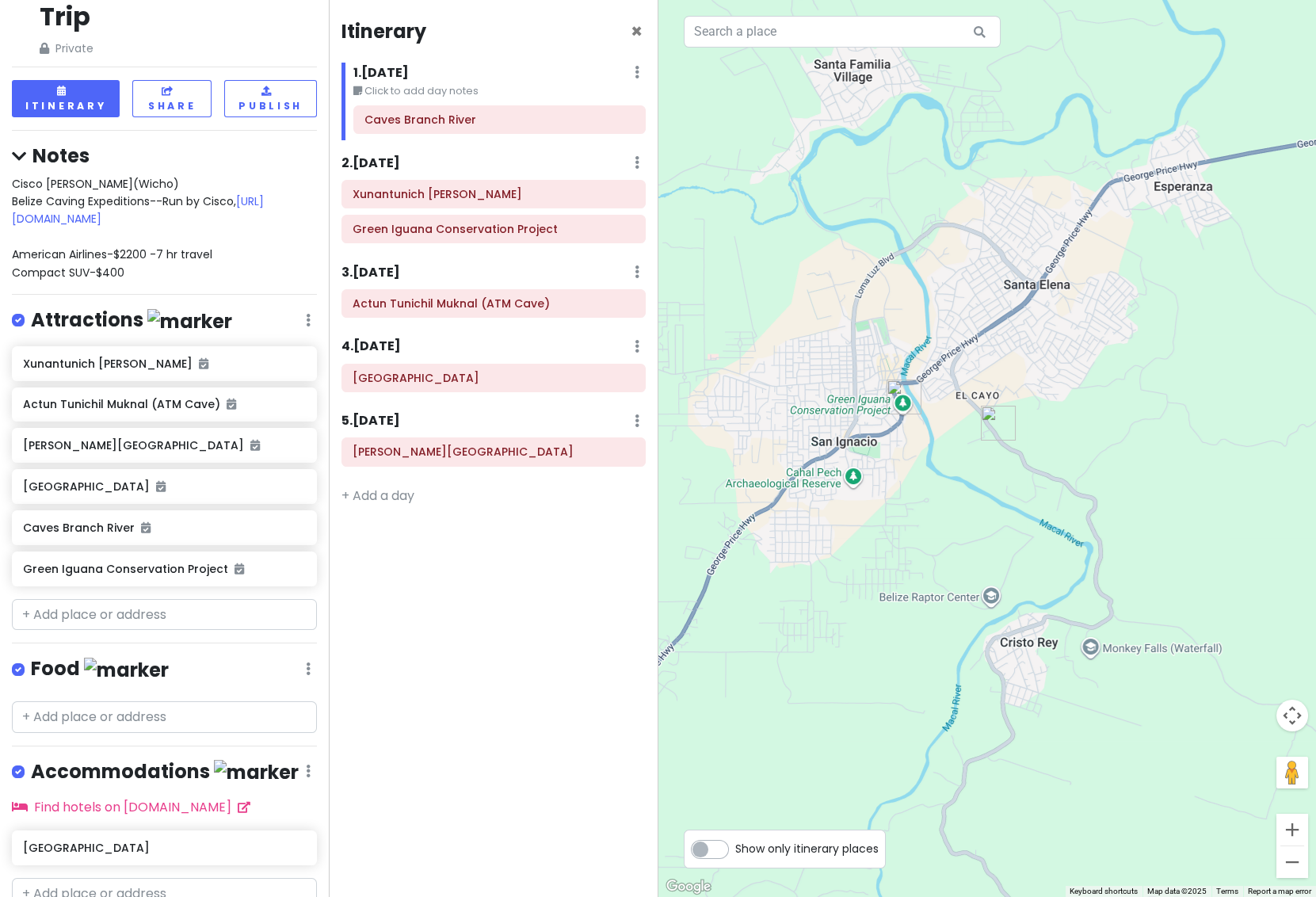
drag, startPoint x: 866, startPoint y: 495, endPoint x: 899, endPoint y: 504, distance: 34.2
click at [899, 504] on div at bounding box center [988, 448] width 659 height 897
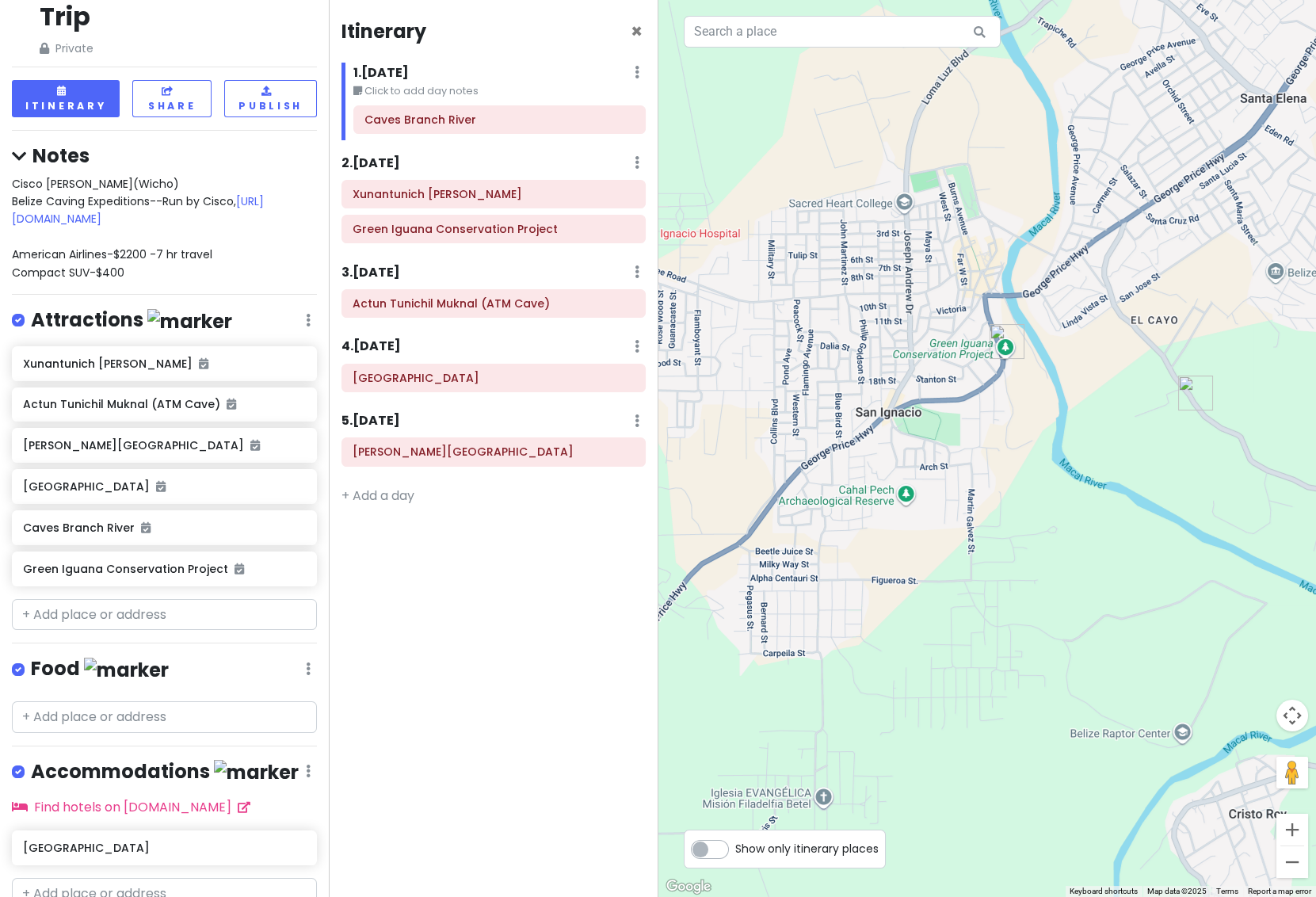
drag, startPoint x: 869, startPoint y: 557, endPoint x: 947, endPoint y: 563, distance: 78.2
click at [947, 563] on div at bounding box center [988, 448] width 659 height 897
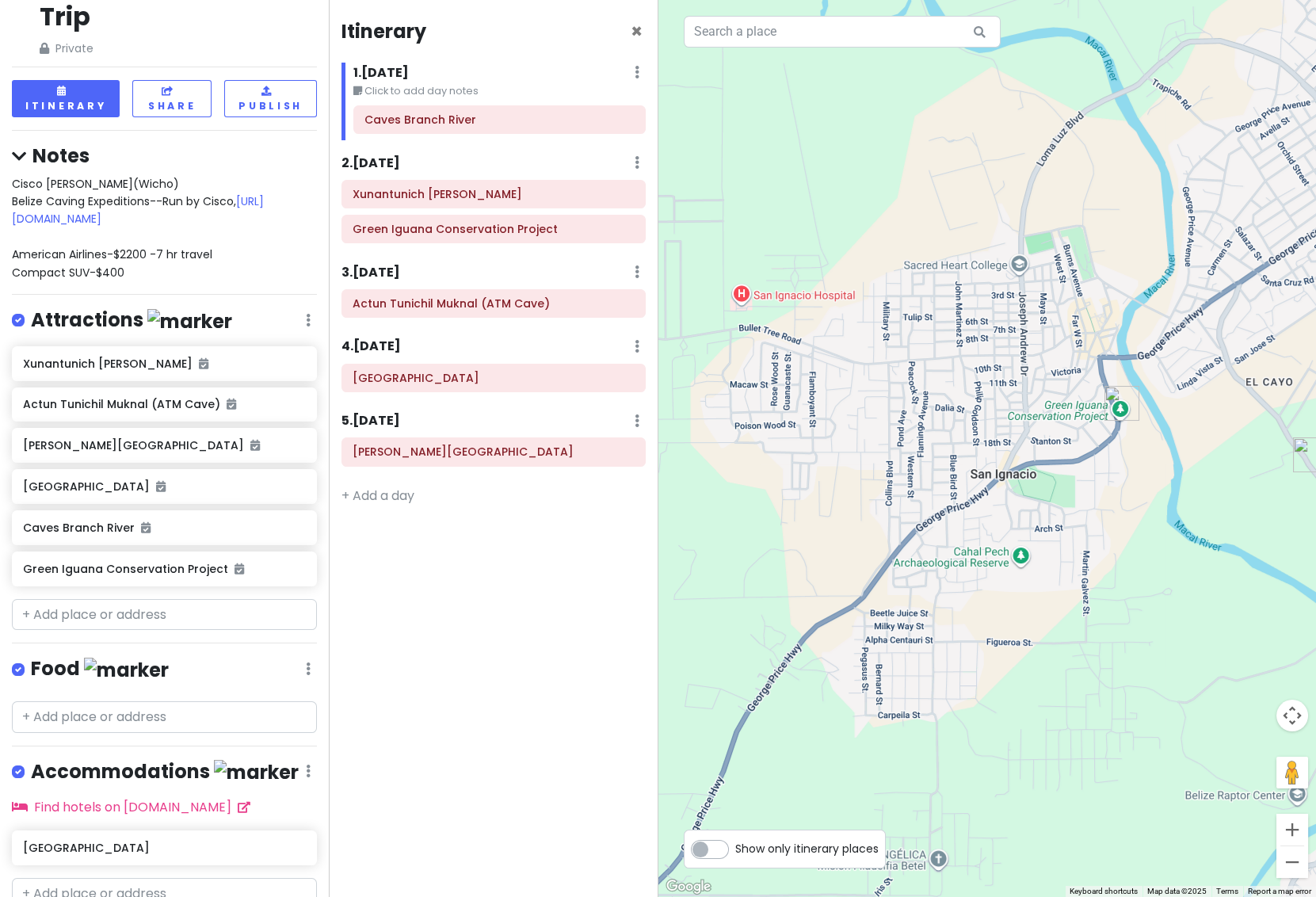
drag, startPoint x: 1012, startPoint y: 403, endPoint x: 1126, endPoint y: 467, distance: 130.7
click at [1126, 467] on div at bounding box center [988, 448] width 659 height 897
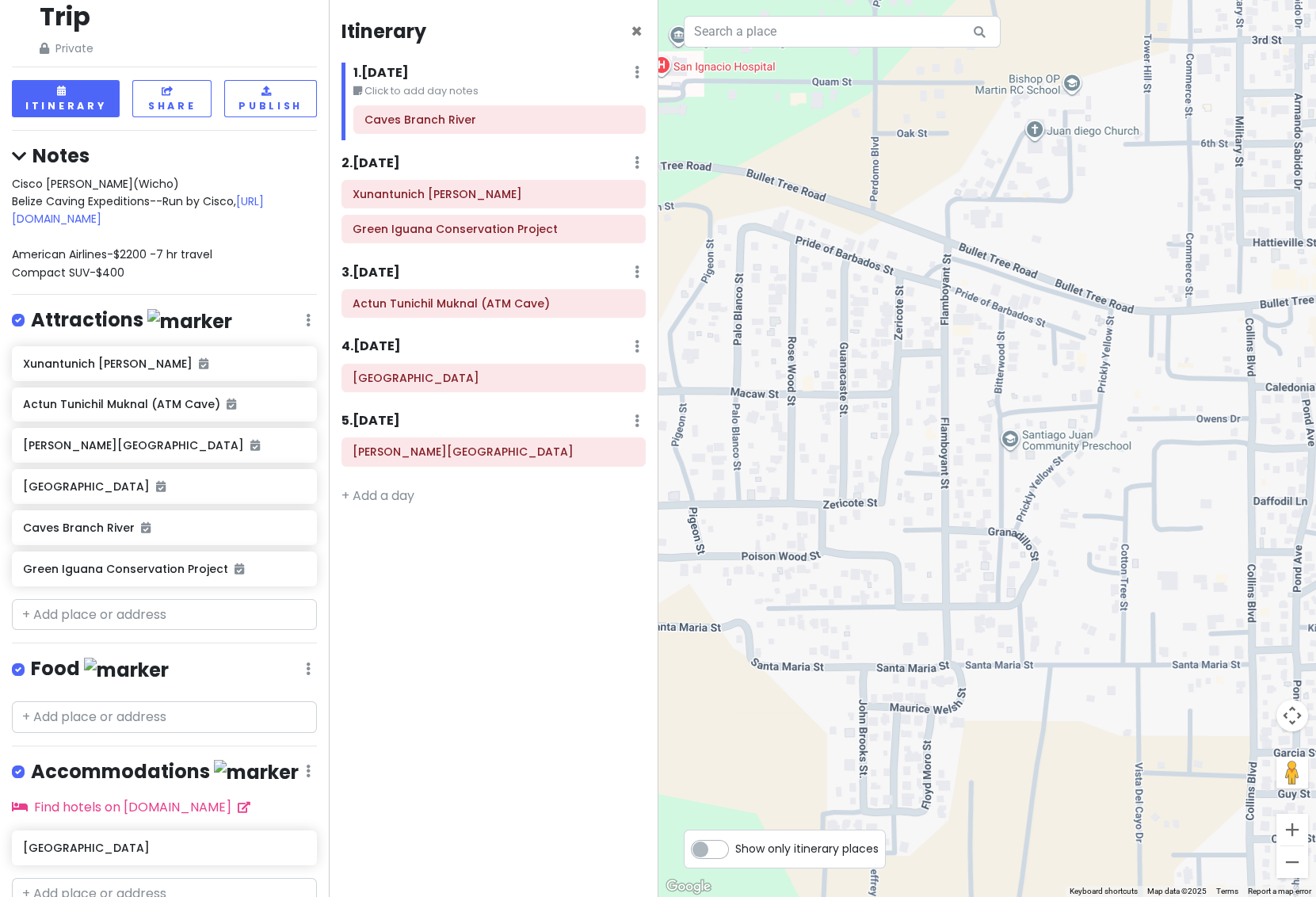
drag, startPoint x: 858, startPoint y: 502, endPoint x: 1063, endPoint y: 658, distance: 257.6
click at [1063, 658] on div at bounding box center [988, 448] width 659 height 897
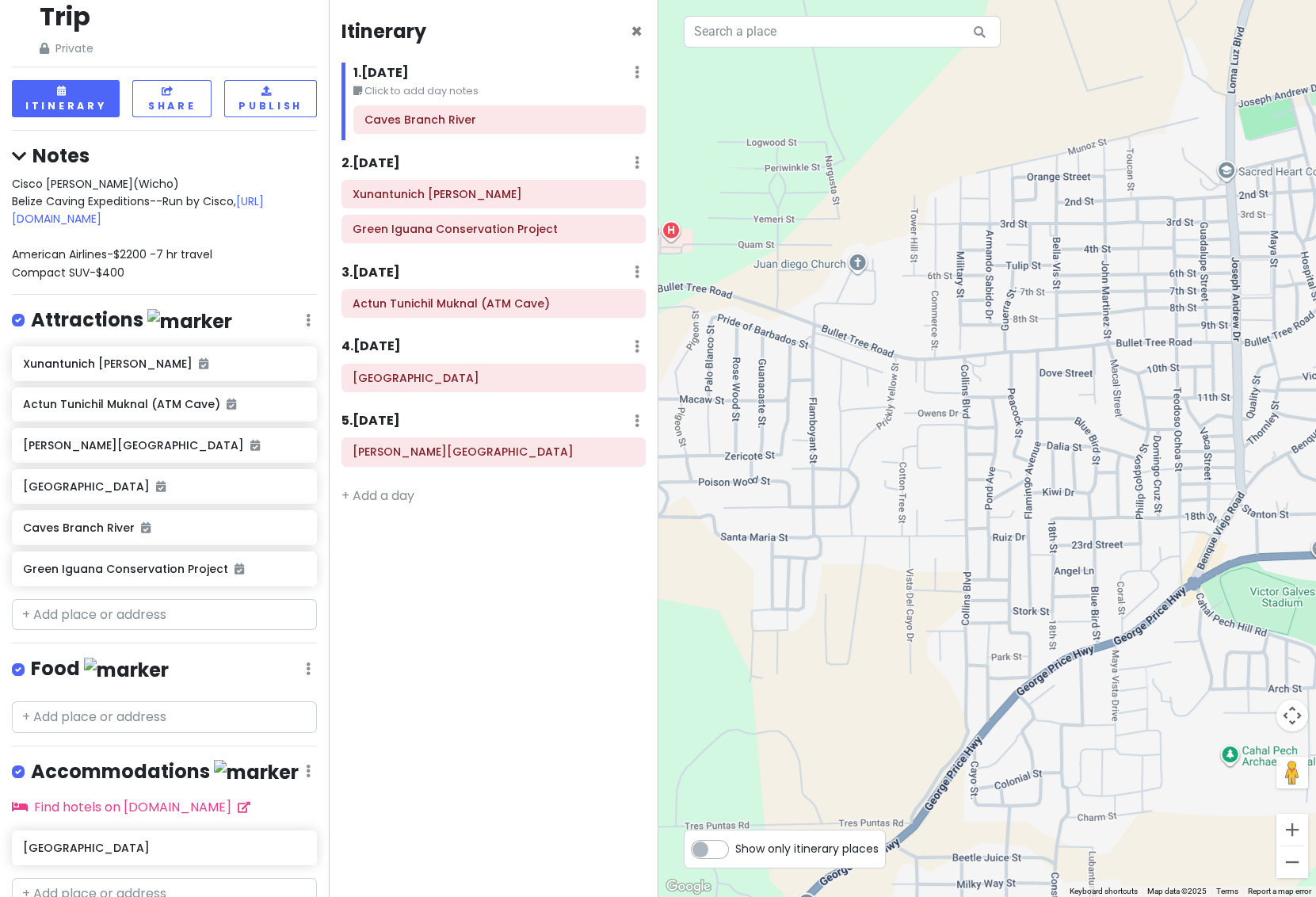
drag, startPoint x: 1125, startPoint y: 621, endPoint x: 928, endPoint y: 522, distance: 220.5
click at [928, 522] on div at bounding box center [988, 448] width 659 height 897
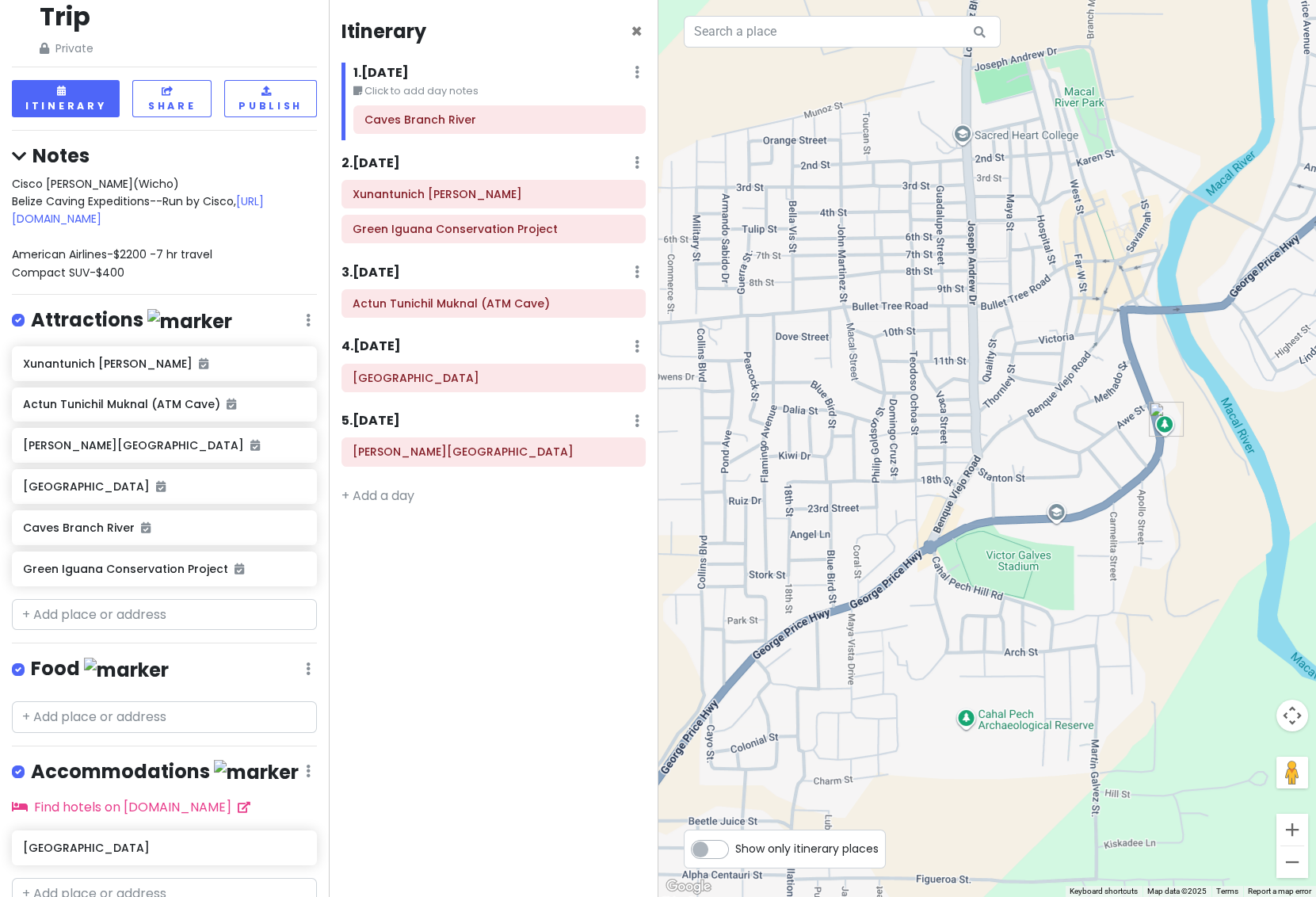
drag, startPoint x: 1282, startPoint y: 503, endPoint x: 1026, endPoint y: 474, distance: 257.6
click at [1014, 467] on div at bounding box center [988, 448] width 659 height 897
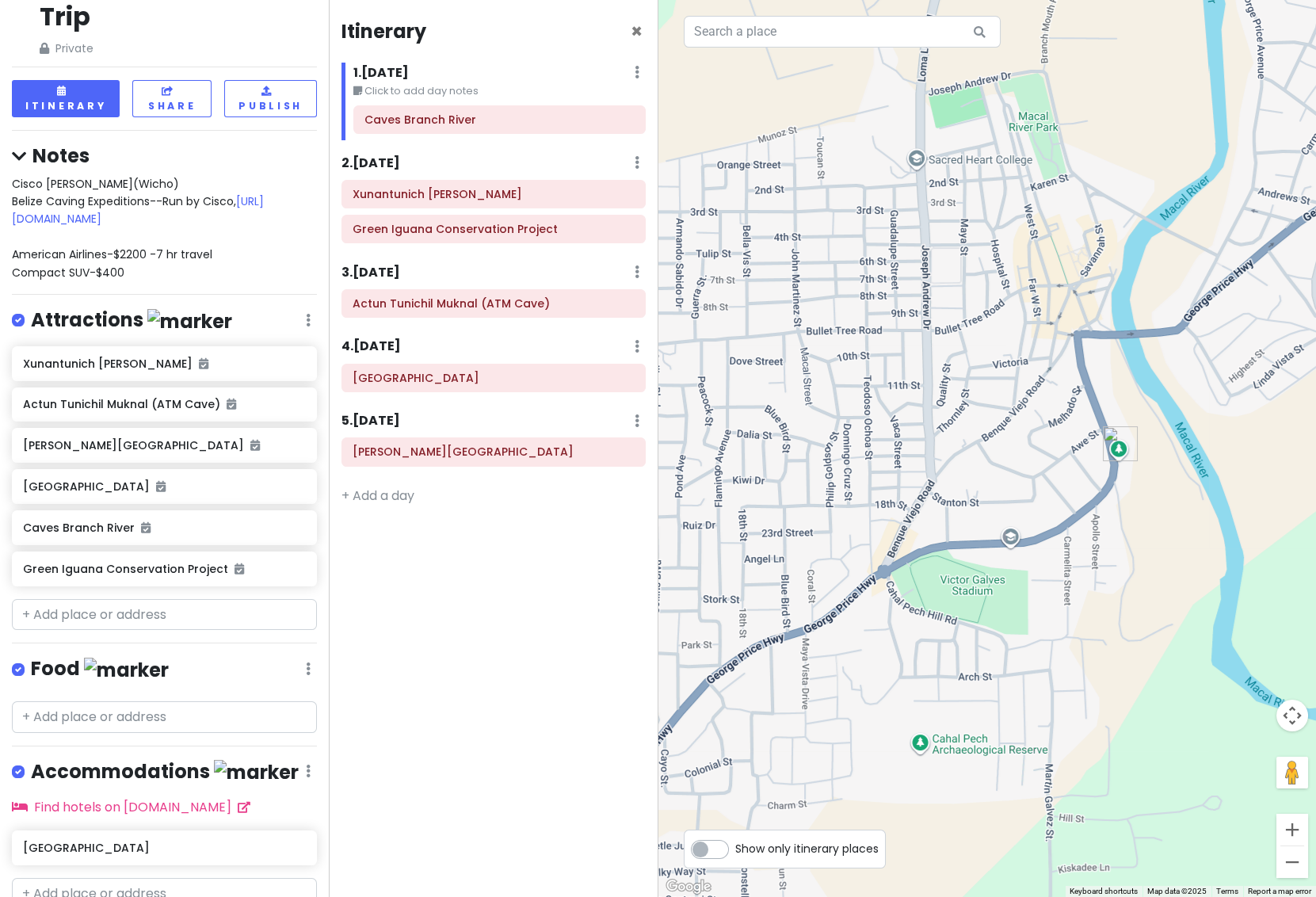
drag, startPoint x: 1092, startPoint y: 476, endPoint x: 957, endPoint y: 510, distance: 139.2
click at [957, 510] on div at bounding box center [988, 448] width 659 height 897
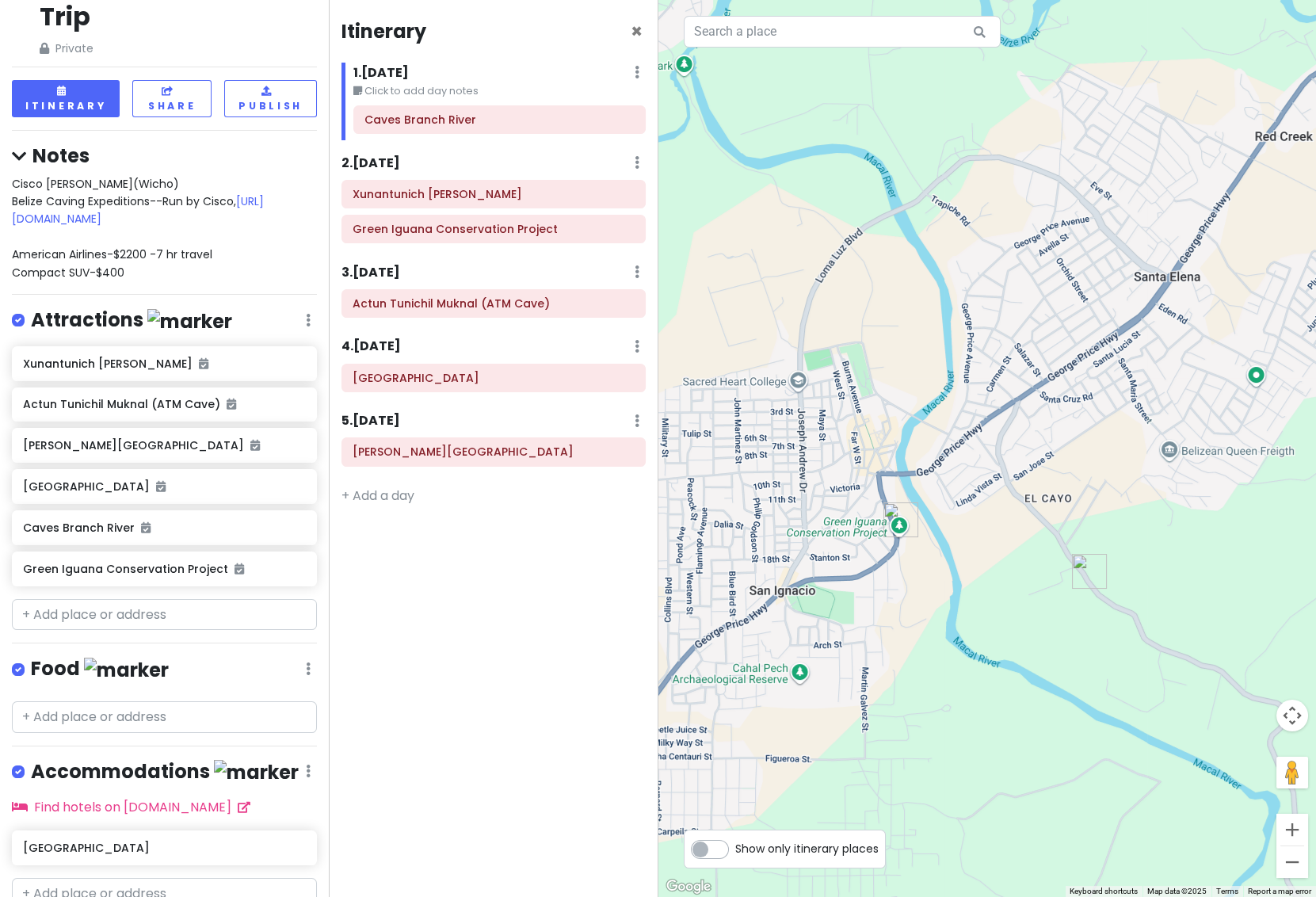
drag, startPoint x: 1098, startPoint y: 587, endPoint x: 902, endPoint y: 555, distance: 198.6
click at [902, 555] on div at bounding box center [988, 448] width 659 height 897
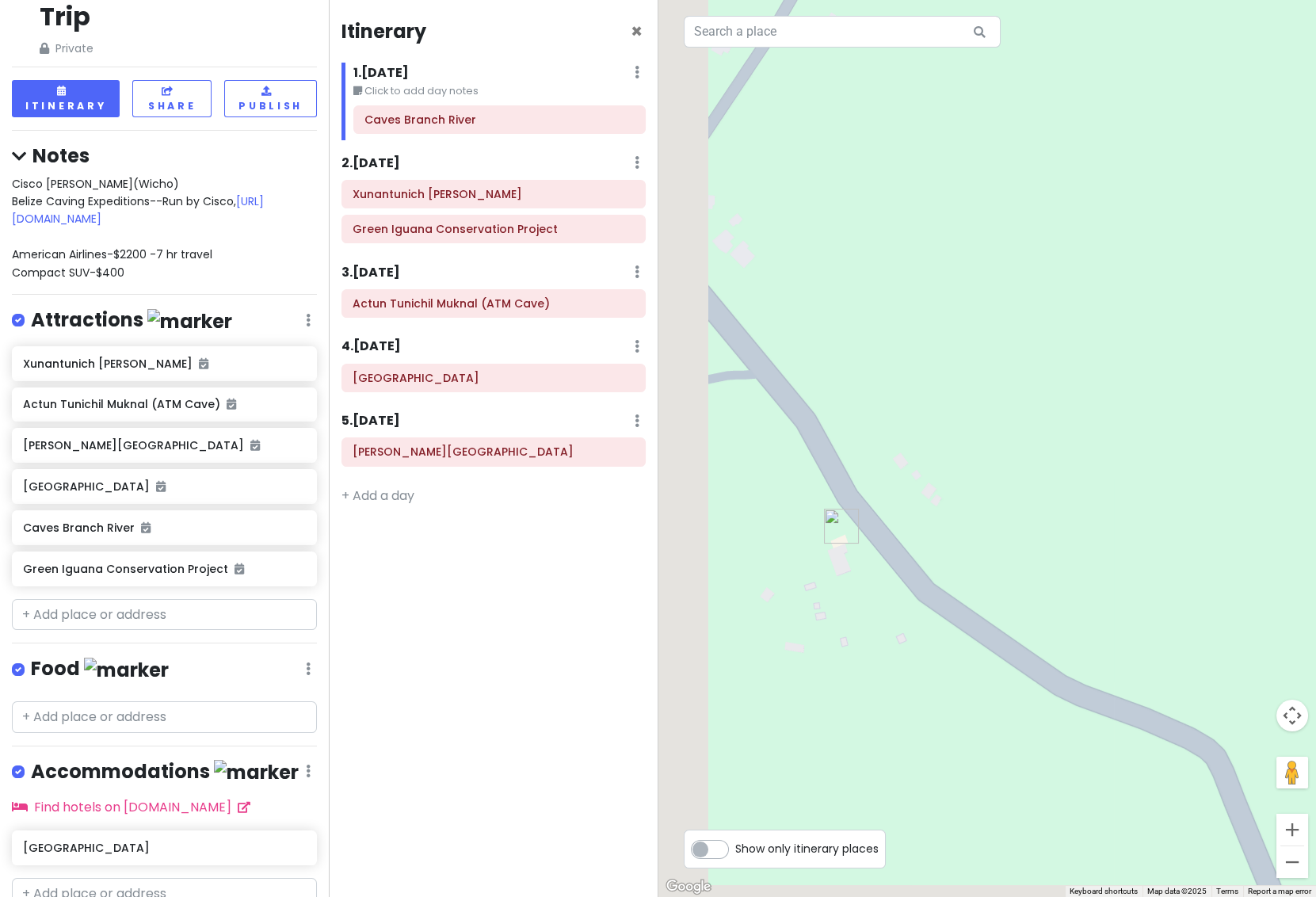
drag, startPoint x: 935, startPoint y: 621, endPoint x: 1095, endPoint y: 476, distance: 215.9
click at [1095, 476] on div at bounding box center [988, 448] width 659 height 897
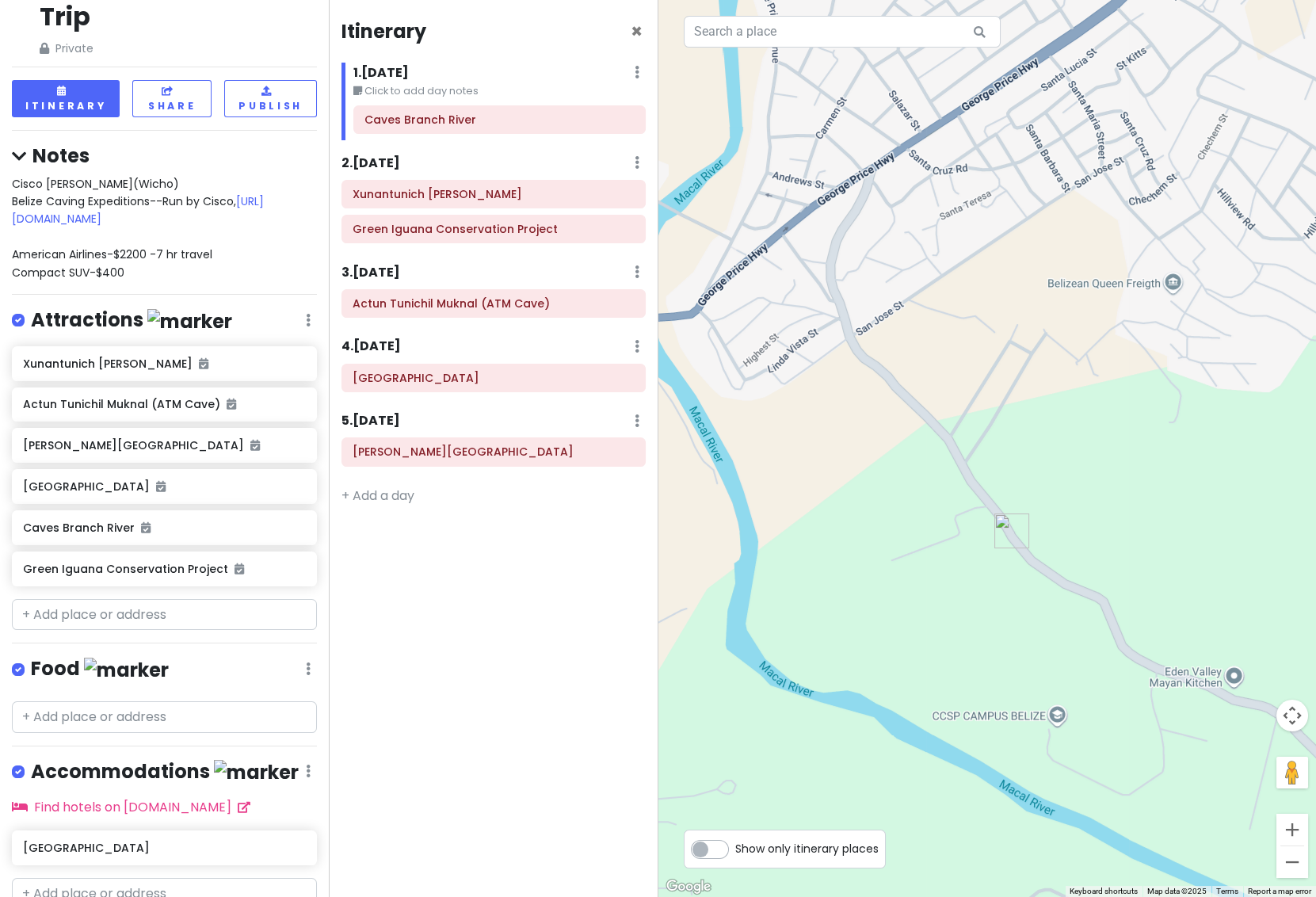
drag, startPoint x: 831, startPoint y: 558, endPoint x: 924, endPoint y: 587, distance: 97.4
click at [923, 578] on div at bounding box center [988, 448] width 659 height 897
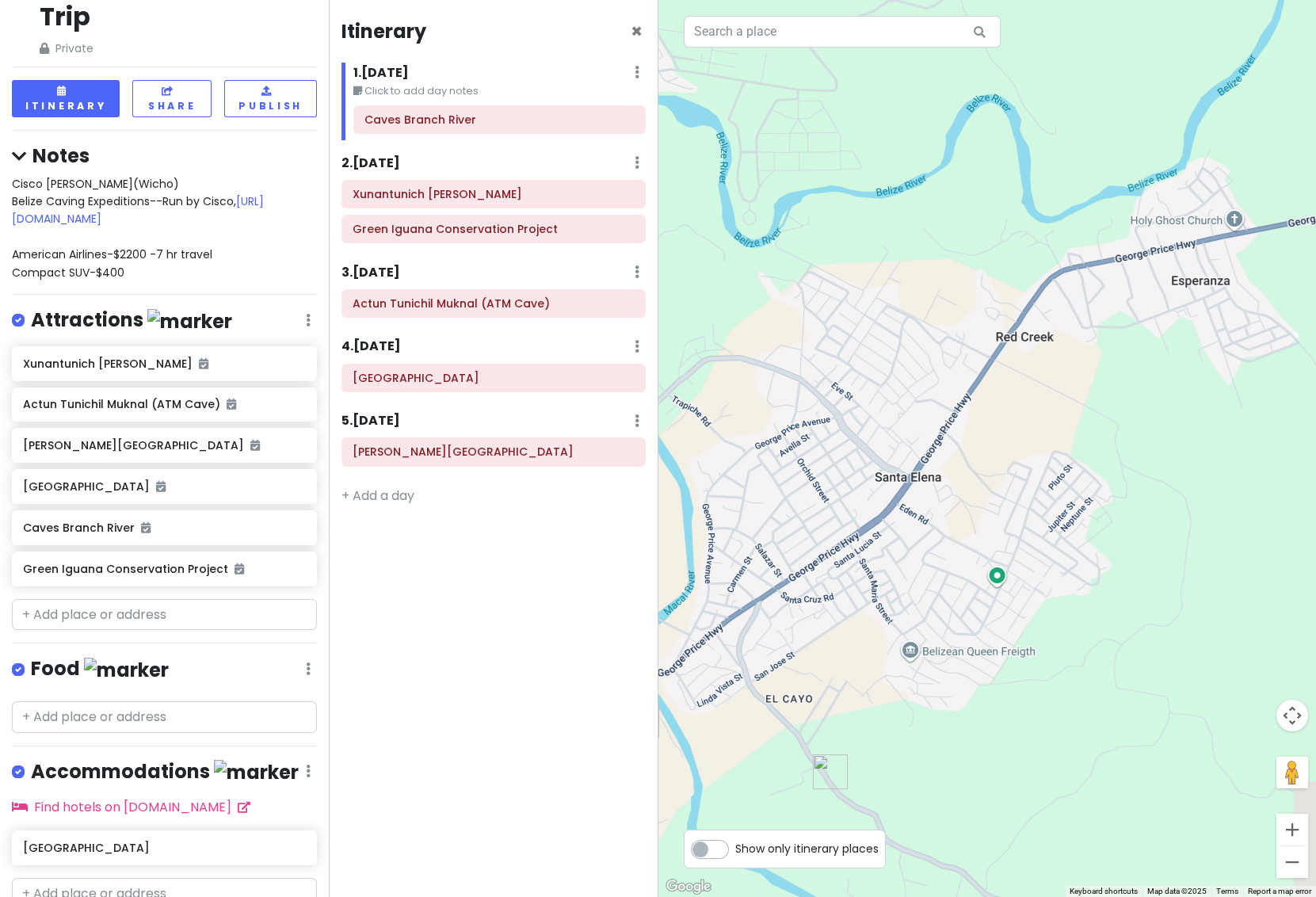
drag, startPoint x: 1037, startPoint y: 495, endPoint x: 927, endPoint y: 678, distance: 213.5
click at [927, 678] on div at bounding box center [988, 448] width 659 height 897
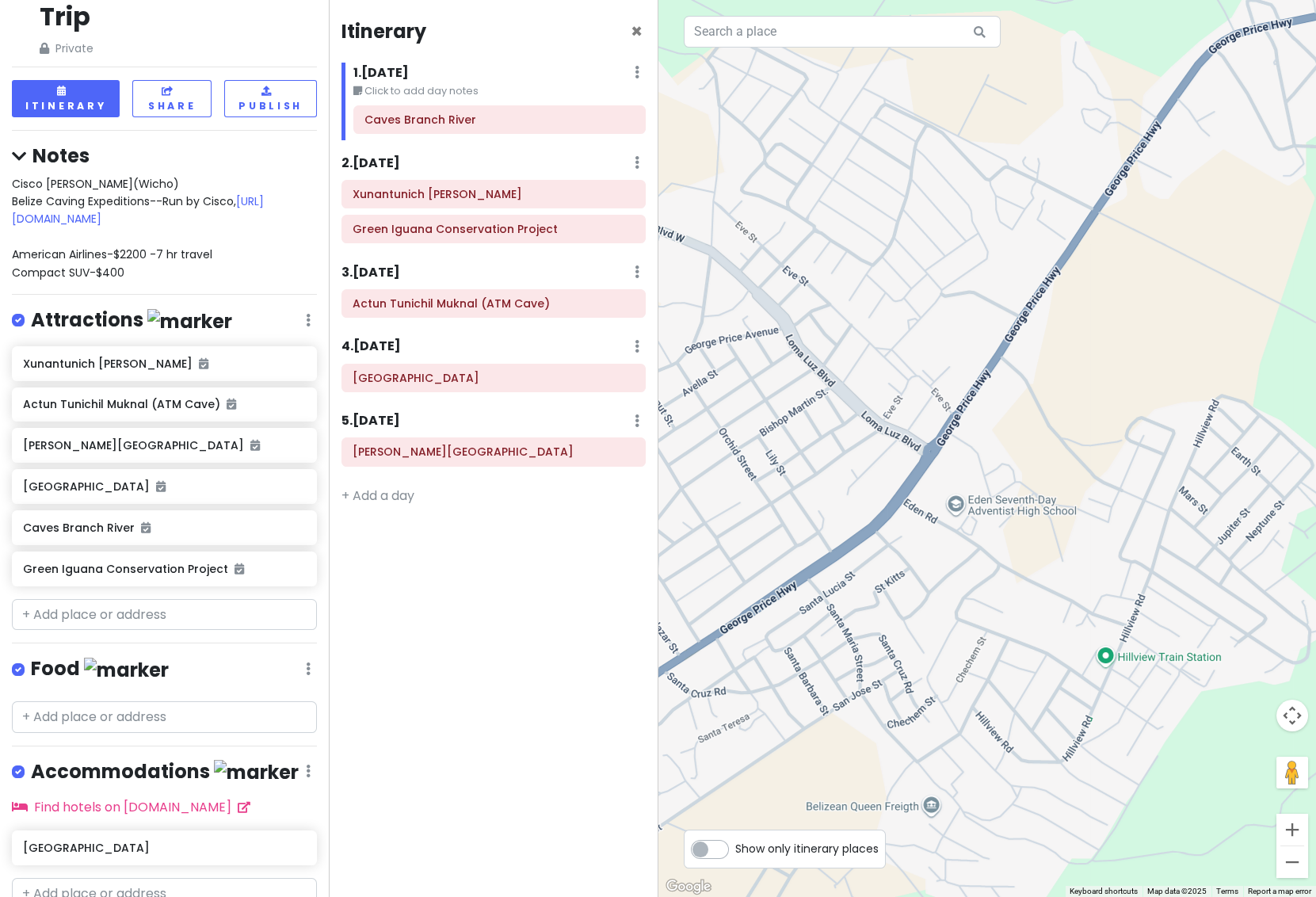
drag, startPoint x: 963, startPoint y: 531, endPoint x: 1041, endPoint y: 553, distance: 81.0
click at [1041, 553] on div at bounding box center [988, 448] width 659 height 897
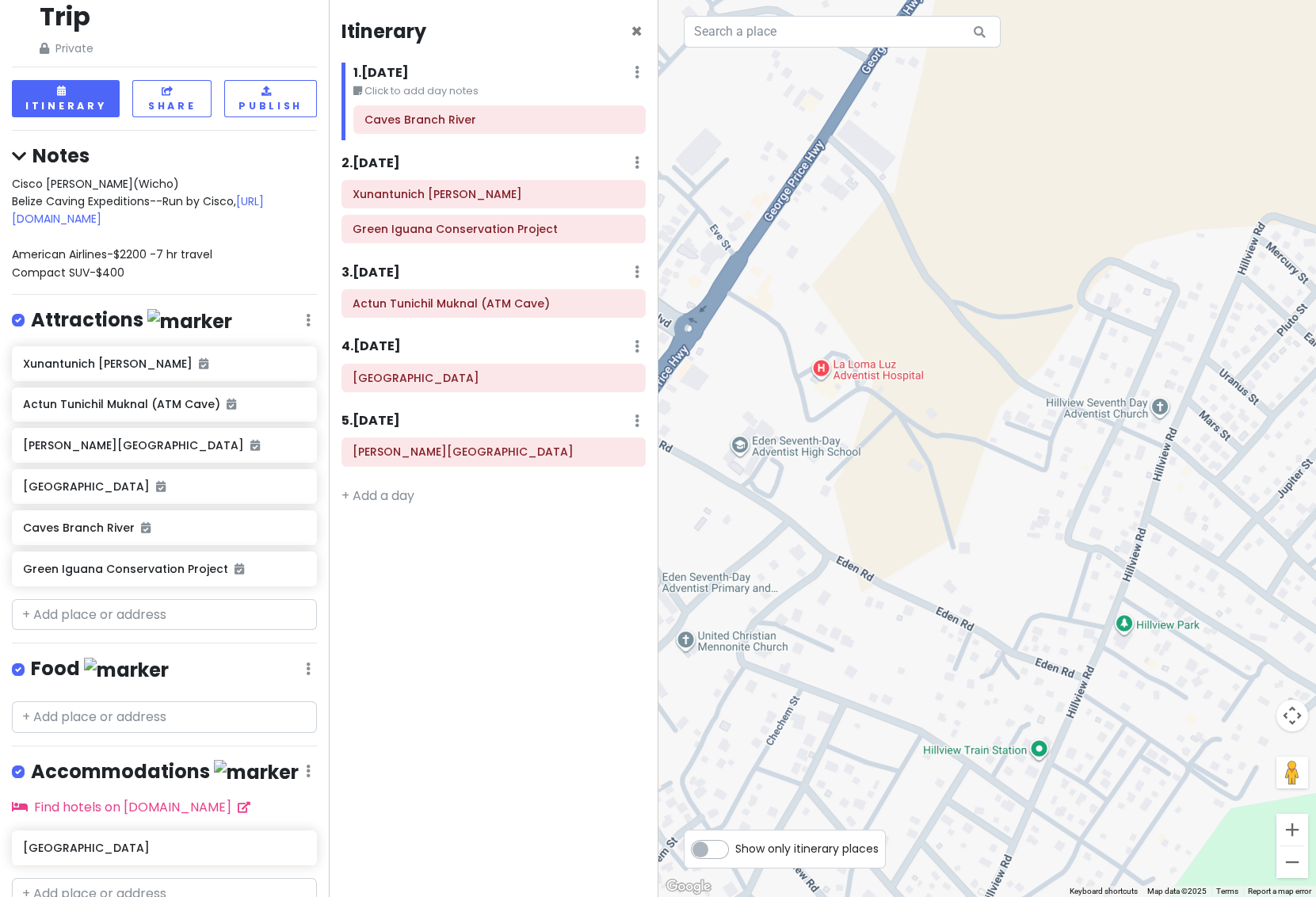
drag, startPoint x: 1144, startPoint y: 591, endPoint x: 980, endPoint y: 548, distance: 169.5
click at [980, 548] on div at bounding box center [988, 448] width 659 height 897
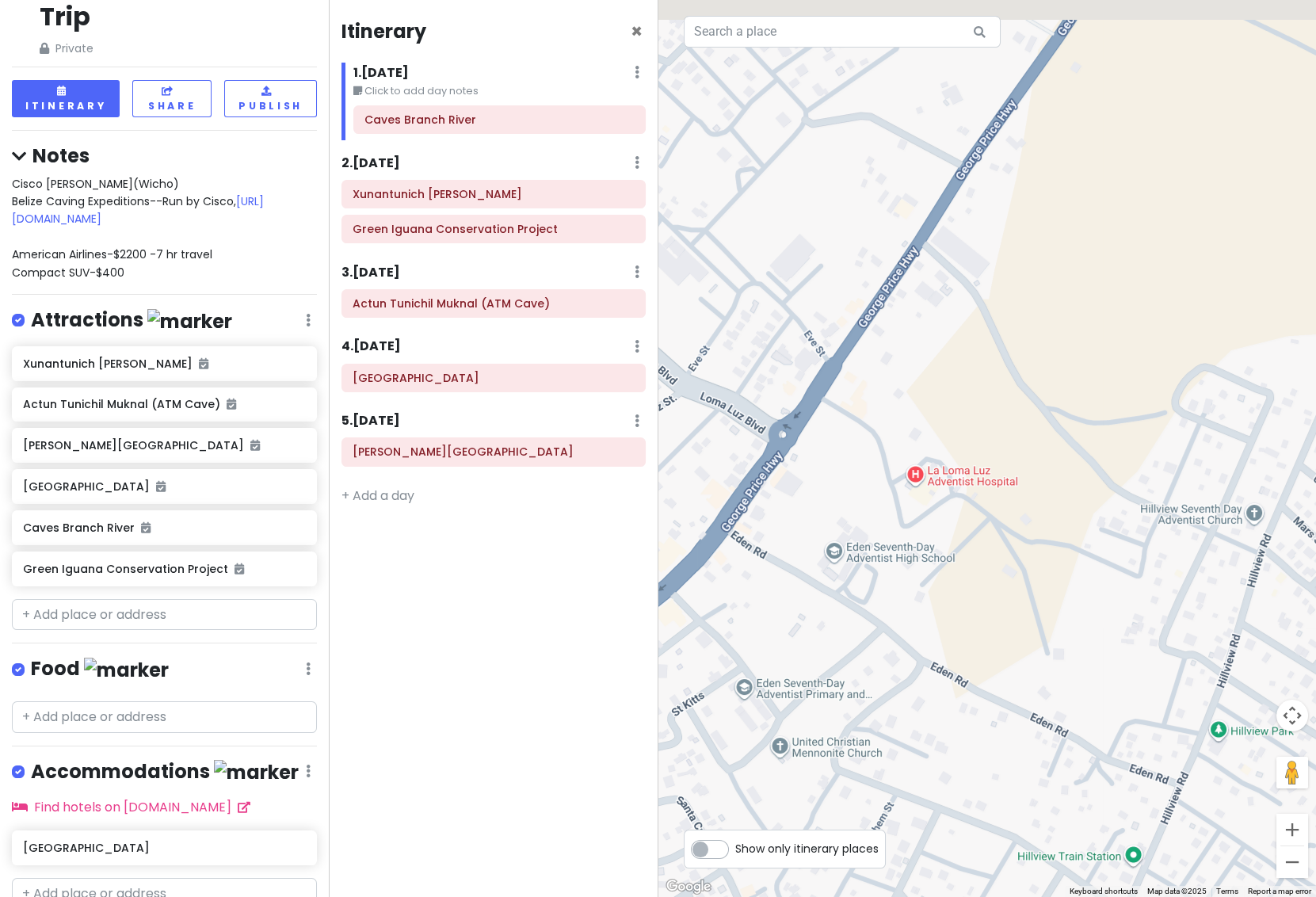
drag, startPoint x: 1027, startPoint y: 515, endPoint x: 1137, endPoint y: 630, distance: 159.1
click at [1137, 630] on div at bounding box center [988, 448] width 659 height 897
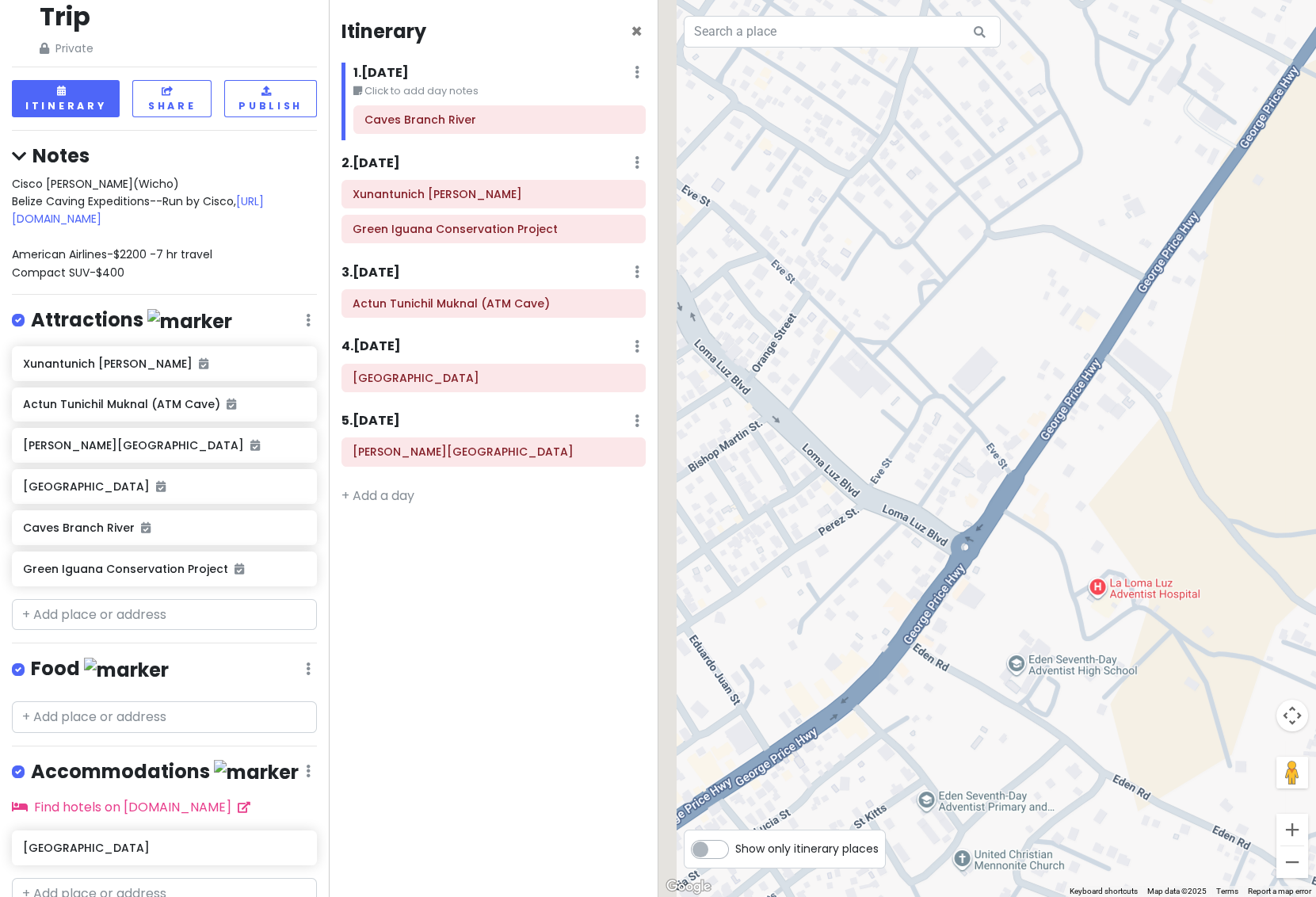
drag, startPoint x: 1000, startPoint y: 415, endPoint x: 1168, endPoint y: 519, distance: 197.6
click at [1168, 519] on div at bounding box center [988, 448] width 659 height 897
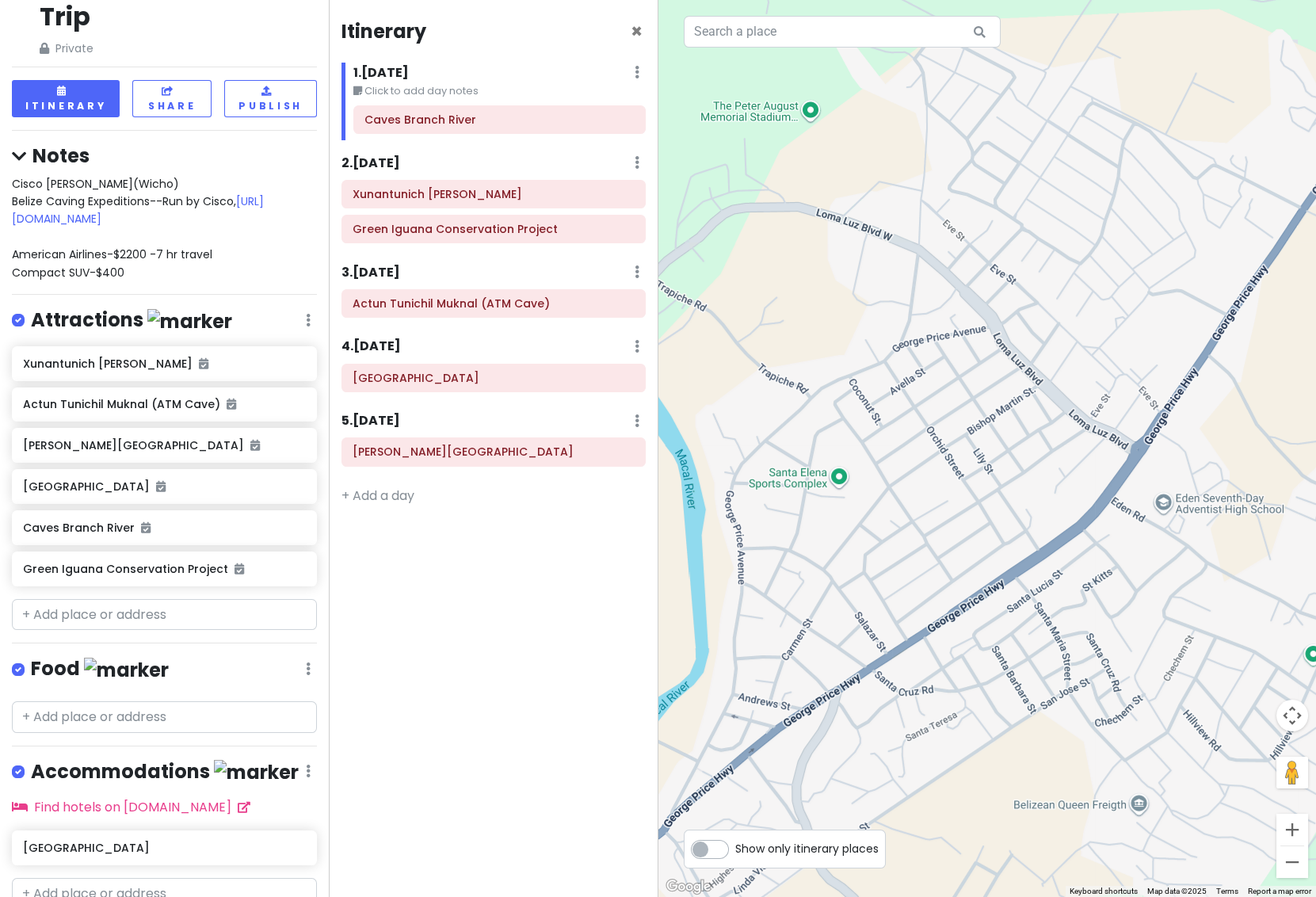
drag, startPoint x: 969, startPoint y: 457, endPoint x: 1057, endPoint y: 381, distance: 116.3
click at [1057, 381] on div at bounding box center [988, 448] width 659 height 897
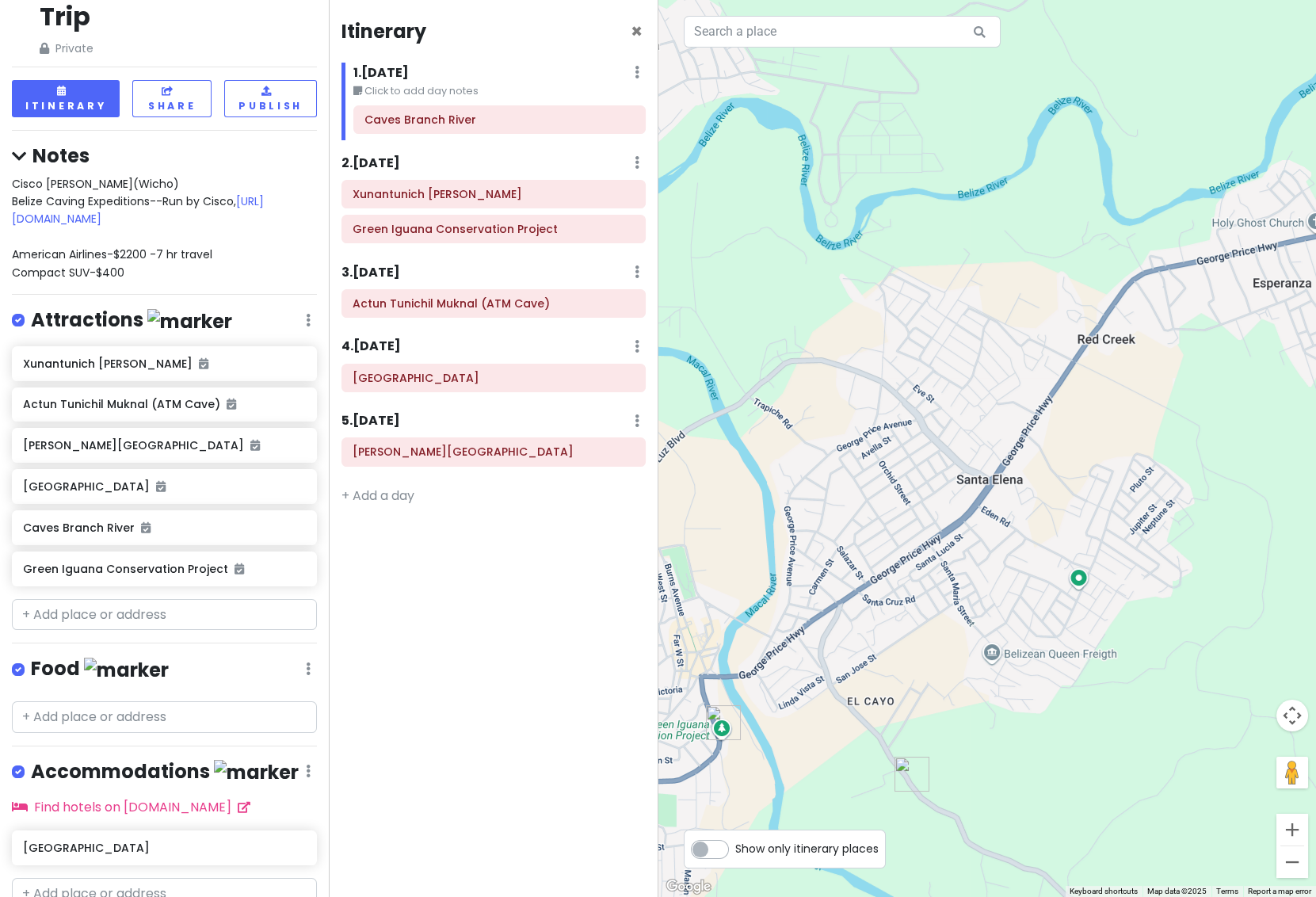
drag, startPoint x: 1134, startPoint y: 397, endPoint x: 953, endPoint y: 414, distance: 181.8
click at [1088, 407] on div at bounding box center [988, 448] width 659 height 897
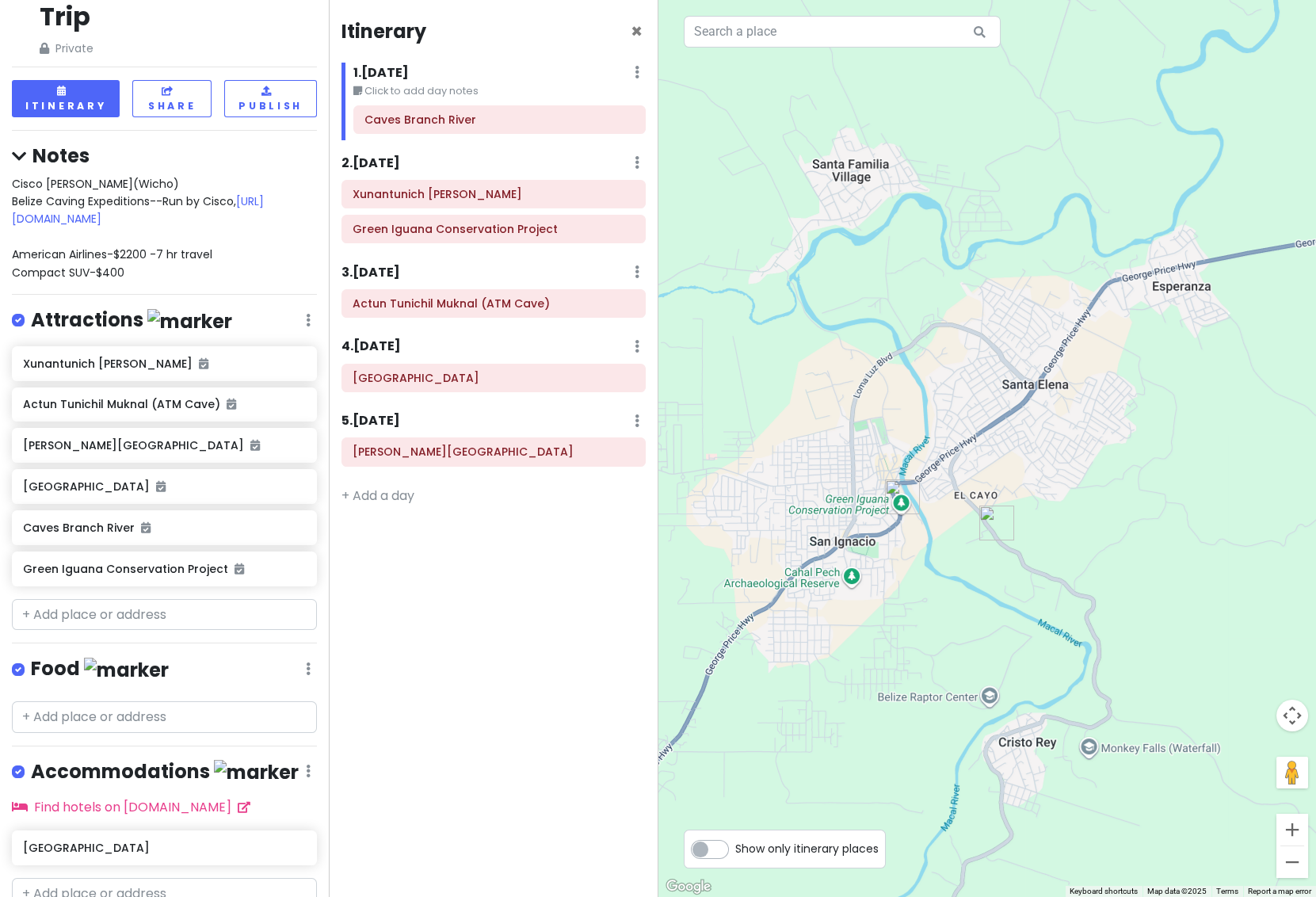
drag, startPoint x: 866, startPoint y: 453, endPoint x: 961, endPoint y: 388, distance: 115.1
click at [965, 387] on div at bounding box center [988, 448] width 659 height 897
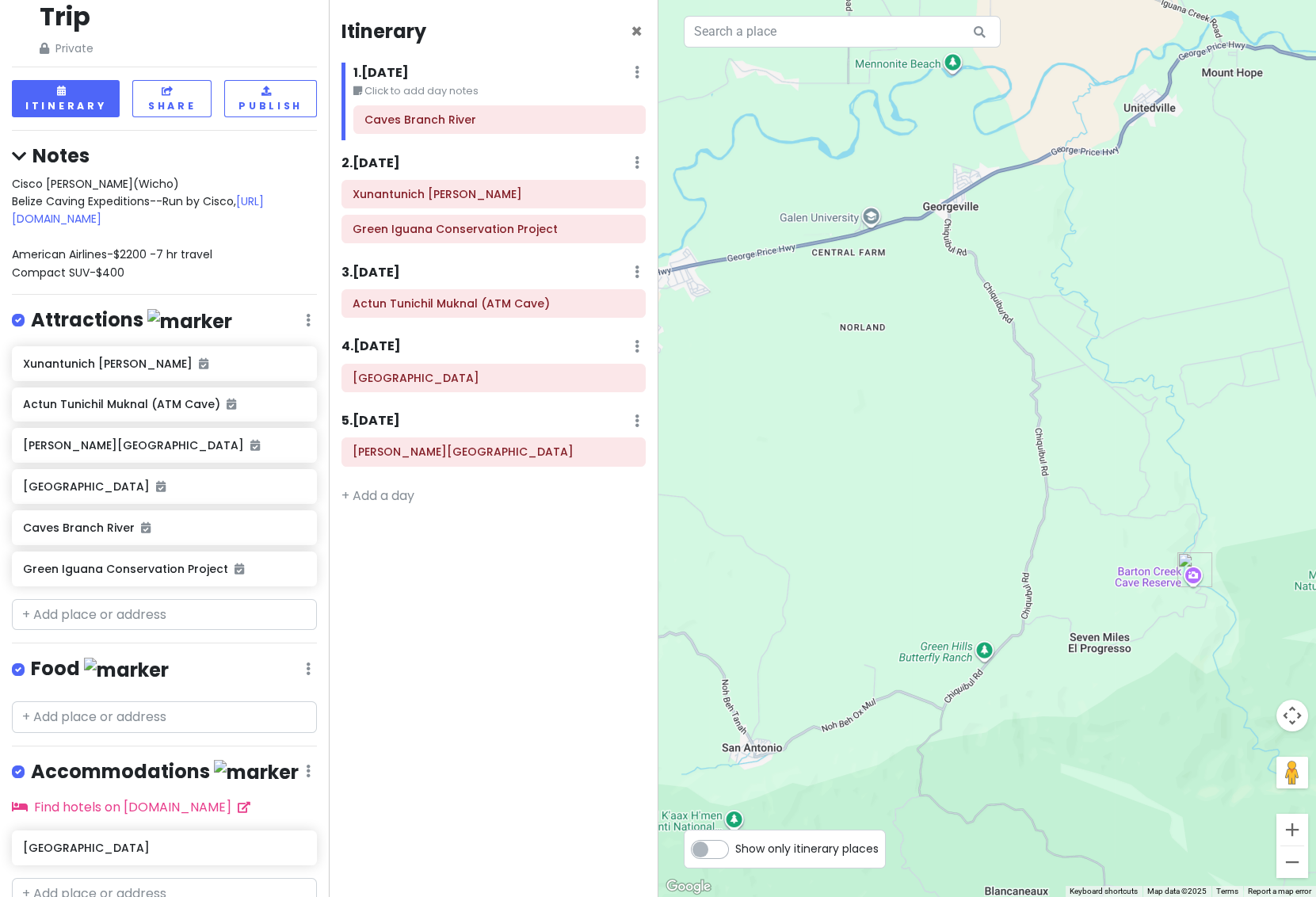
drag, startPoint x: 1161, startPoint y: 474, endPoint x: 848, endPoint y: 429, distance: 316.2
click at [855, 420] on div at bounding box center [988, 448] width 659 height 897
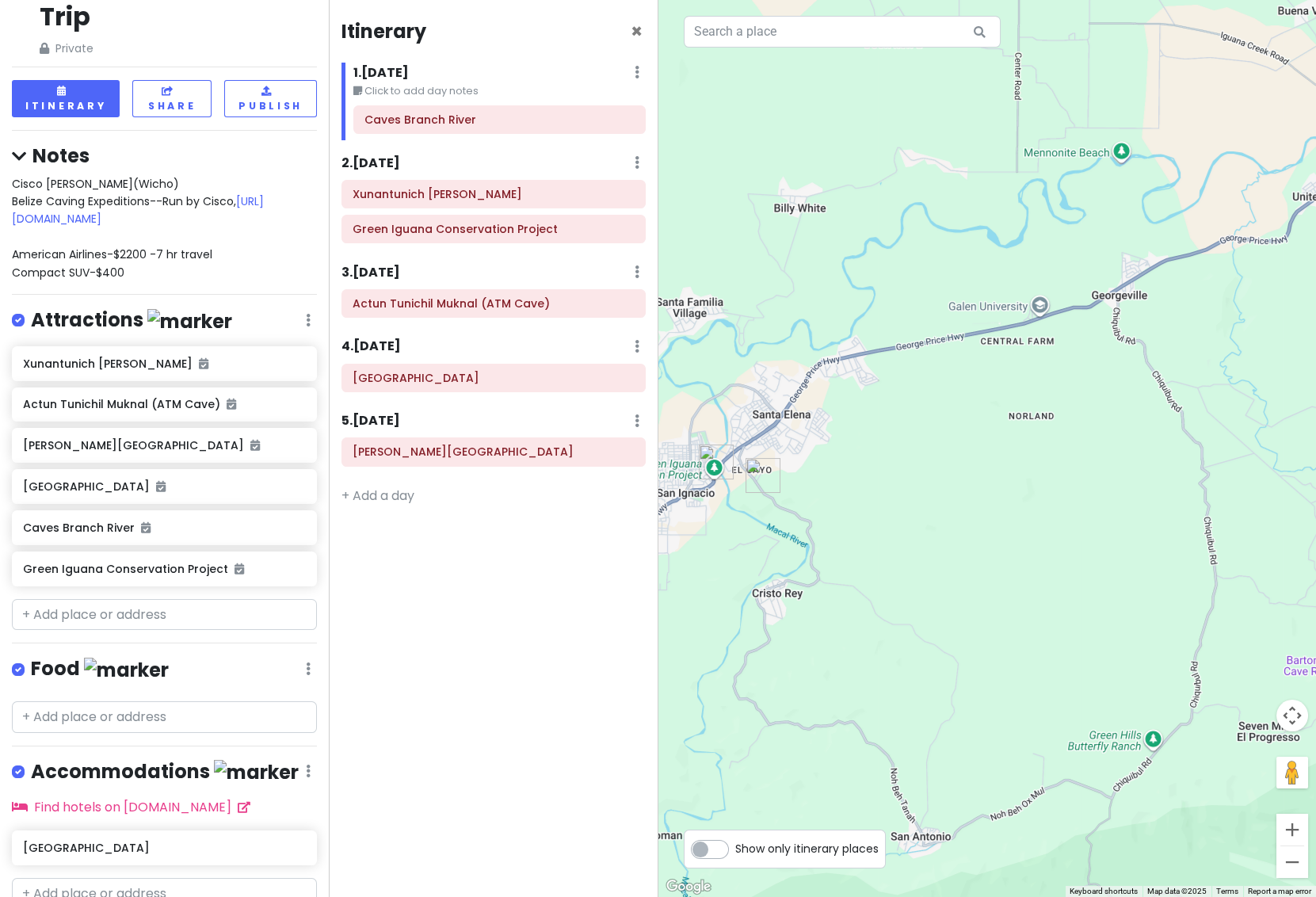
drag, startPoint x: 781, startPoint y: 464, endPoint x: 954, endPoint y: 545, distance: 191.0
click at [953, 548] on div at bounding box center [988, 448] width 659 height 897
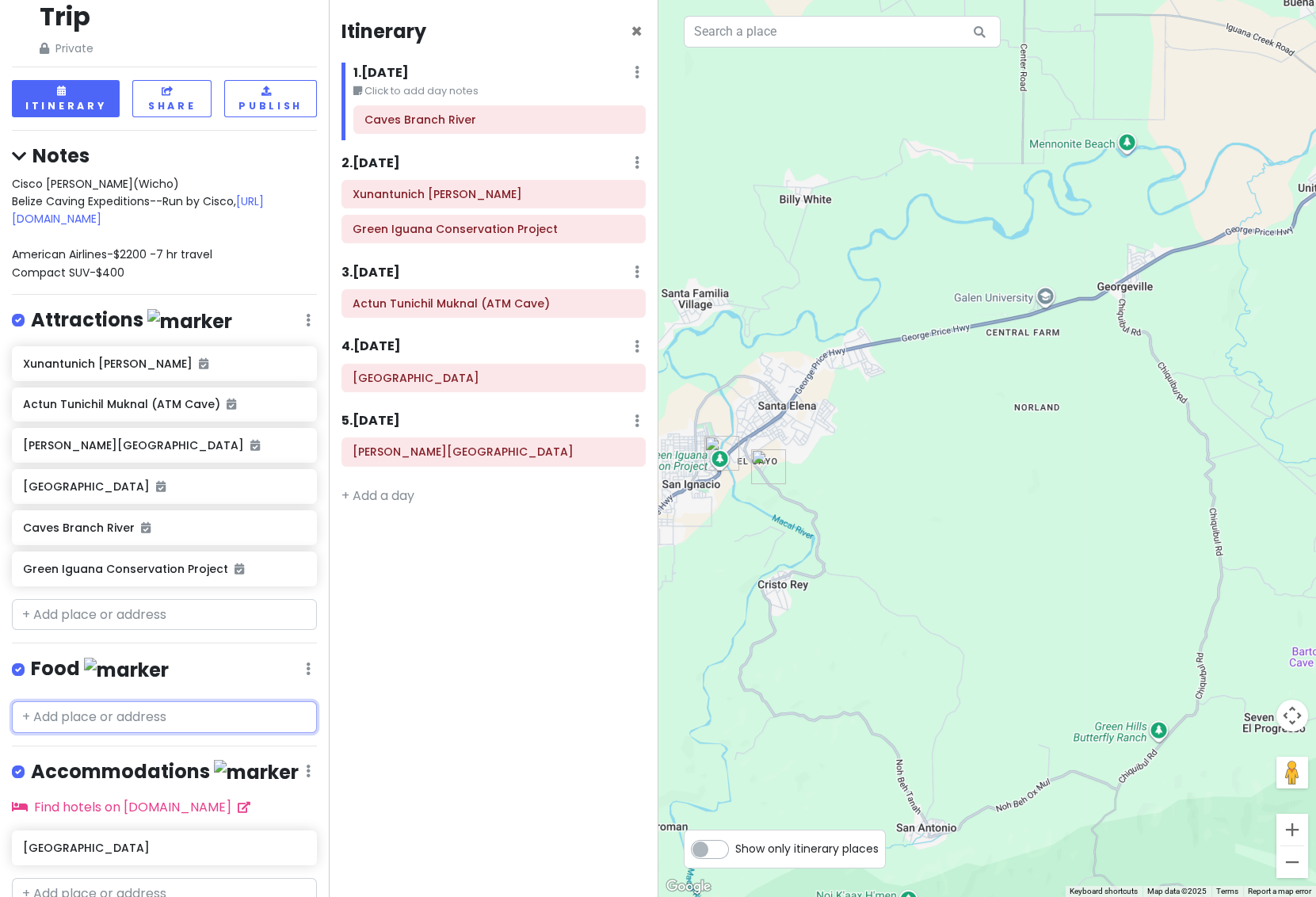
click at [119, 701] on input "text" at bounding box center [164, 716] width 306 height 31
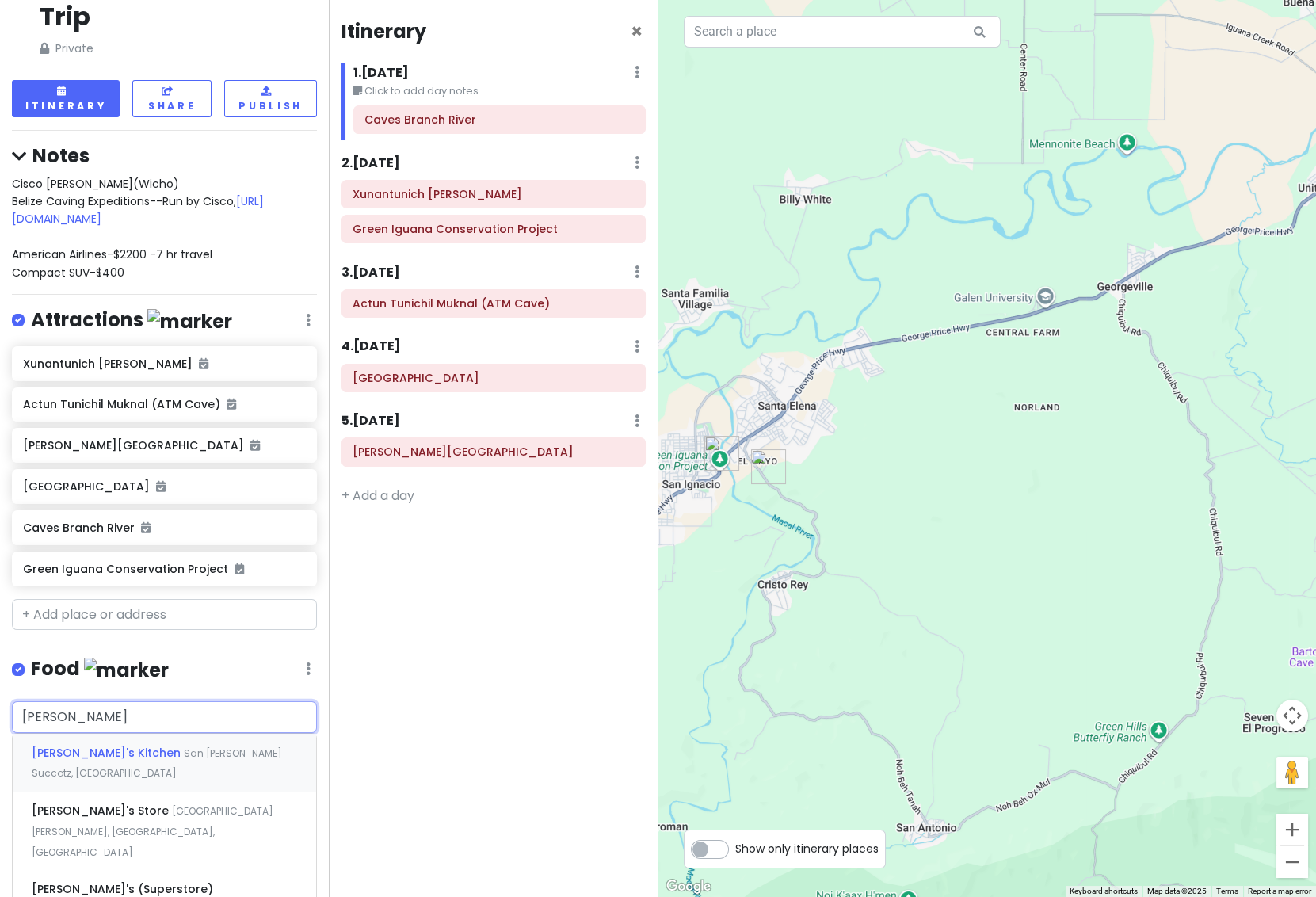
click at [129, 747] on span "San [PERSON_NAME] Succotz, [GEOGRAPHIC_DATA]" at bounding box center [156, 763] width 251 height 34
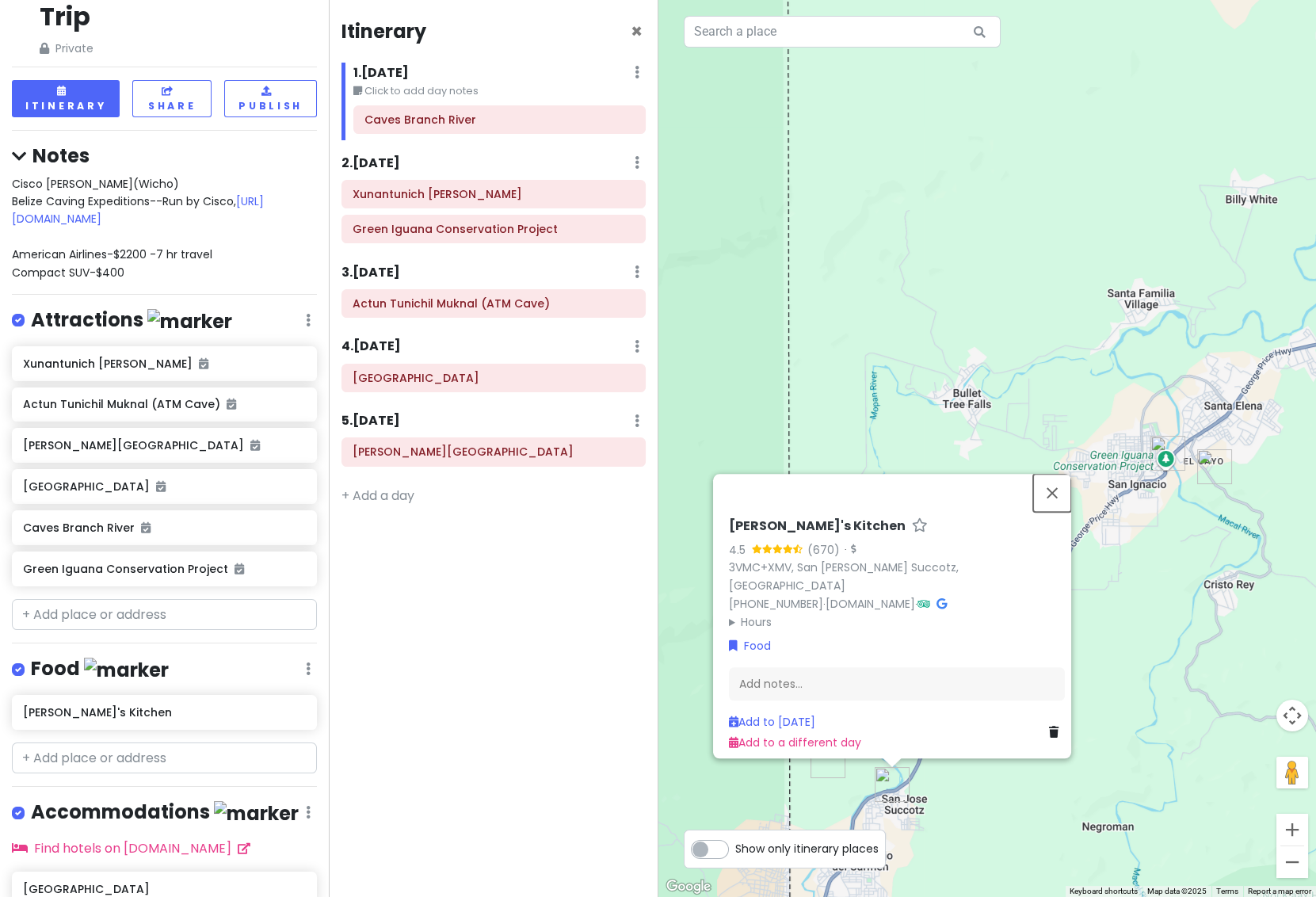
click at [1056, 503] on button "Close" at bounding box center [1051, 492] width 38 height 38
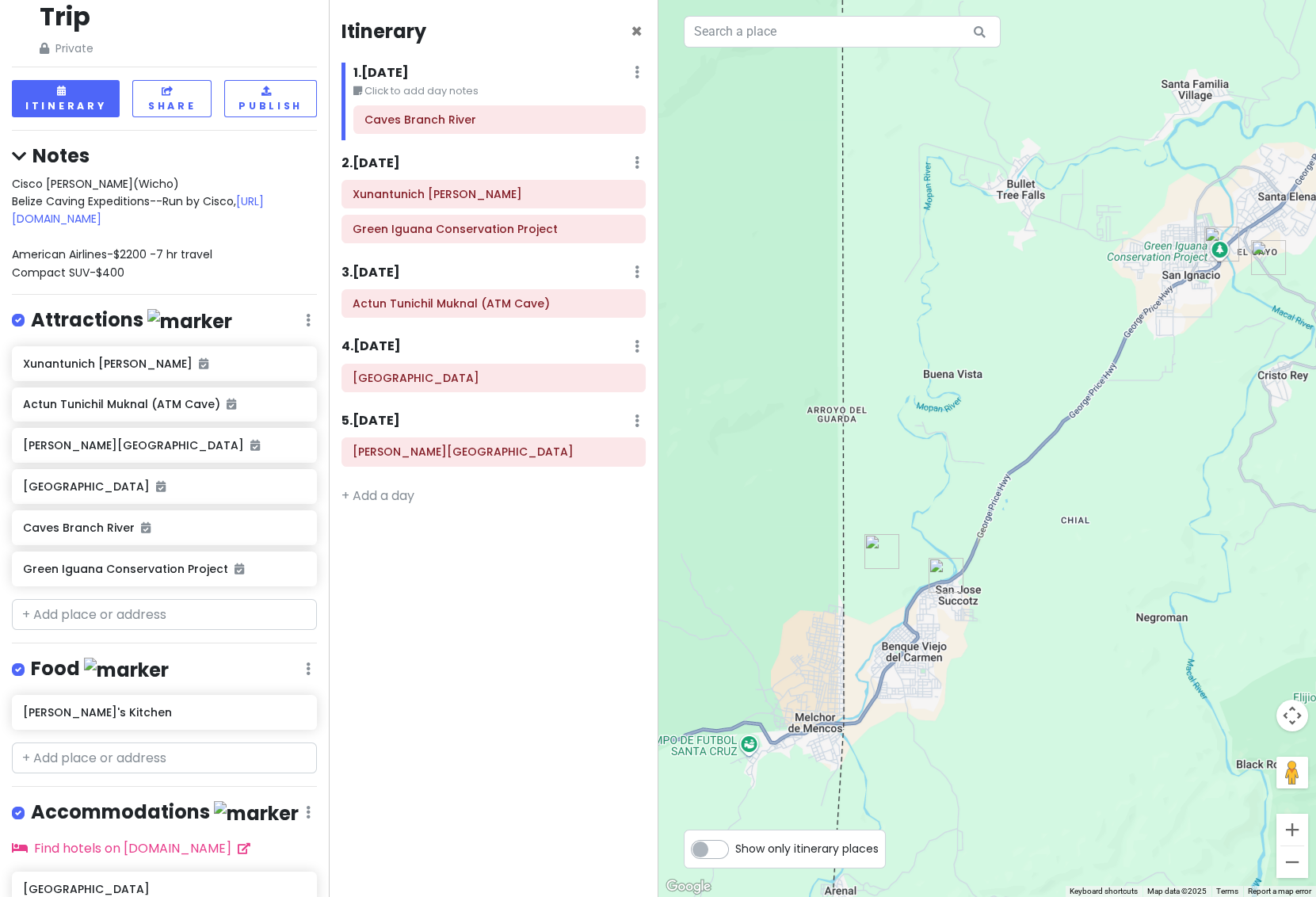
drag, startPoint x: 983, startPoint y: 795, endPoint x: 1042, endPoint y: 567, distance: 235.5
click at [1042, 567] on div at bounding box center [988, 448] width 659 height 897
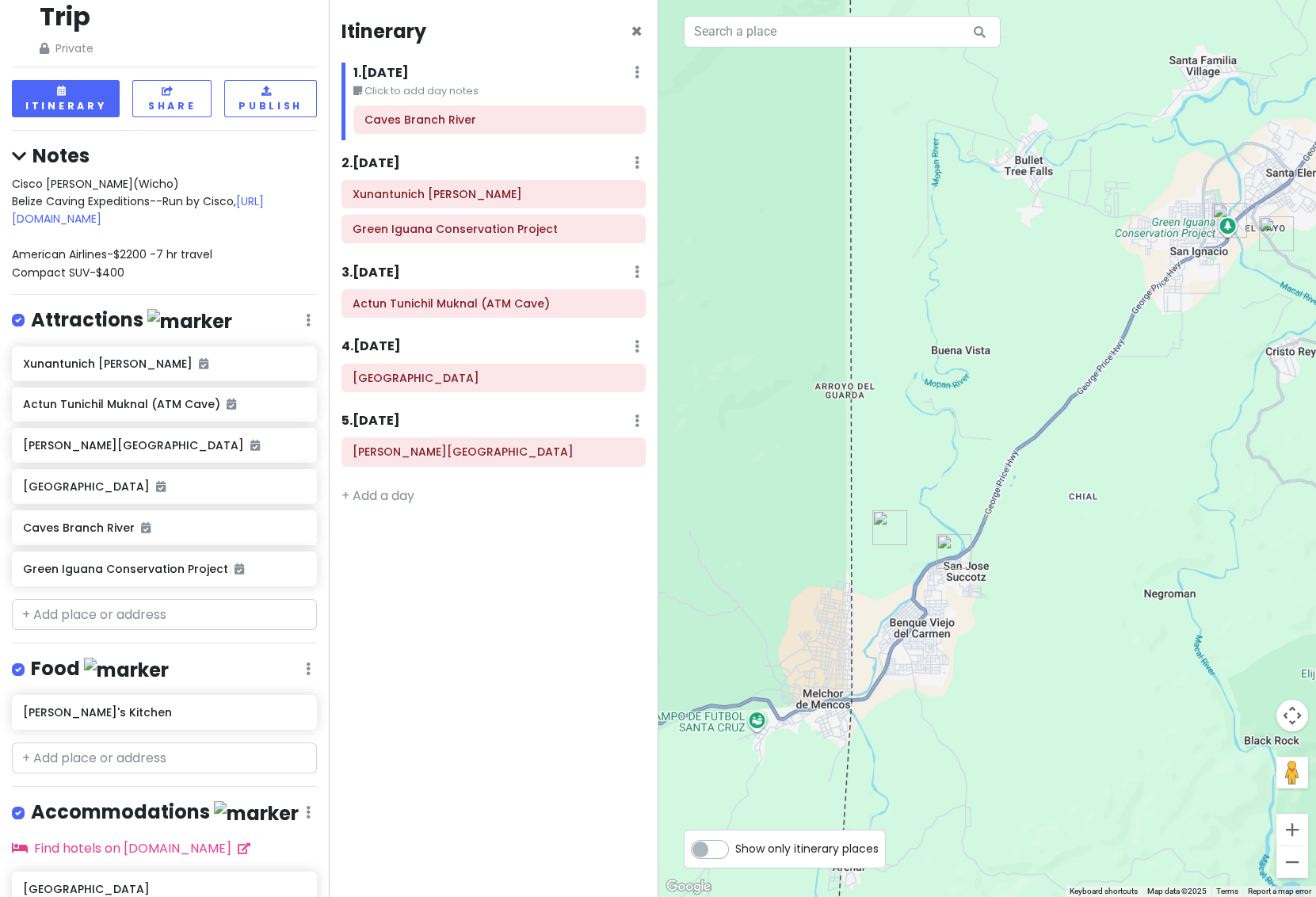
click at [1012, 675] on div at bounding box center [988, 448] width 659 height 897
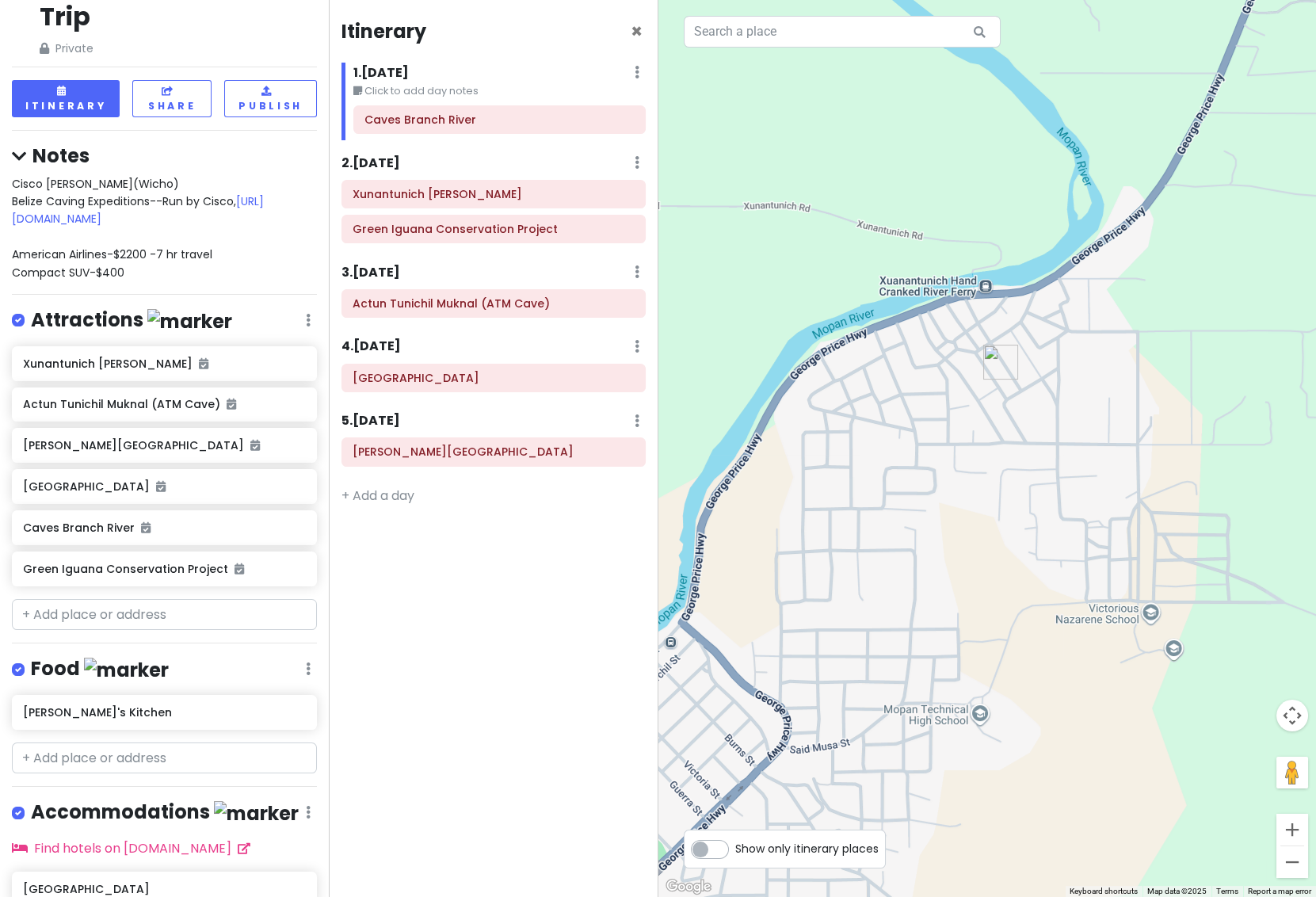
drag, startPoint x: 875, startPoint y: 683, endPoint x: 949, endPoint y: 558, distance: 145.3
click at [949, 562] on div at bounding box center [988, 448] width 659 height 897
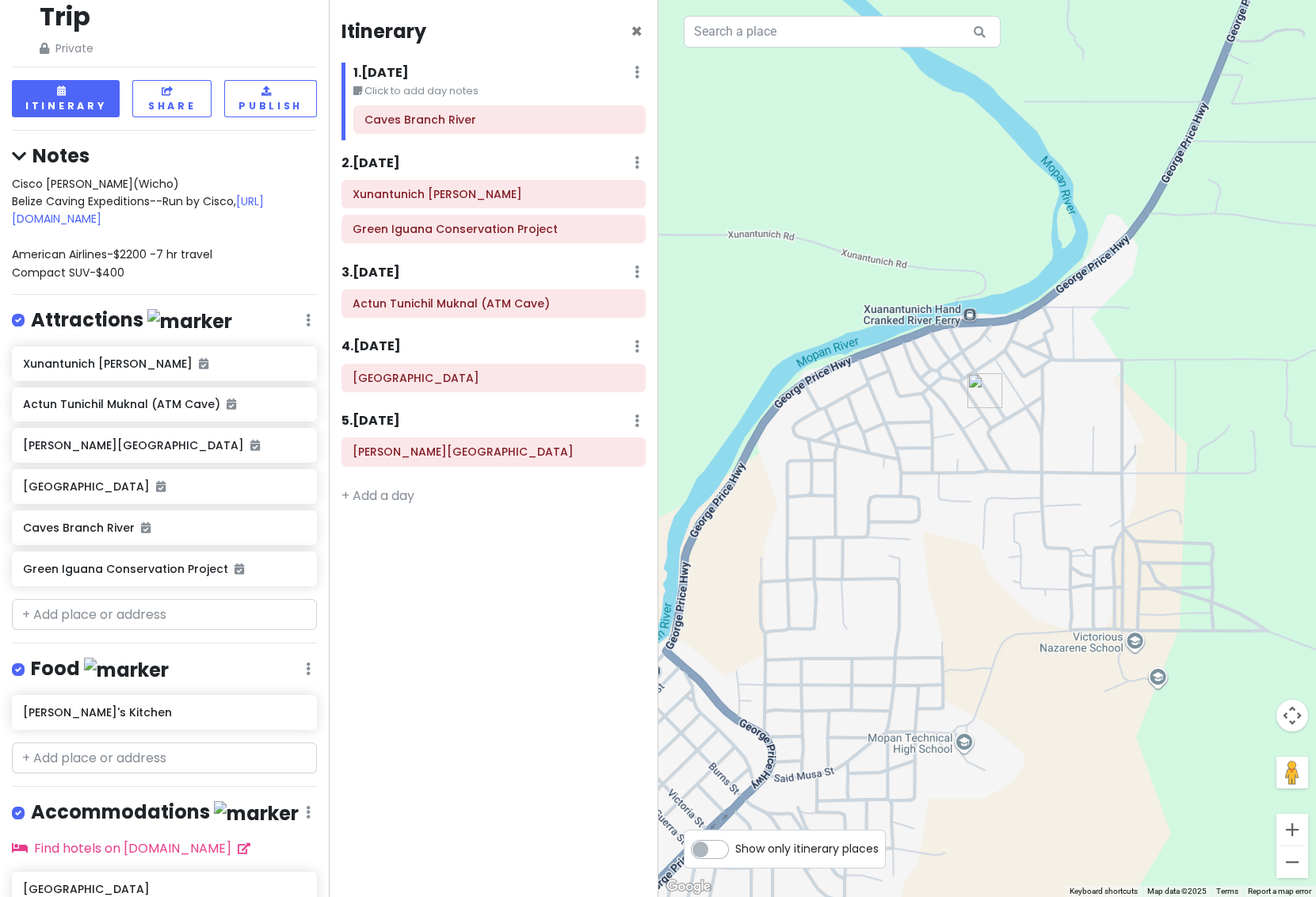
click at [981, 390] on img "Benny's Kitchen" at bounding box center [985, 390] width 35 height 35
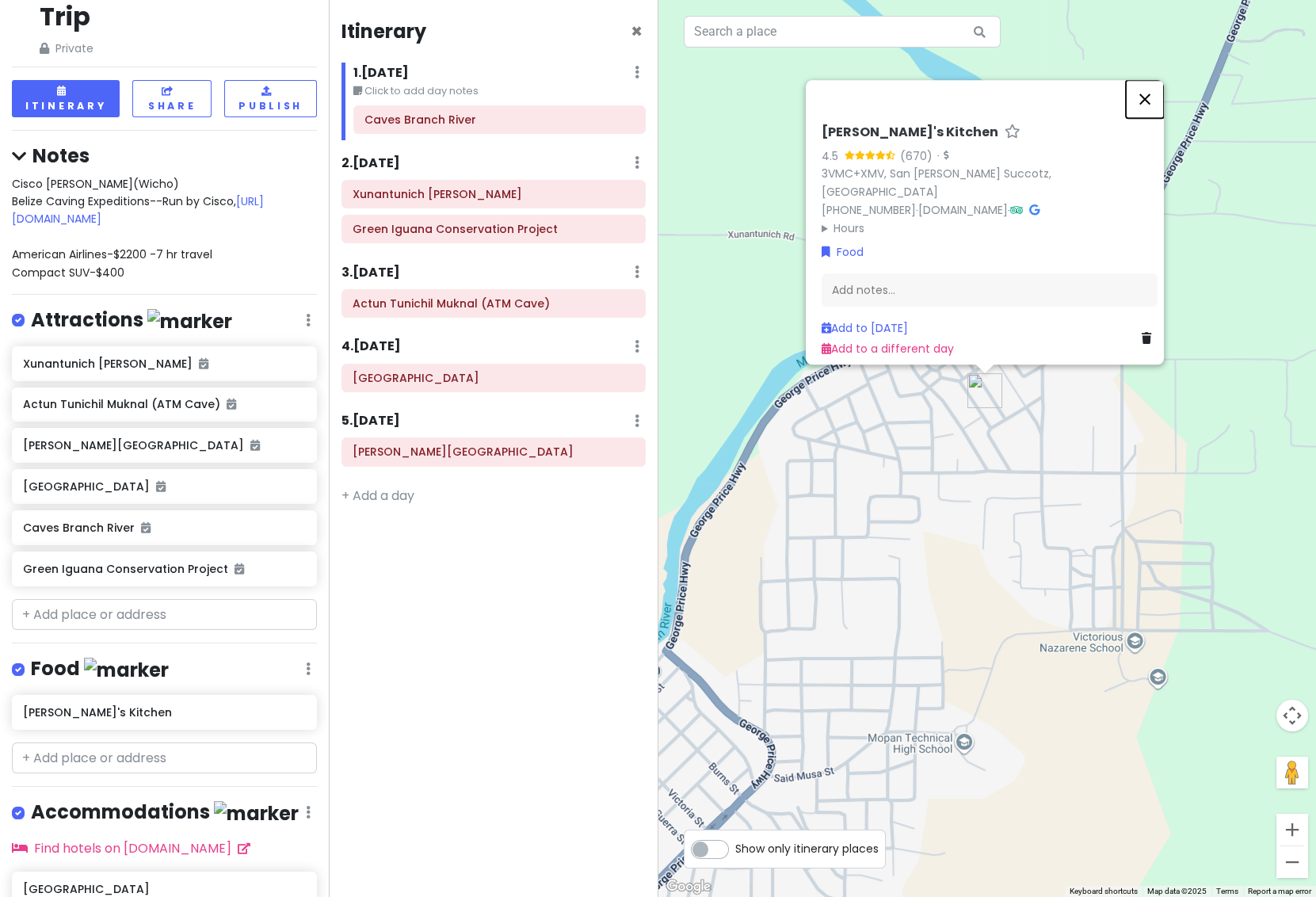
click at [1147, 108] on button "Close" at bounding box center [1144, 99] width 38 height 38
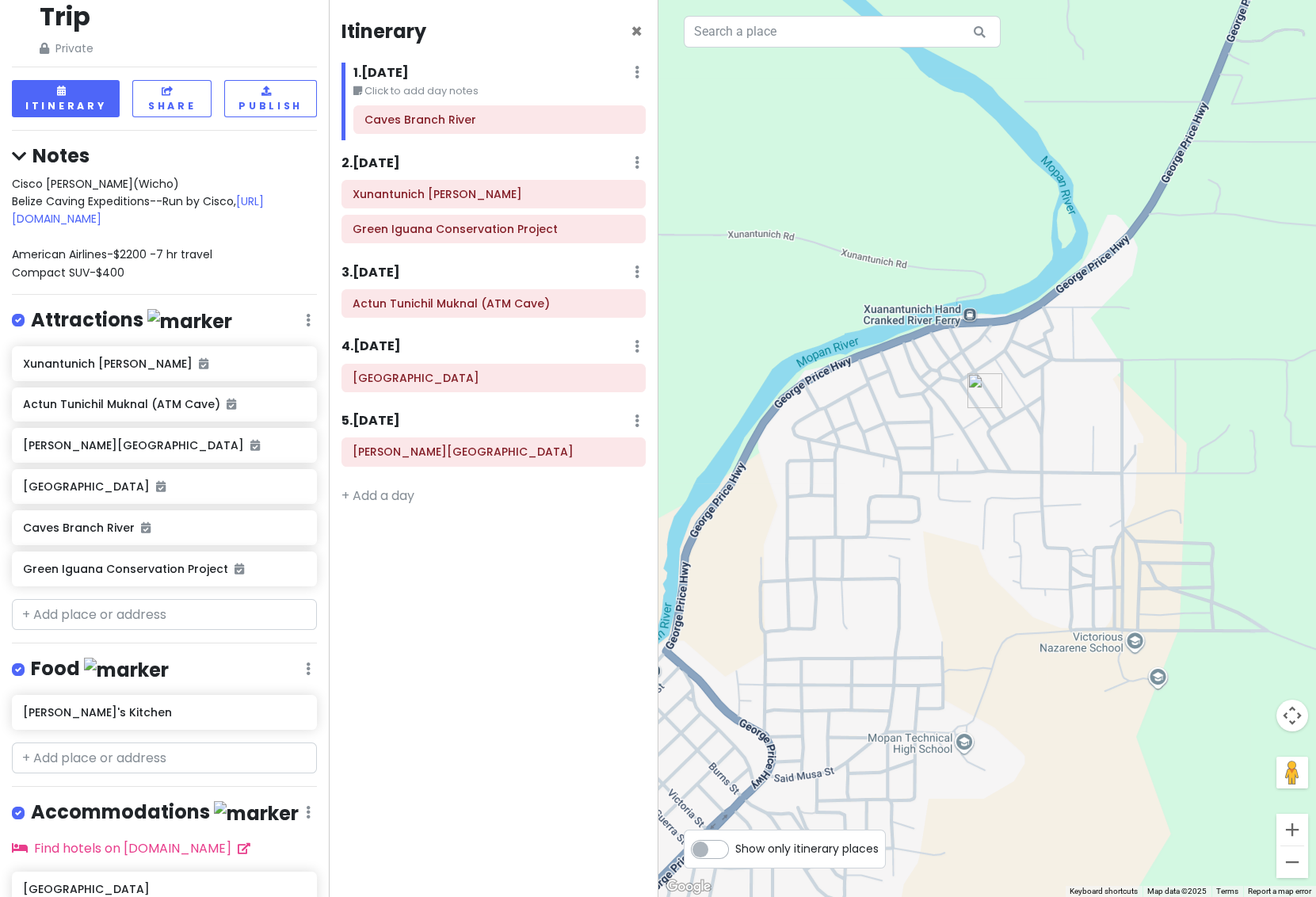
scroll to position [126, 0]
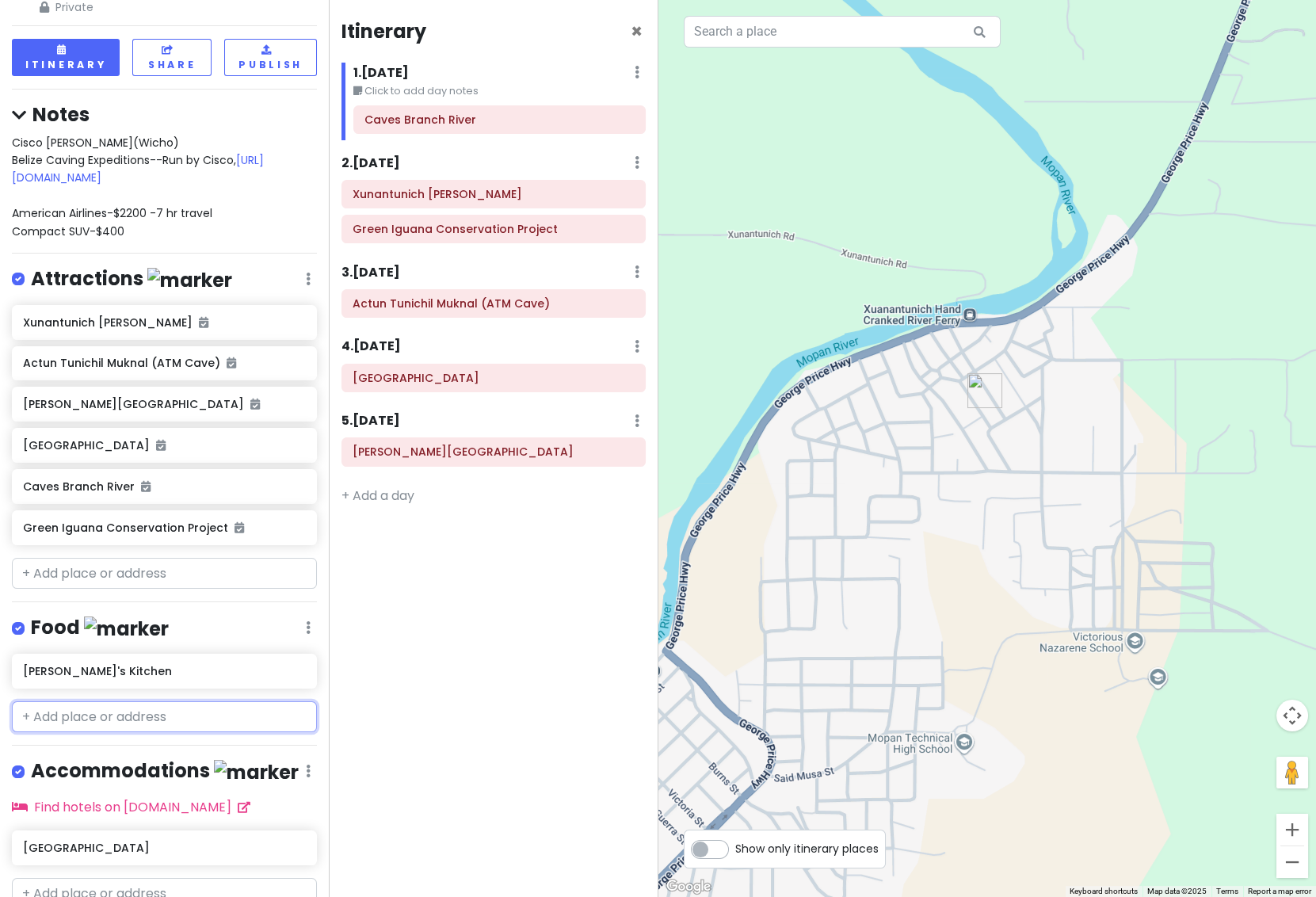
click at [96, 701] on input "text" at bounding box center [164, 716] width 306 height 31
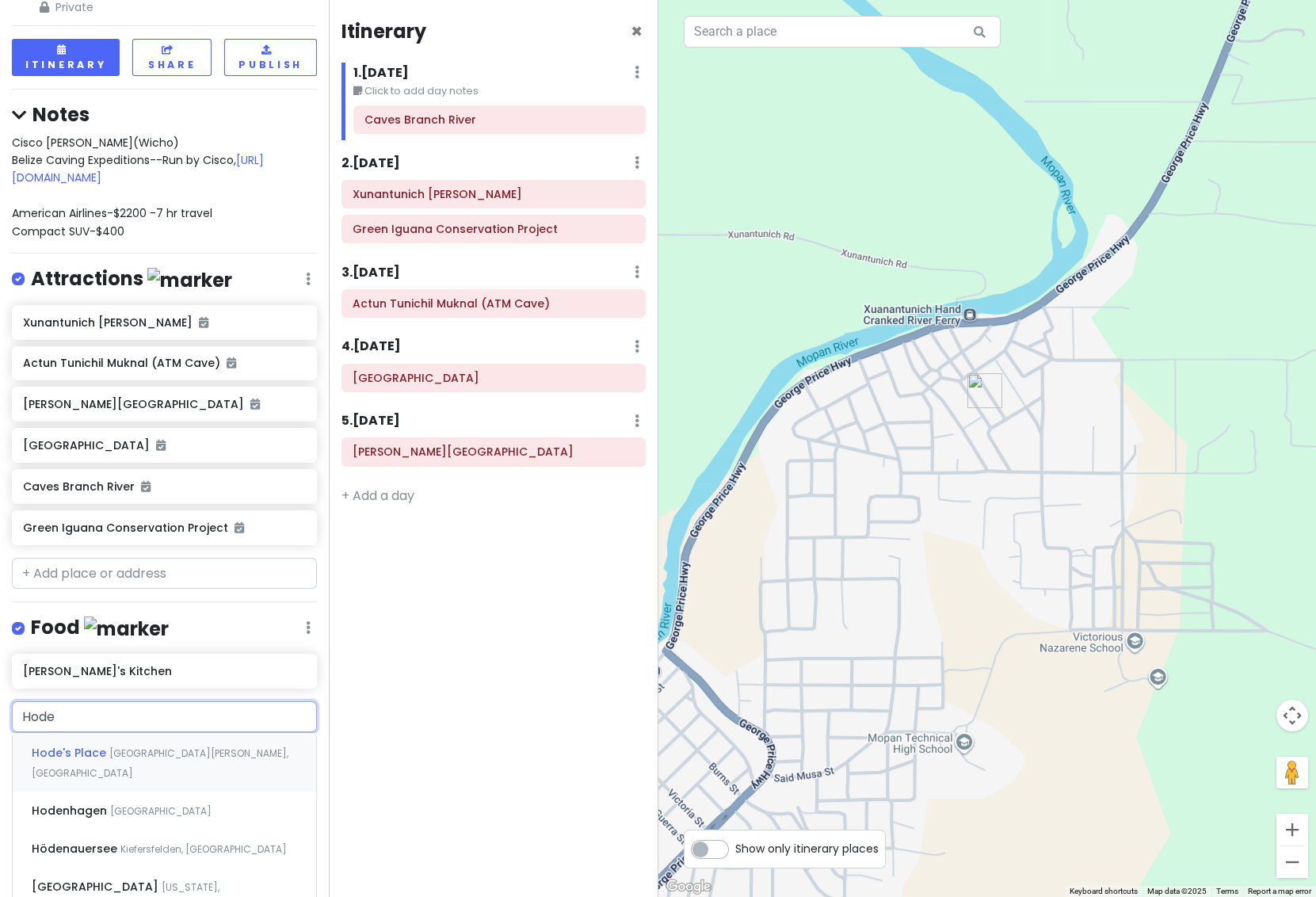
click at [124, 747] on span "[GEOGRAPHIC_DATA][PERSON_NAME], [GEOGRAPHIC_DATA]" at bounding box center [159, 763] width 257 height 34
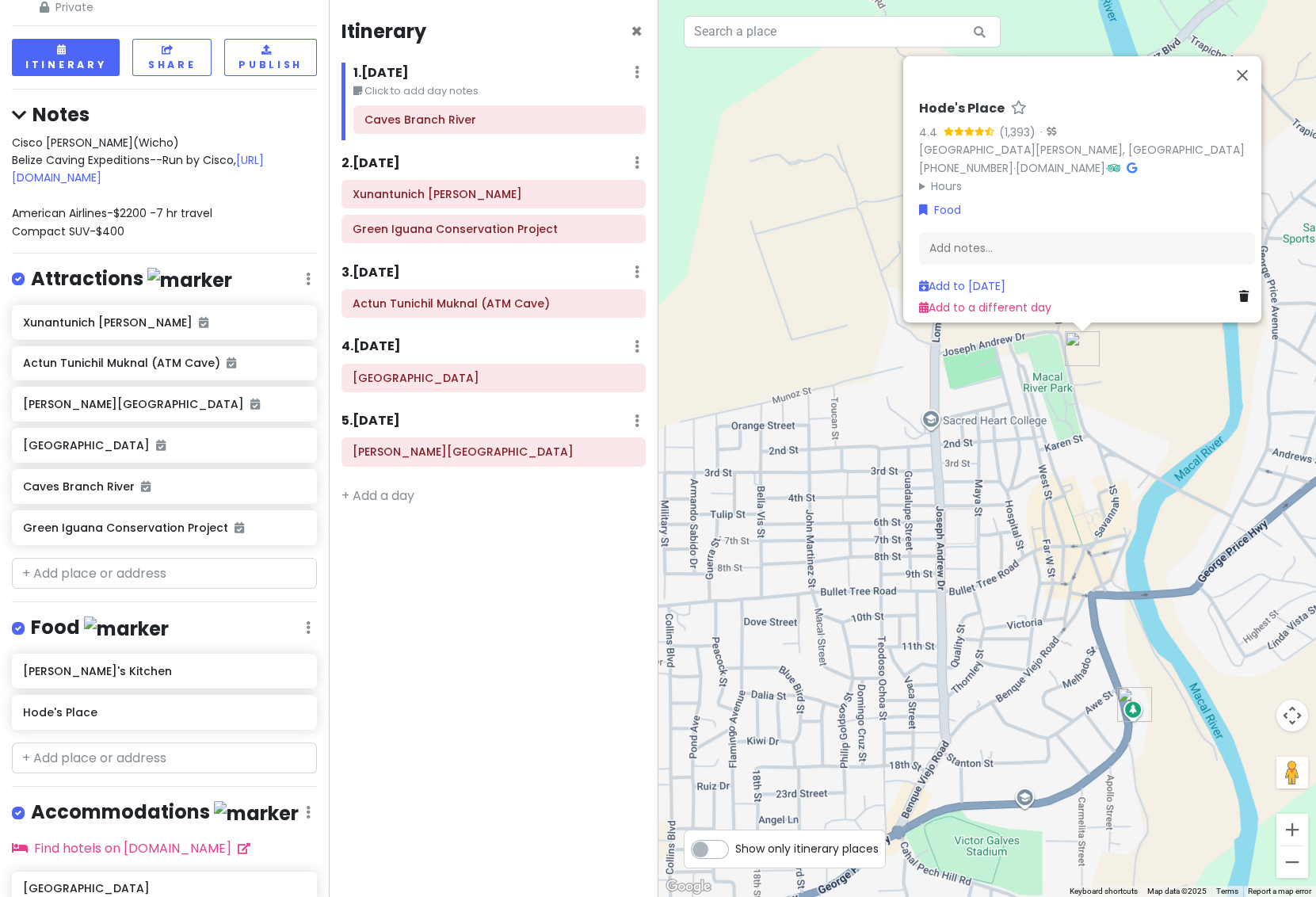
scroll to position [166, 0]
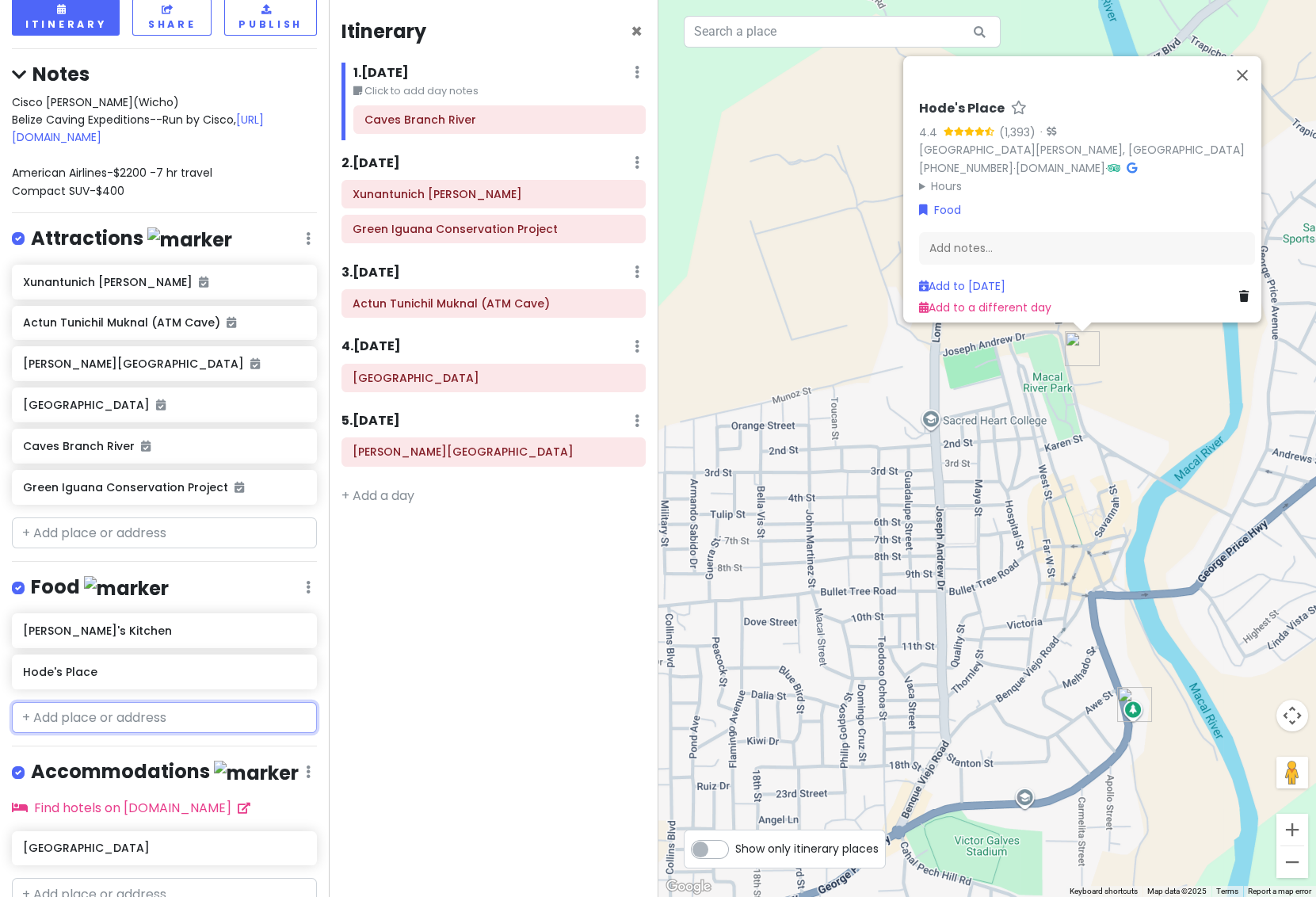
click at [62, 702] on input "text" at bounding box center [164, 717] width 306 height 31
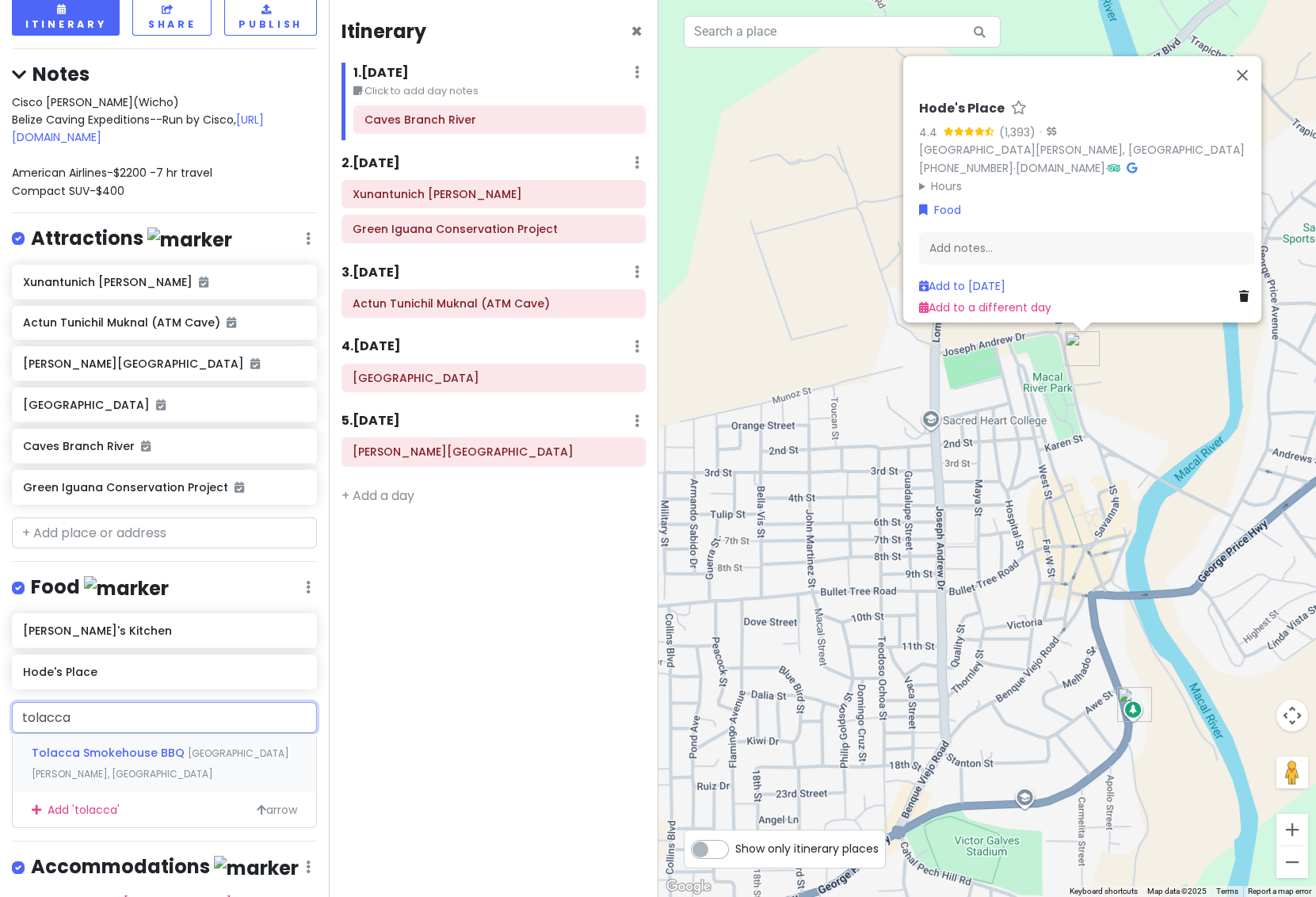
click at [130, 745] on span "Tolacca Smokehouse BBQ" at bounding box center [109, 753] width 156 height 16
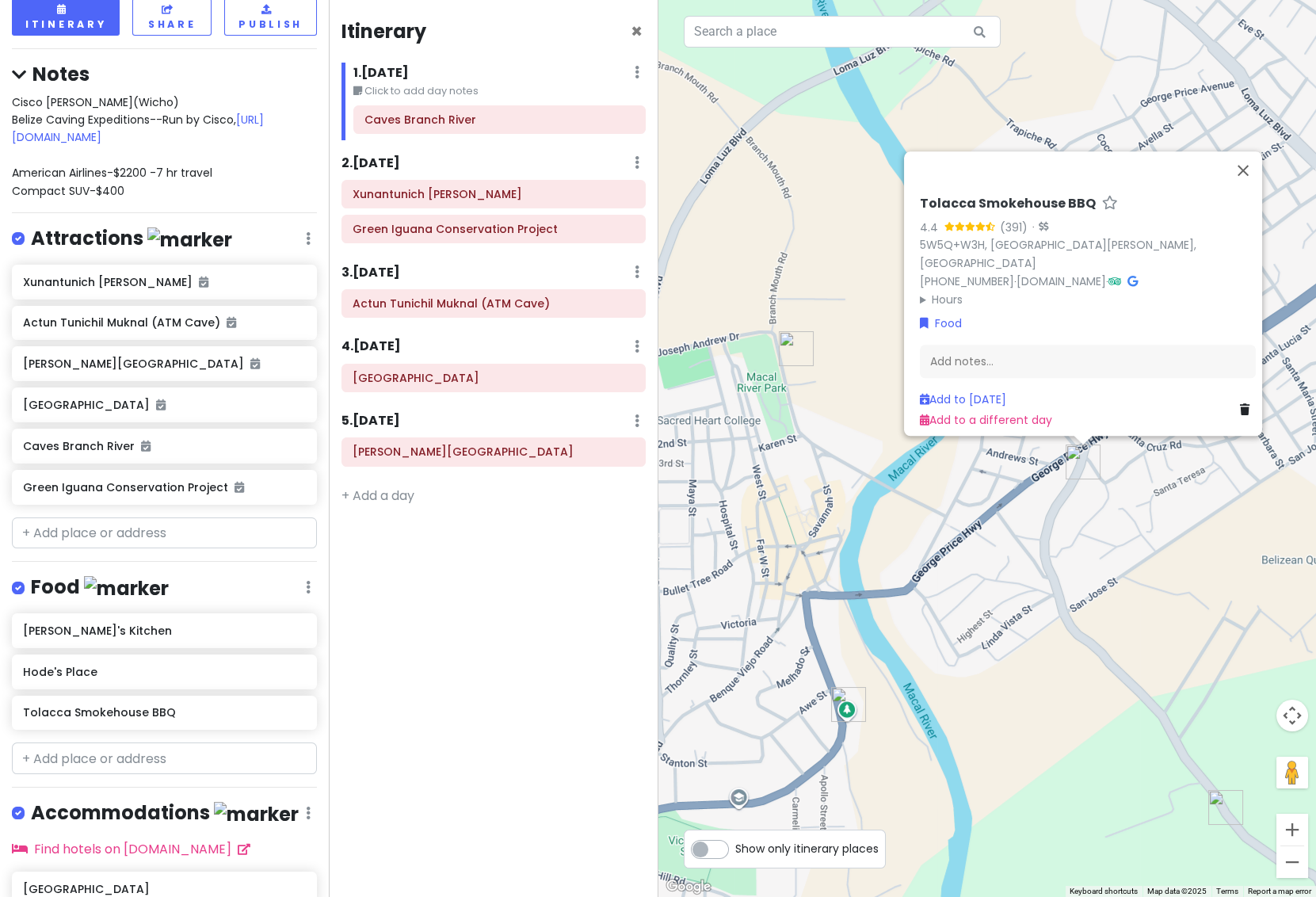
scroll to position [208, 0]
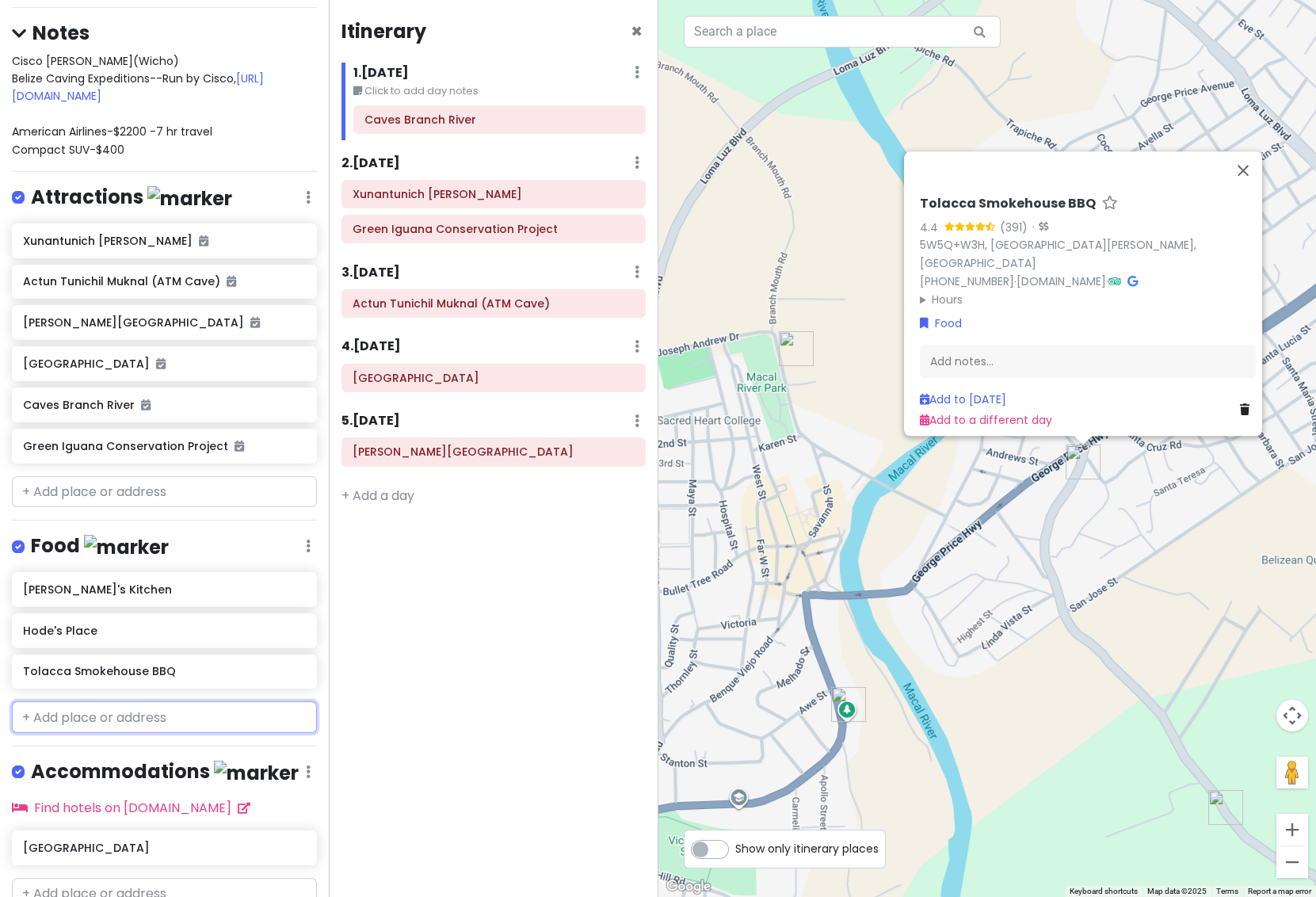
click at [102, 701] on input "text" at bounding box center [164, 716] width 306 height 31
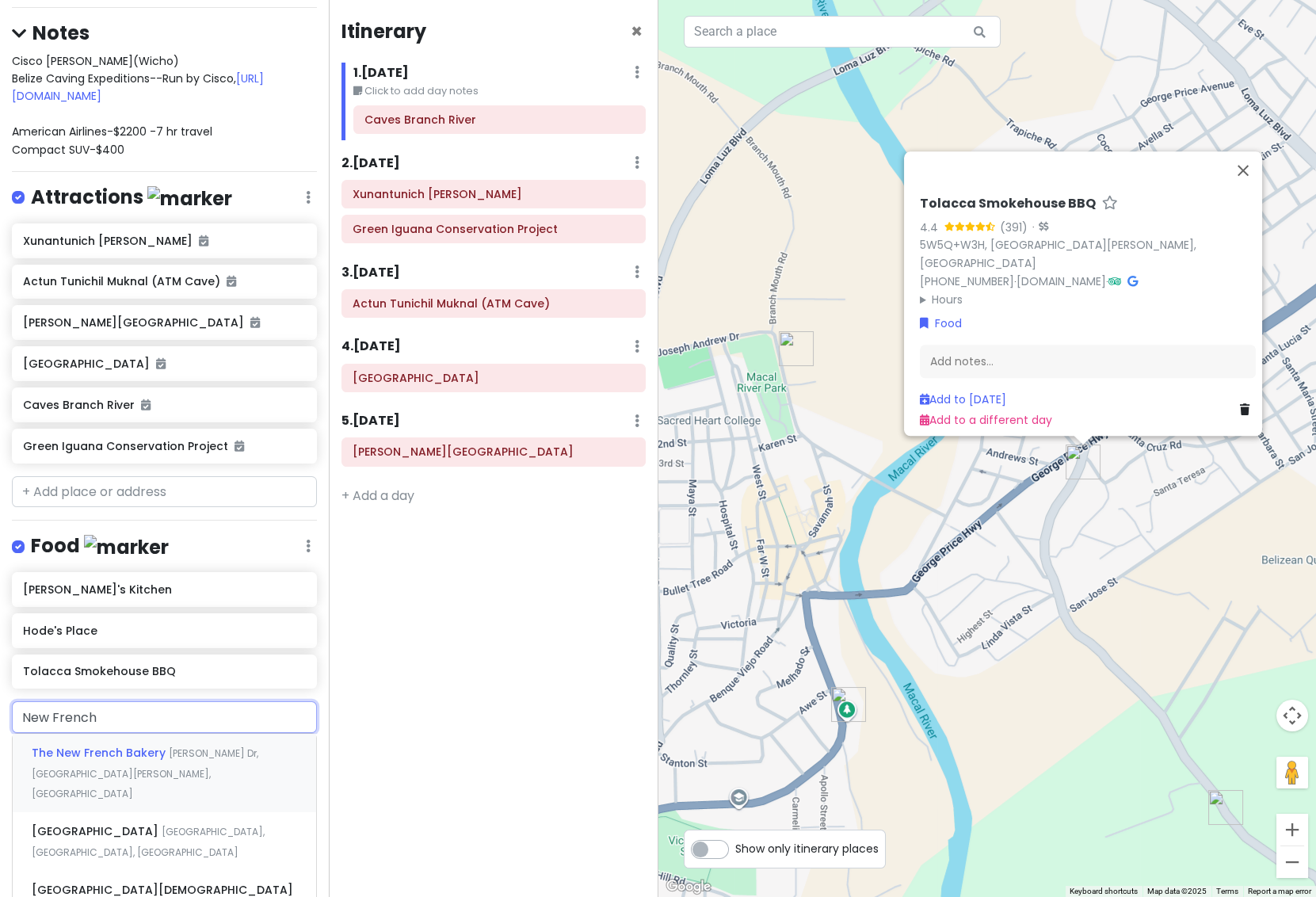
click at [113, 745] on span "The New French Bakery" at bounding box center [100, 753] width 137 height 16
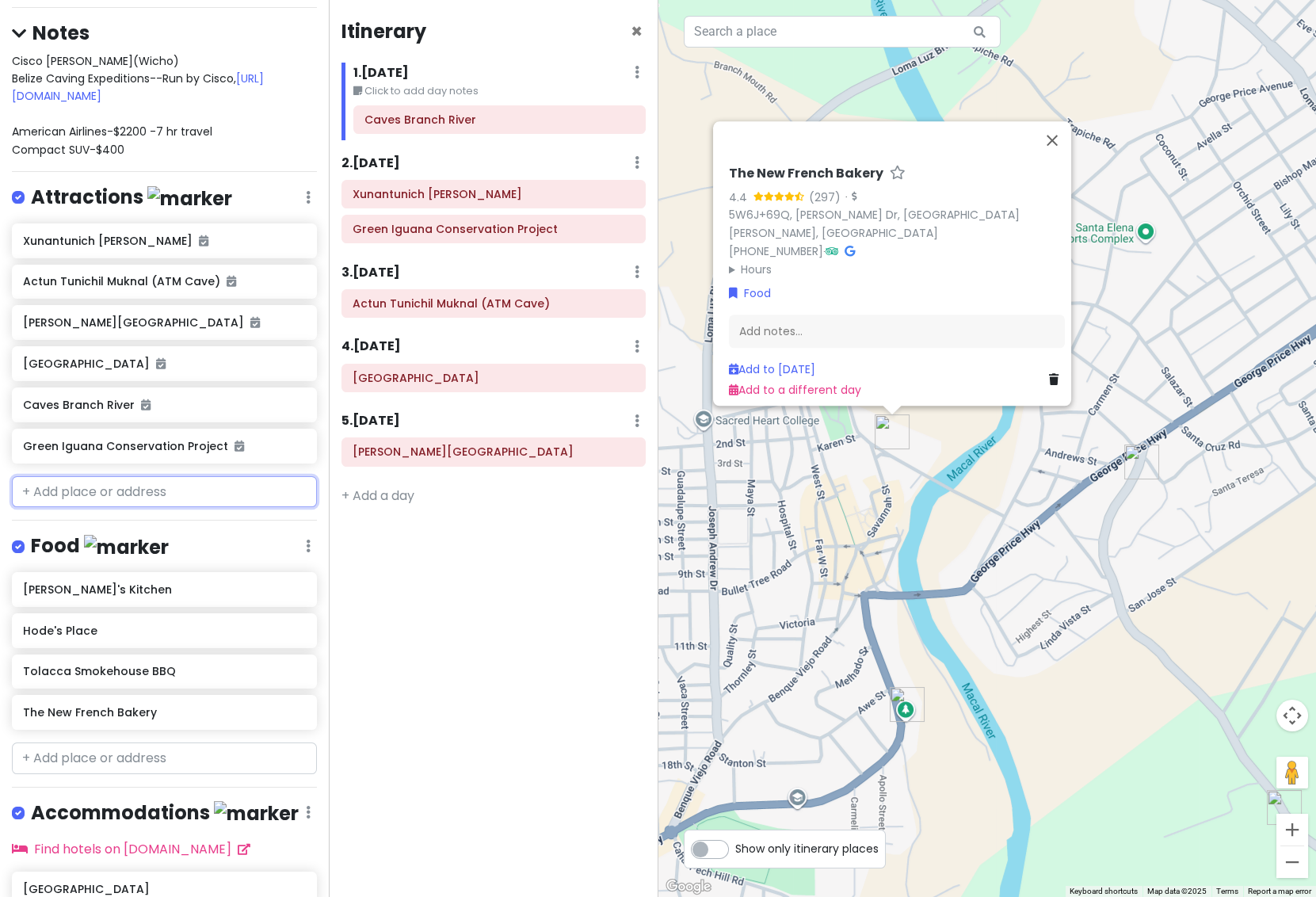
click at [165, 476] on input "text" at bounding box center [164, 492] width 306 height 31
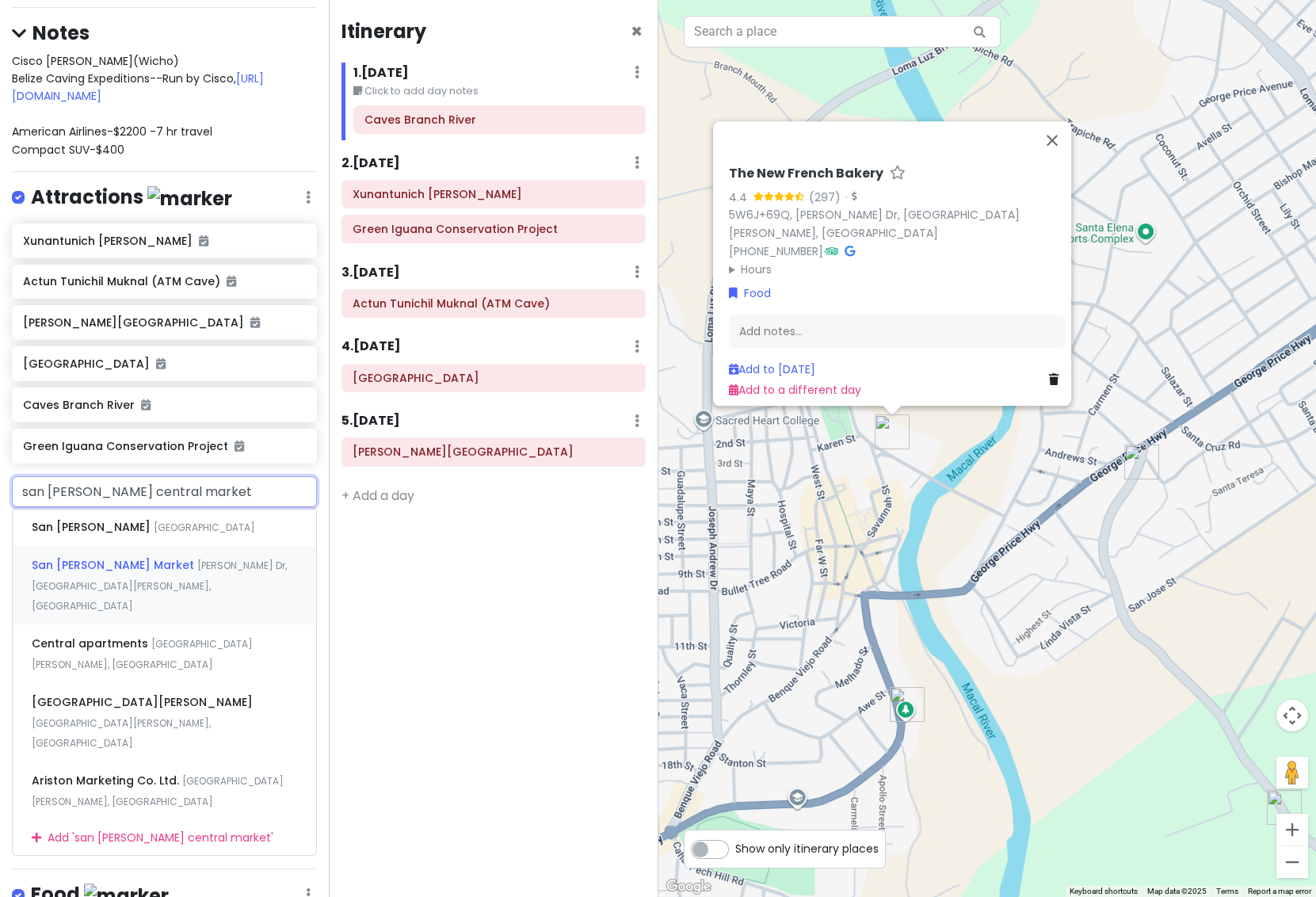
click at [134, 557] on span "San [PERSON_NAME] Market" at bounding box center [114, 565] width 166 height 16
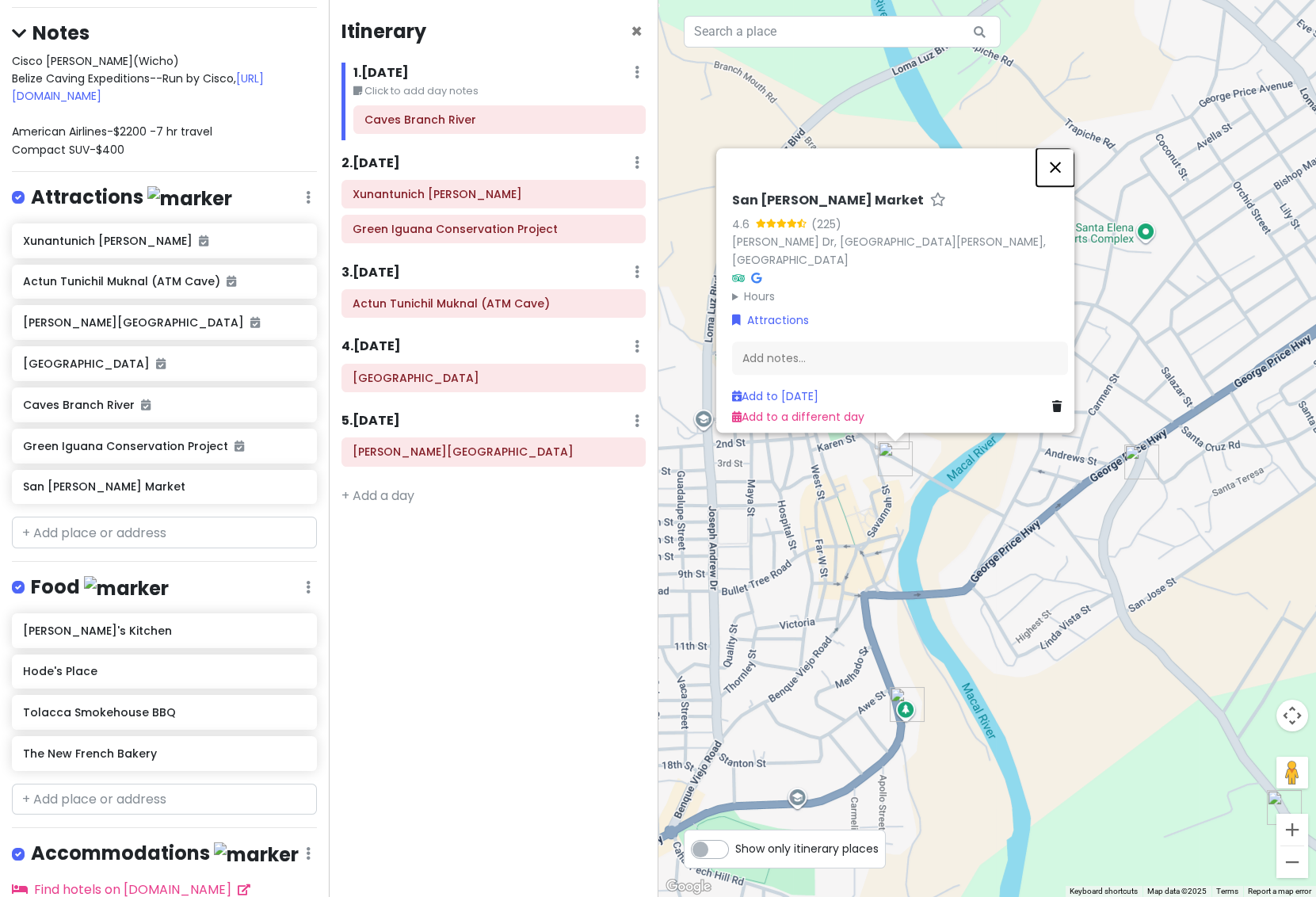
click at [1060, 174] on button "Close" at bounding box center [1055, 167] width 38 height 38
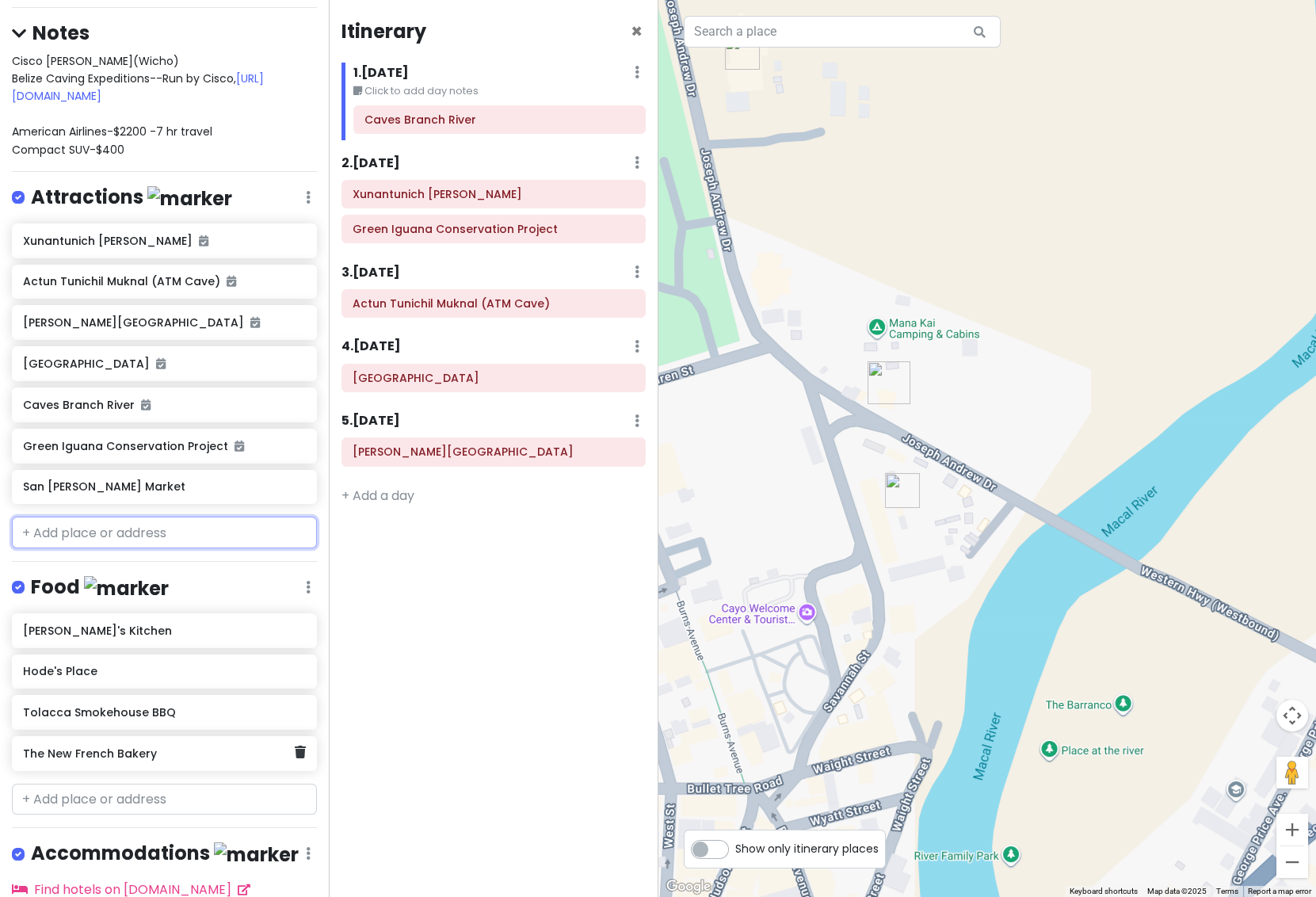
scroll to position [289, 0]
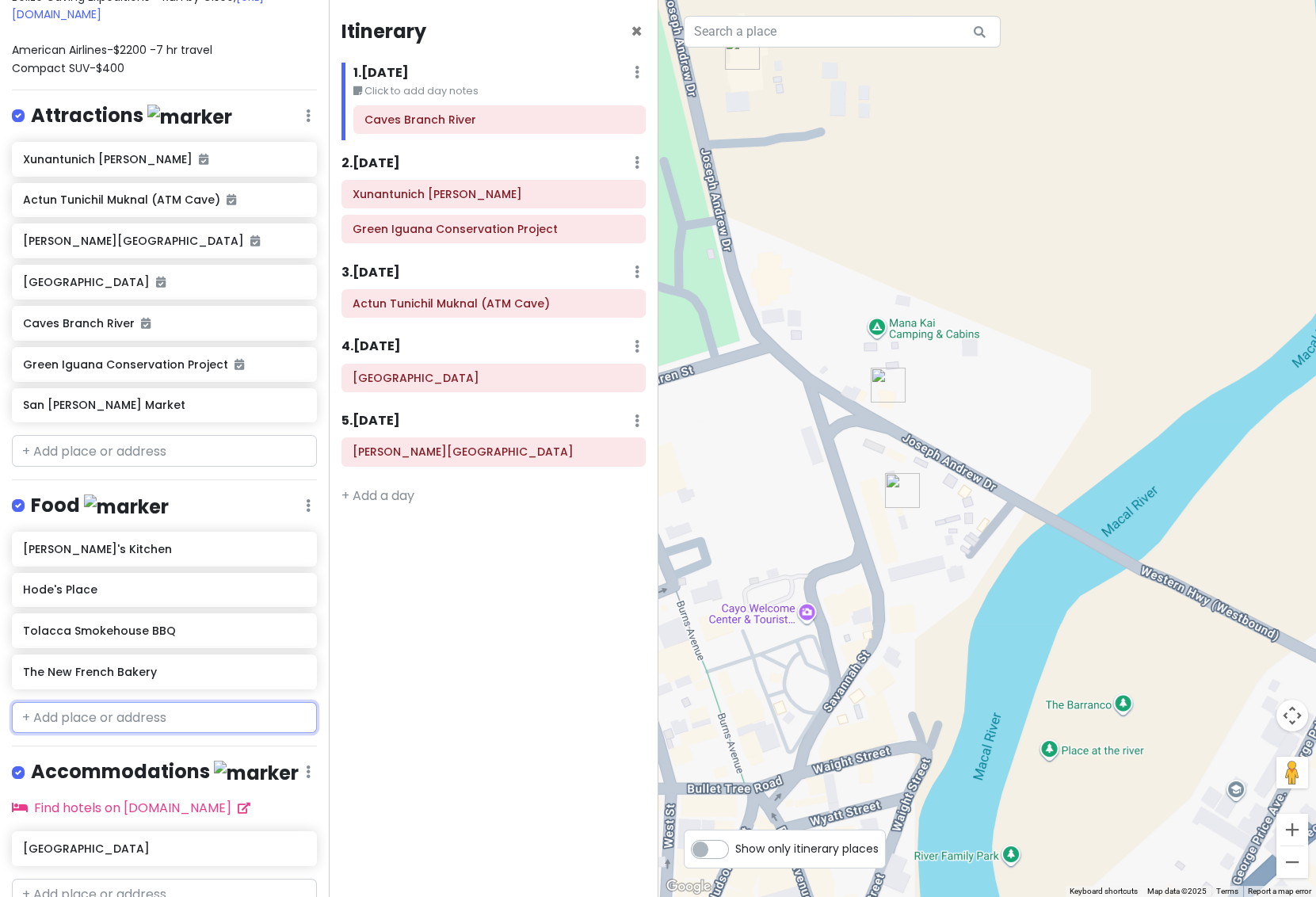
click at [101, 702] on input "text" at bounding box center [164, 717] width 306 height 31
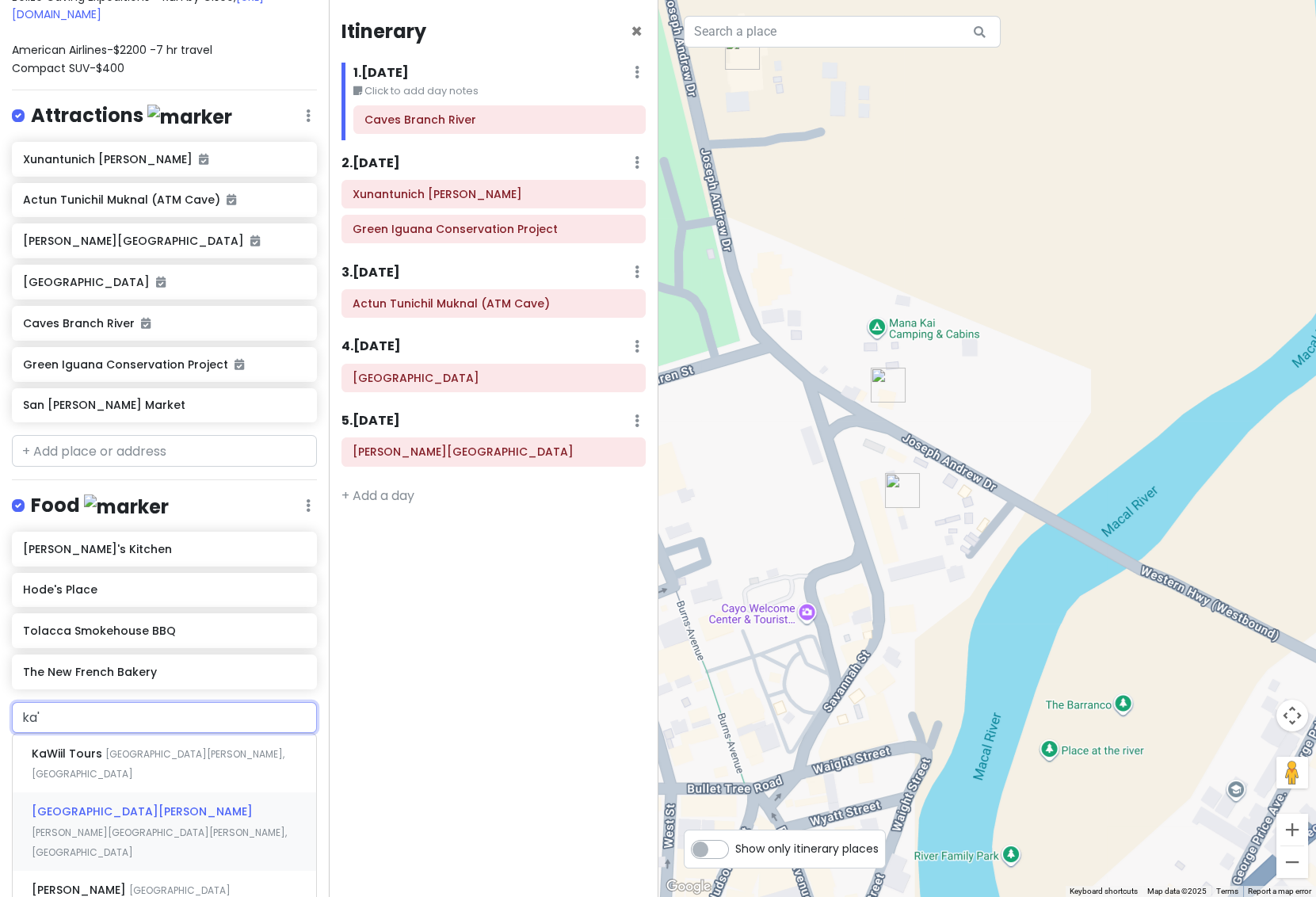
click at [116, 826] on span "[PERSON_NAME][GEOGRAPHIC_DATA][PERSON_NAME], [GEOGRAPHIC_DATA]" at bounding box center [158, 842] width 255 height 34
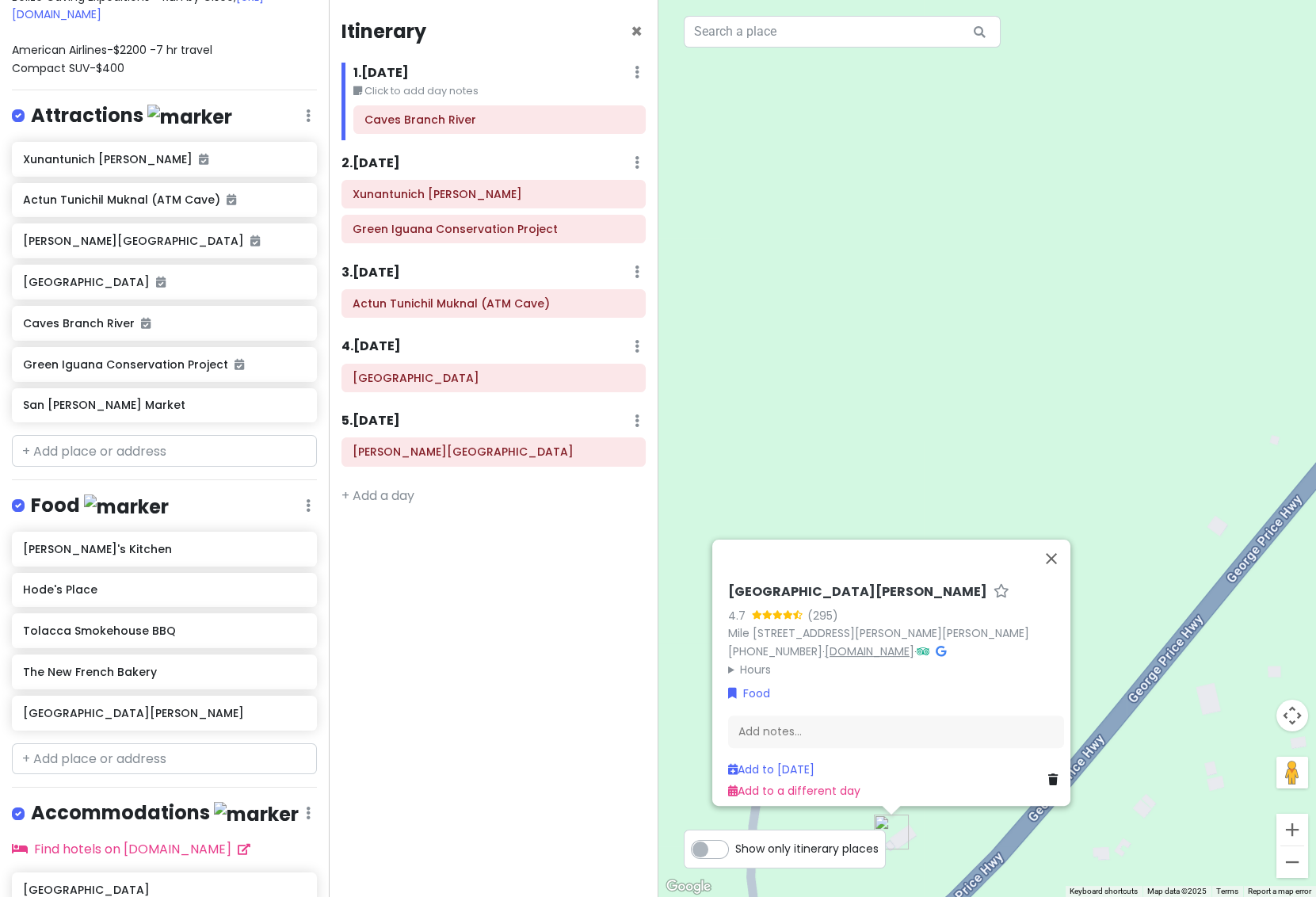
click at [884, 643] on link "[DOMAIN_NAME]" at bounding box center [870, 651] width 90 height 16
click at [111, 743] on input "text" at bounding box center [164, 758] width 306 height 31
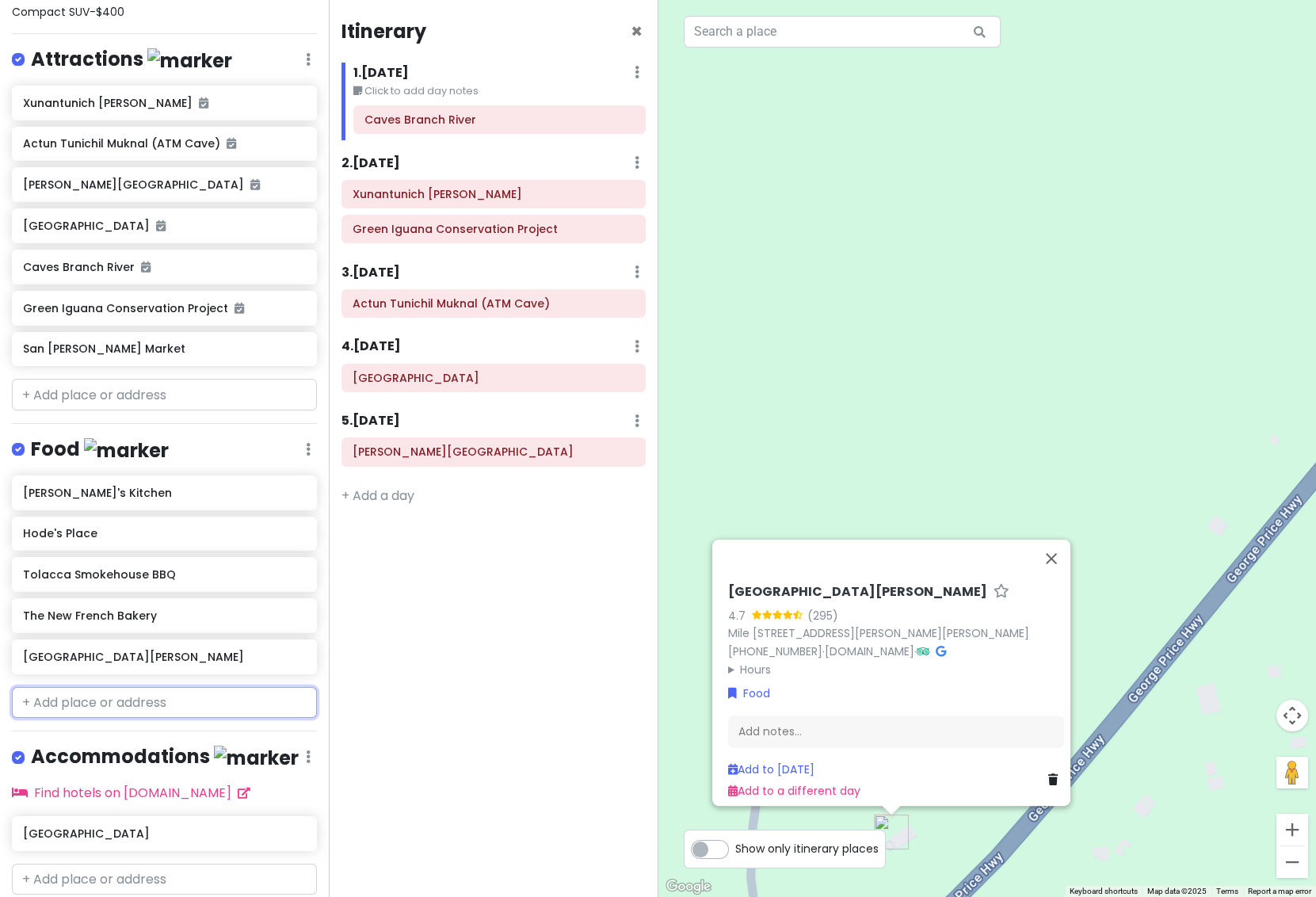
scroll to position [330, 0]
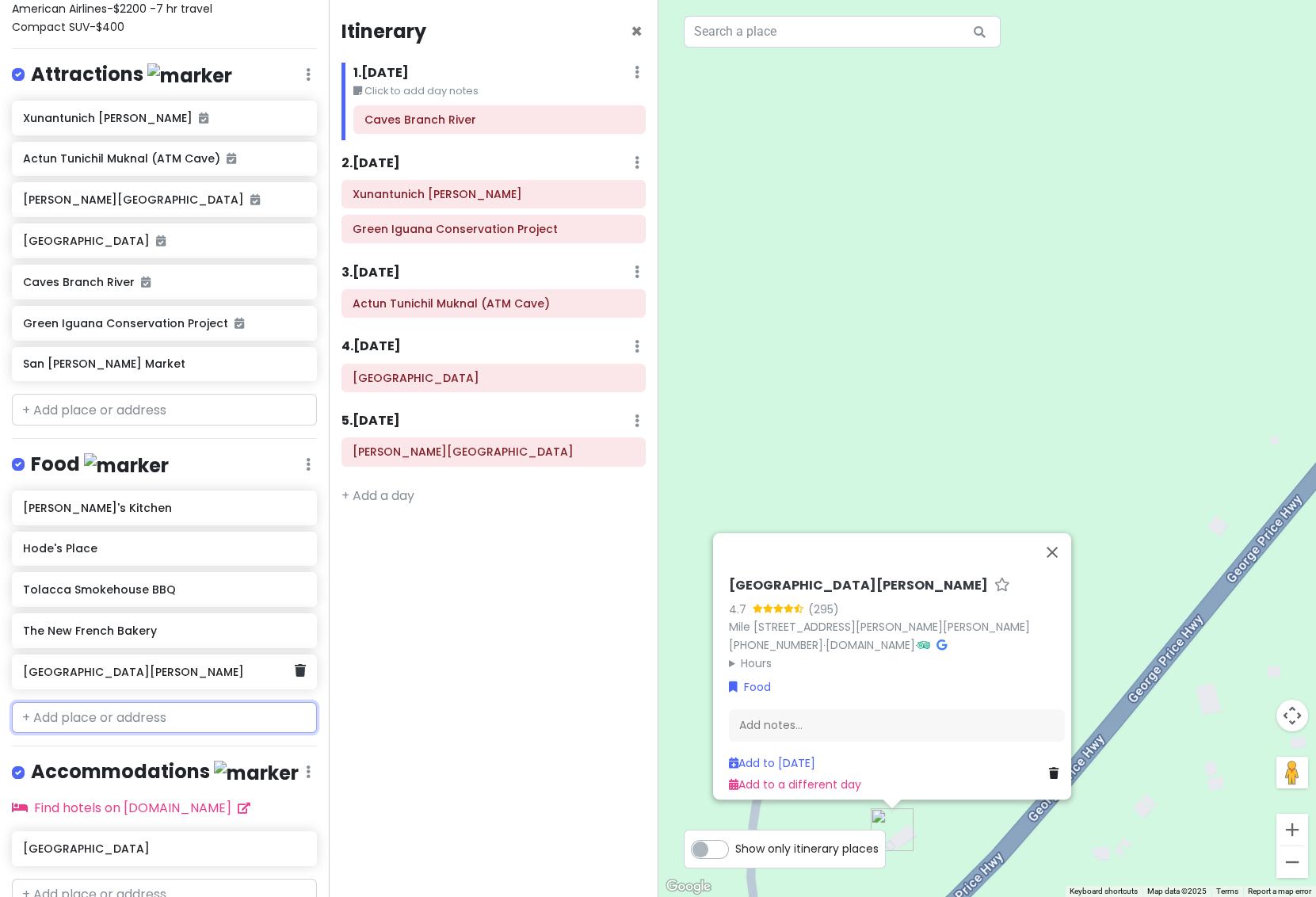
click at [74, 665] on h6 "[GEOGRAPHIC_DATA][PERSON_NAME]" at bounding box center [159, 672] width 271 height 15
click at [154, 665] on h6 "[GEOGRAPHIC_DATA][PERSON_NAME]" at bounding box center [159, 672] width 271 height 15
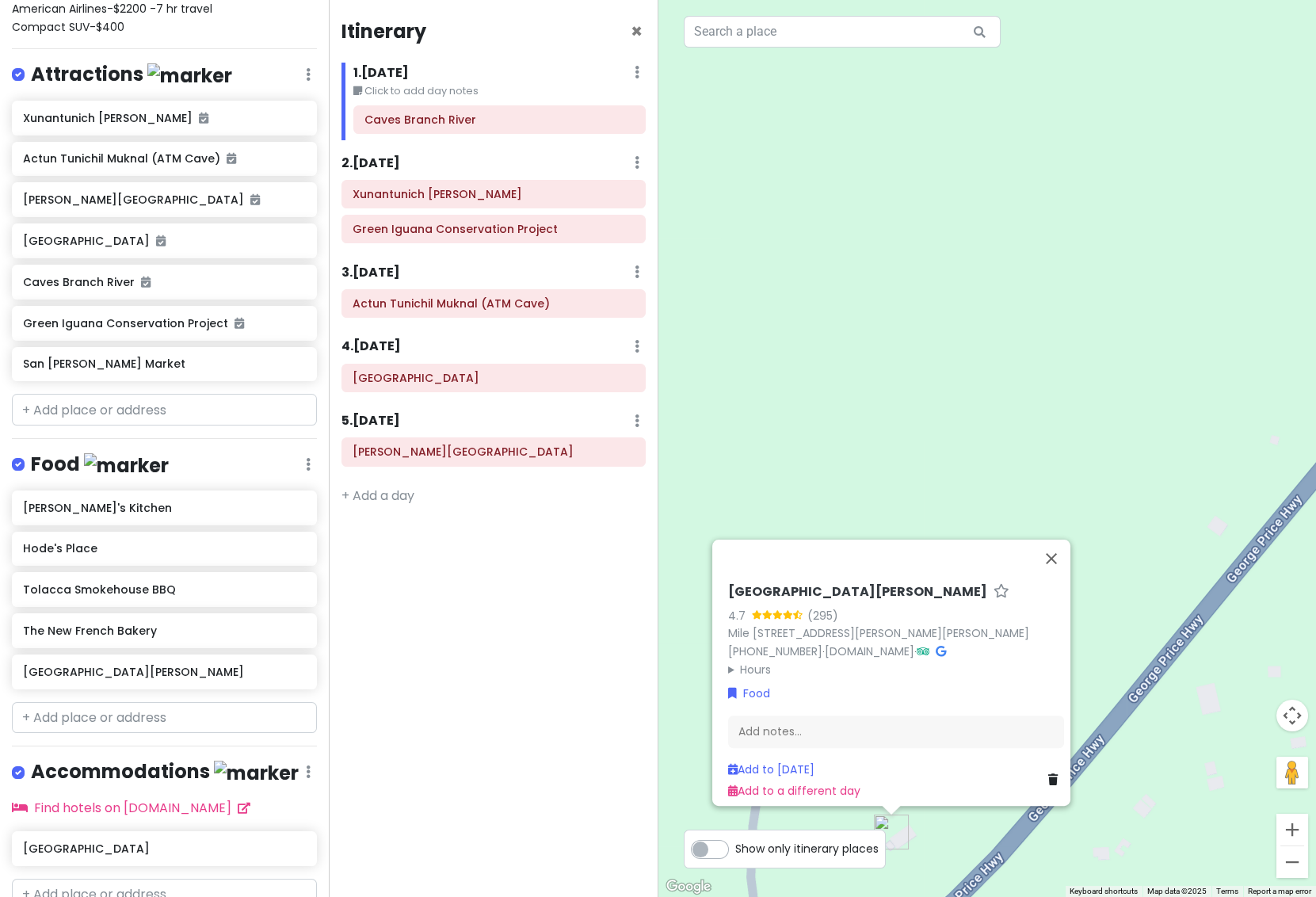
click at [306, 458] on icon at bounding box center [308, 464] width 5 height 13
click at [252, 493] on link "Edit" at bounding box center [263, 511] width 127 height 38
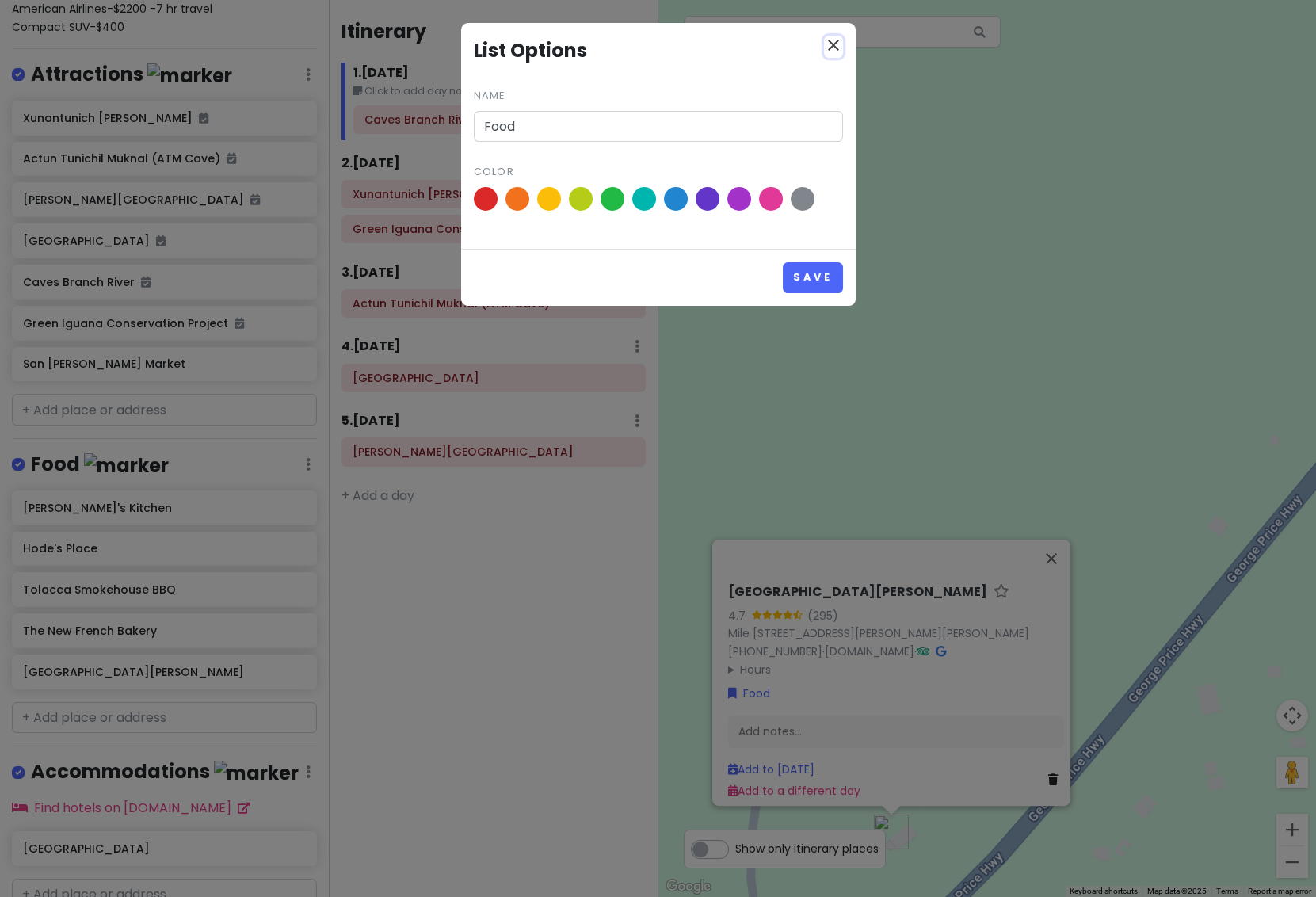
click at [829, 44] on icon "close" at bounding box center [833, 45] width 19 height 19
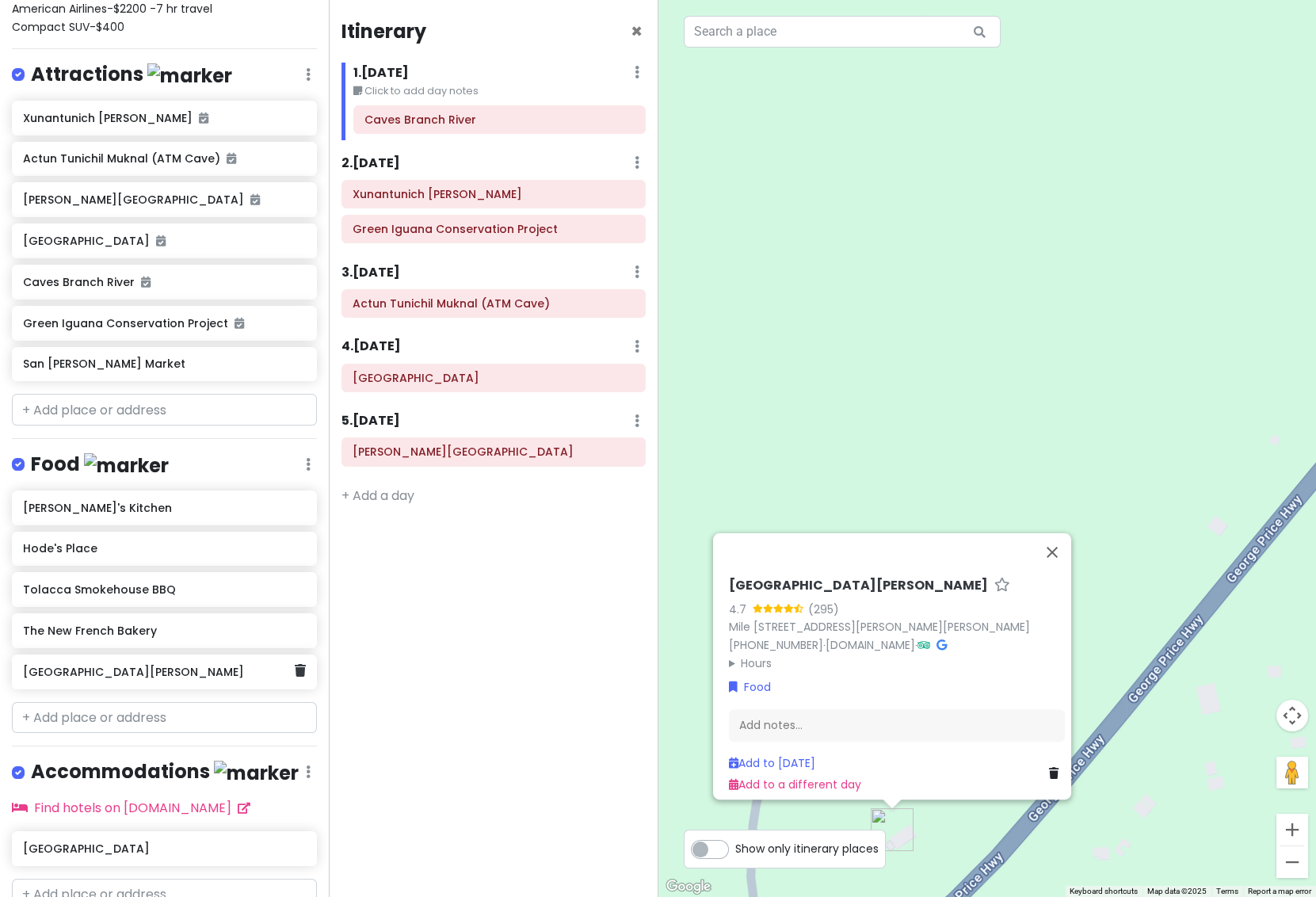
click at [71, 665] on h6 "[GEOGRAPHIC_DATA][PERSON_NAME]" at bounding box center [159, 672] width 271 height 15
click at [69, 665] on h6 "[GEOGRAPHIC_DATA][PERSON_NAME]" at bounding box center [159, 672] width 271 height 15
click at [70, 665] on h6 "[GEOGRAPHIC_DATA][PERSON_NAME]" at bounding box center [159, 672] width 271 height 15
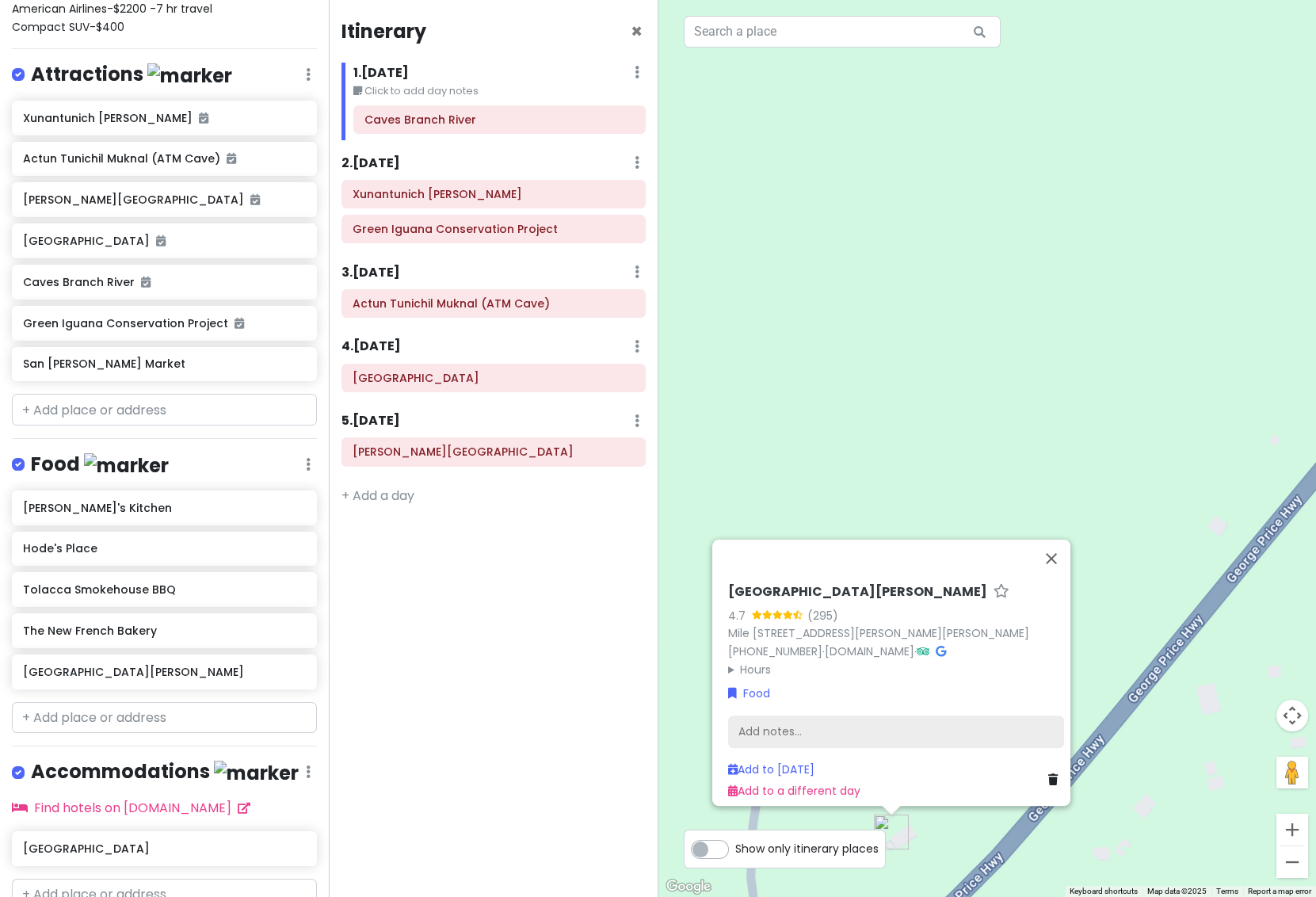
click at [768, 727] on div "Add notes..." at bounding box center [896, 732] width 336 height 33
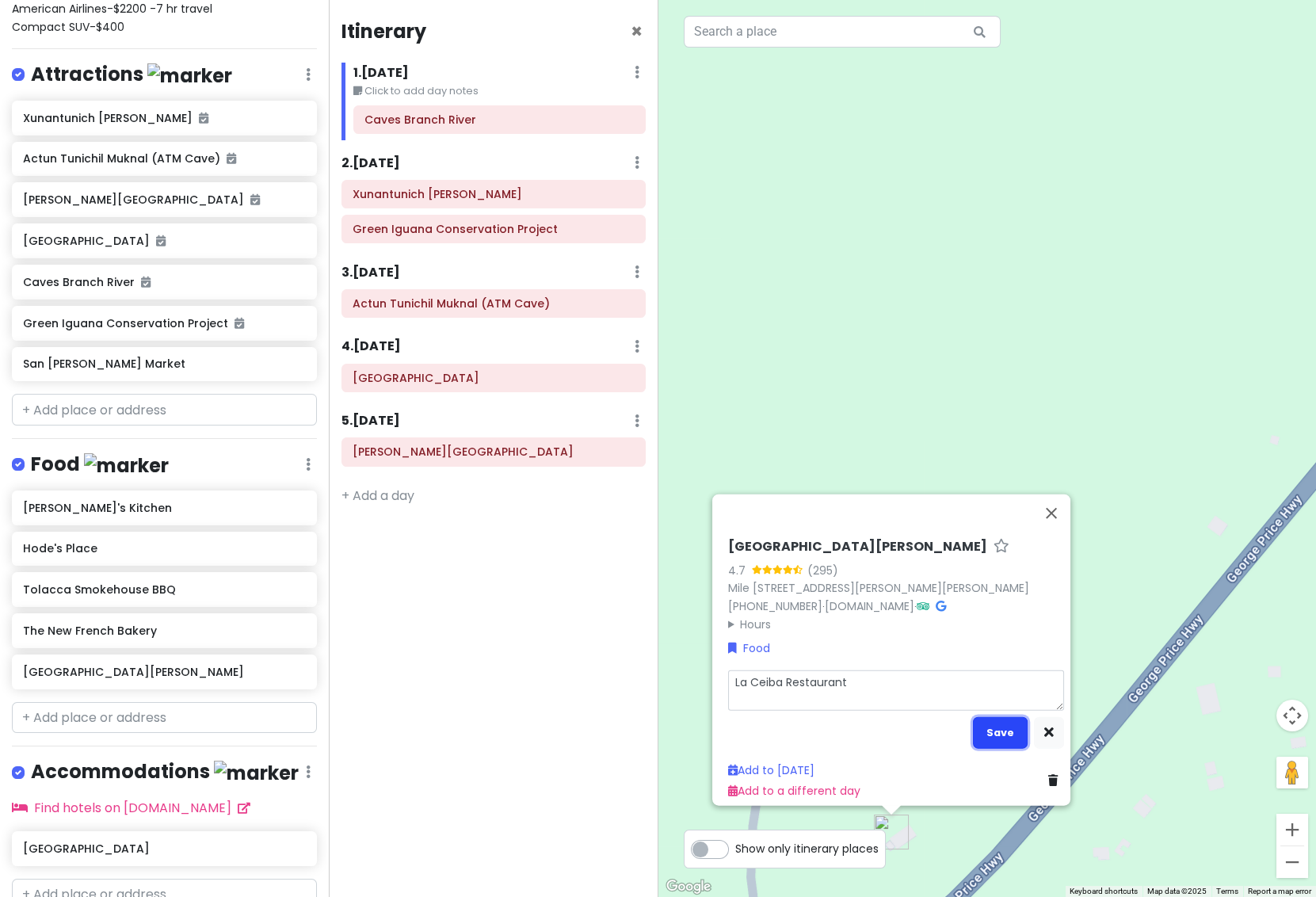
click at [1006, 732] on button "Save" at bounding box center [1001, 733] width 55 height 31
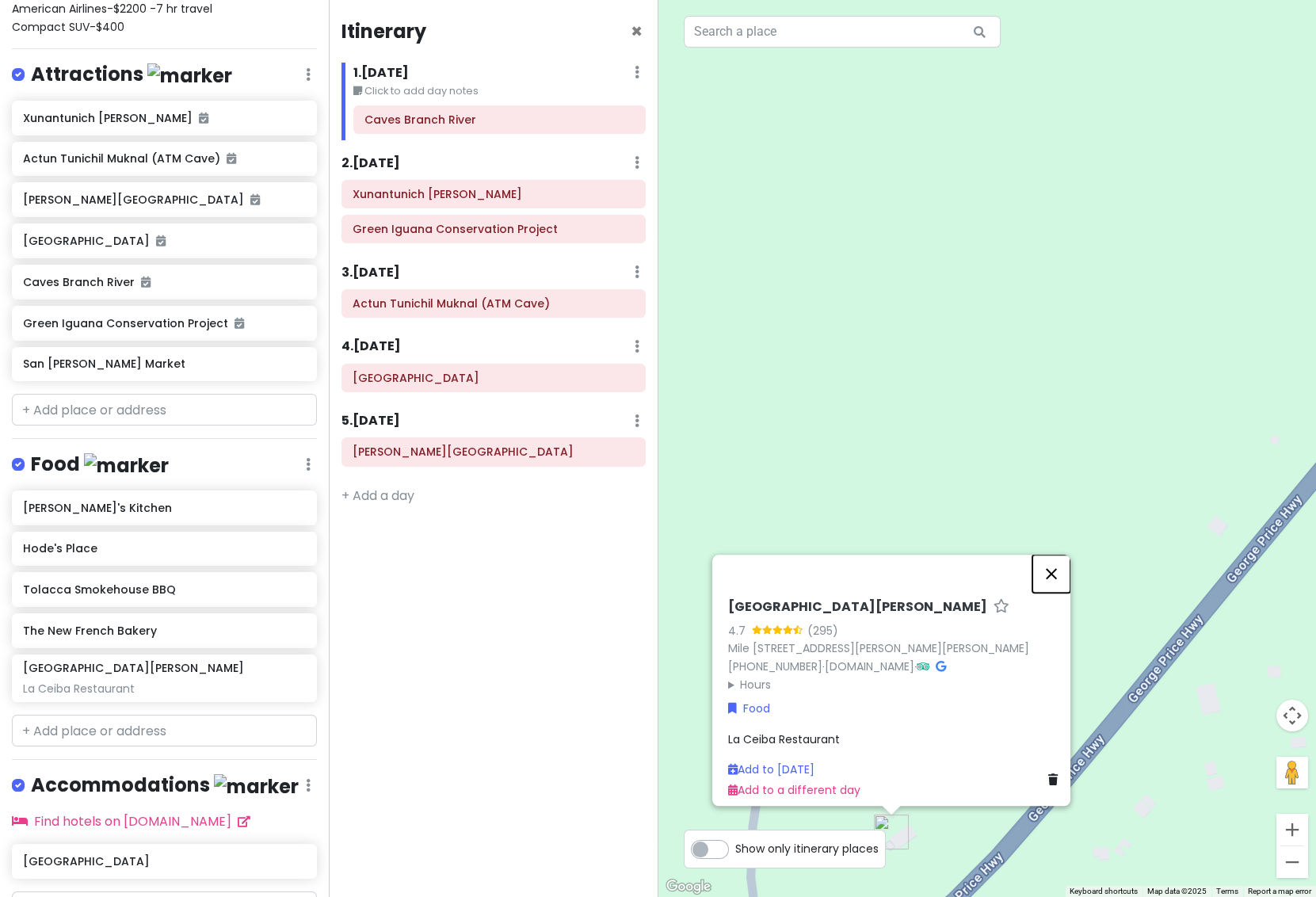
click at [1057, 569] on button "Close" at bounding box center [1051, 573] width 38 height 38
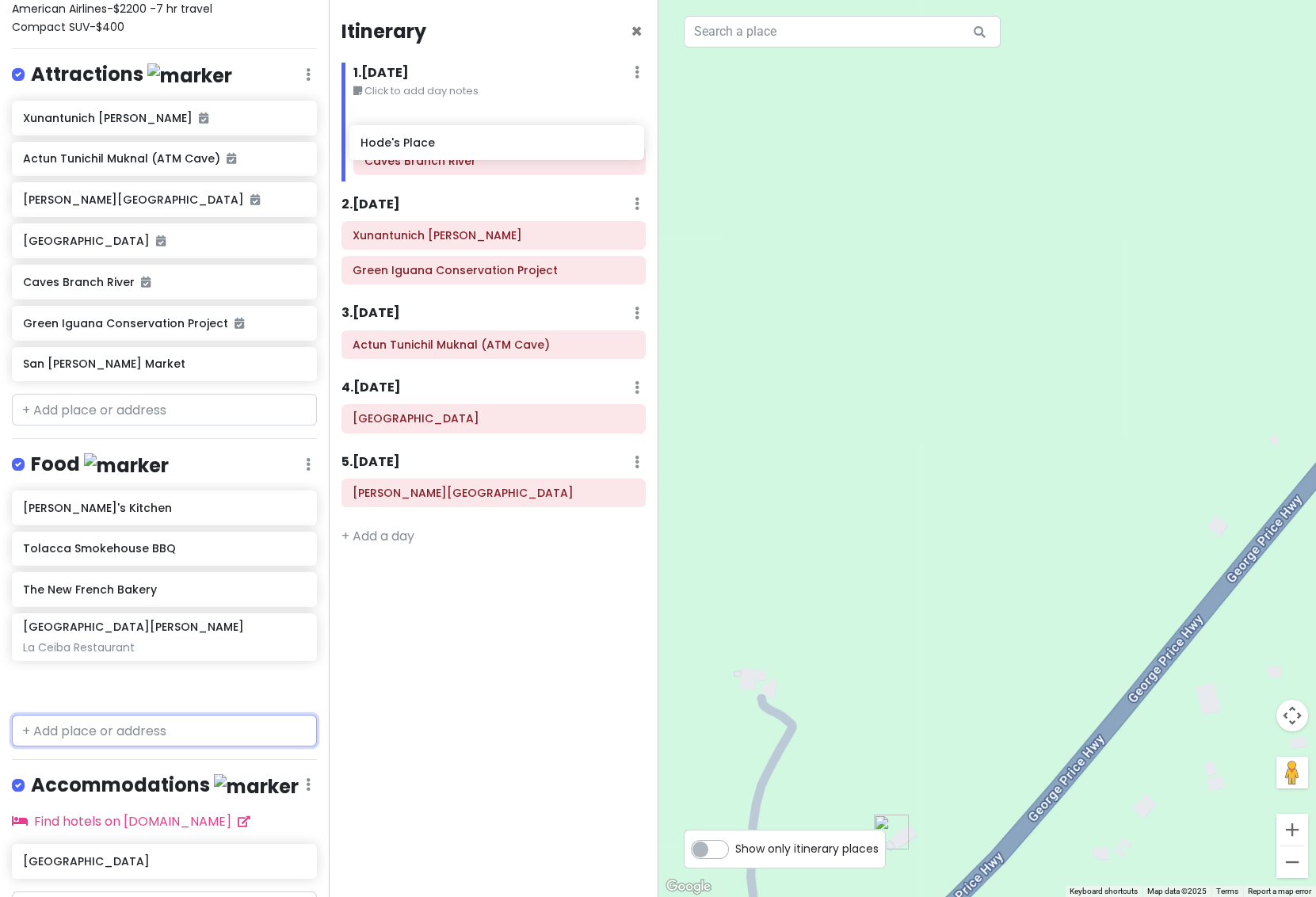
drag, startPoint x: 94, startPoint y: 481, endPoint x: 432, endPoint y: 158, distance: 467.5
click at [432, 159] on div "San [PERSON_NAME] Trip Private Change Dates Make a Copy Delete Trip Go Pro ⚡️ G…" at bounding box center [658, 448] width 1316 height 897
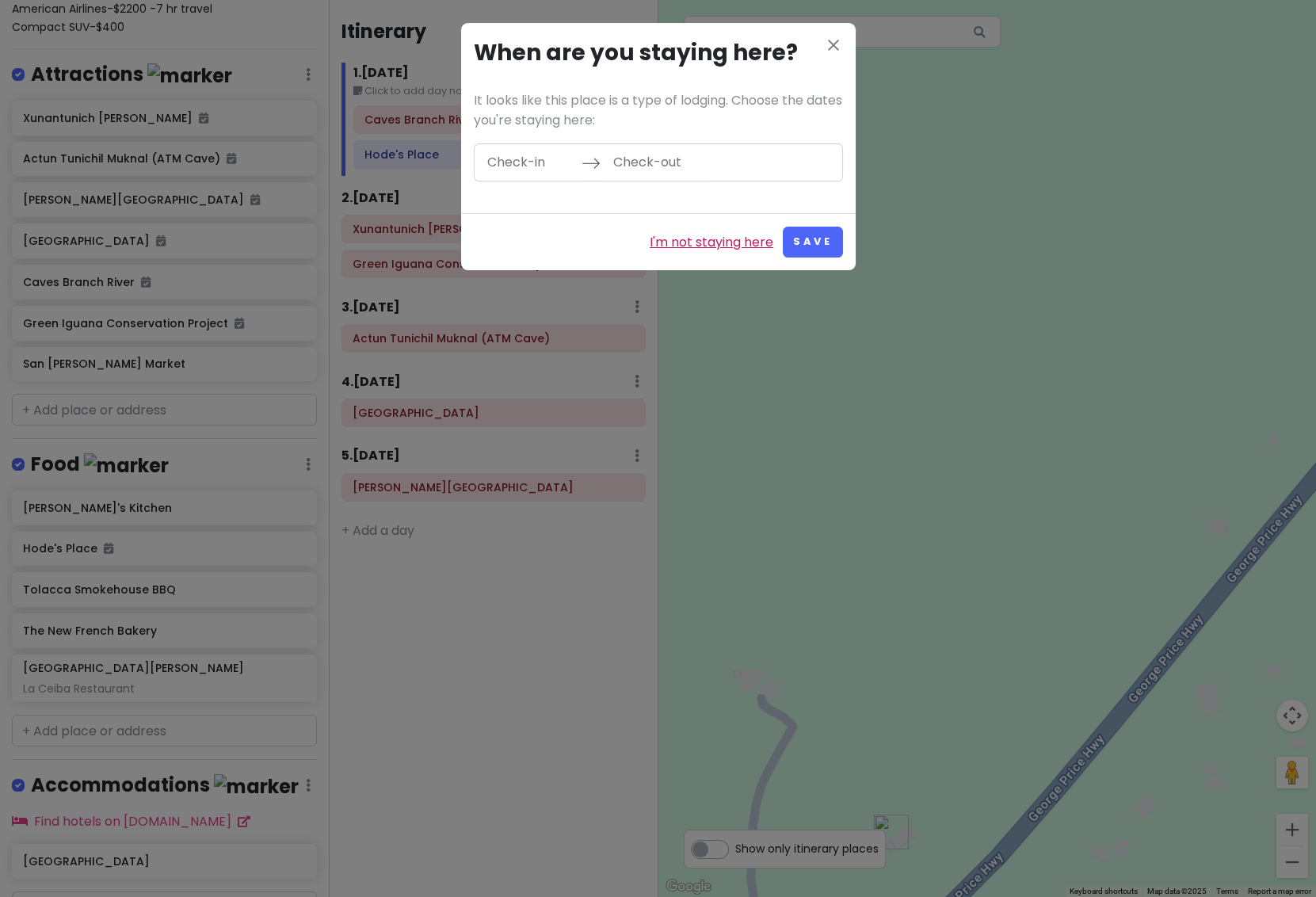
click at [705, 244] on link "I'm not staying here" at bounding box center [712, 242] width 124 height 20
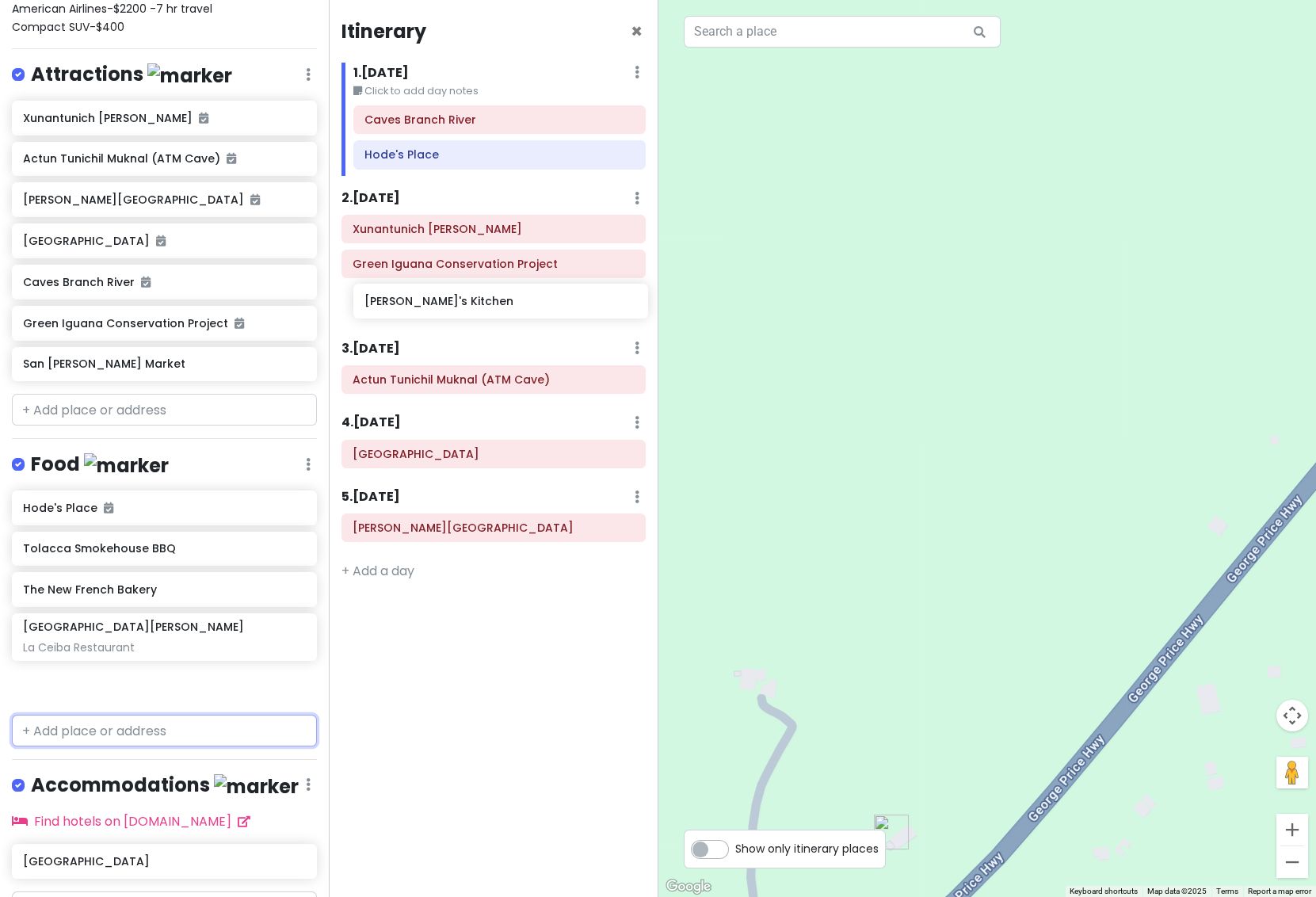
drag, startPoint x: 74, startPoint y: 445, endPoint x: 416, endPoint y: 308, distance: 368.4
click at [416, 308] on div "San [PERSON_NAME] Trip Private Change Dates Make a Copy Delete Trip Go Pro ⚡️ G…" at bounding box center [658, 448] width 1316 height 897
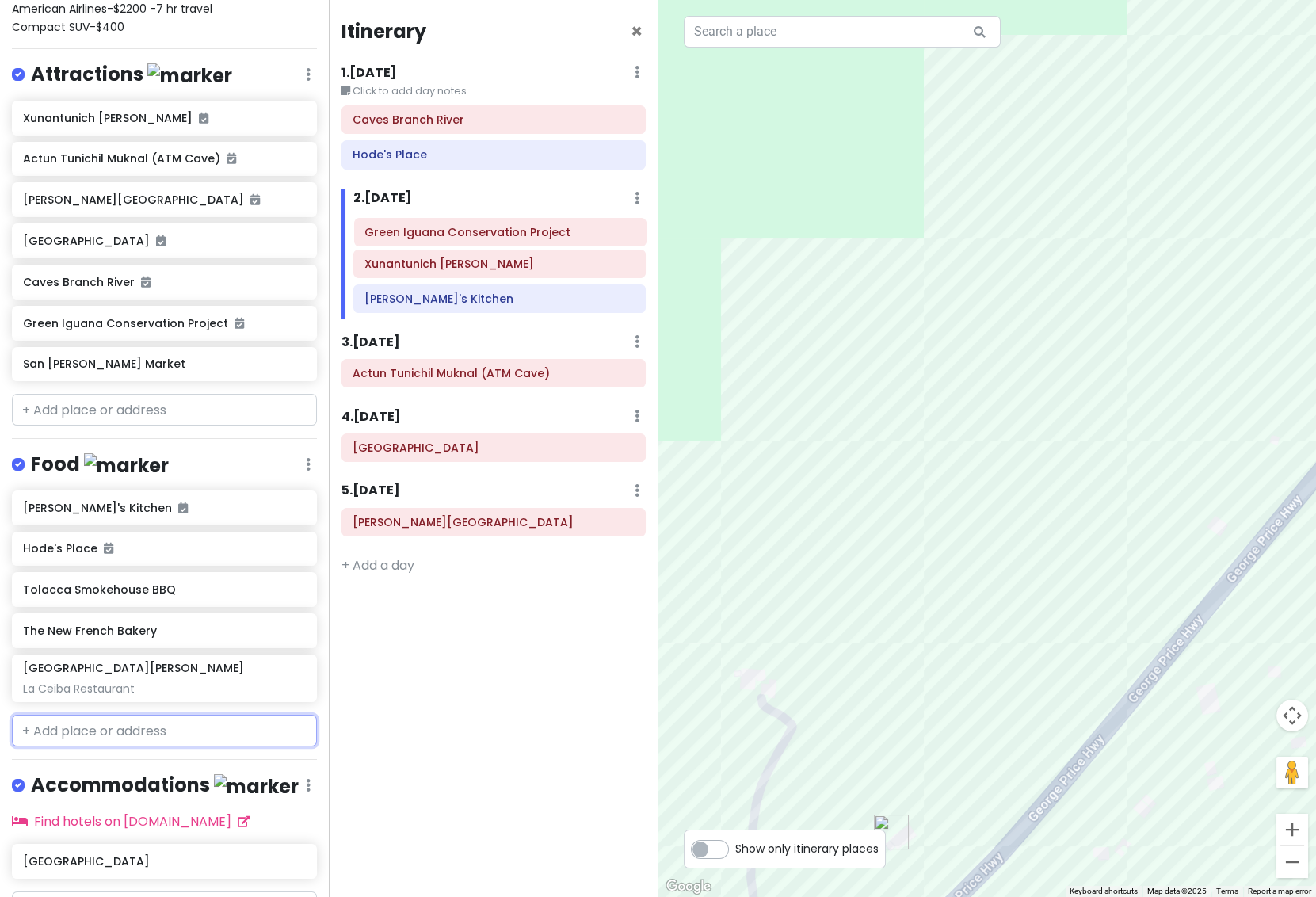
drag, startPoint x: 428, startPoint y: 264, endPoint x: 429, endPoint y: 232, distance: 32.0
click at [429, 232] on div "Xunantunich [PERSON_NAME] Green Iguana Conservation Project [PERSON_NAME]'s Kit…" at bounding box center [499, 266] width 315 height 104
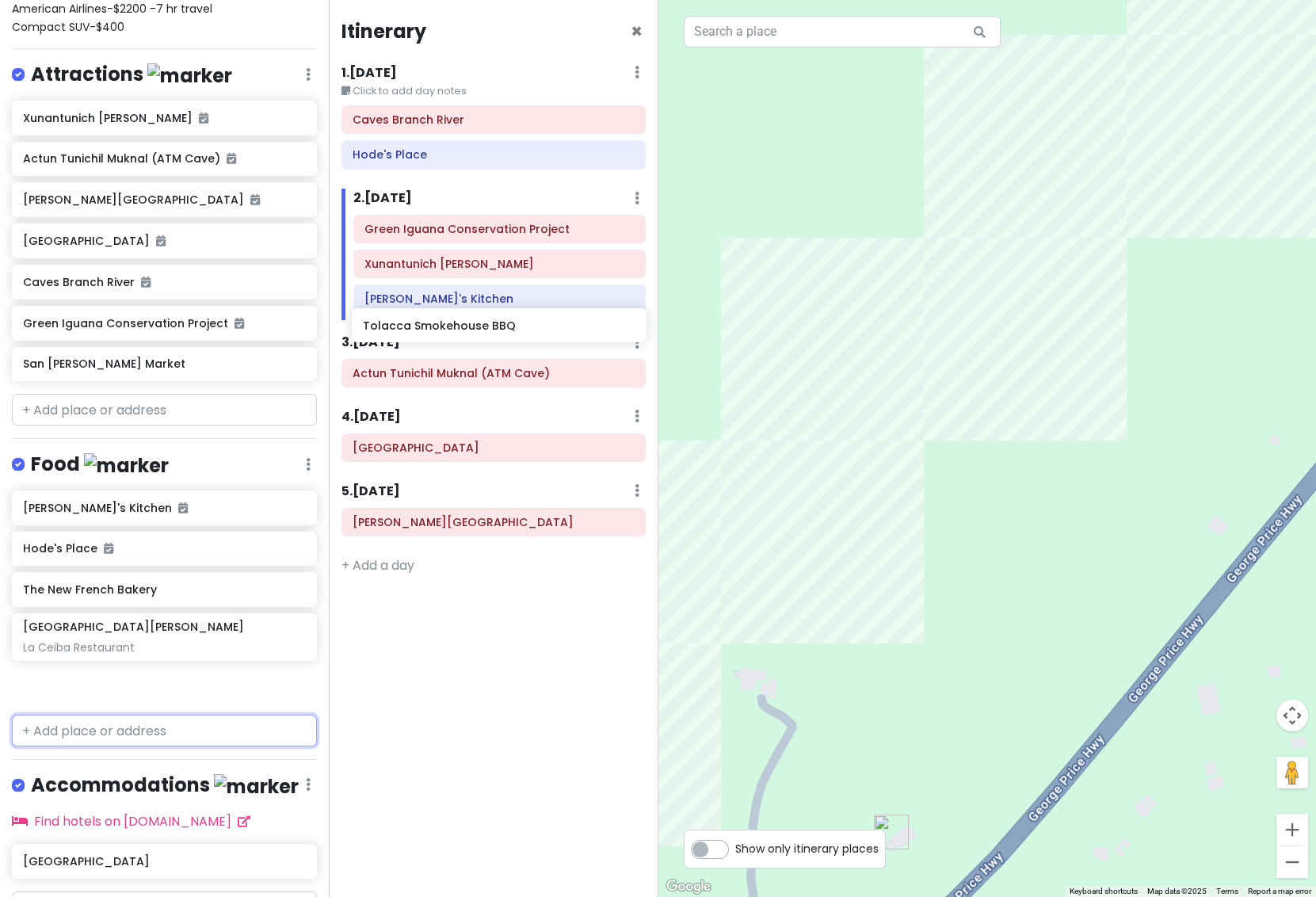
drag, startPoint x: 107, startPoint y: 528, endPoint x: 447, endPoint y: 333, distance: 392.0
click at [447, 333] on div "San [PERSON_NAME] Trip Private Change Dates Make a Copy Delete Trip Go Pro ⚡️ G…" at bounding box center [658, 448] width 1316 height 897
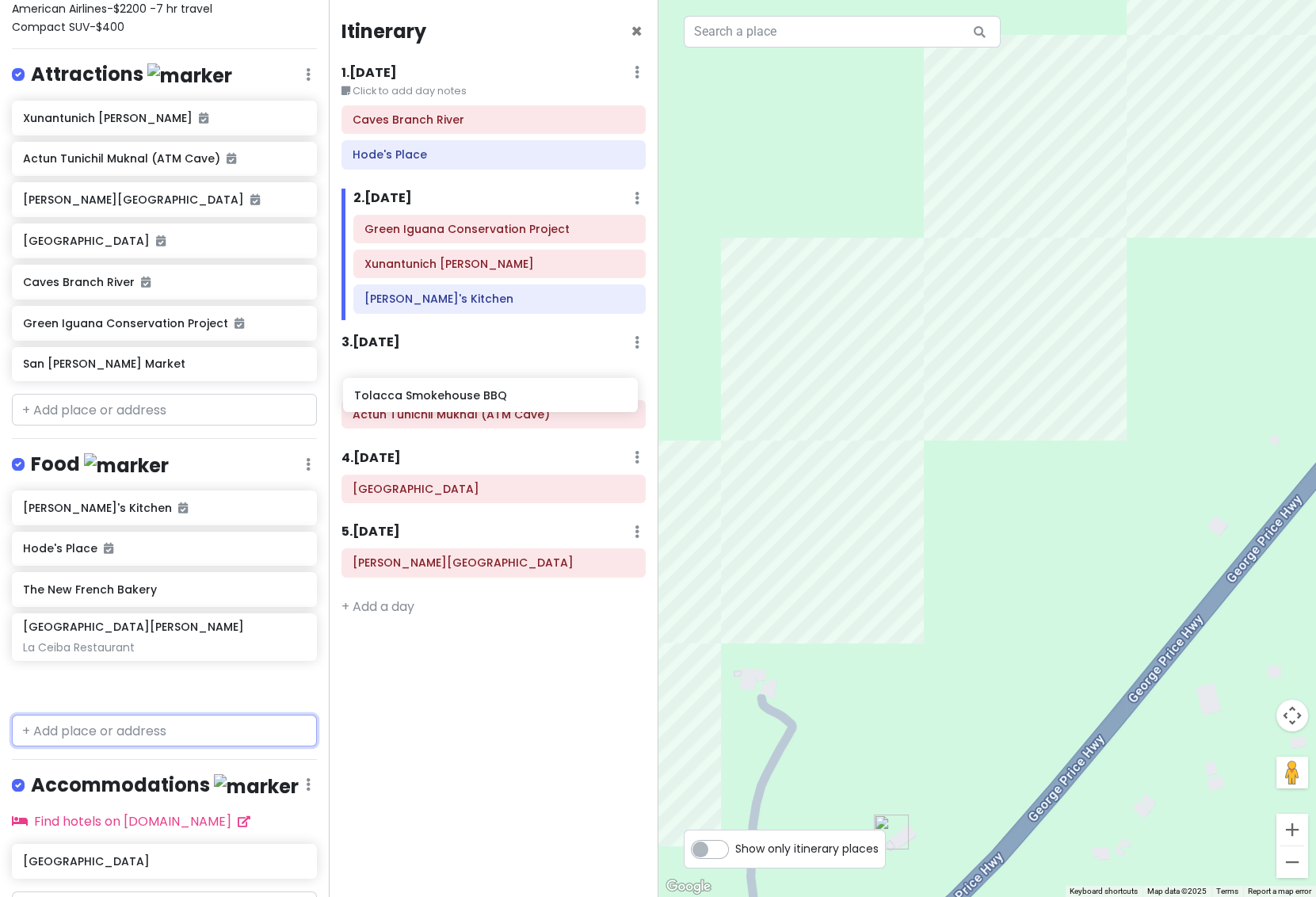
drag, startPoint x: 108, startPoint y: 521, endPoint x: 442, endPoint y: 396, distance: 356.6
click at [440, 396] on div "San [PERSON_NAME] Trip Private Change Dates Make a Copy Delete Trip Go Pro ⚡️ G…" at bounding box center [658, 448] width 1316 height 897
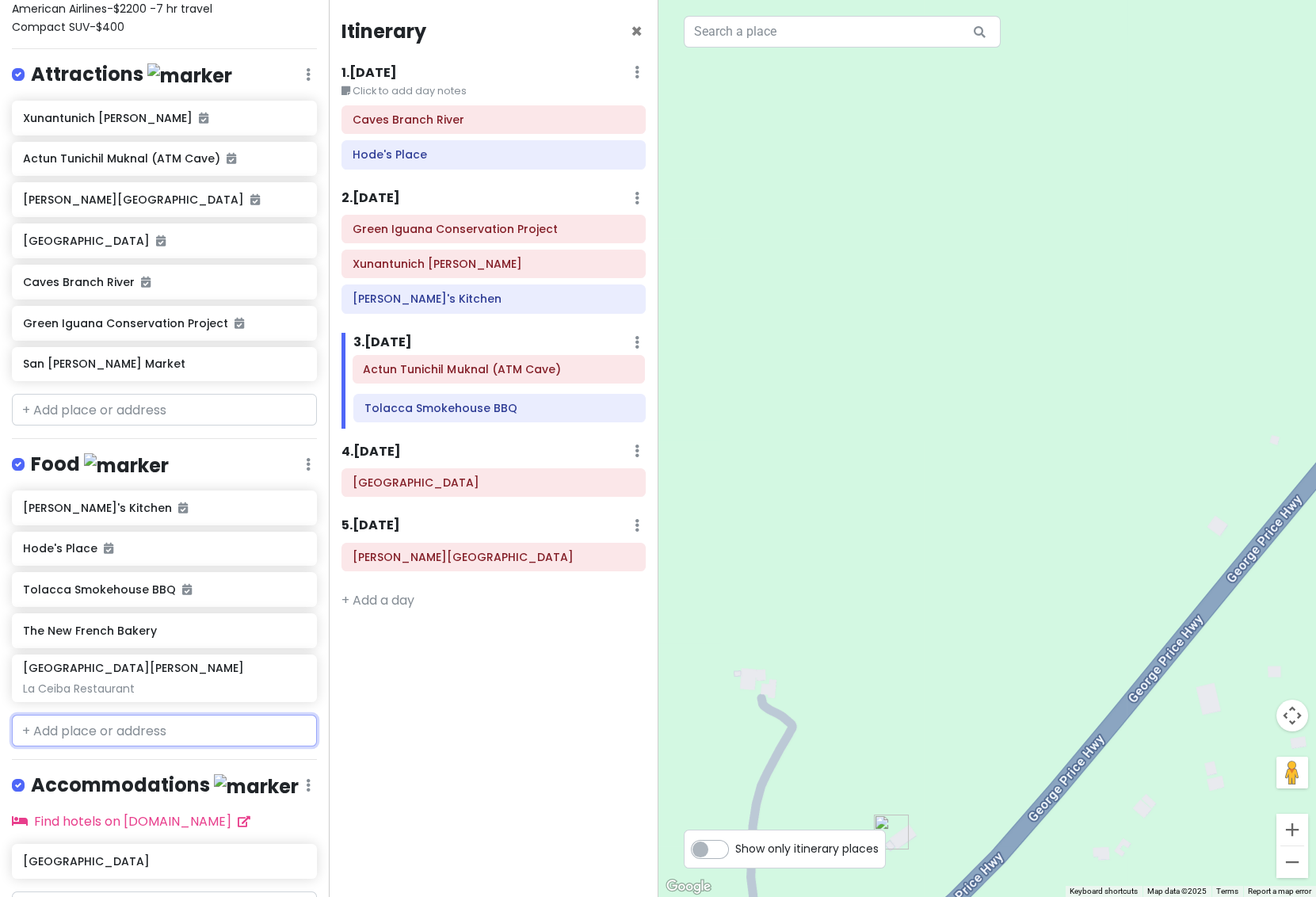
drag, startPoint x: 437, startPoint y: 413, endPoint x: 437, endPoint y: 377, distance: 36.0
click at [437, 377] on div "Tolacca Smokehouse BBQ Actun Tunichil Muknal (ATM Cave)" at bounding box center [499, 393] width 315 height 69
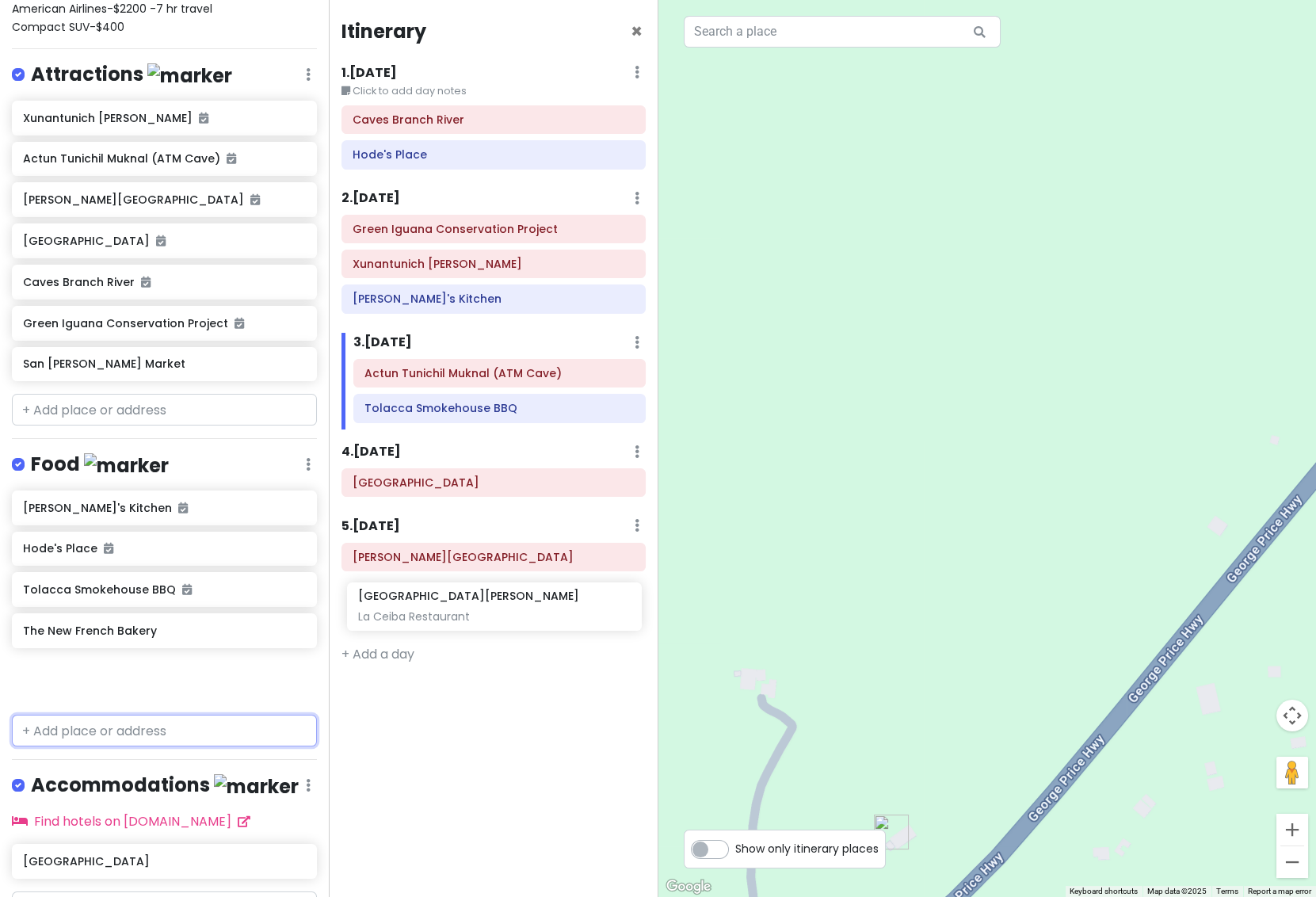
drag, startPoint x: 83, startPoint y: 604, endPoint x: 419, endPoint y: 599, distance: 336.0
click at [419, 599] on div "San [PERSON_NAME] Trip Private Change Dates Make a Copy Delete Trip Go Pro ⚡️ G…" at bounding box center [658, 448] width 1316 height 897
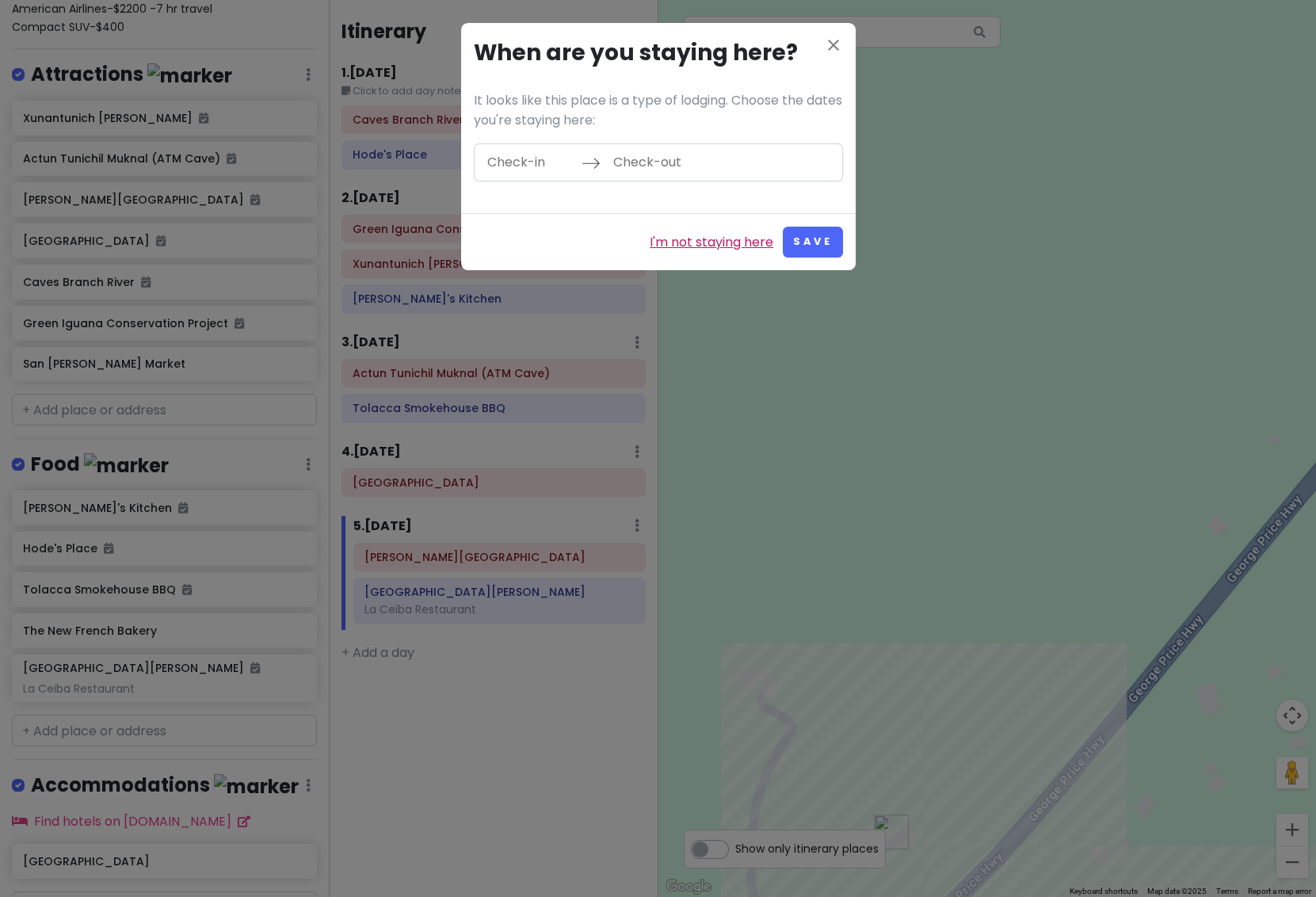
click at [741, 236] on link "I'm not staying here" at bounding box center [712, 242] width 124 height 20
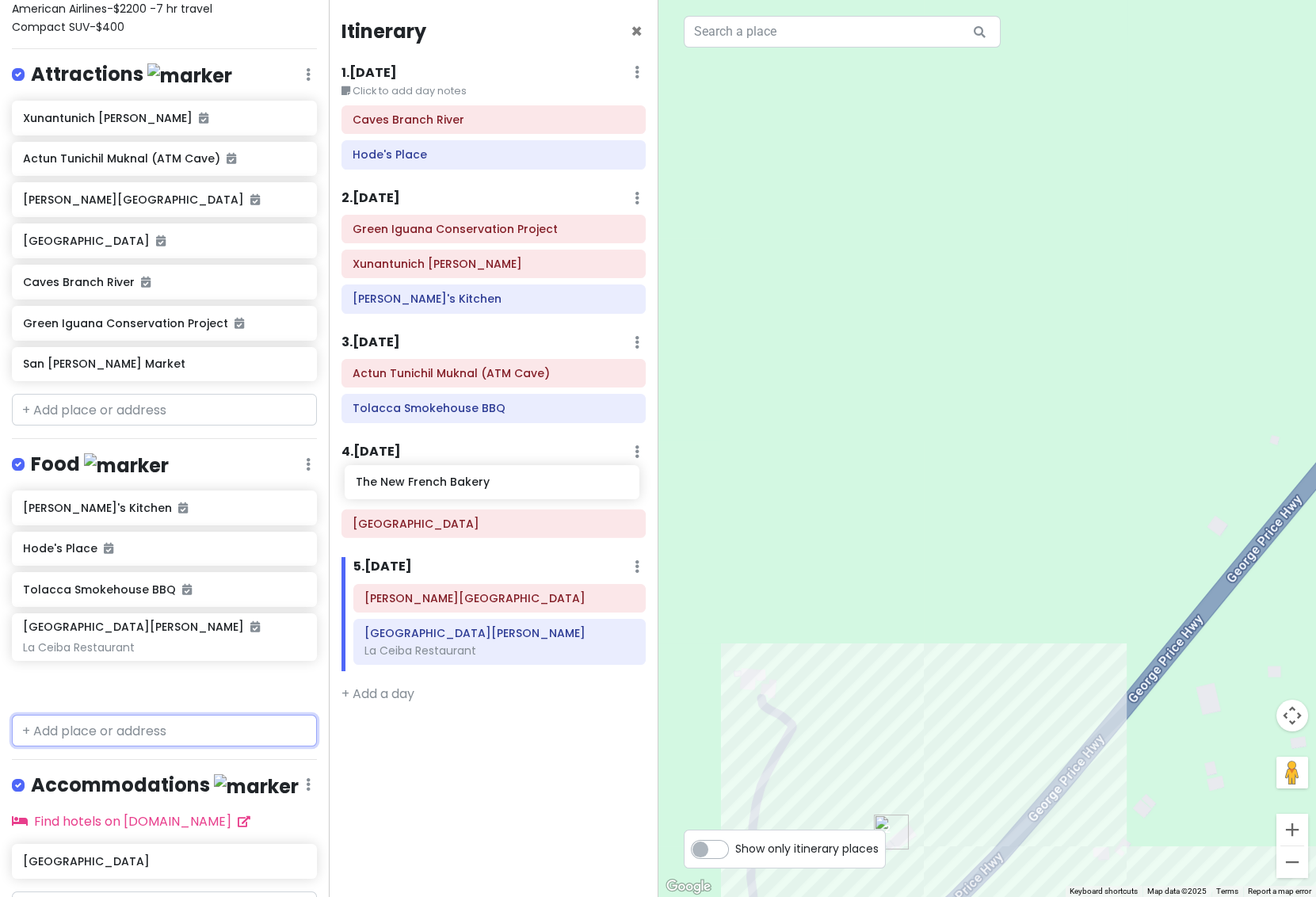
drag, startPoint x: 86, startPoint y: 568, endPoint x: 419, endPoint y: 489, distance: 342.2
click at [419, 489] on div "San [PERSON_NAME] Trip Private Change Dates Make a Copy Delete Trip Go Pro ⚡️ G…" at bounding box center [658, 448] width 1316 height 897
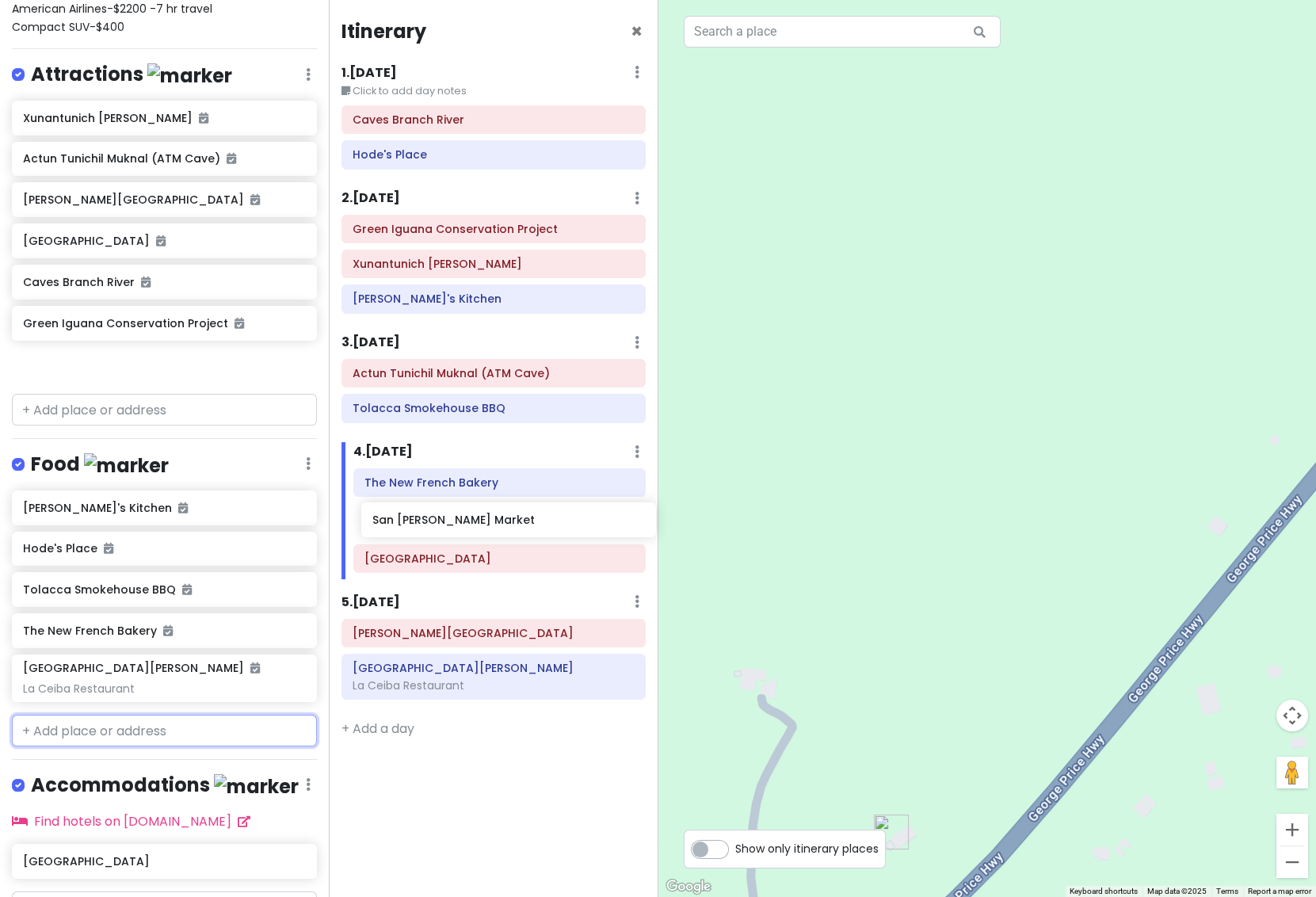
drag, startPoint x: 88, startPoint y: 296, endPoint x: 437, endPoint y: 519, distance: 414.2
click at [437, 519] on div "San [PERSON_NAME] Trip Private Change Dates Make a Copy Delete Trip Go Pro ⚡️ G…" at bounding box center [658, 448] width 1316 height 897
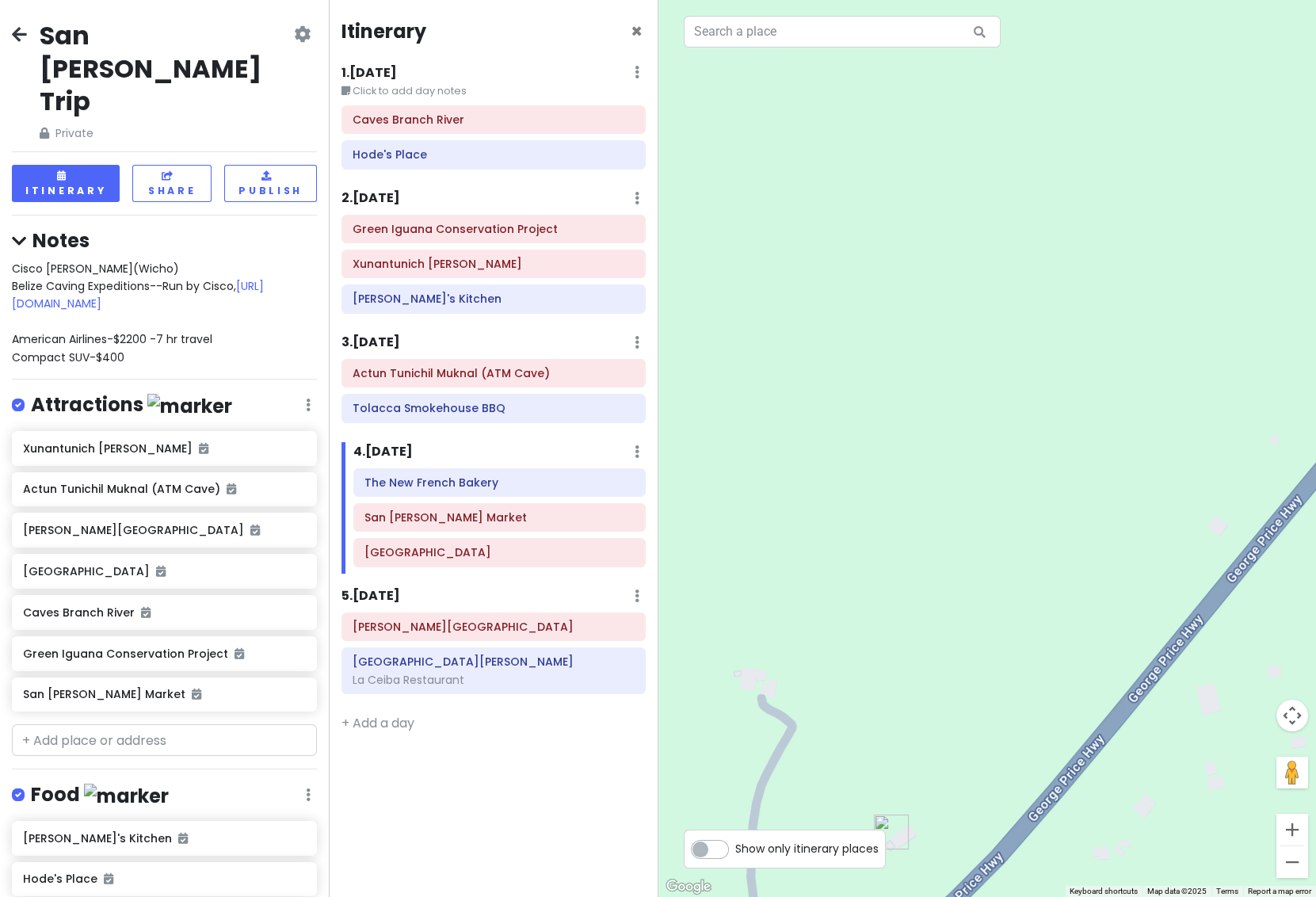
scroll to position [344, 0]
